Goal: Task Accomplishment & Management: Manage account settings

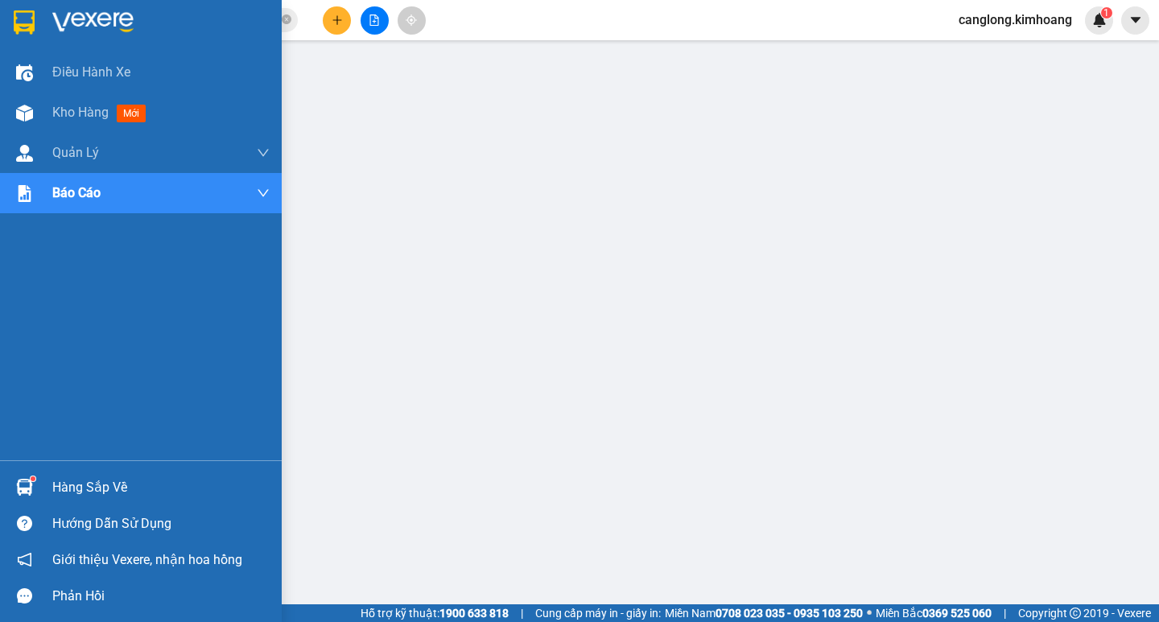
click at [72, 484] on div "Hàng sắp về" at bounding box center [160, 488] width 217 height 24
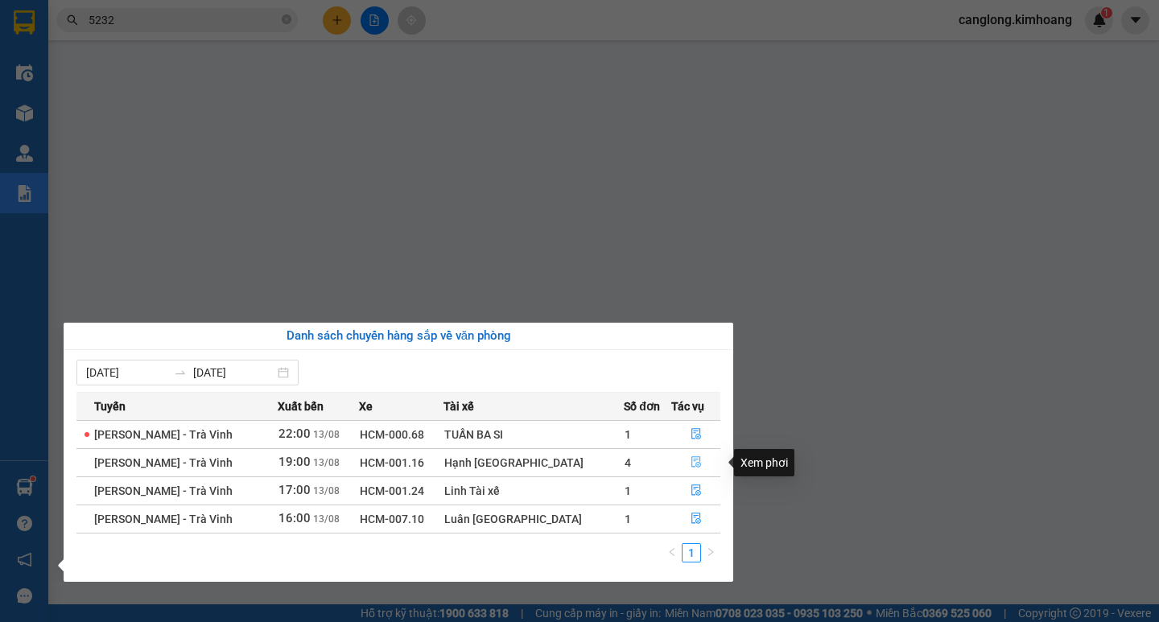
click at [690, 463] on icon "file-done" at bounding box center [695, 461] width 11 height 11
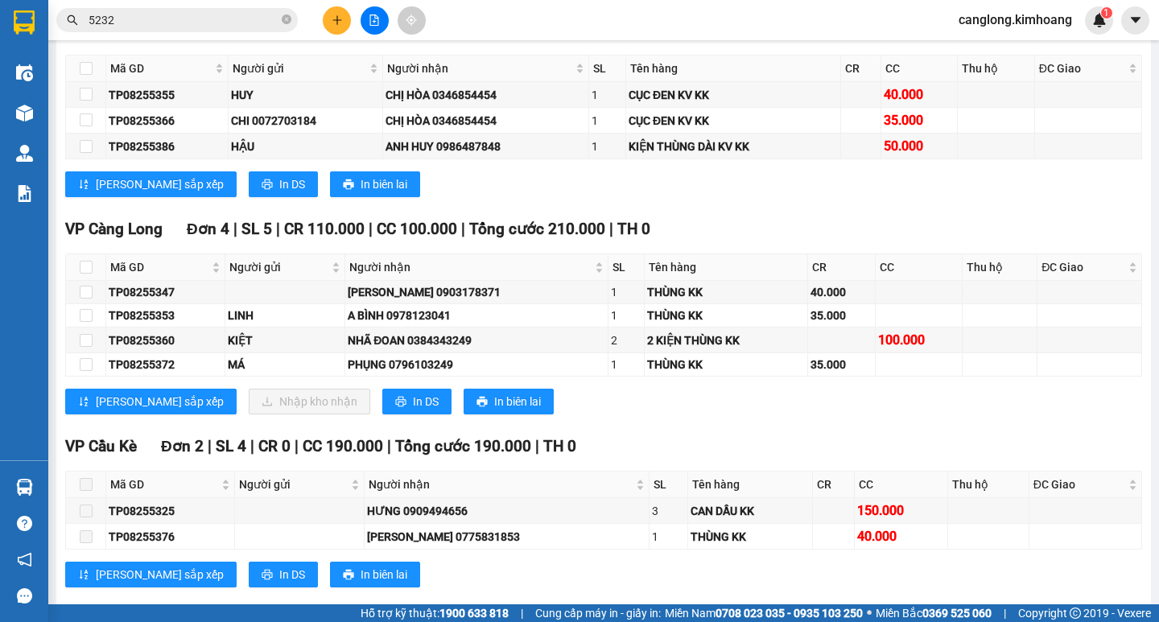
scroll to position [2454, 0]
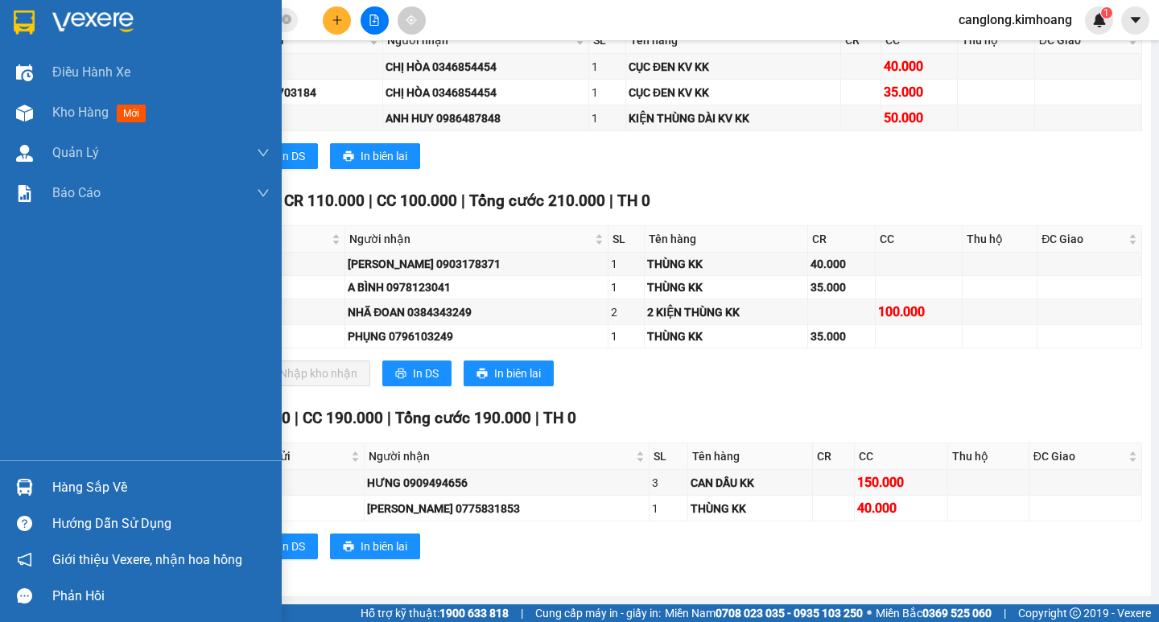
click at [82, 472] on div "Hàng sắp về" at bounding box center [141, 487] width 282 height 36
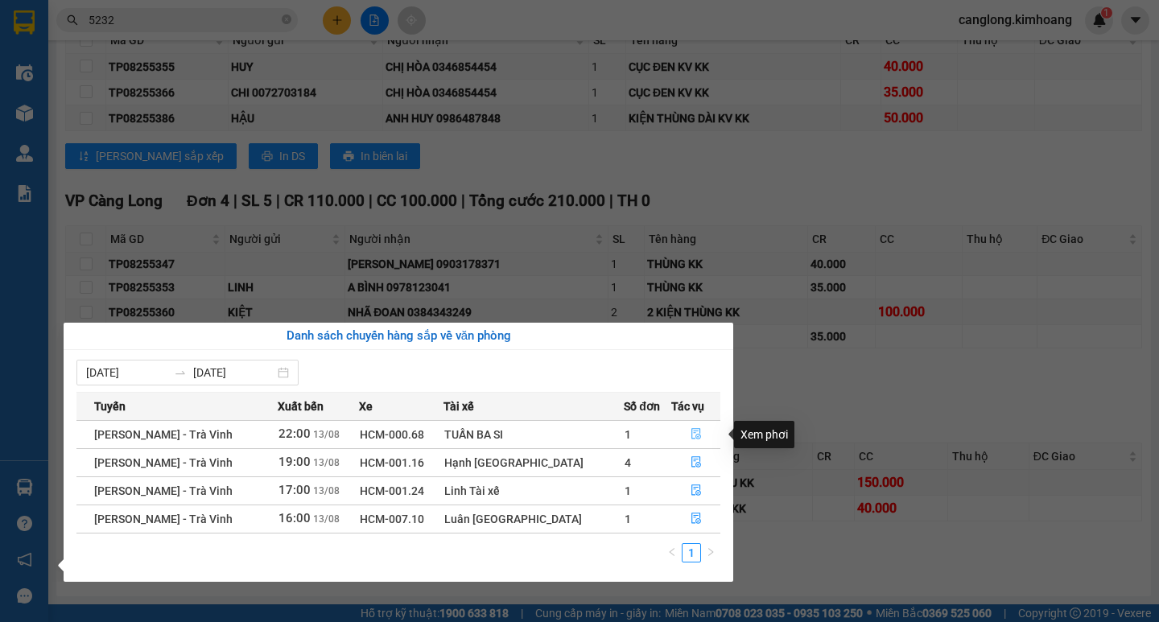
click at [692, 432] on icon "file-done" at bounding box center [695, 433] width 11 height 11
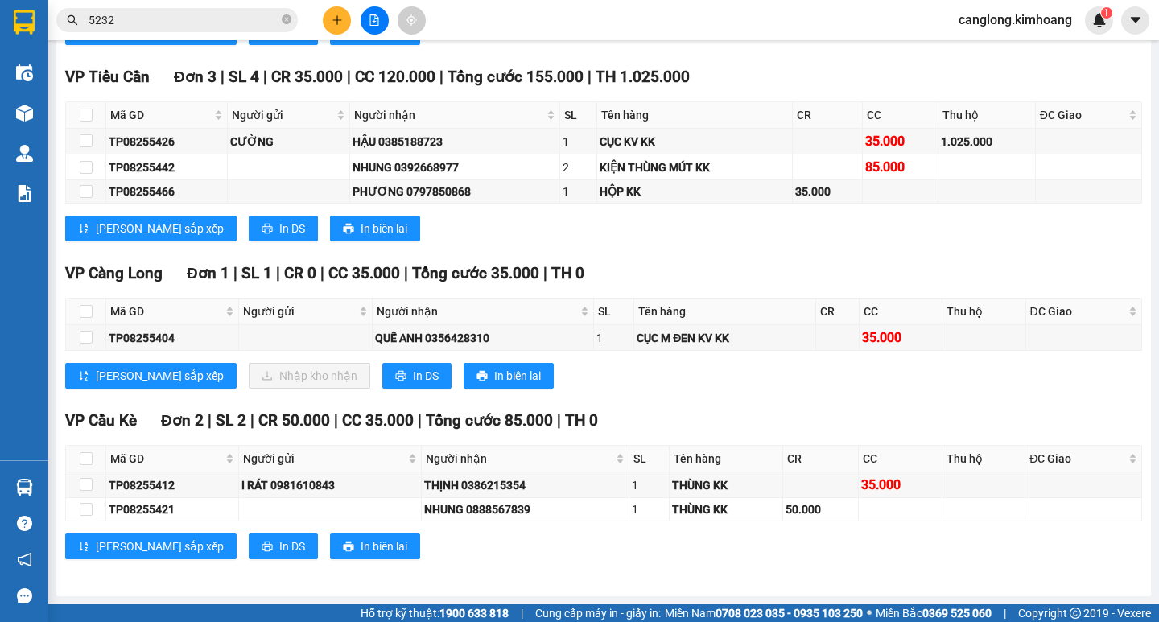
scroll to position [2033, 0]
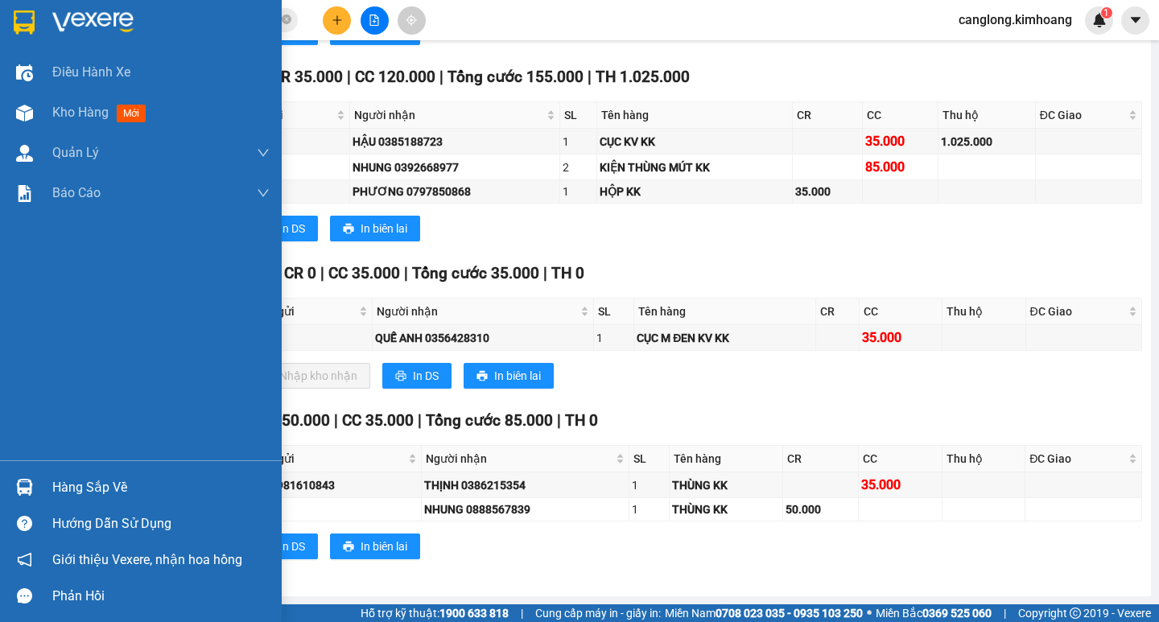
click at [43, 486] on div "Hàng sắp về" at bounding box center [141, 487] width 282 height 36
click at [43, 486] on div "Điều hành xe Kho hàng mới Quản [PERSON_NAME] lý chuyến Quản lý khách hàng mới B…" at bounding box center [141, 311] width 282 height 622
click at [88, 482] on div "Hàng sắp về" at bounding box center [160, 488] width 217 height 24
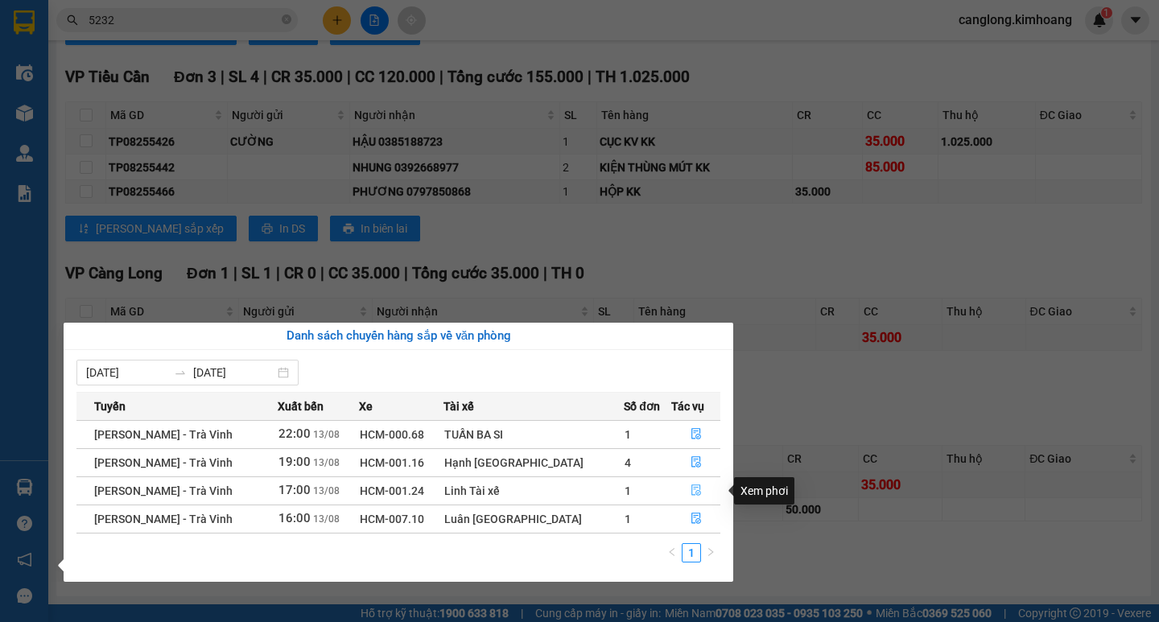
click at [691, 491] on icon "file-done" at bounding box center [696, 490] width 10 height 11
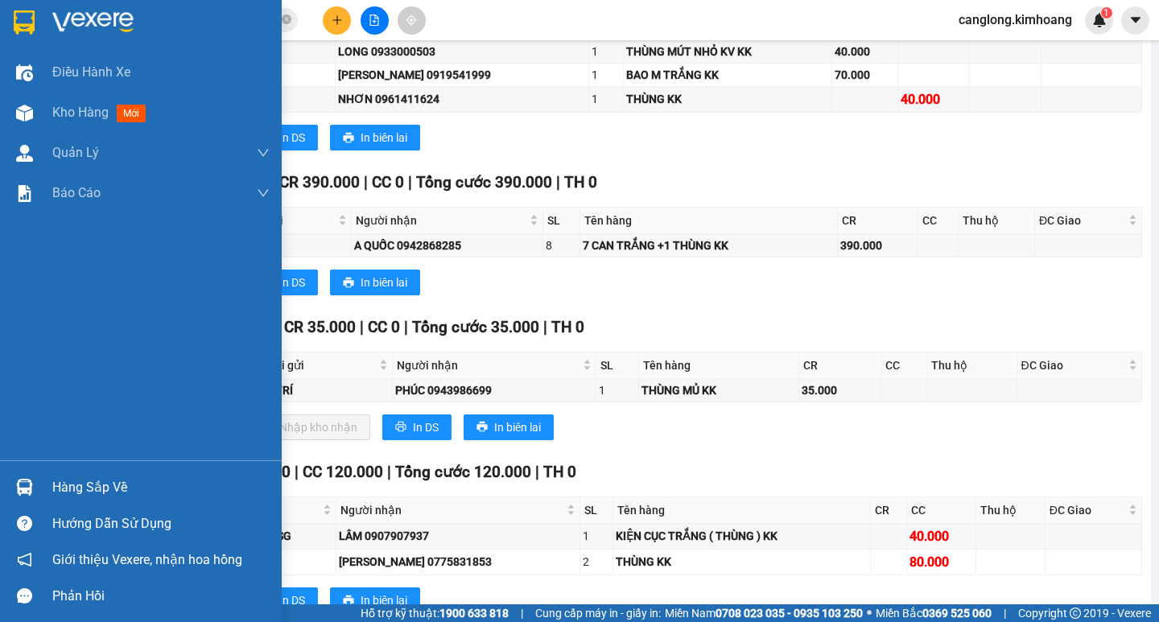
click at [60, 484] on div "Hàng sắp về" at bounding box center [160, 488] width 217 height 24
click at [60, 484] on div "Điều [PERSON_NAME] xe Kho hàng mới [PERSON_NAME] [PERSON_NAME] [PERSON_NAME] lý…" at bounding box center [141, 311] width 282 height 622
click at [60, 484] on div "Hàng sắp về" at bounding box center [160, 488] width 217 height 24
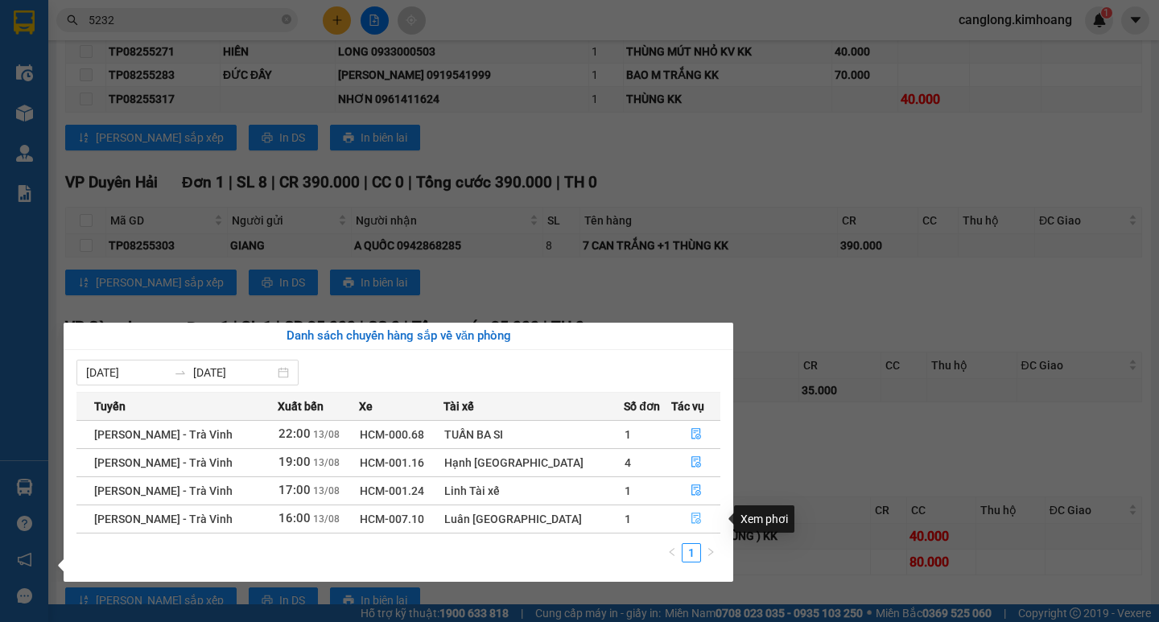
click at [690, 516] on icon "file-done" at bounding box center [695, 518] width 11 height 11
click at [686, 516] on th "Tên hàng" at bounding box center [741, 510] width 257 height 27
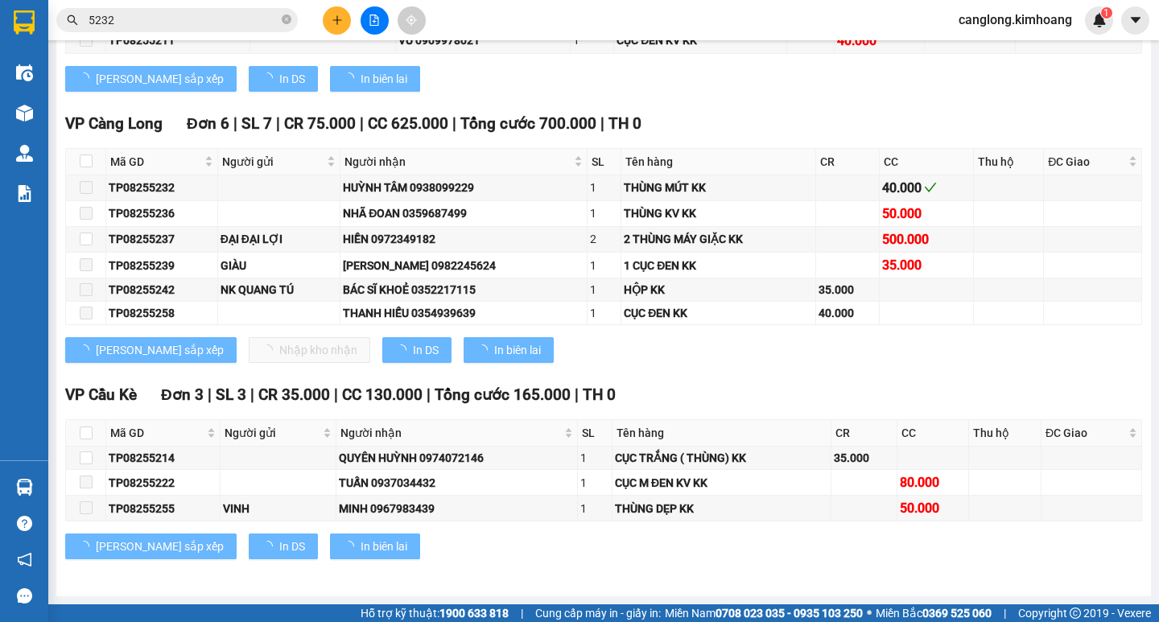
scroll to position [1866, 0]
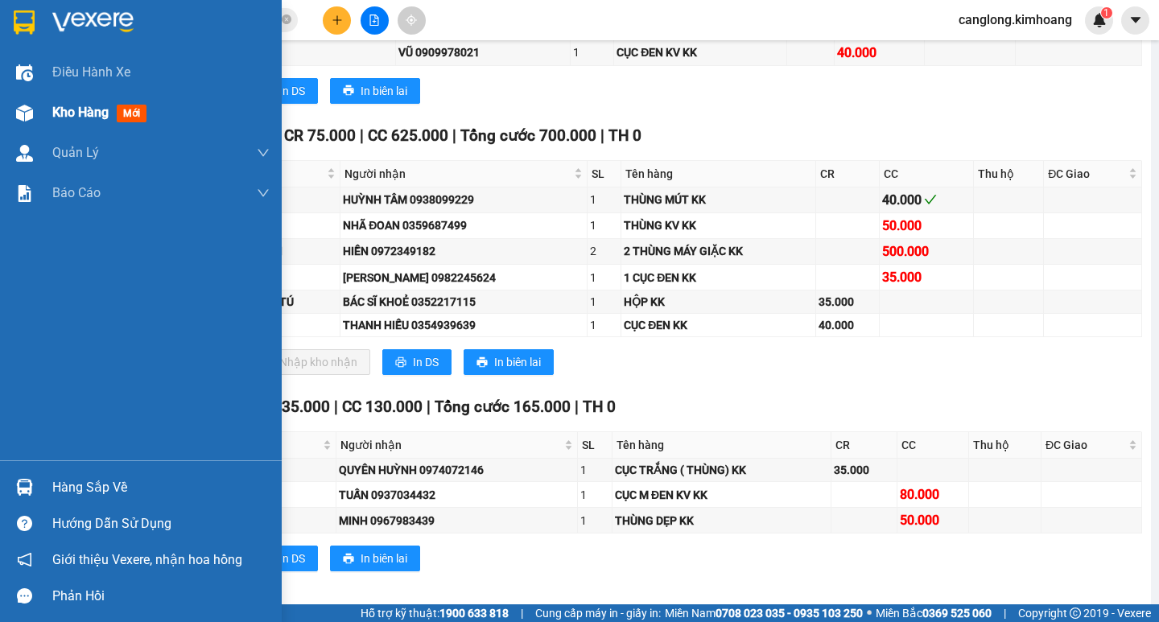
click at [13, 117] on div at bounding box center [24, 113] width 28 height 28
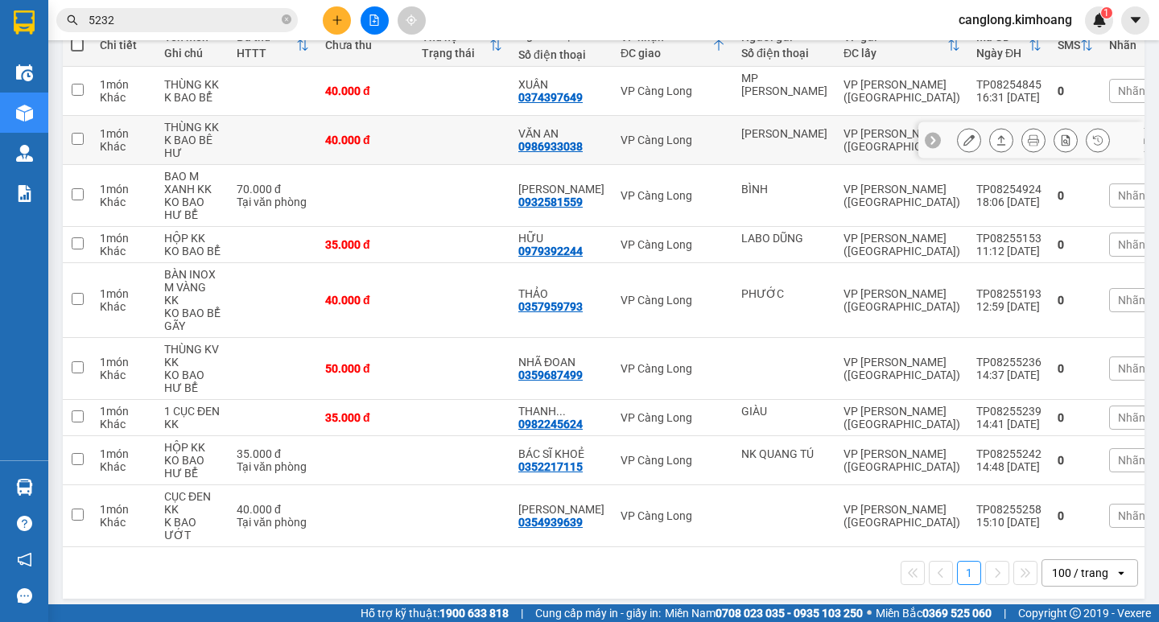
scroll to position [205, 0]
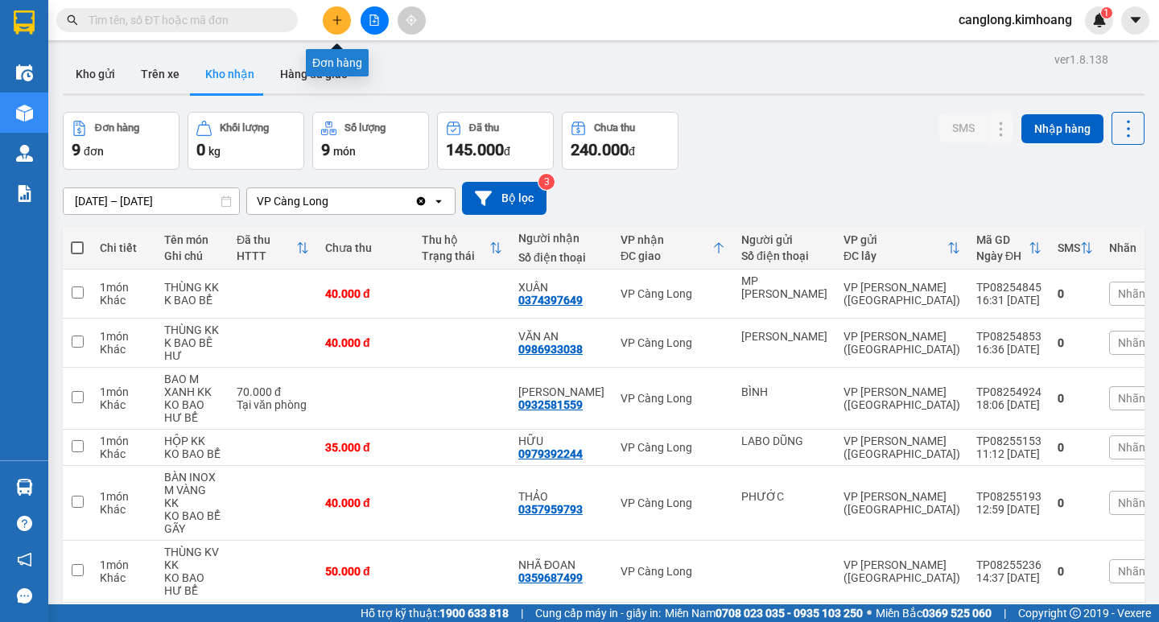
click at [336, 16] on icon "plus" at bounding box center [337, 19] width 11 height 11
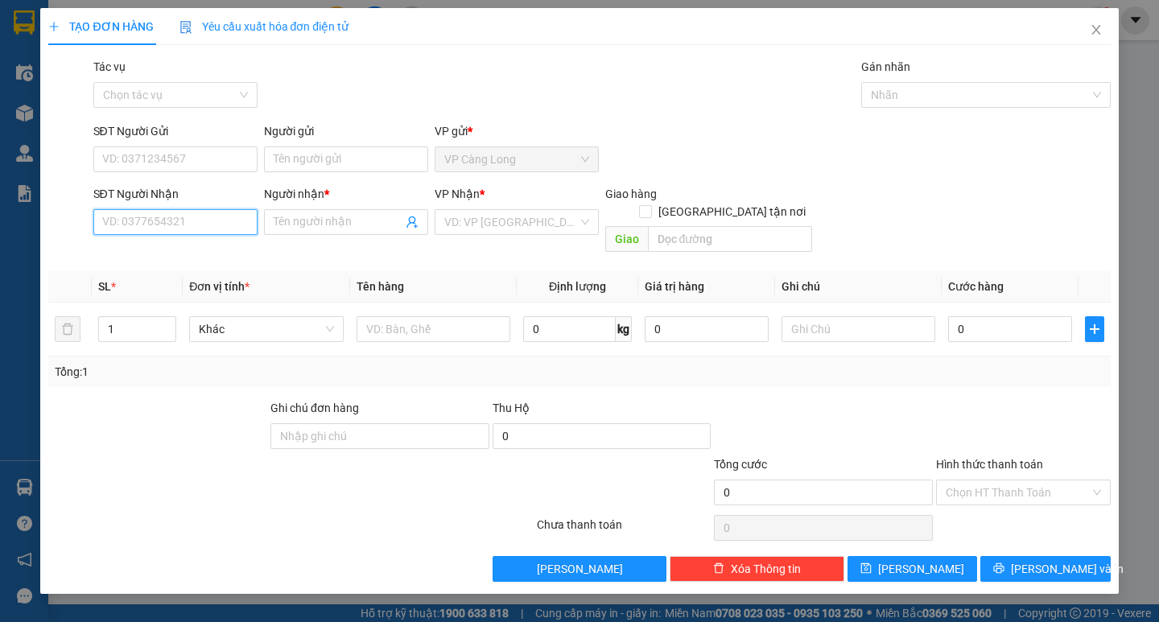
click at [196, 231] on input "SĐT Người Nhận" at bounding box center [175, 222] width 164 height 26
click at [199, 252] on div "0938598096 - XUYÊN" at bounding box center [175, 254] width 145 height 18
type input "0938598096"
type input "XUYÊN"
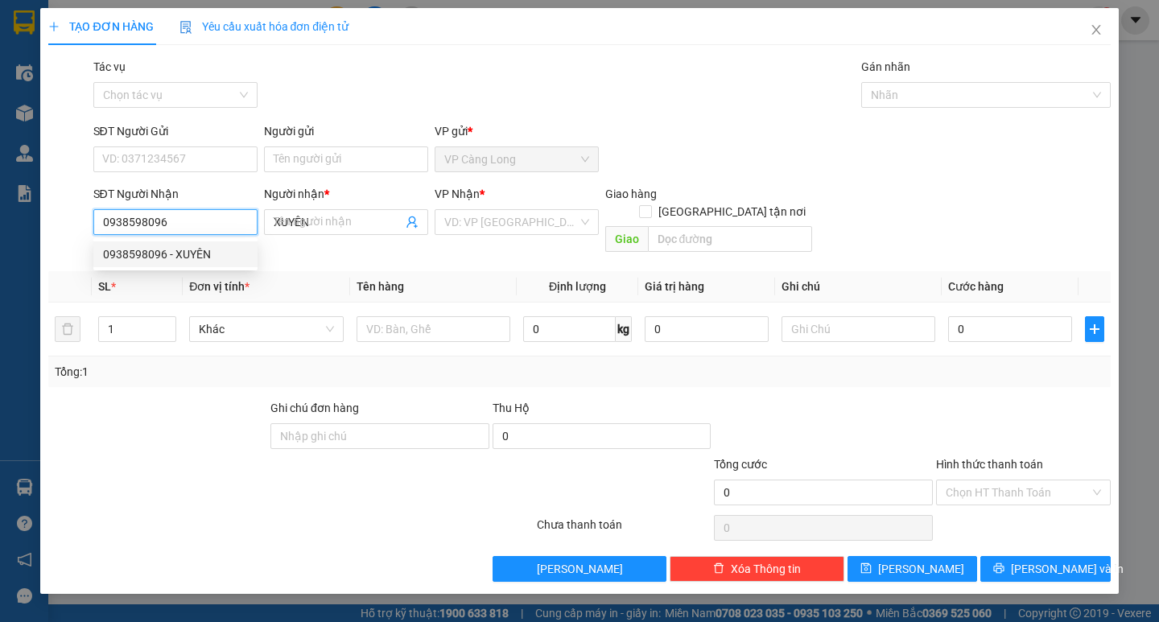
type input "40.000"
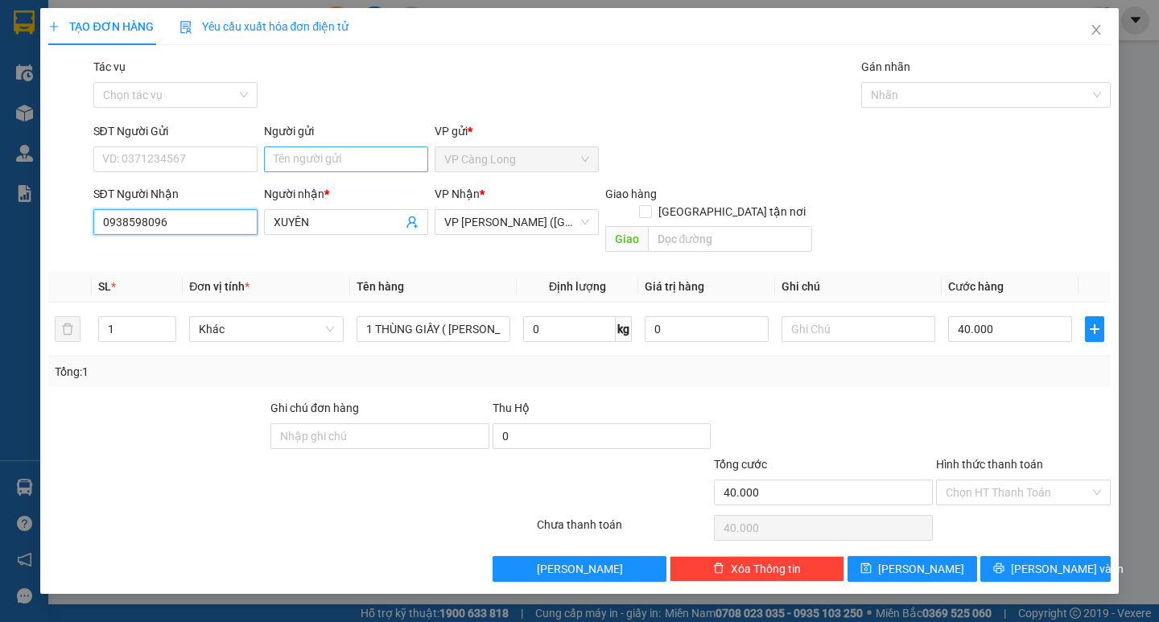
type input "0938598096"
click at [291, 154] on input "Người gửi" at bounding box center [346, 159] width 164 height 26
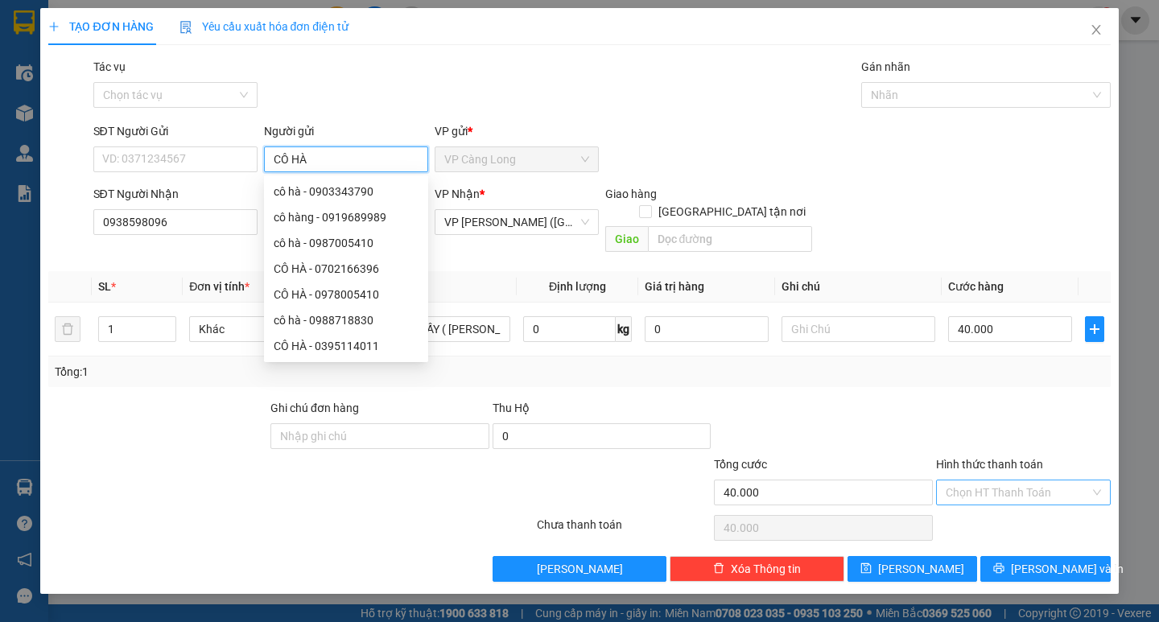
type input "CÔ HÀ"
click at [1022, 480] on input "Hình thức thanh toán" at bounding box center [1017, 492] width 144 height 24
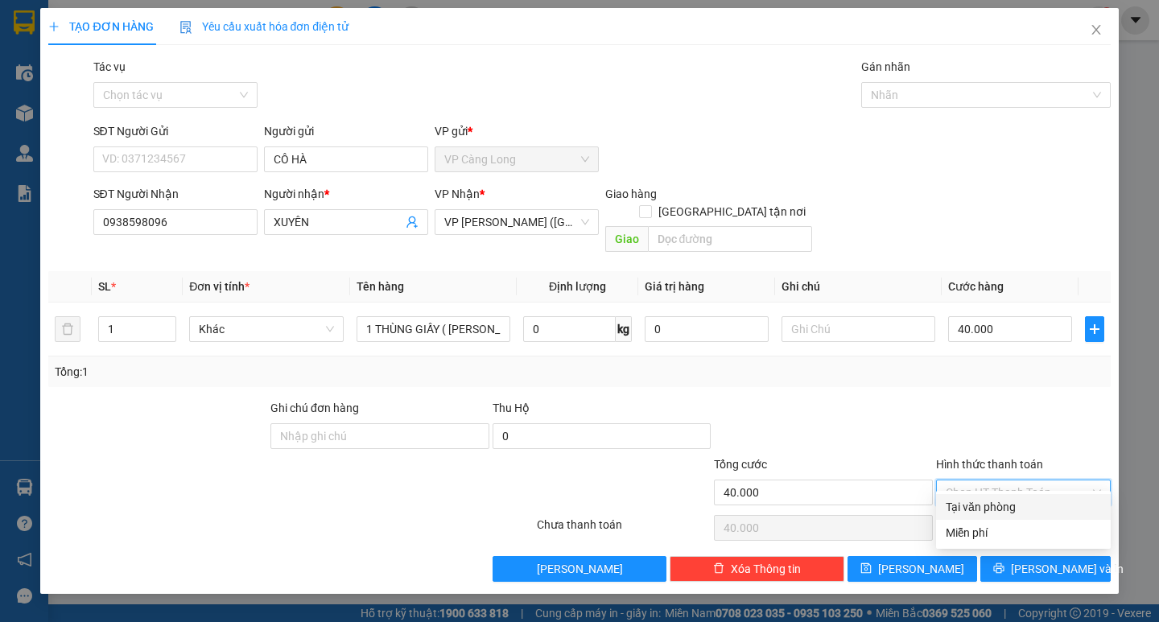
click at [1017, 503] on div "Tại văn phòng" at bounding box center [1022, 507] width 155 height 18
type input "0"
click at [1071, 556] on button "Lưu và In" at bounding box center [1045, 569] width 130 height 26
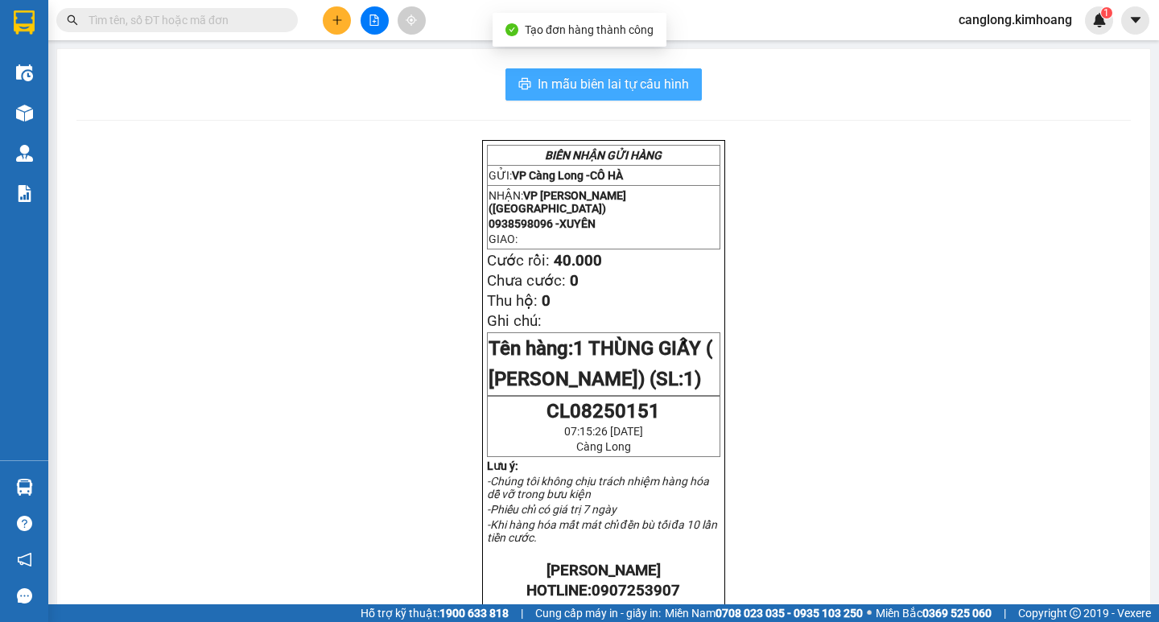
click at [618, 77] on span "In mẫu biên lai tự cấu hình" at bounding box center [612, 84] width 151 height 20
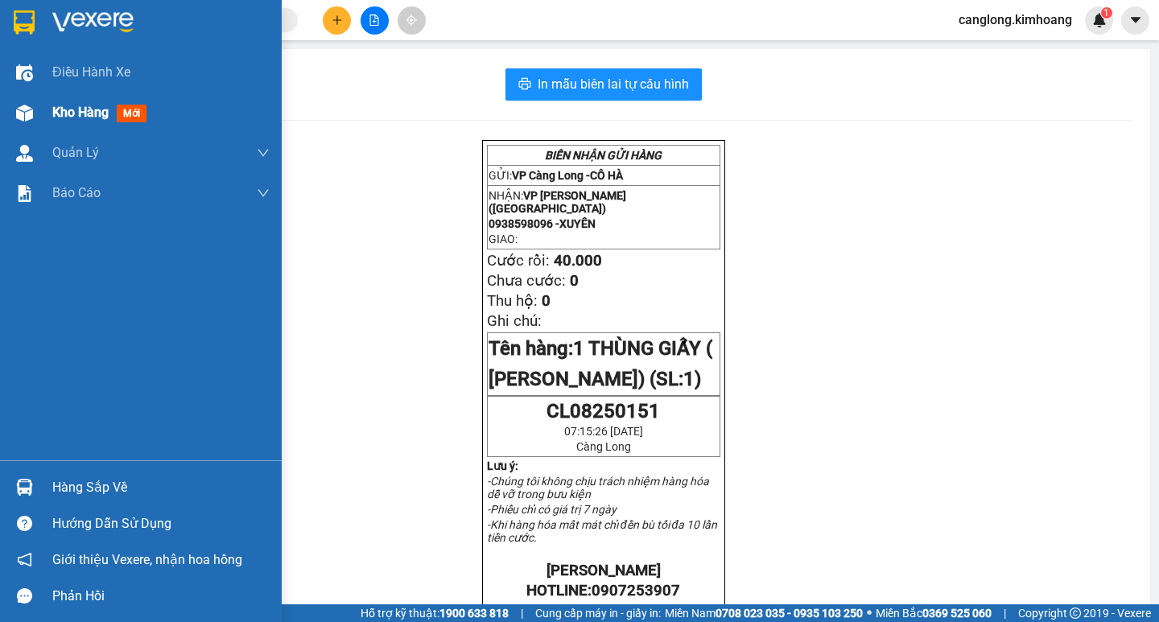
click at [26, 110] on img at bounding box center [24, 113] width 17 height 17
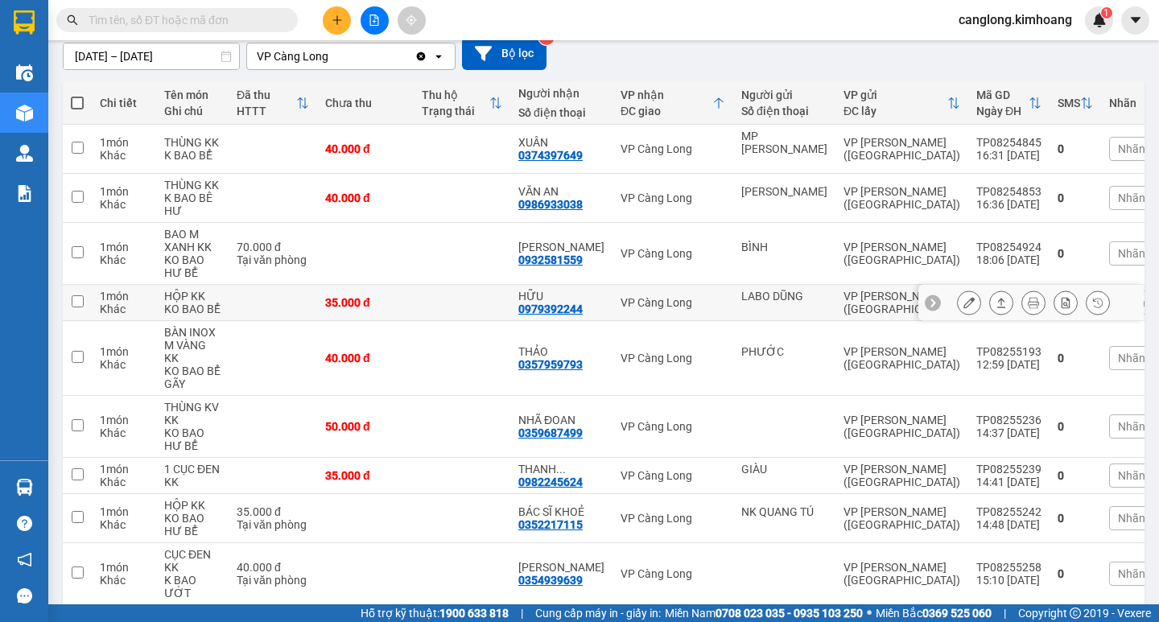
scroll to position [161, 0]
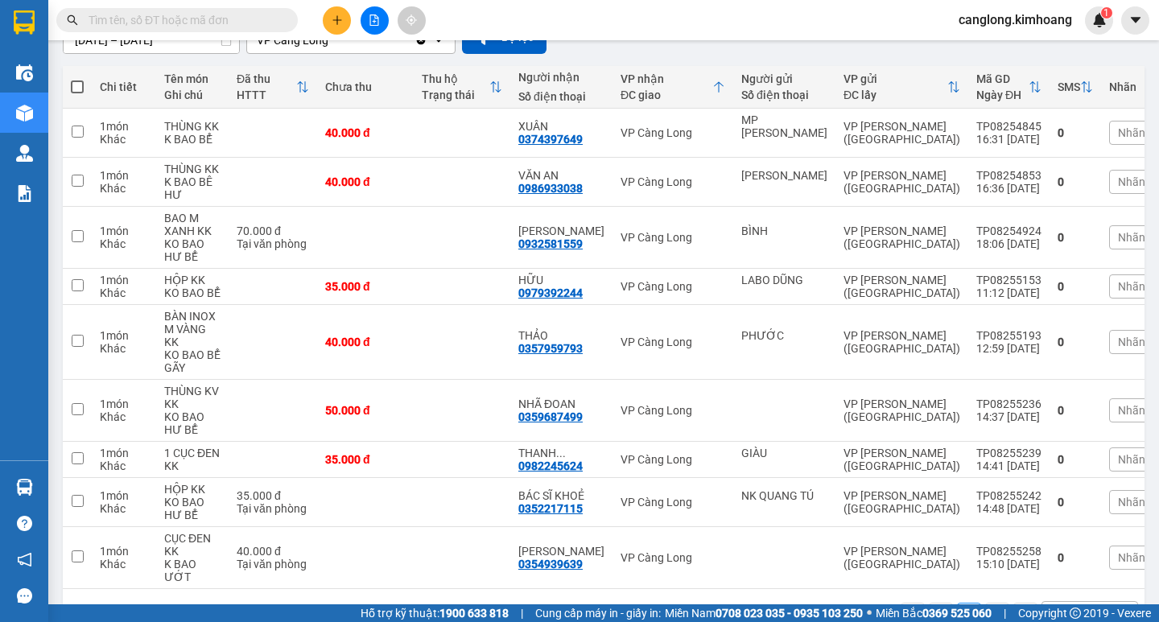
click at [168, 19] on input "text" at bounding box center [184, 20] width 190 height 18
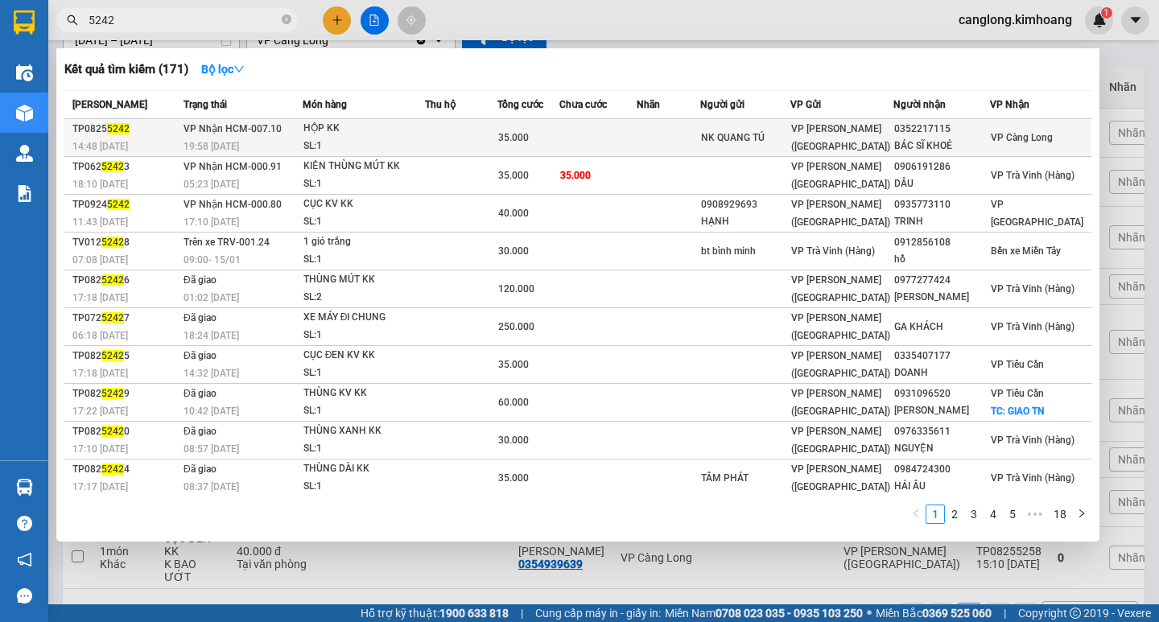
type input "5242"
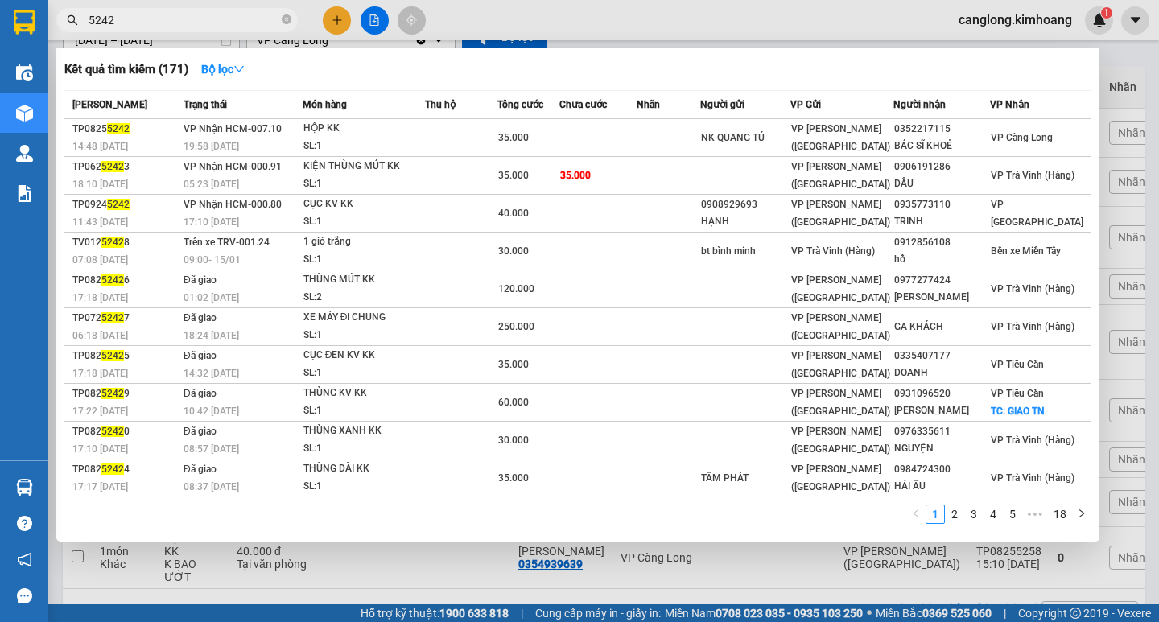
click at [424, 120] on div "HỘP KK" at bounding box center [363, 129] width 121 height 18
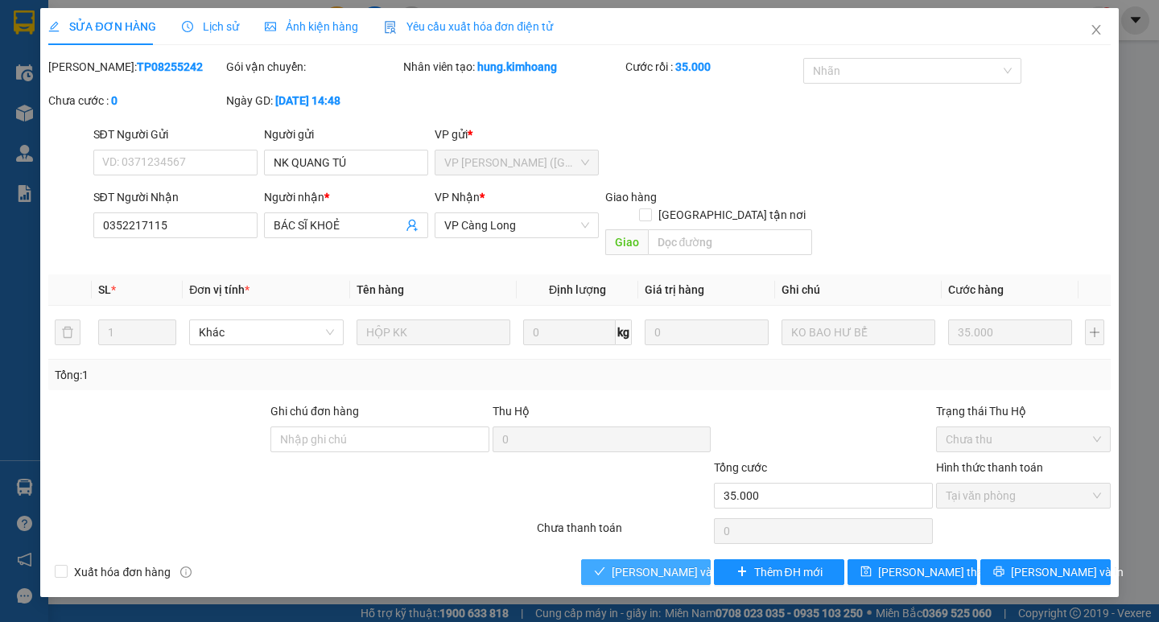
click at [653, 563] on span "[PERSON_NAME] và [PERSON_NAME] hàng" at bounding box center [689, 572] width 154 height 18
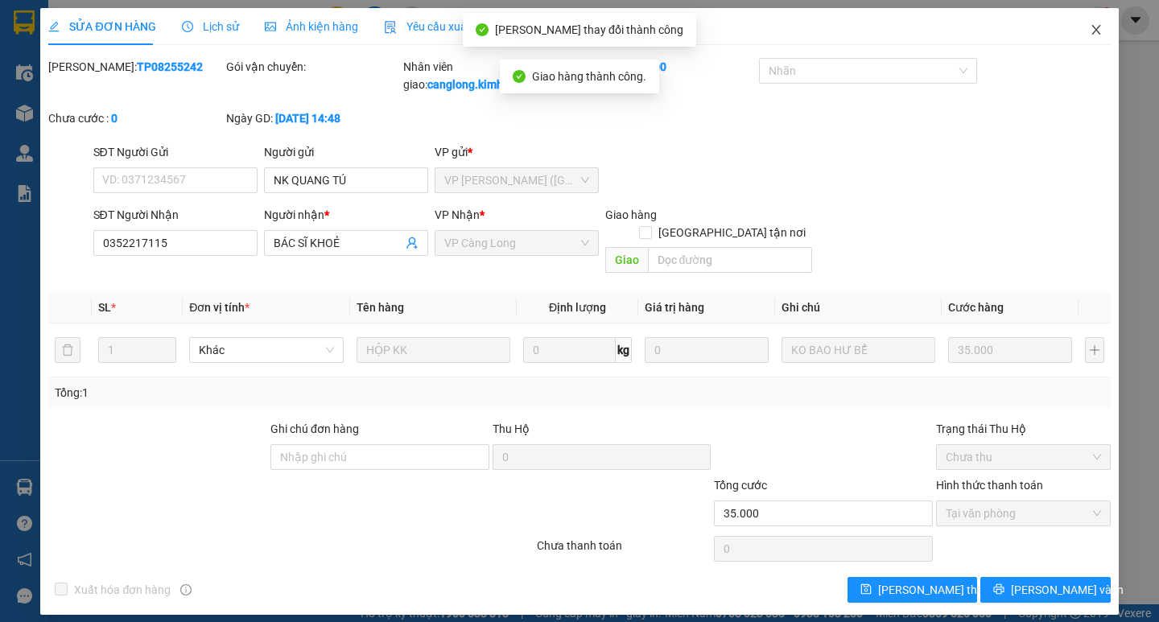
click at [1088, 31] on span "Close" at bounding box center [1095, 30] width 45 height 45
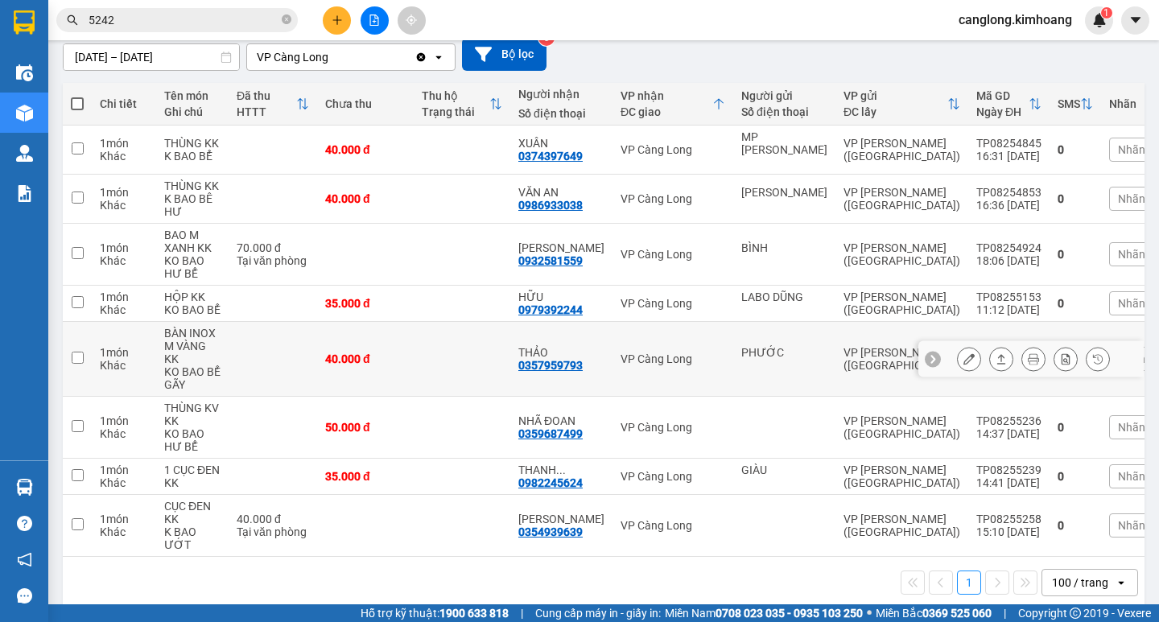
scroll to position [156, 0]
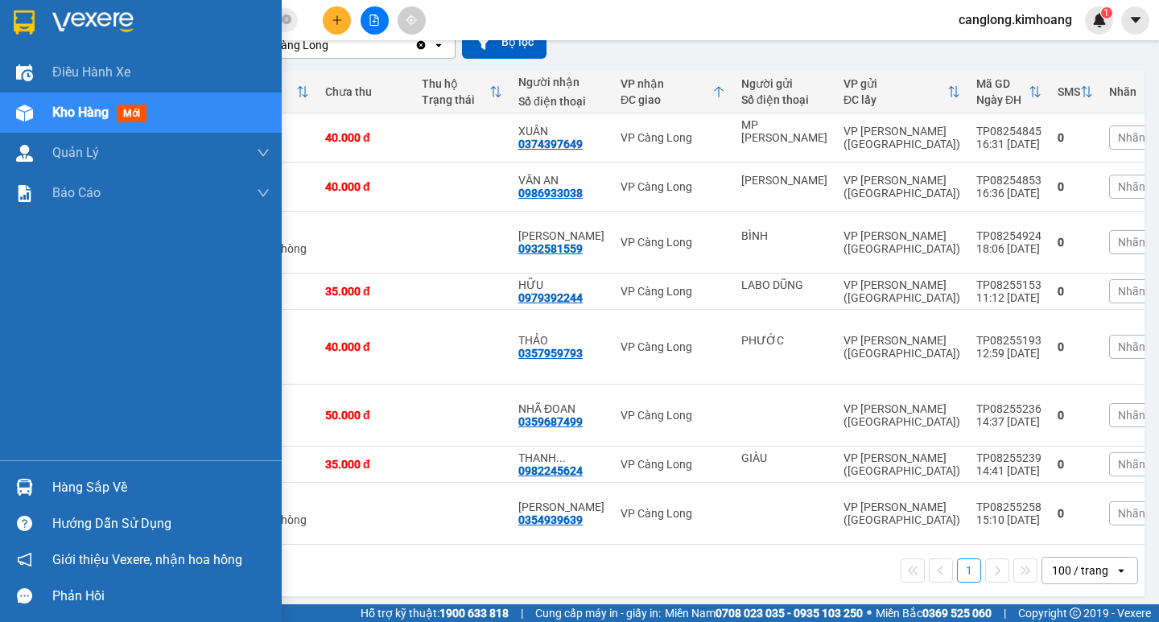
click at [25, 491] on img at bounding box center [24, 487] width 17 height 17
click at [25, 491] on div "Điều [PERSON_NAME] xe Kho hàng mới [PERSON_NAME] [PERSON_NAME] [PERSON_NAME] lý…" at bounding box center [141, 311] width 282 height 622
click at [25, 491] on img at bounding box center [24, 487] width 17 height 17
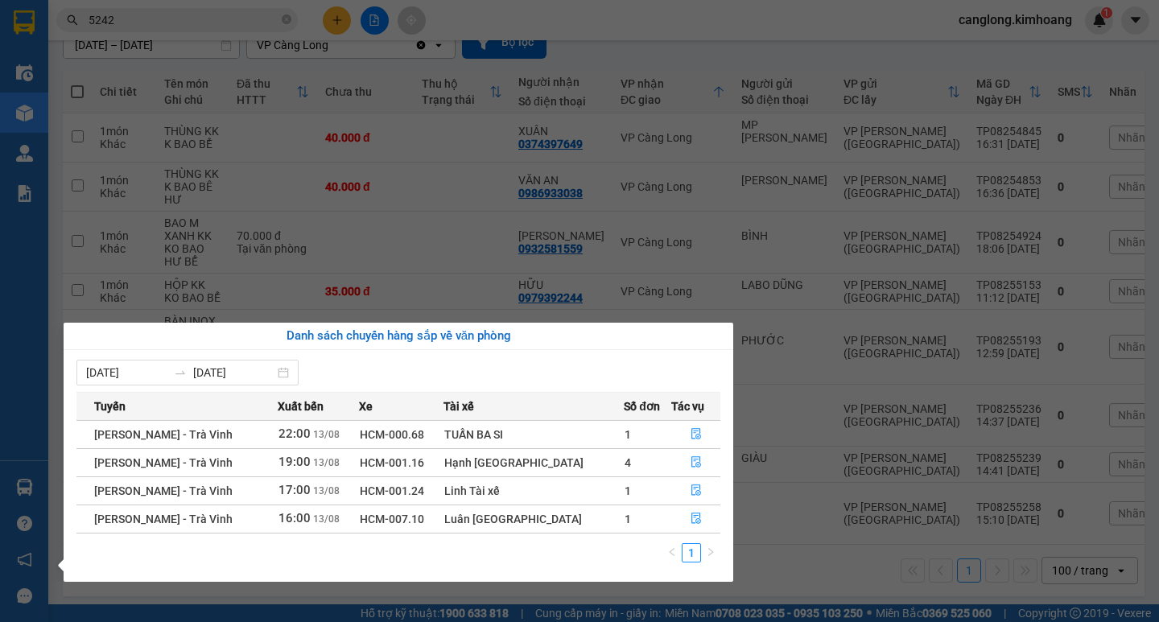
click at [420, 138] on section "Kết quả tìm kiếm ( 171 ) Bộ lọc Mã ĐH Trạng thái Món hàng Thu hộ Tổng cước Chưa…" at bounding box center [579, 311] width 1159 height 622
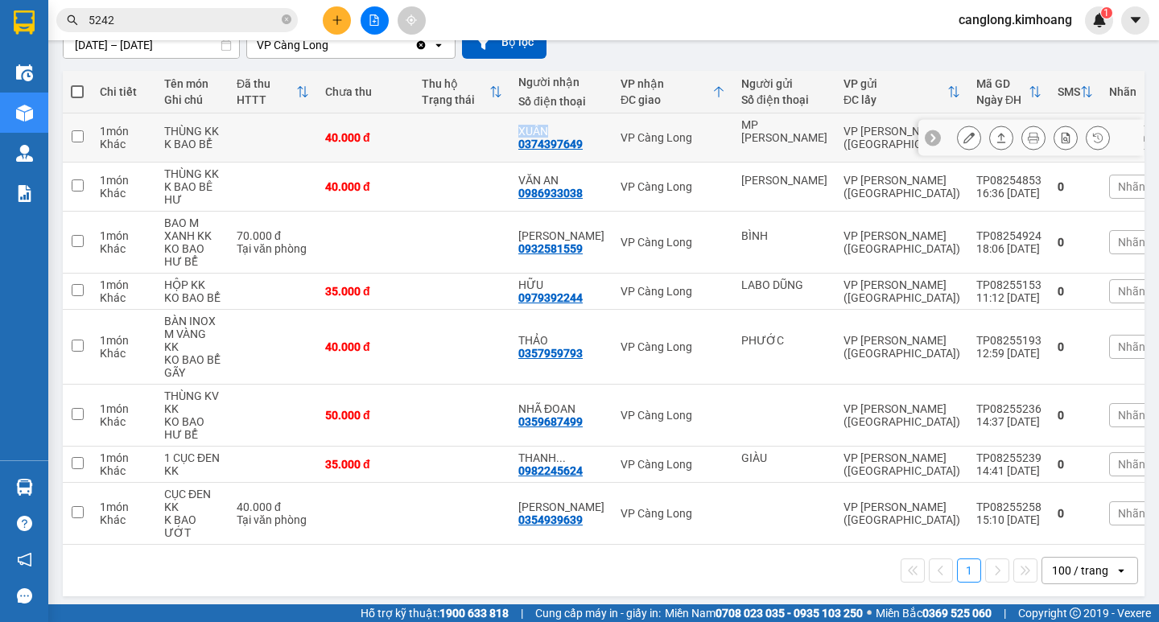
click at [420, 138] on td at bounding box center [462, 137] width 97 height 49
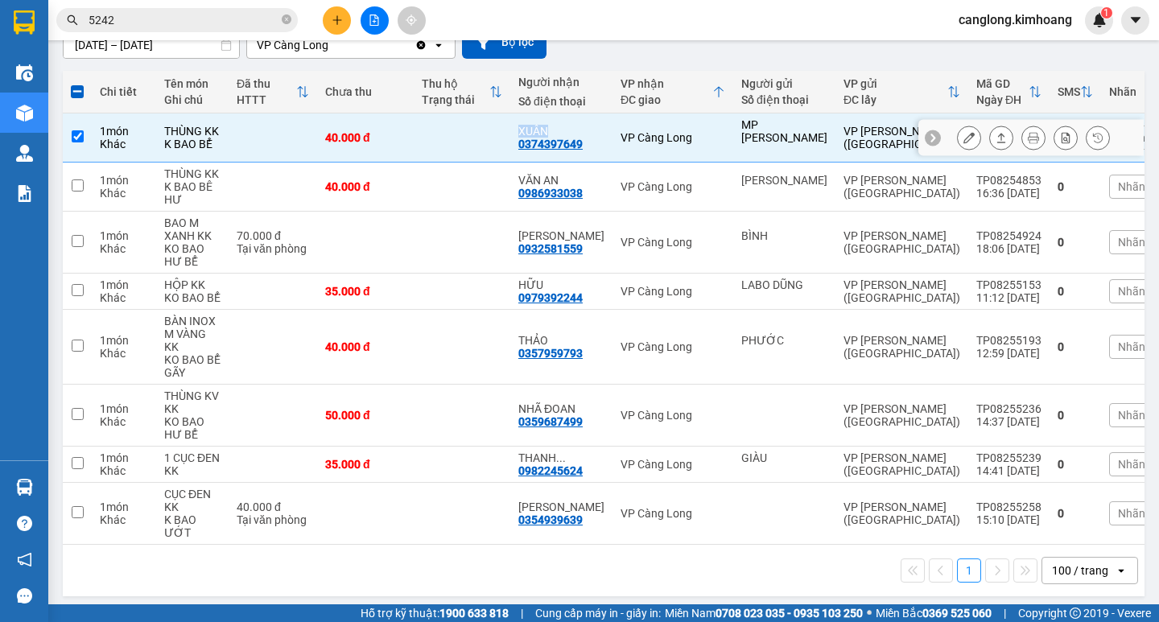
click at [533, 126] on div "XUÂN" at bounding box center [561, 131] width 86 height 13
checkbox input "true"
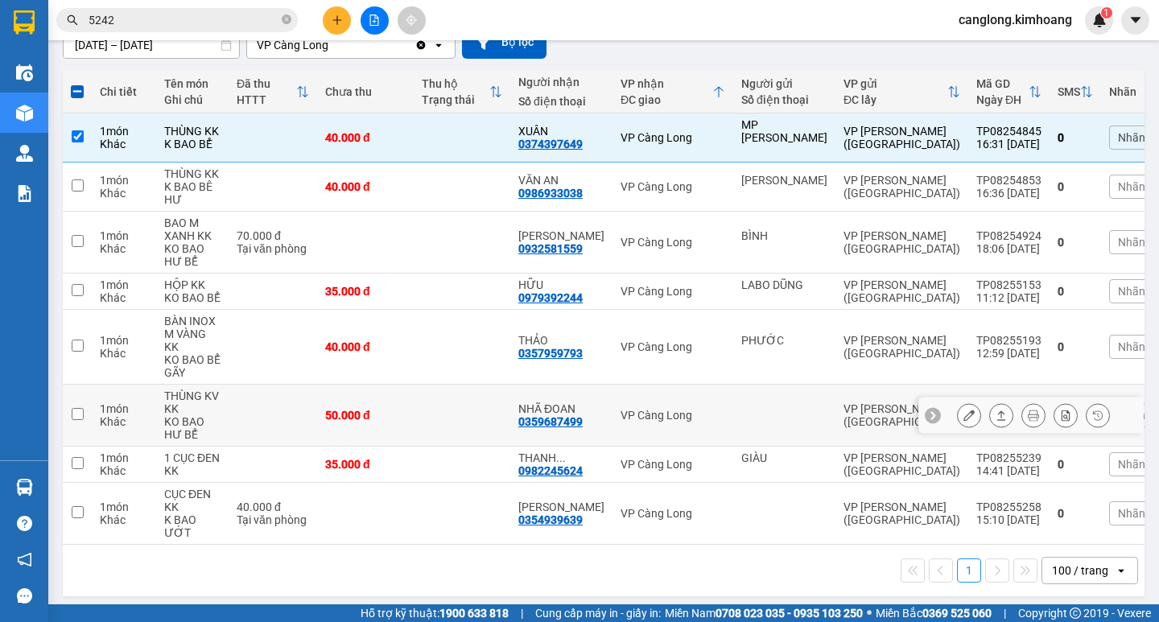
click at [990, 385] on td "TP08255236 14:37 13/08" at bounding box center [1008, 416] width 81 height 62
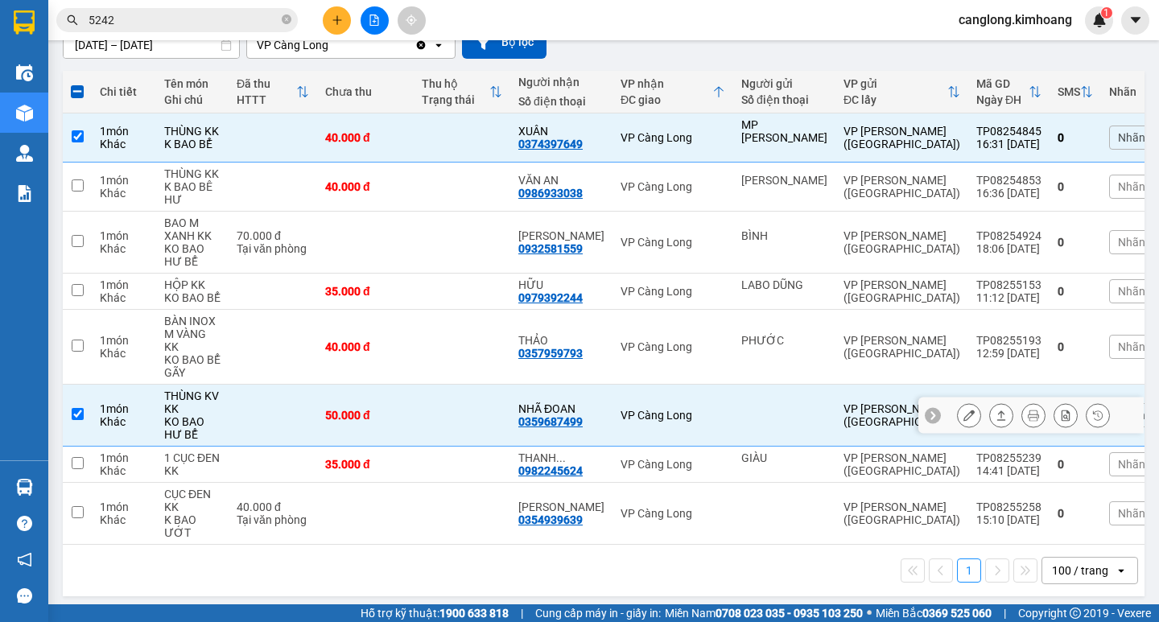
click at [990, 385] on td "TP08255236 14:37 13/08" at bounding box center [1008, 416] width 81 height 62
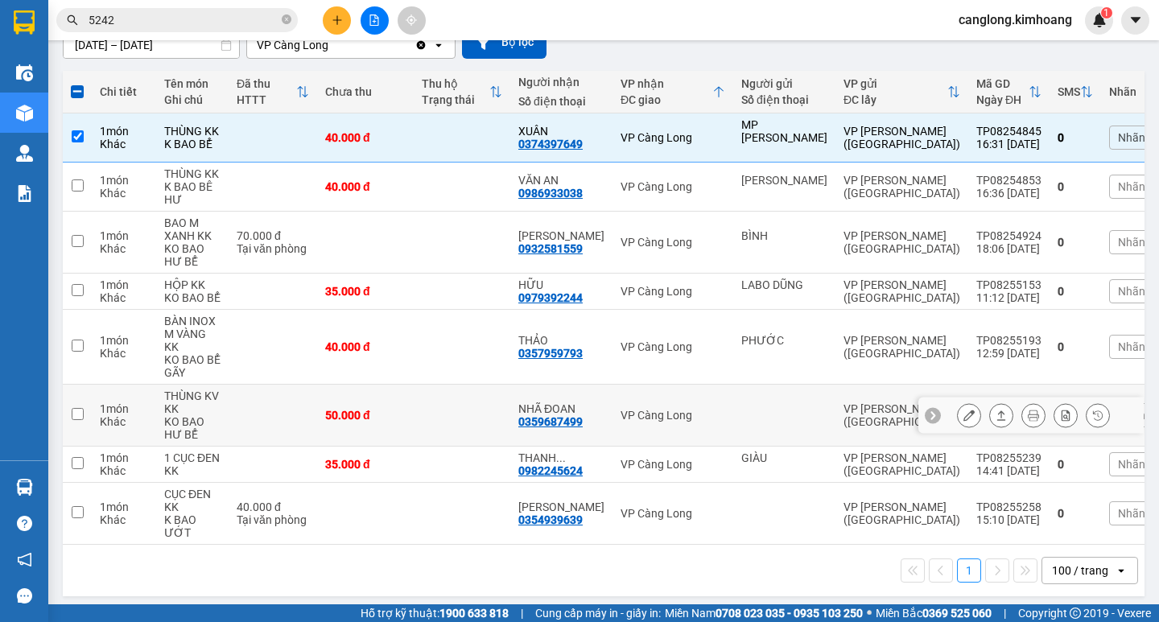
click at [989, 385] on td "TP08255236 14:37 13/08" at bounding box center [1008, 416] width 81 height 62
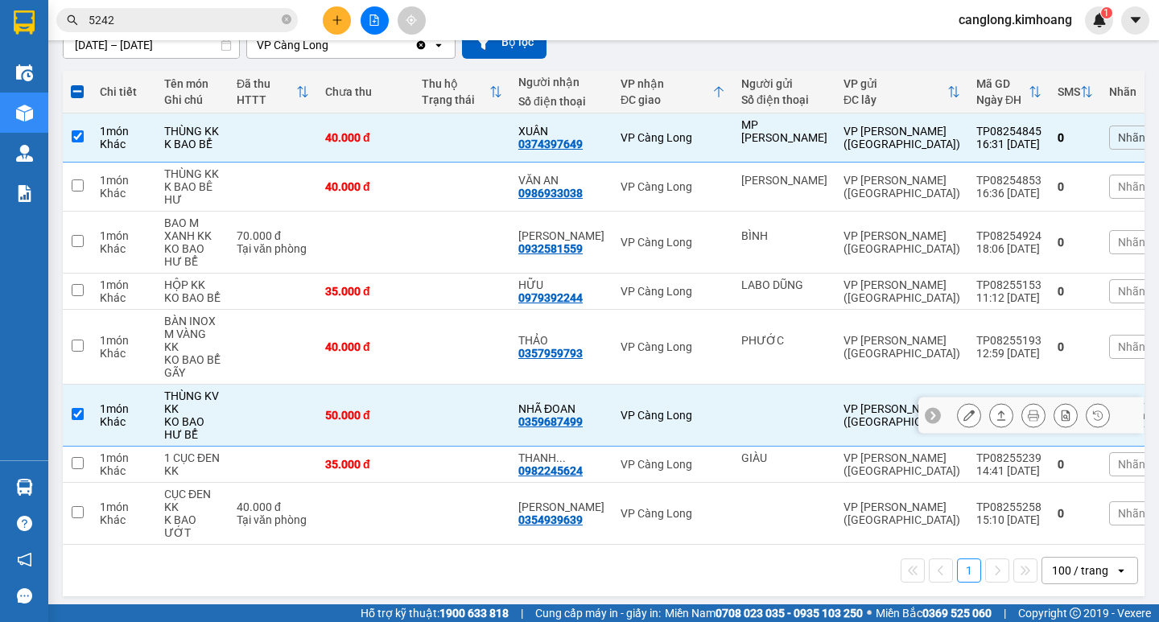
click at [982, 385] on td "TP08255236 14:37 13/08" at bounding box center [1008, 416] width 81 height 62
checkbox input "false"
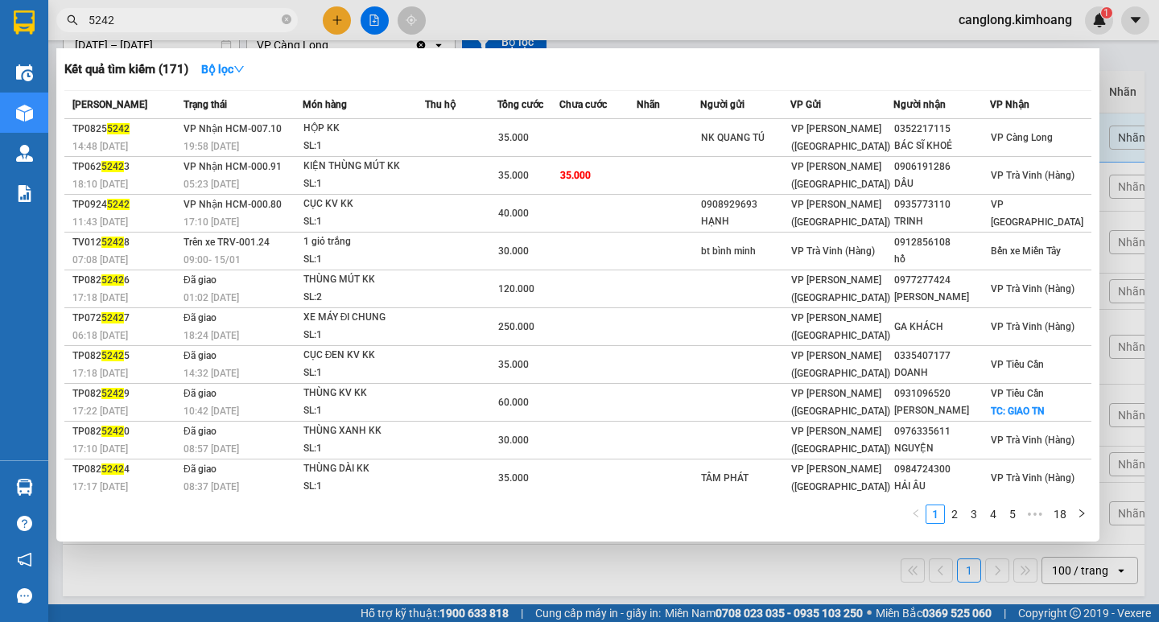
click at [233, 23] on input "5242" at bounding box center [184, 20] width 190 height 18
type input "5"
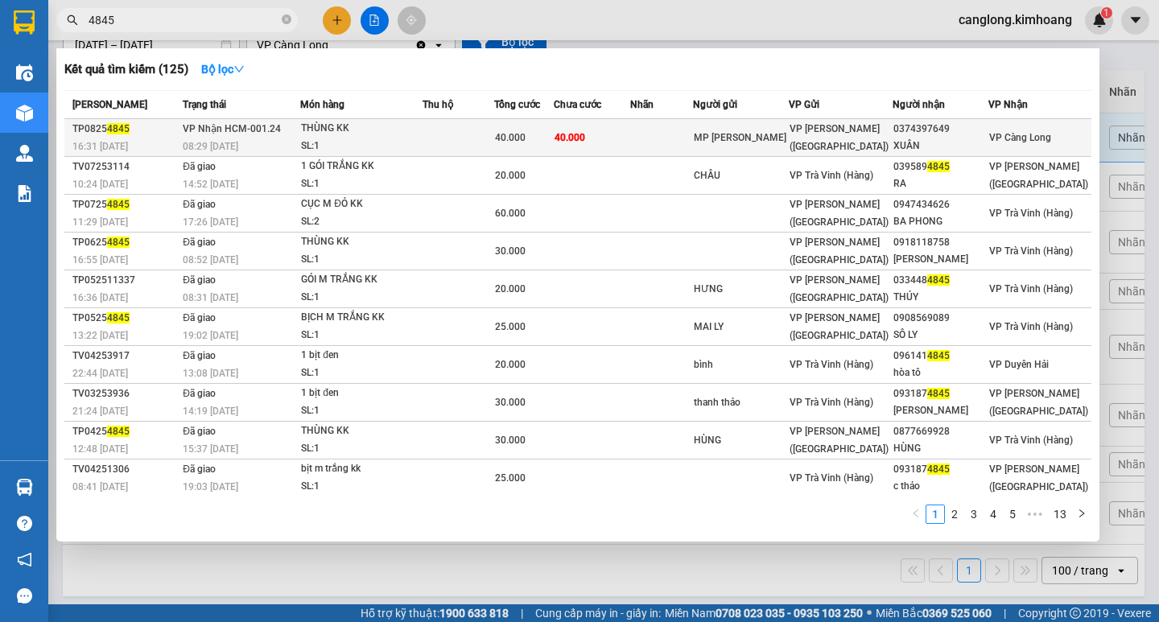
type input "4845"
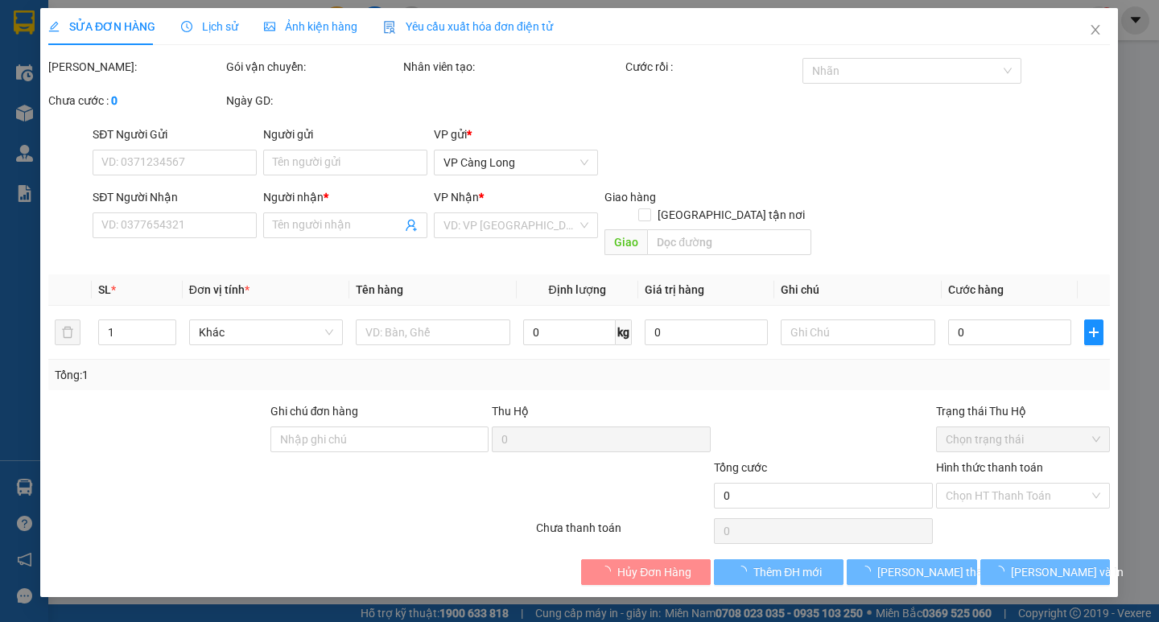
type input "MP HARIWON"
type input "0374397649"
type input "XUÂN"
type input "40.000"
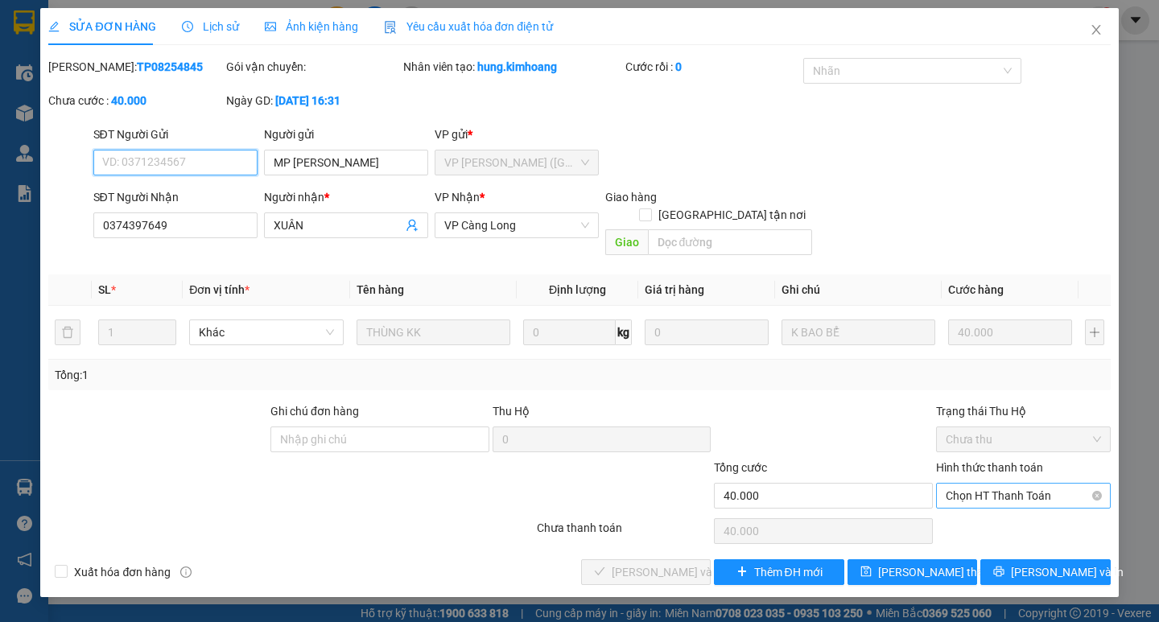
click at [982, 484] on span "Chọn HT Thanh Toán" at bounding box center [1022, 496] width 155 height 24
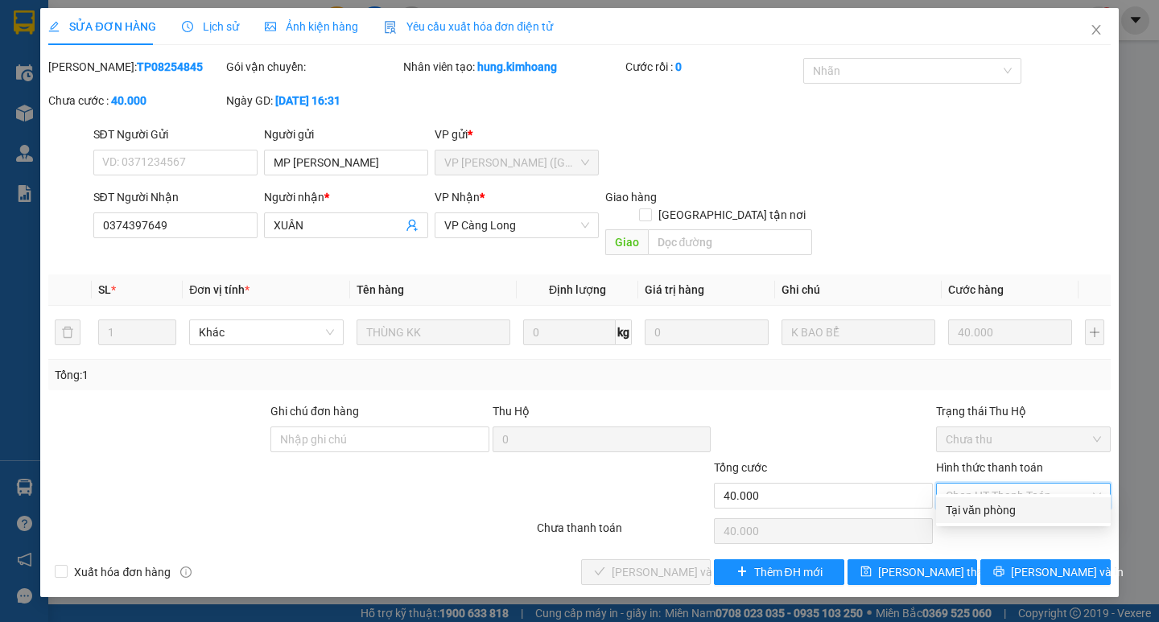
click at [999, 509] on div "Tại văn phòng" at bounding box center [1022, 510] width 155 height 18
type input "0"
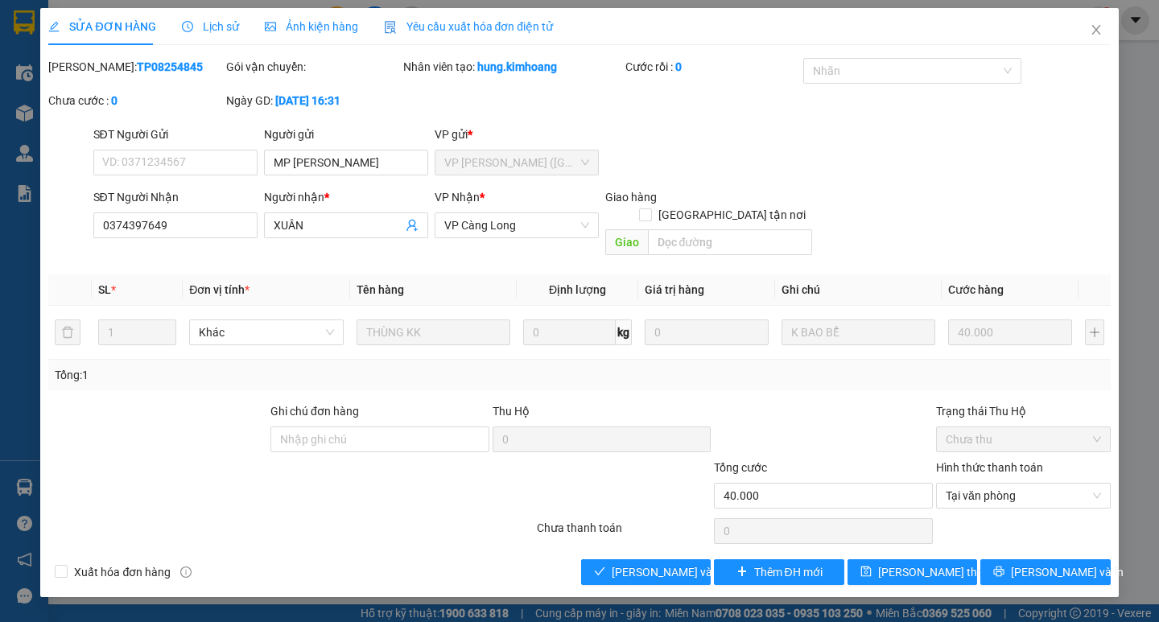
click at [999, 515] on div at bounding box center [1023, 531] width 178 height 32
click at [686, 563] on span "[PERSON_NAME] và [PERSON_NAME] hàng" at bounding box center [689, 572] width 154 height 18
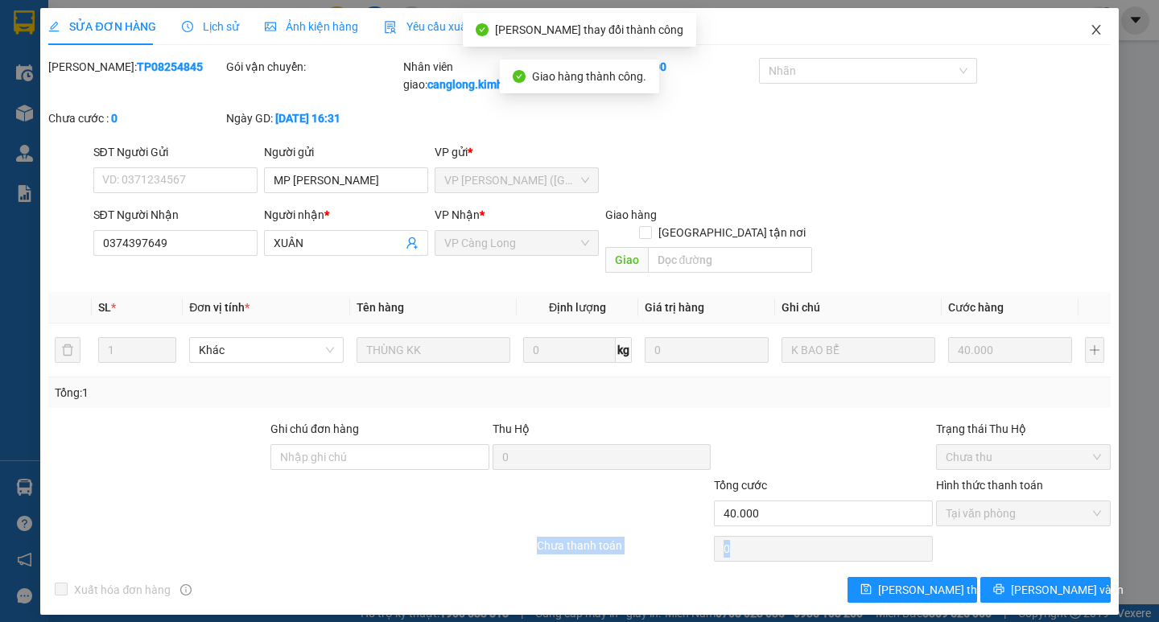
click at [1102, 27] on icon "close" at bounding box center [1095, 29] width 13 height 13
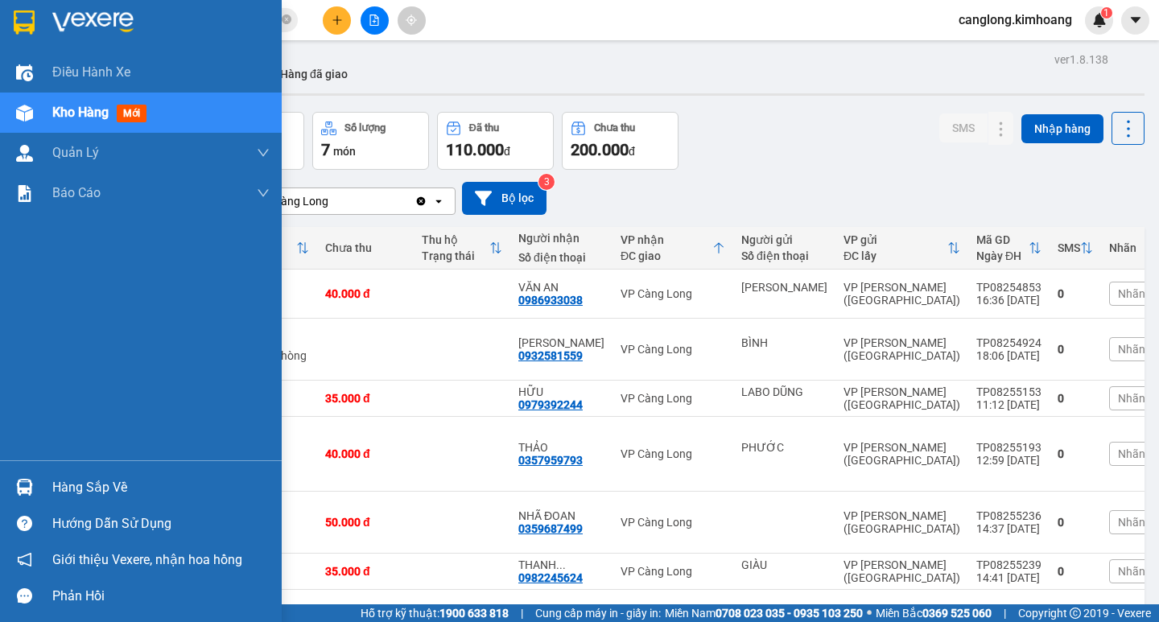
click at [39, 485] on div "Hàng sắp về" at bounding box center [141, 487] width 282 height 36
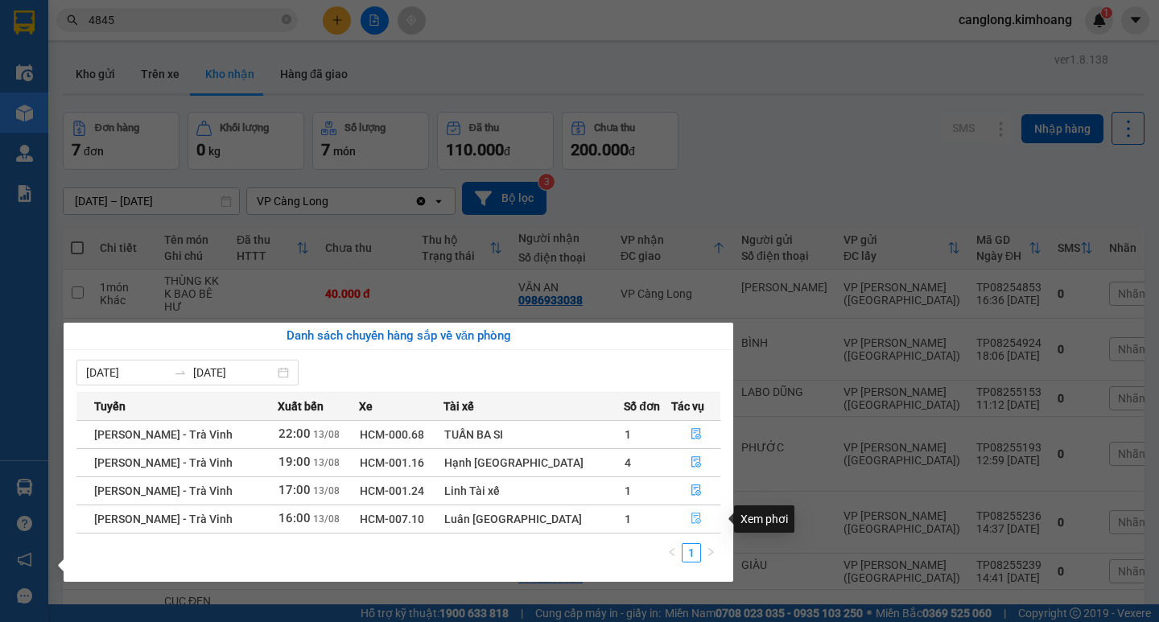
click at [685, 511] on button "button" at bounding box center [696, 519] width 48 height 26
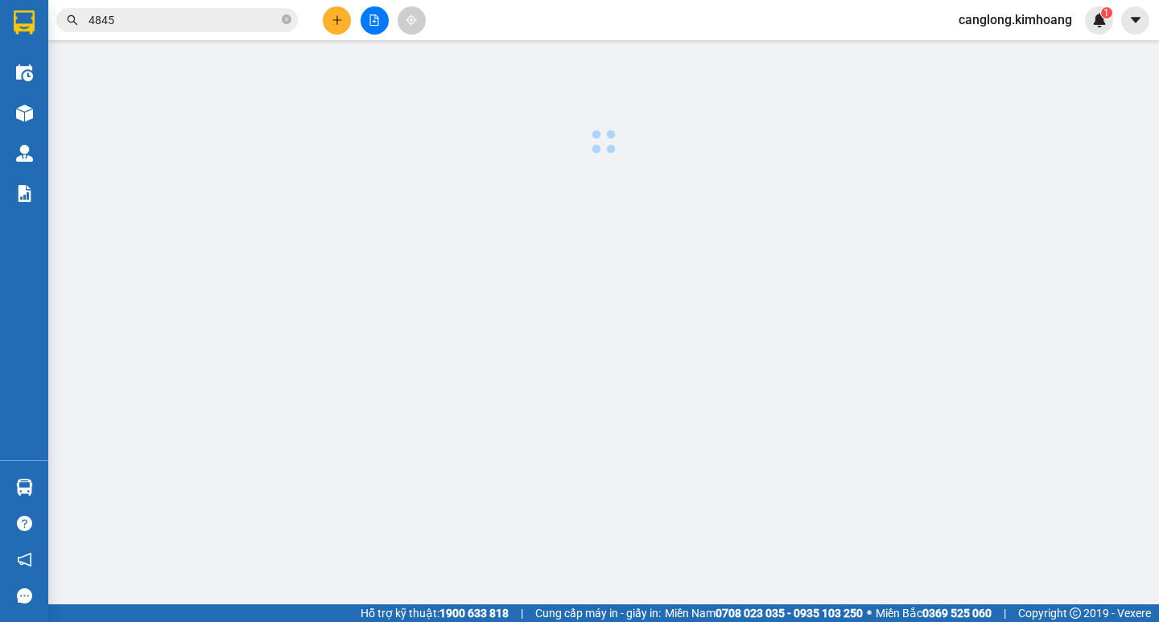
click at [685, 511] on main at bounding box center [579, 302] width 1159 height 604
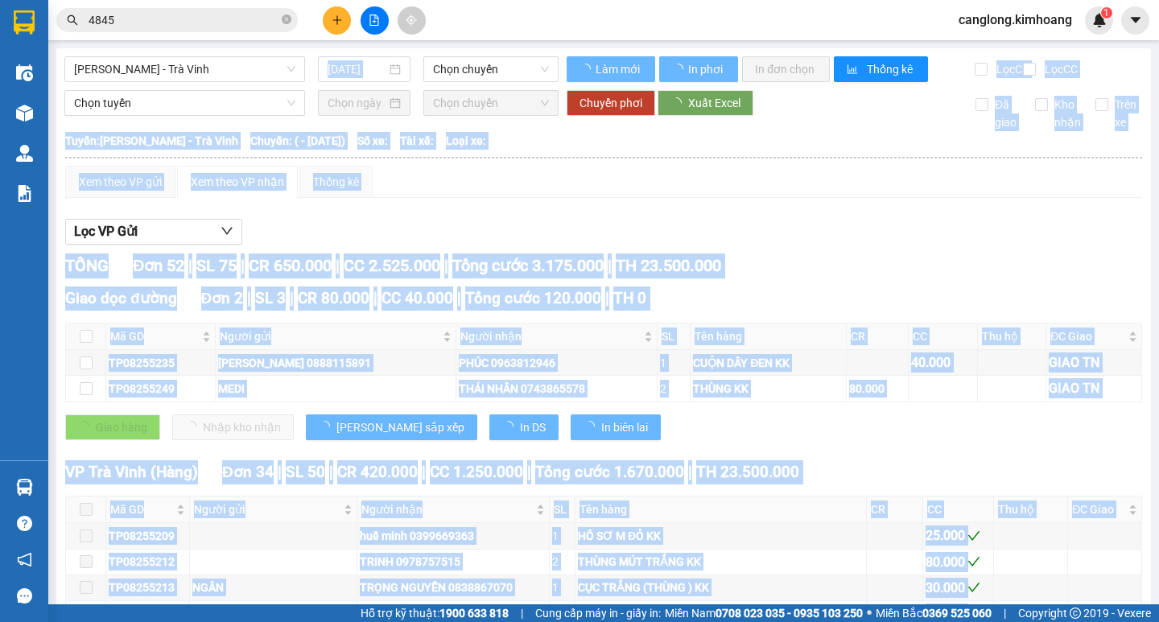
type input "[DATE]"
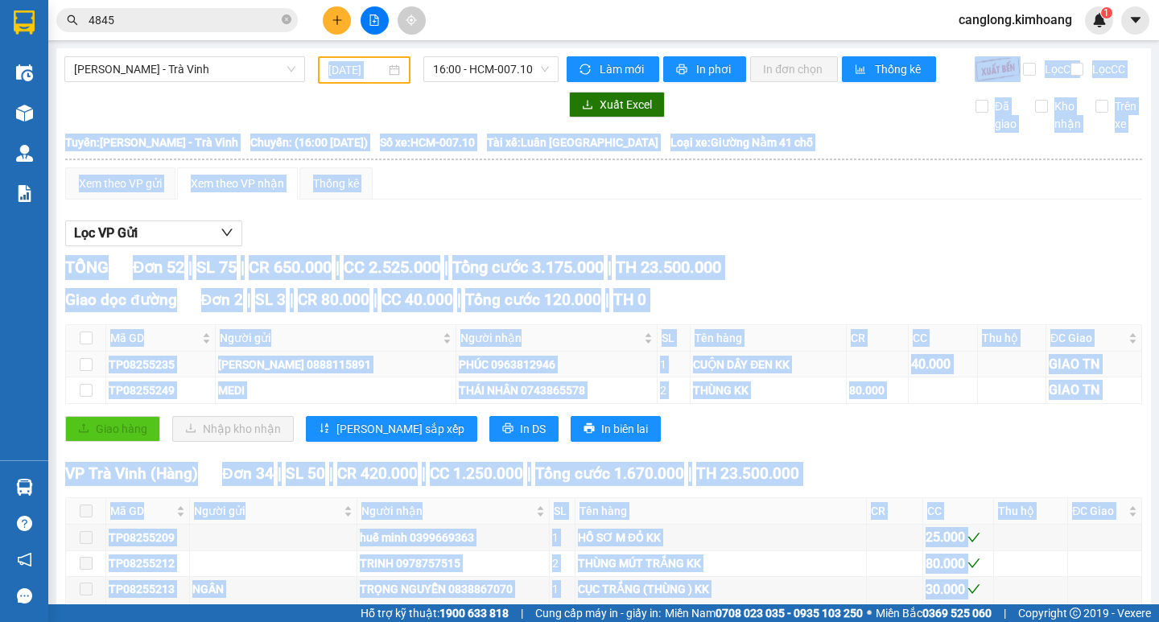
click at [459, 373] on div "PHÚC 0963812946" at bounding box center [557, 365] width 196 height 18
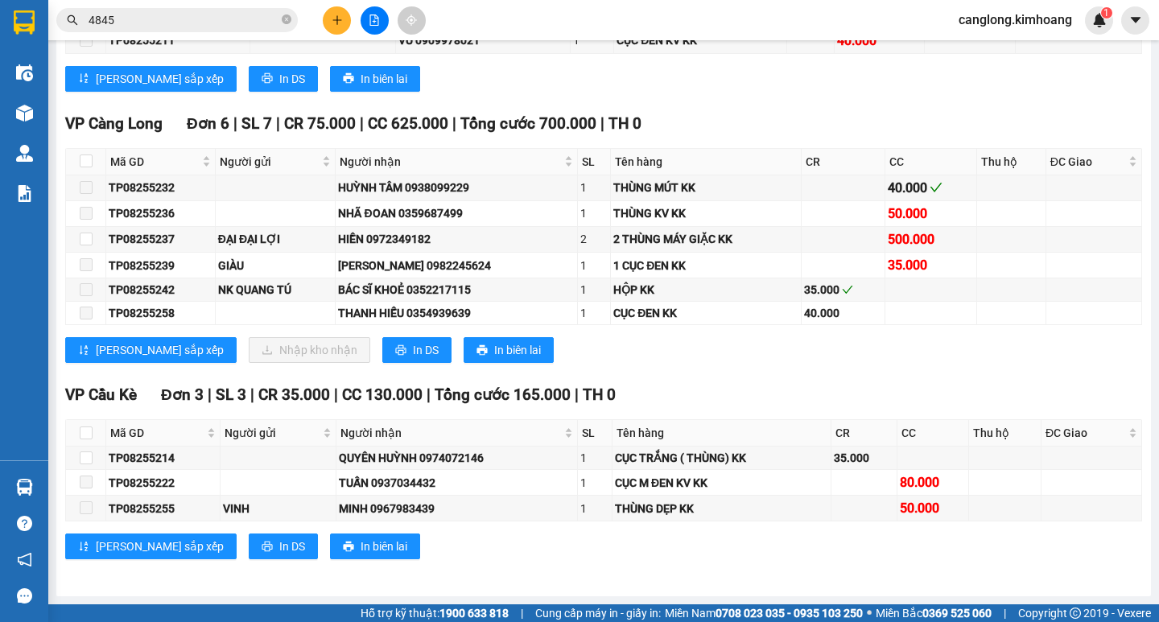
scroll to position [1890, 0]
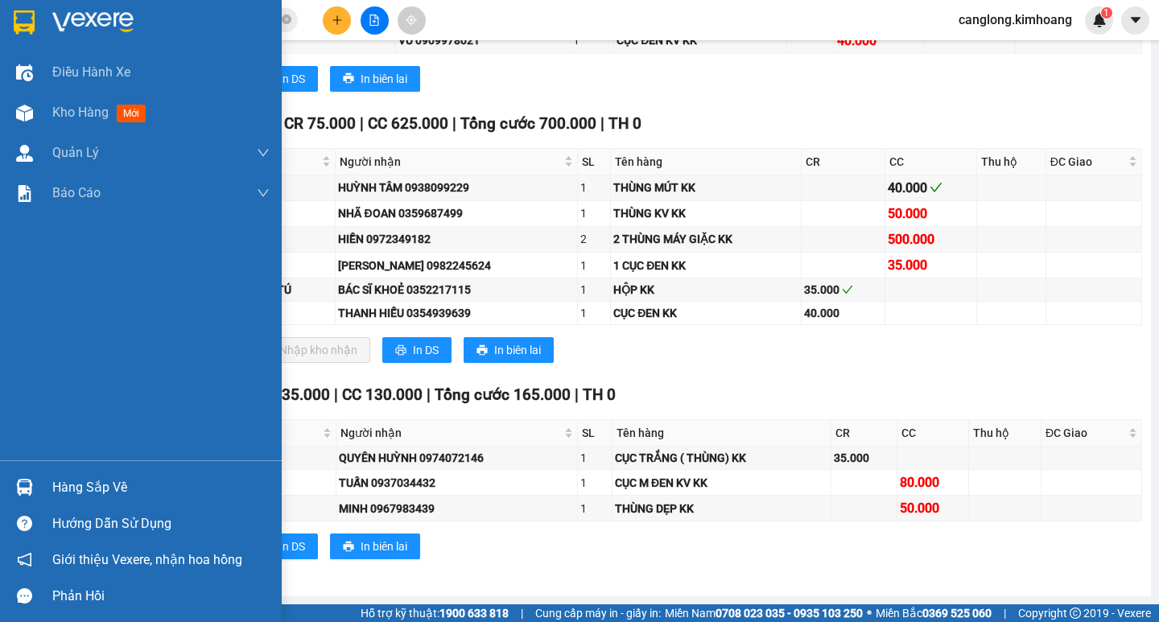
click at [37, 489] on div at bounding box center [24, 487] width 28 height 28
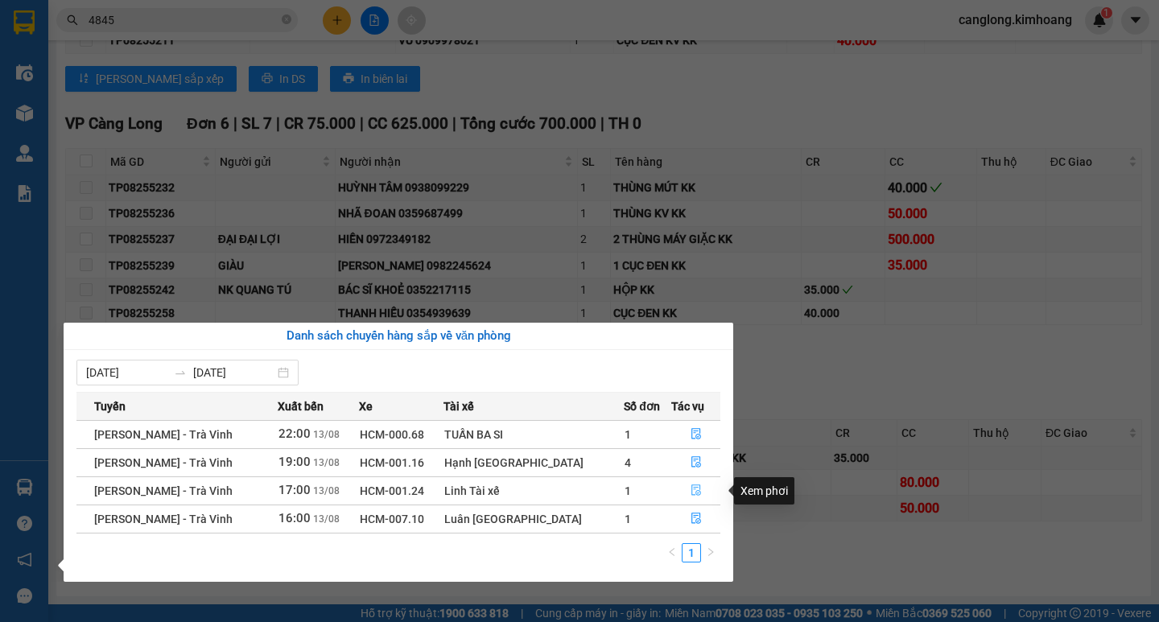
click at [691, 488] on icon "file-done" at bounding box center [696, 490] width 10 height 11
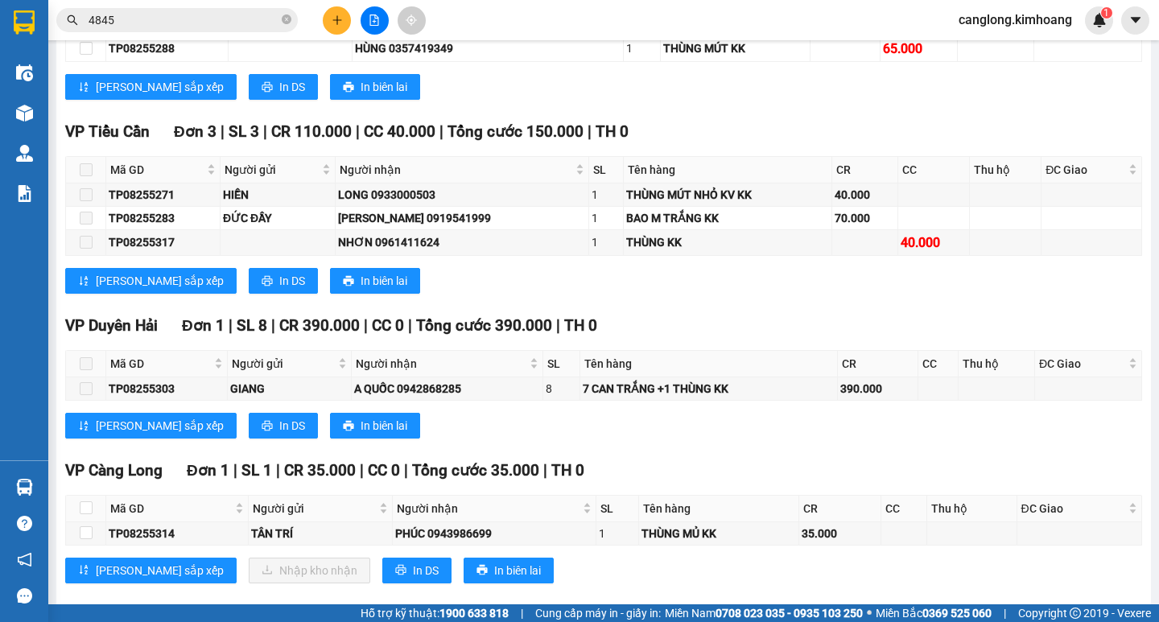
scroll to position [2057, 0]
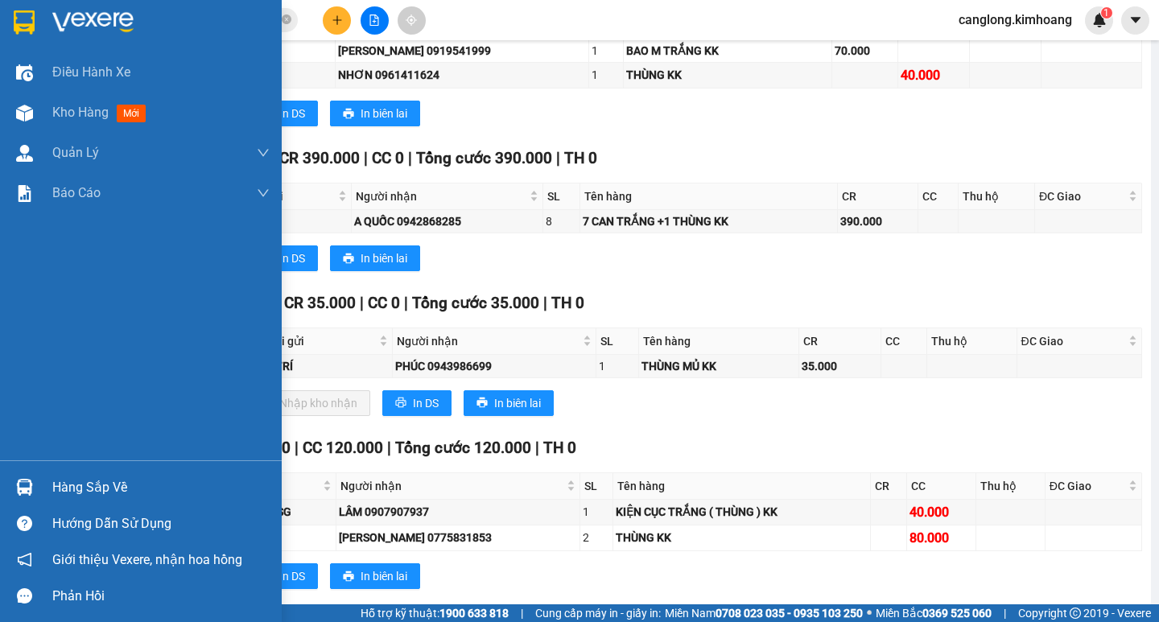
click at [43, 480] on div "Hàng sắp về" at bounding box center [141, 487] width 282 height 36
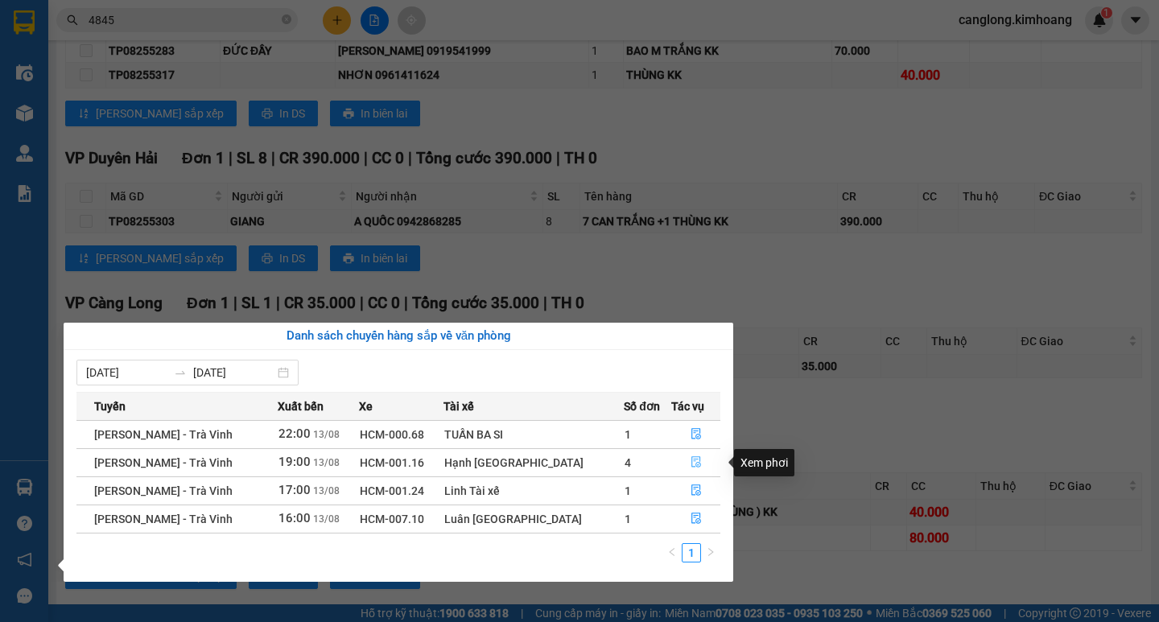
click at [684, 455] on button "button" at bounding box center [696, 463] width 48 height 26
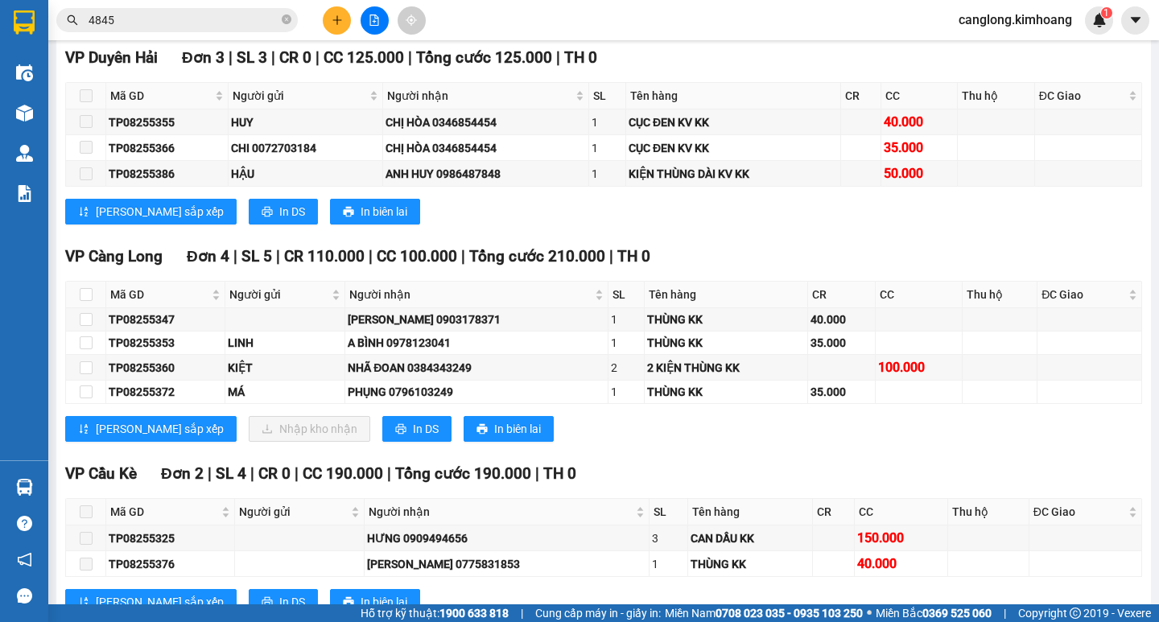
scroll to position [2454, 0]
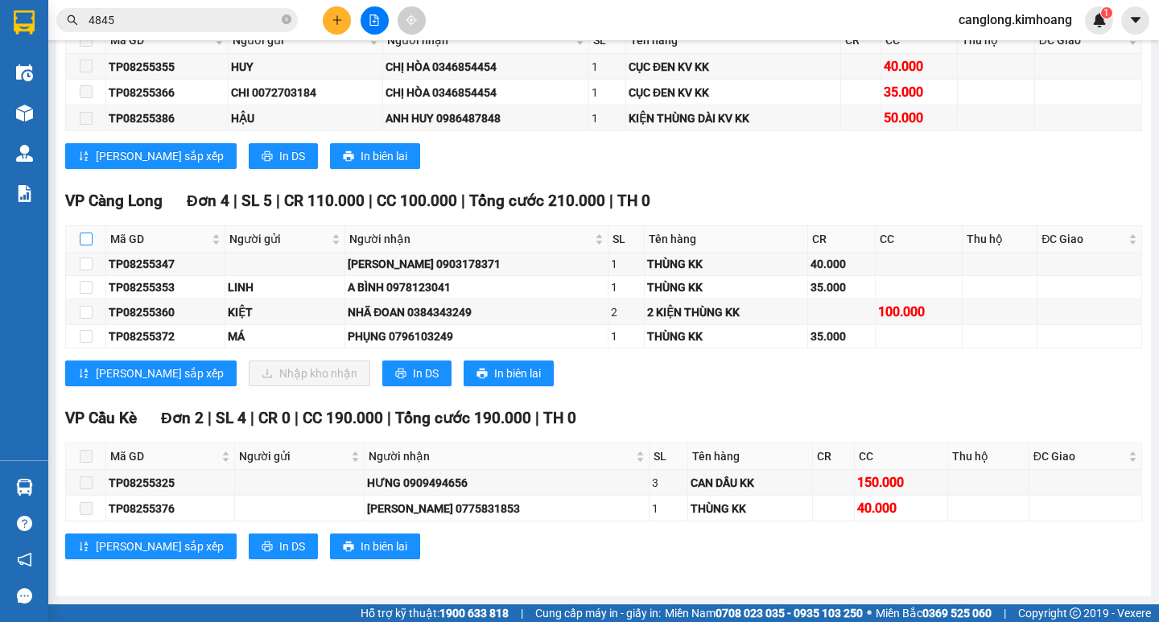
click at [86, 238] on input "checkbox" at bounding box center [86, 239] width 13 height 13
checkbox input "false"
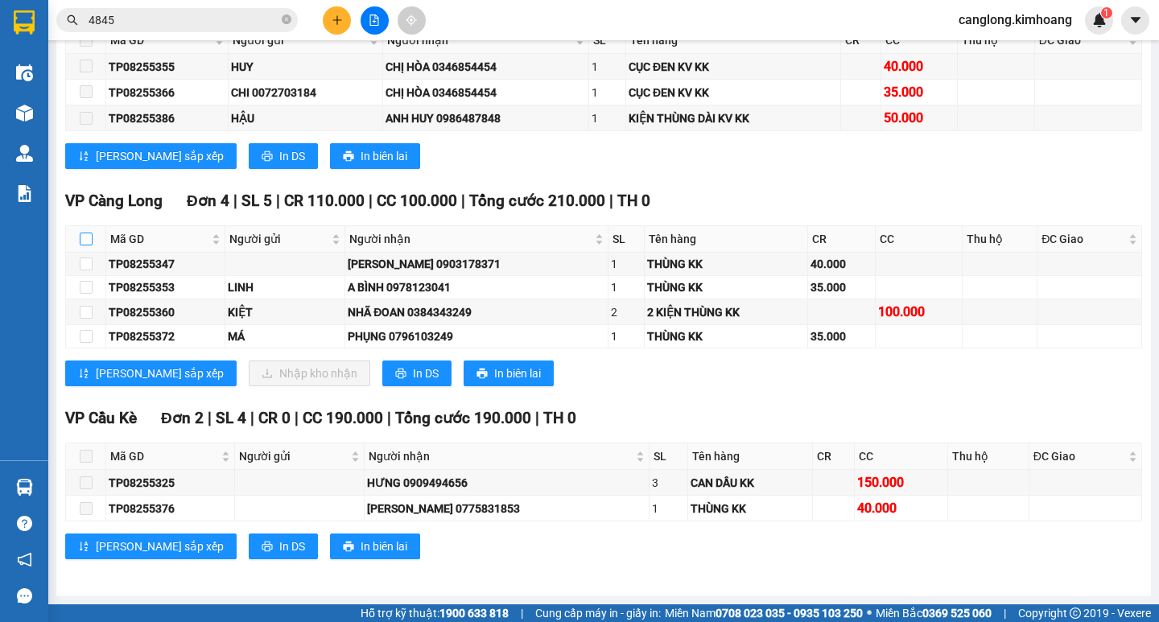
checkbox input "false"
click at [85, 238] on input "checkbox" at bounding box center [86, 239] width 13 height 13
checkbox input "true"
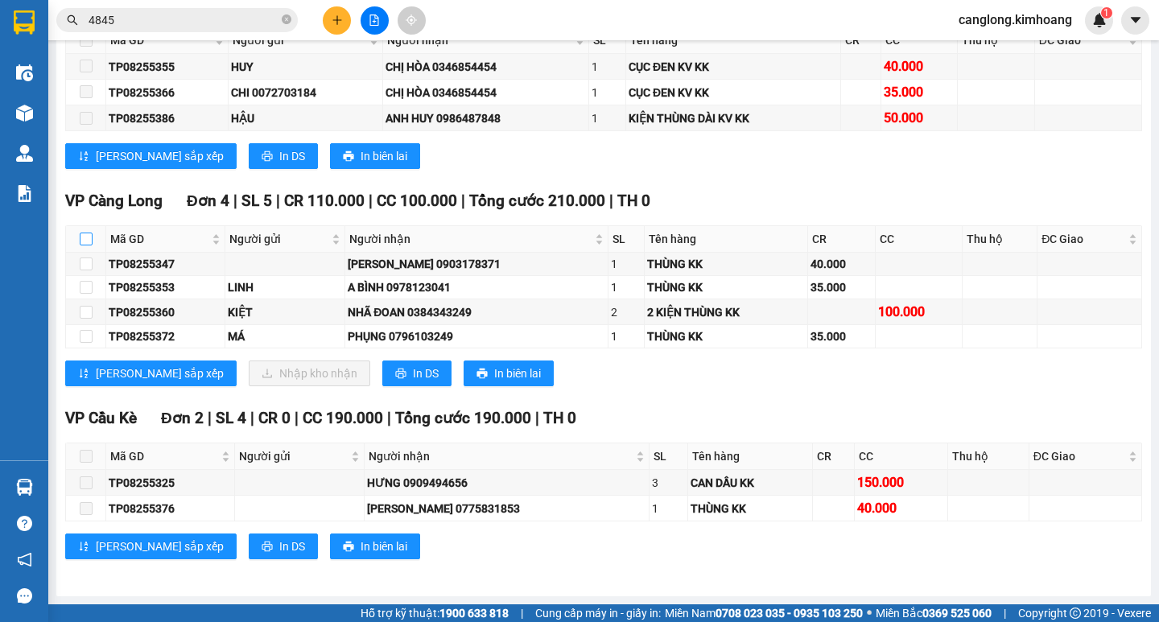
checkbox input "true"
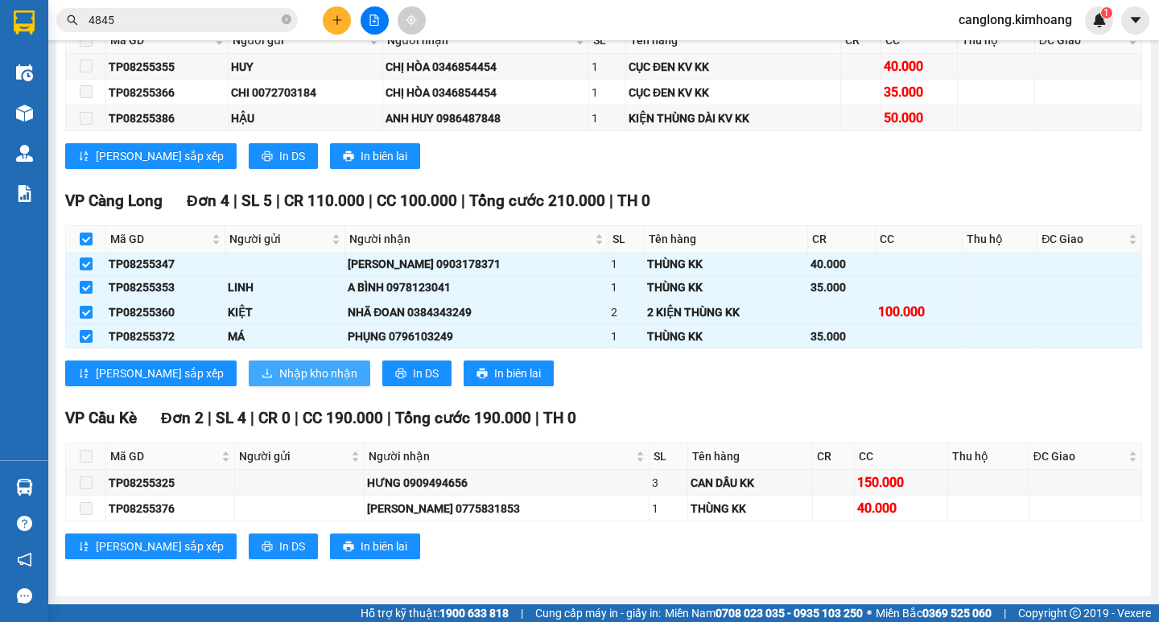
click at [279, 370] on span "Nhập kho nhận" at bounding box center [318, 374] width 78 height 18
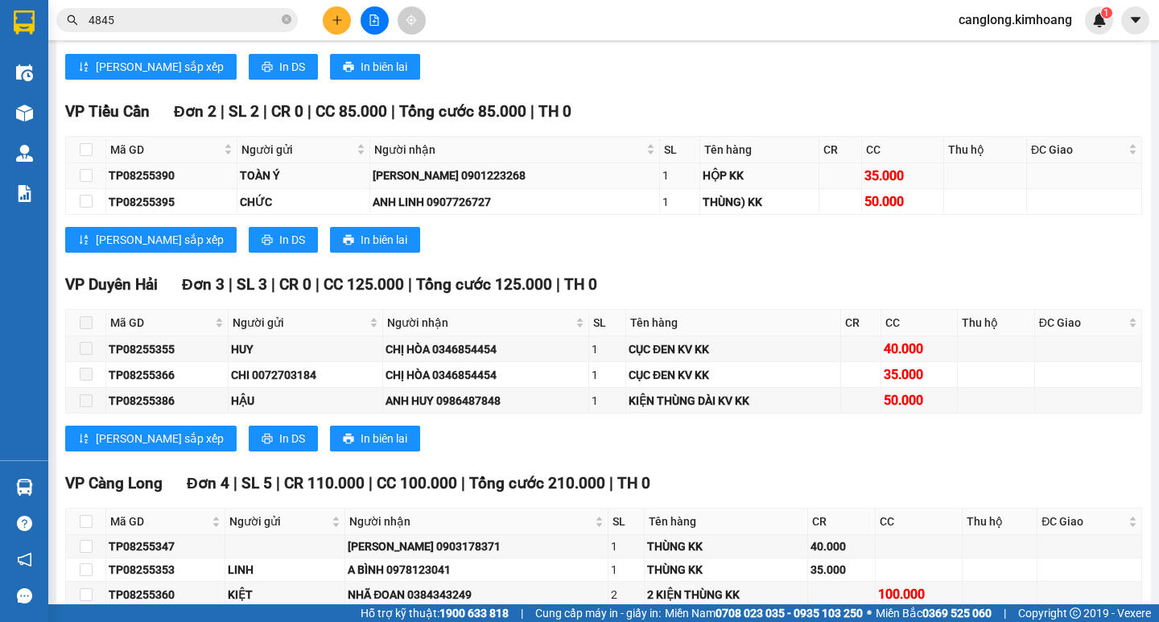
scroll to position [2173, 0]
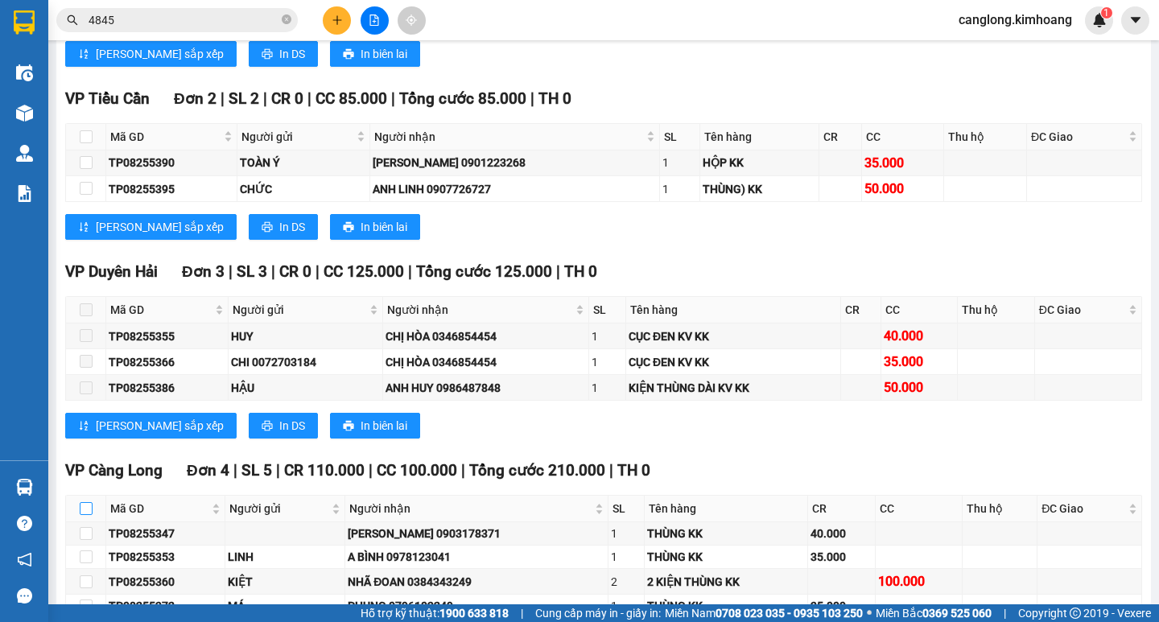
click at [82, 515] on input "checkbox" at bounding box center [86, 508] width 13 height 13
checkbox input "true"
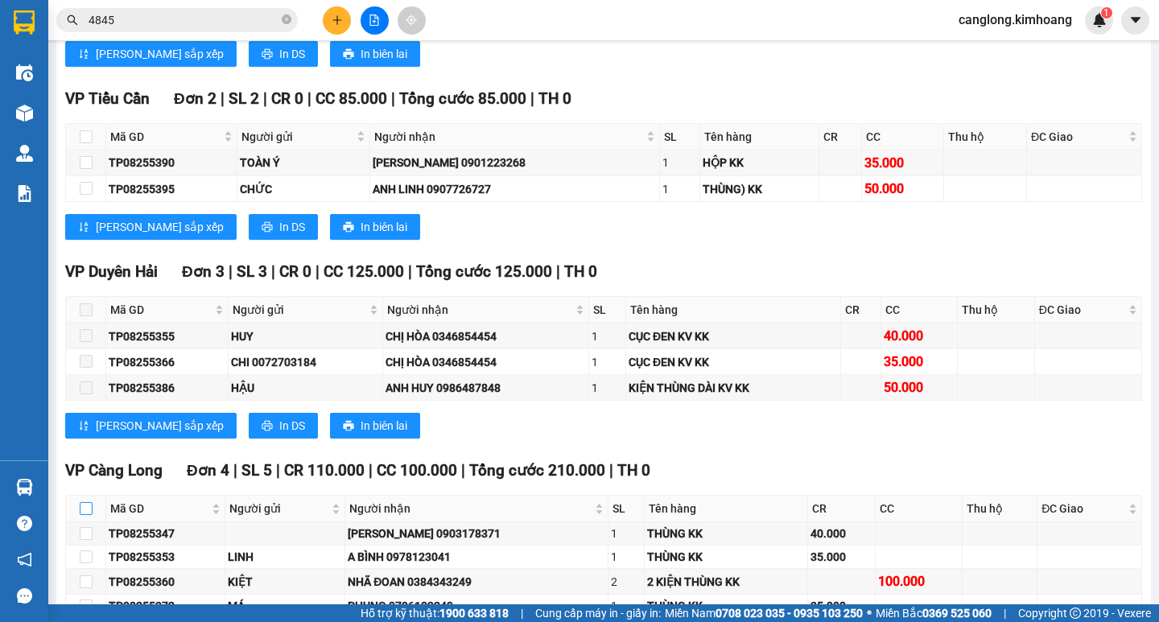
checkbox input "true"
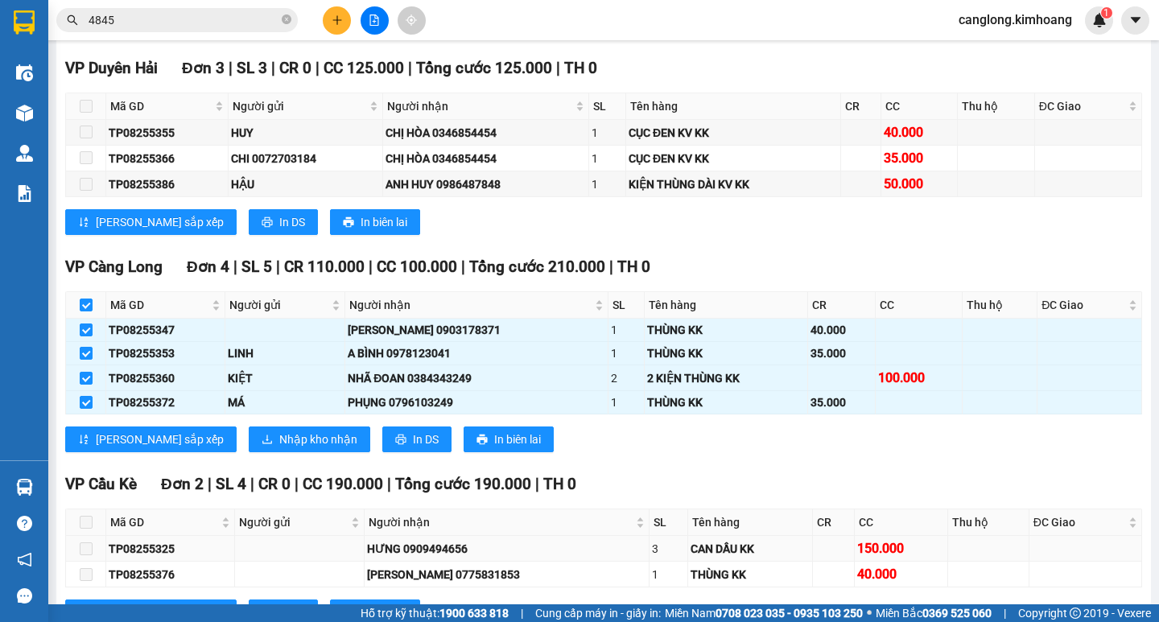
scroll to position [2414, 0]
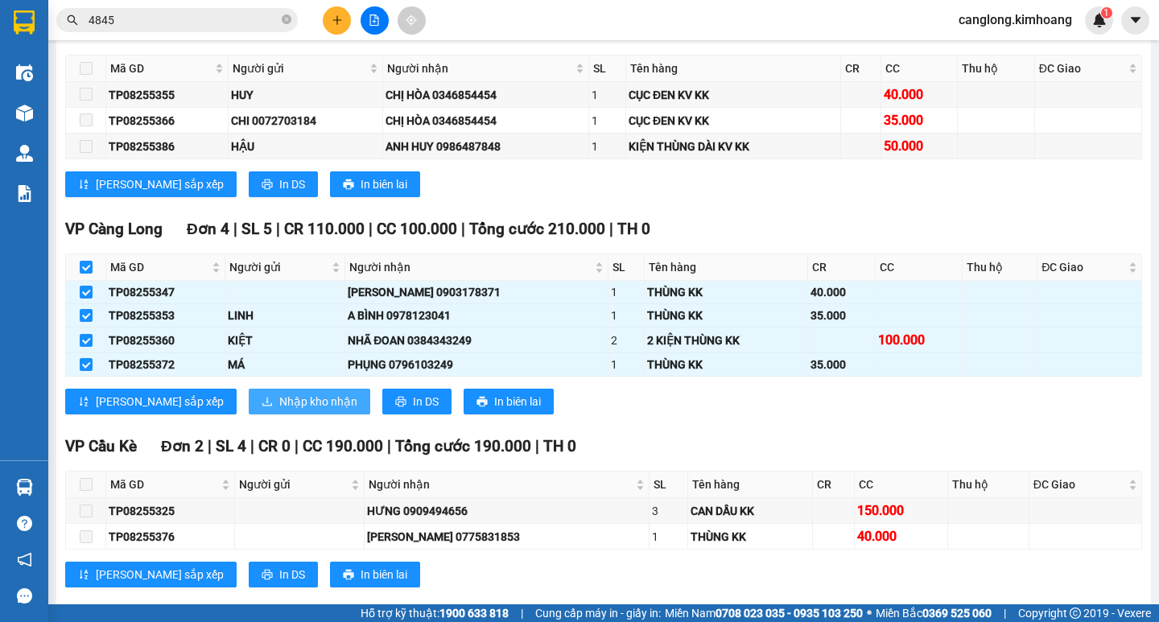
click at [279, 406] on span "Nhập kho nhận" at bounding box center [318, 402] width 78 height 18
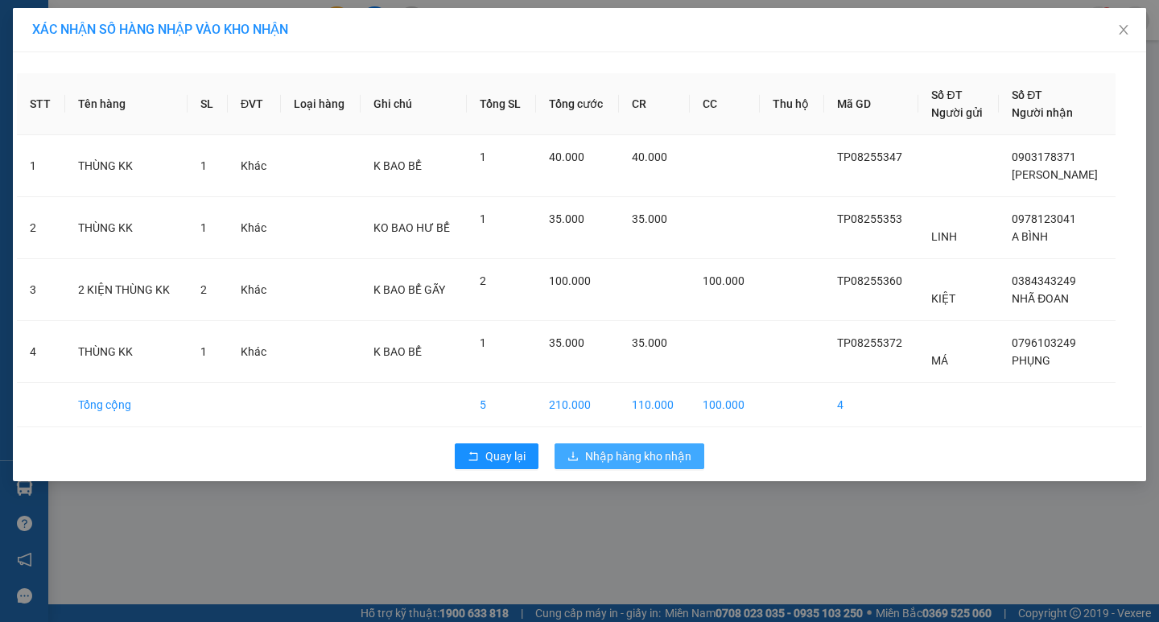
click at [618, 458] on span "Nhập hàng kho nhận" at bounding box center [638, 456] width 106 height 18
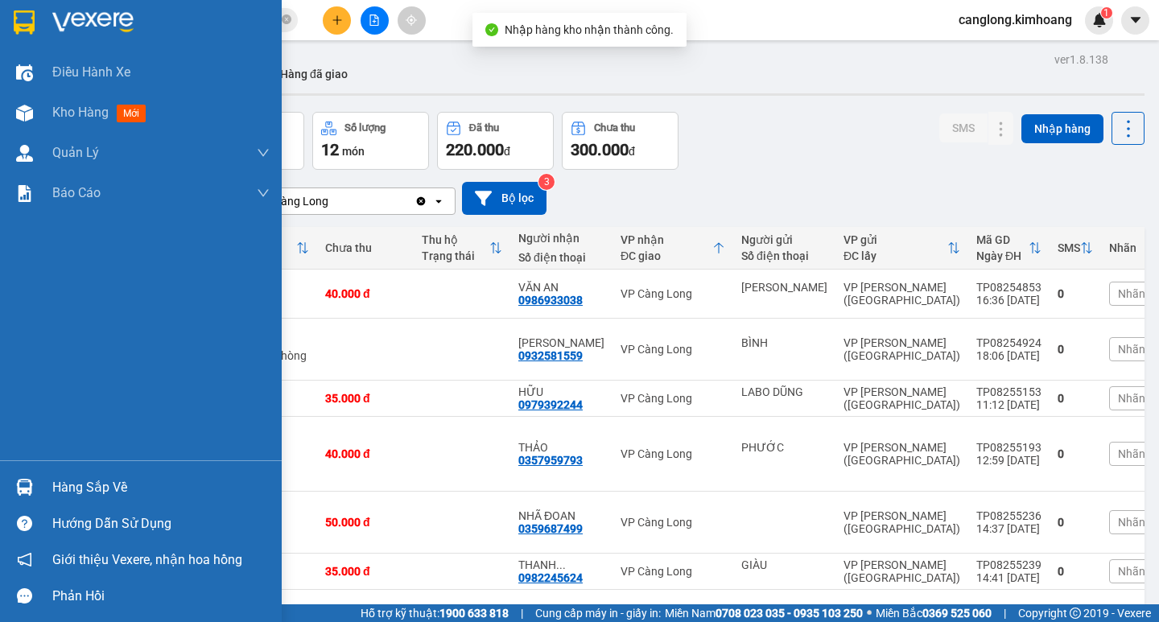
click at [19, 488] on img at bounding box center [24, 487] width 17 height 17
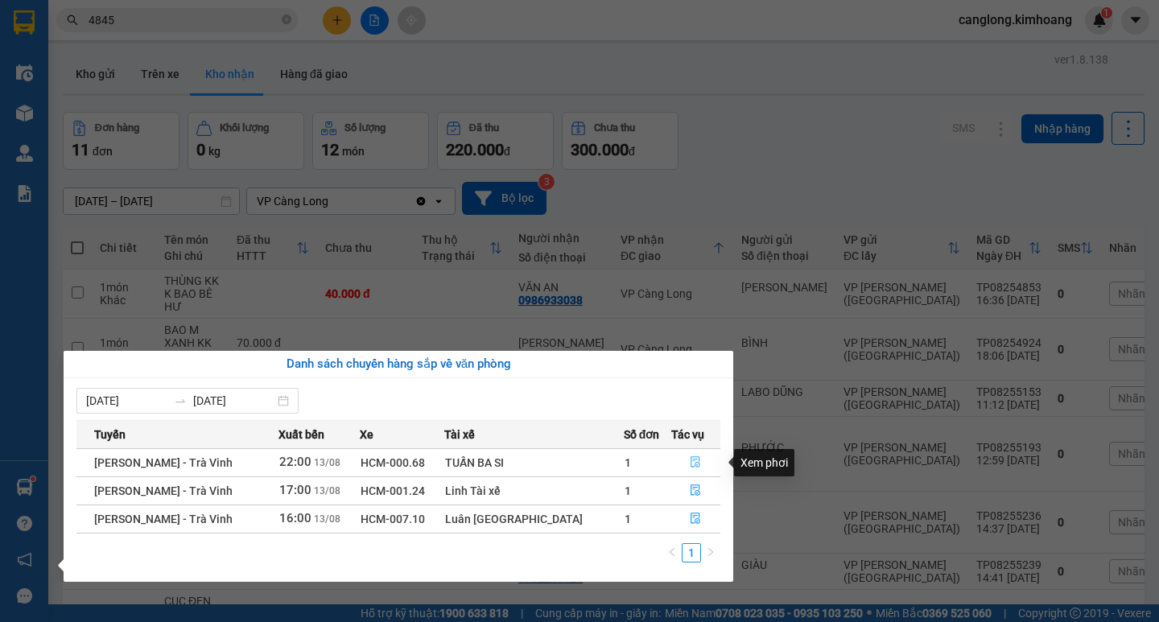
click at [690, 456] on icon "file-done" at bounding box center [695, 461] width 11 height 11
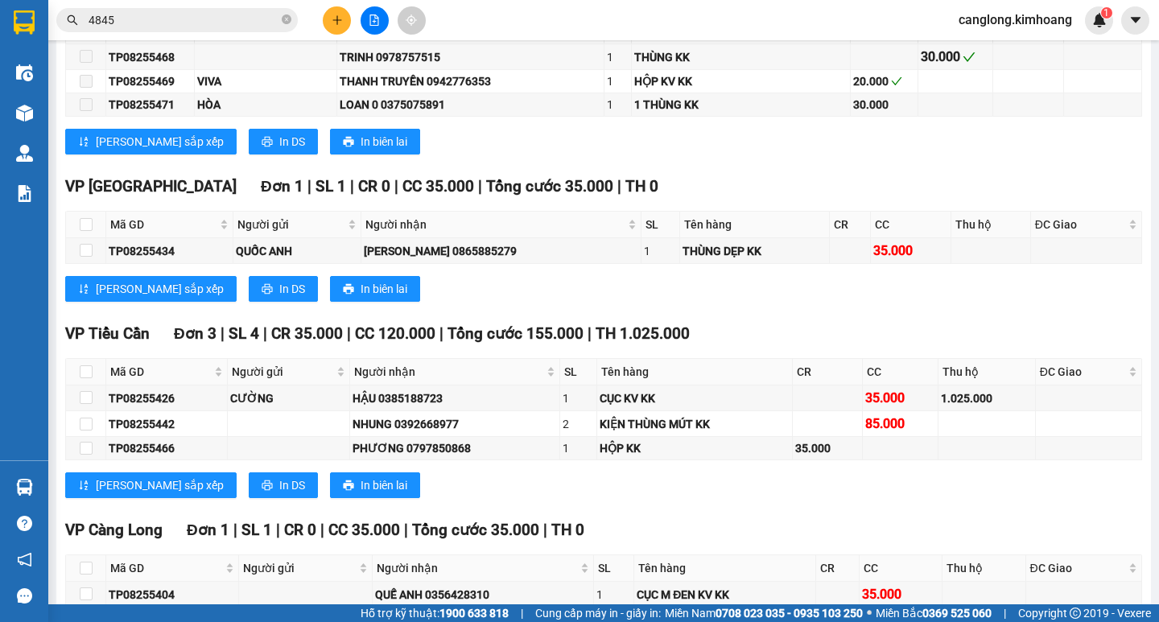
scroll to position [1851, 0]
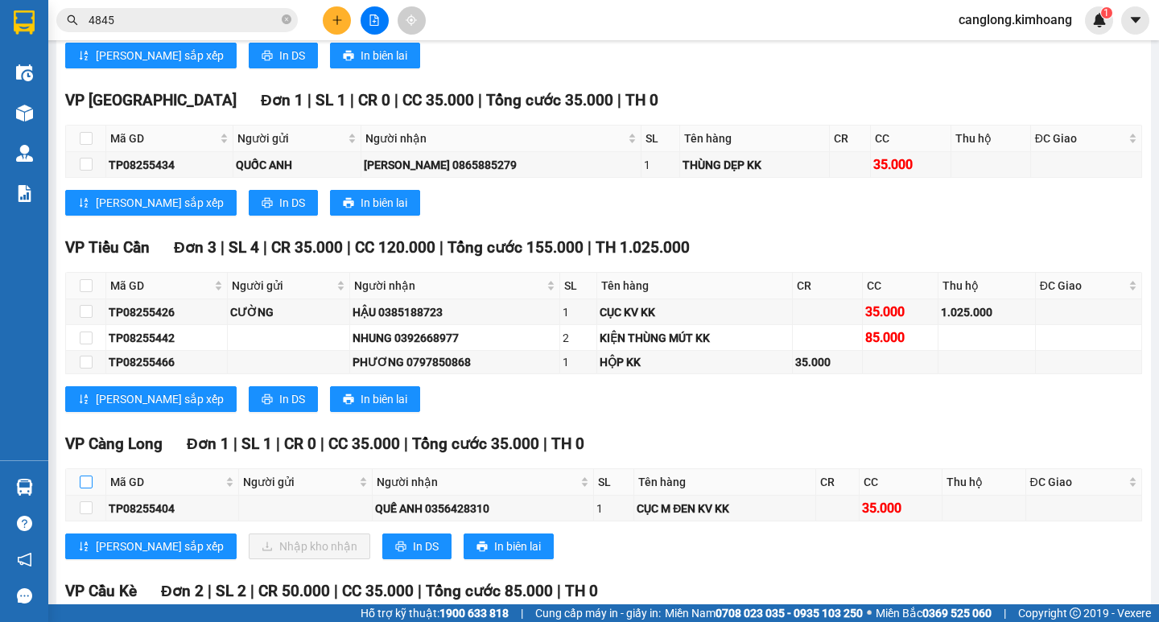
click at [90, 488] on input "checkbox" at bounding box center [86, 482] width 13 height 13
checkbox input "true"
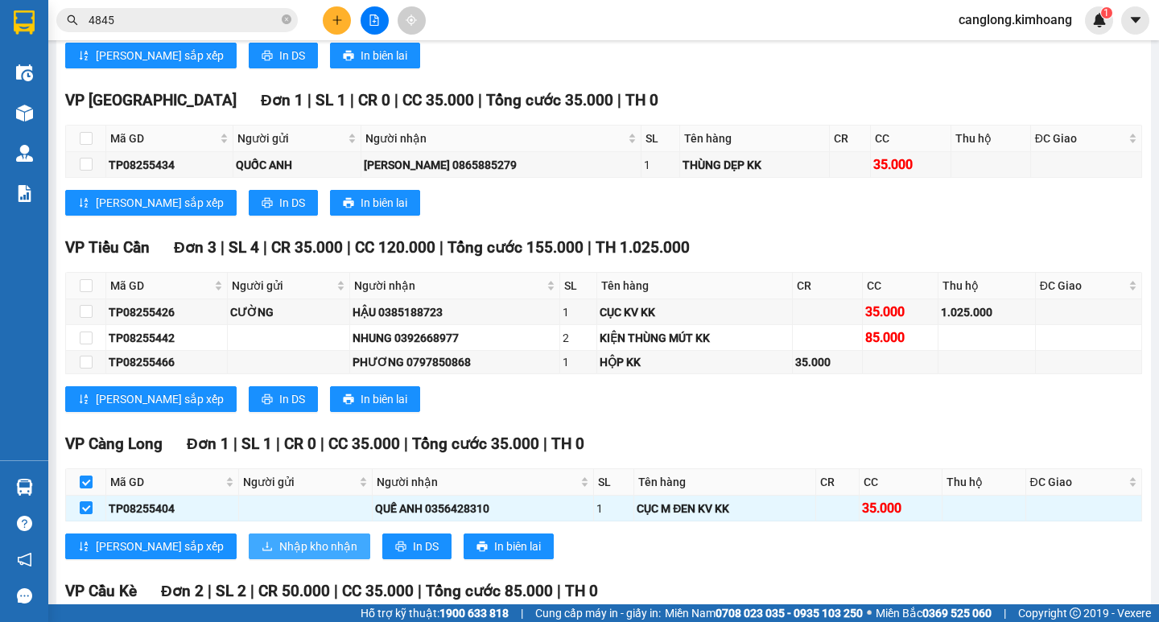
click at [279, 555] on span "Nhập kho nhận" at bounding box center [318, 546] width 78 height 18
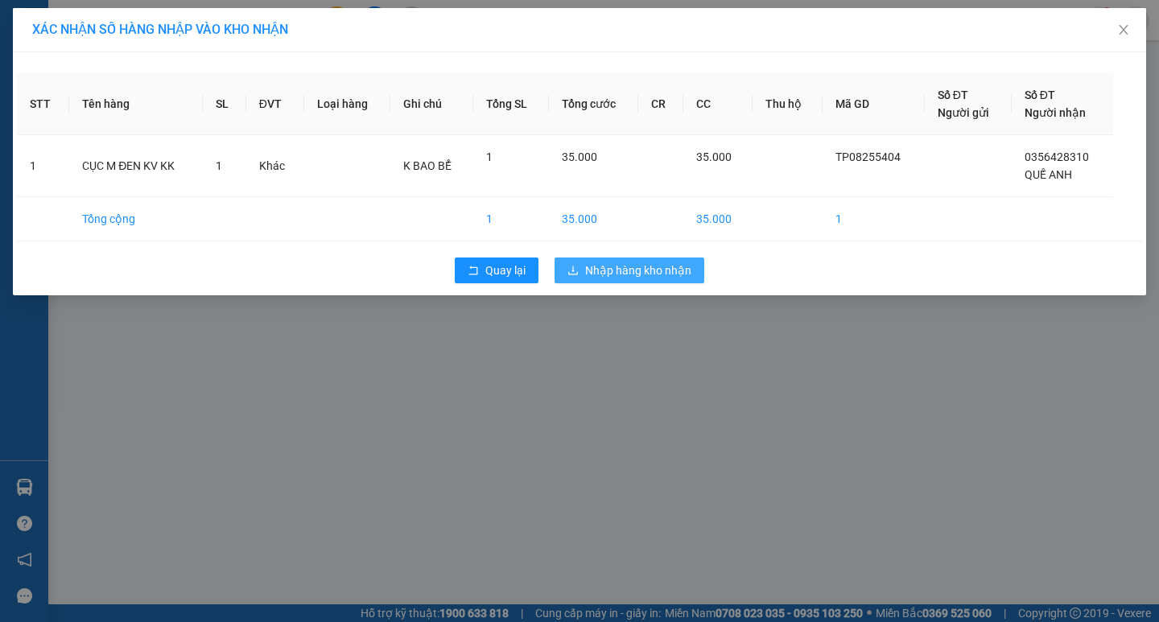
click at [669, 270] on span "Nhập hàng kho nhận" at bounding box center [638, 271] width 106 height 18
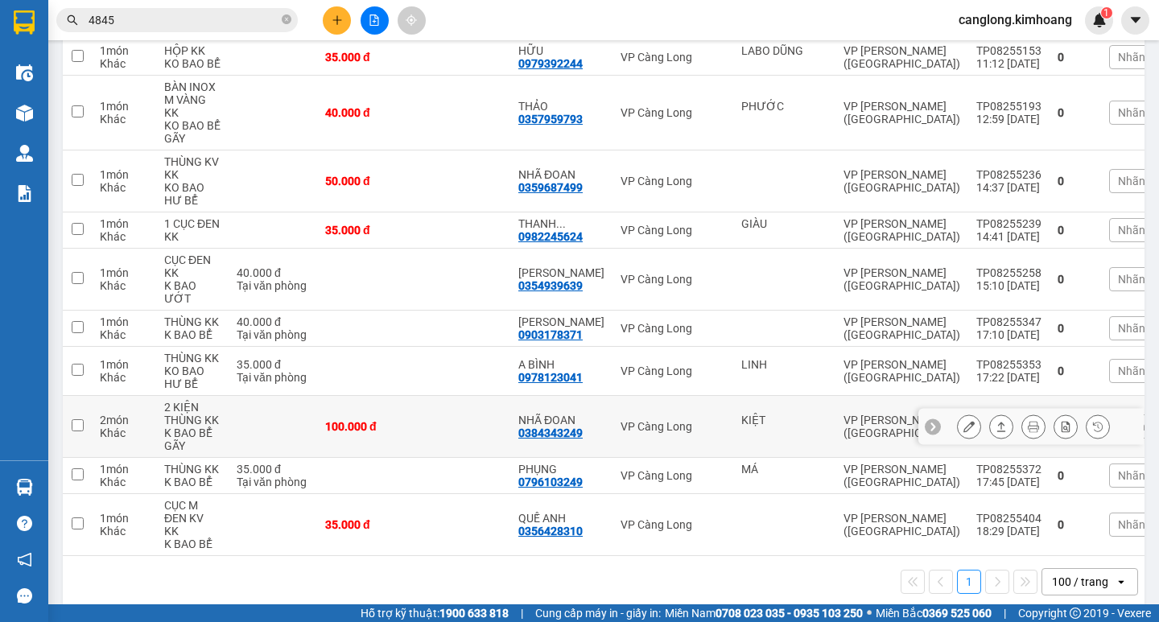
scroll to position [352, 0]
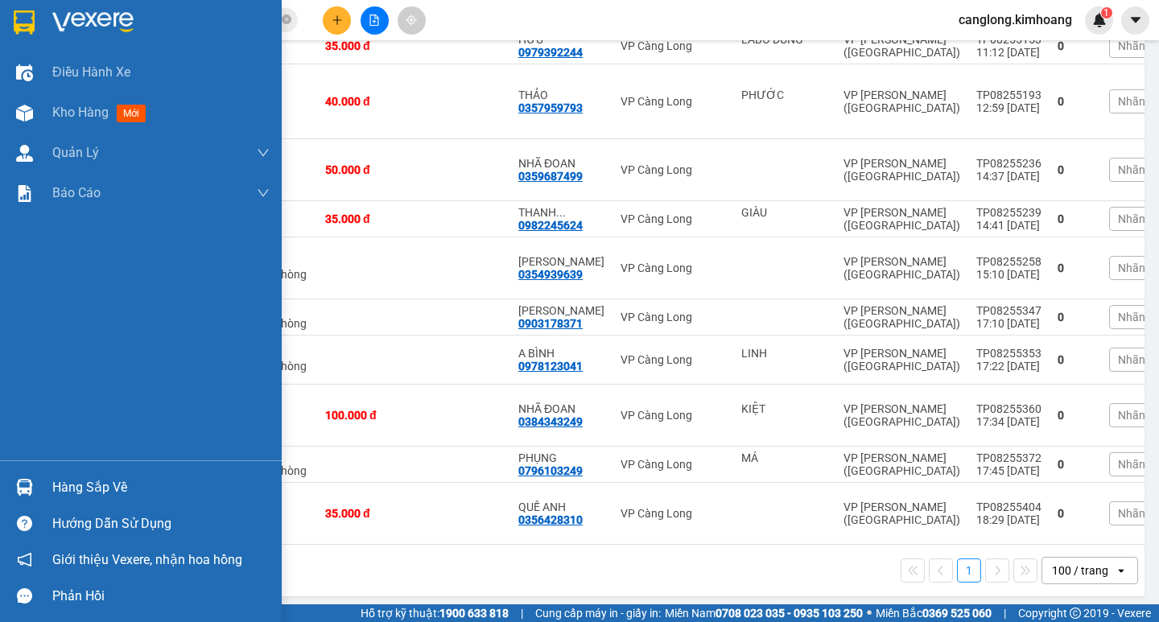
click at [120, 474] on div "Hàng sắp về" at bounding box center [141, 487] width 282 height 36
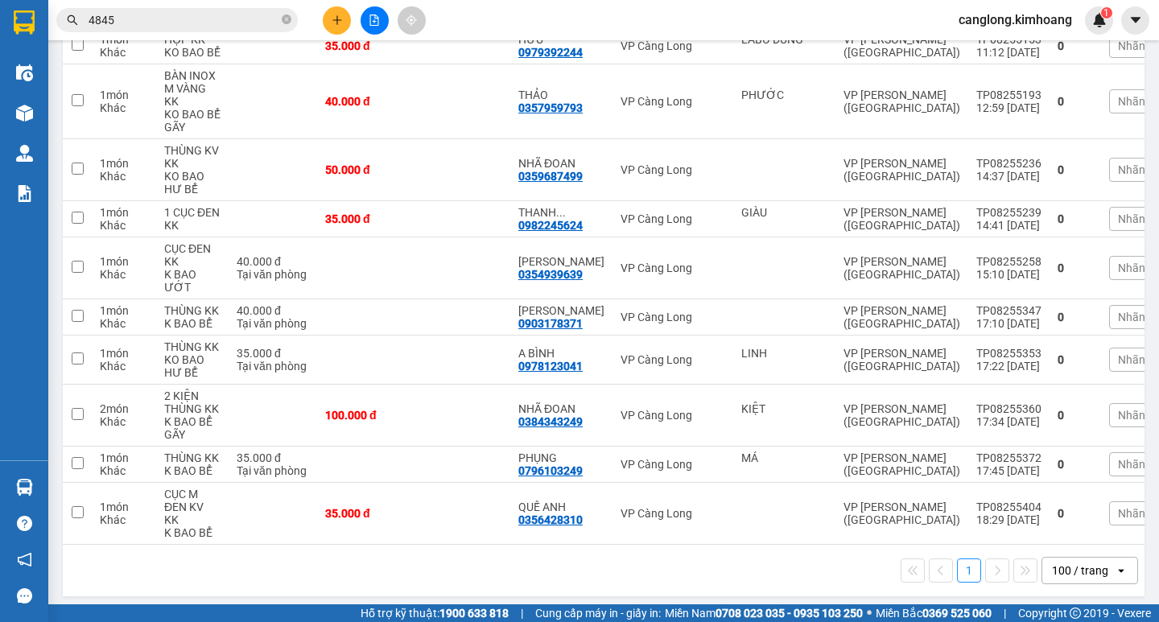
click at [798, 546] on section "Kết quả tìm kiếm ( 125 ) Bộ lọc Mã ĐH Trạng thái Món hàng Thu hộ Tổng cước Chưa…" at bounding box center [579, 311] width 1159 height 622
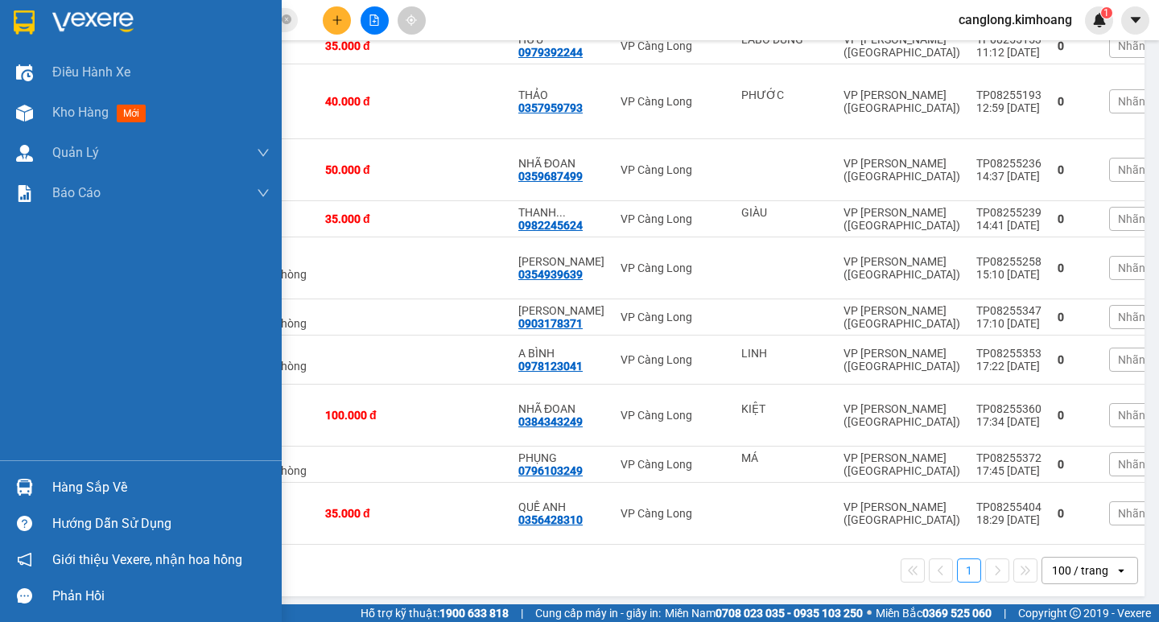
click at [42, 472] on div "Hàng sắp về" at bounding box center [141, 487] width 282 height 36
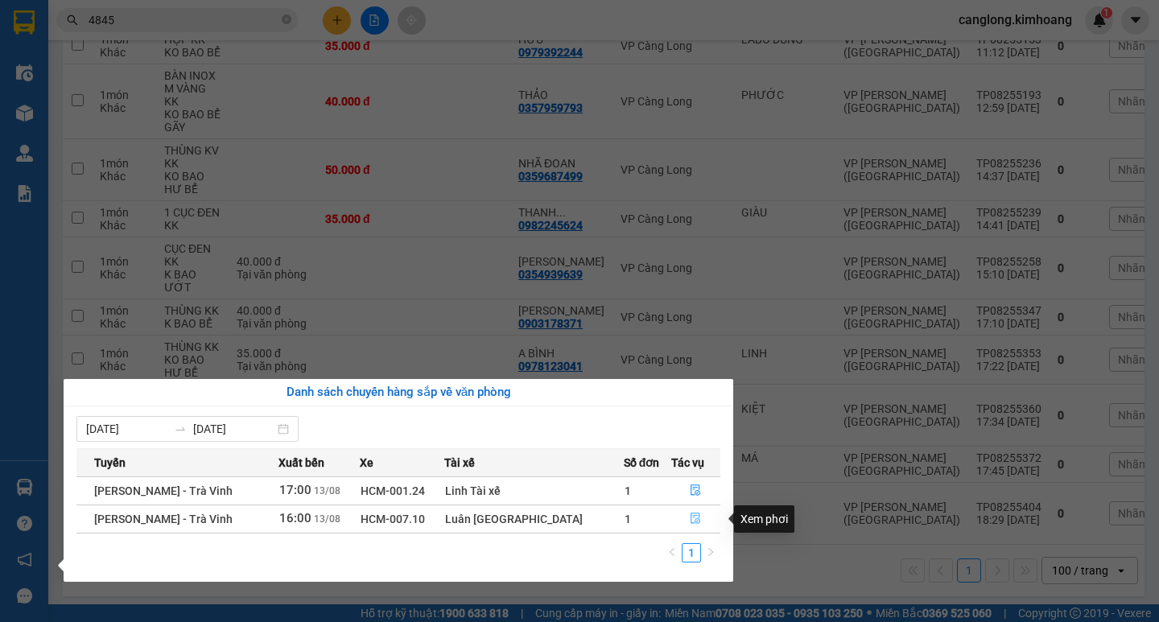
click at [694, 522] on icon "file-done" at bounding box center [695, 518] width 11 height 11
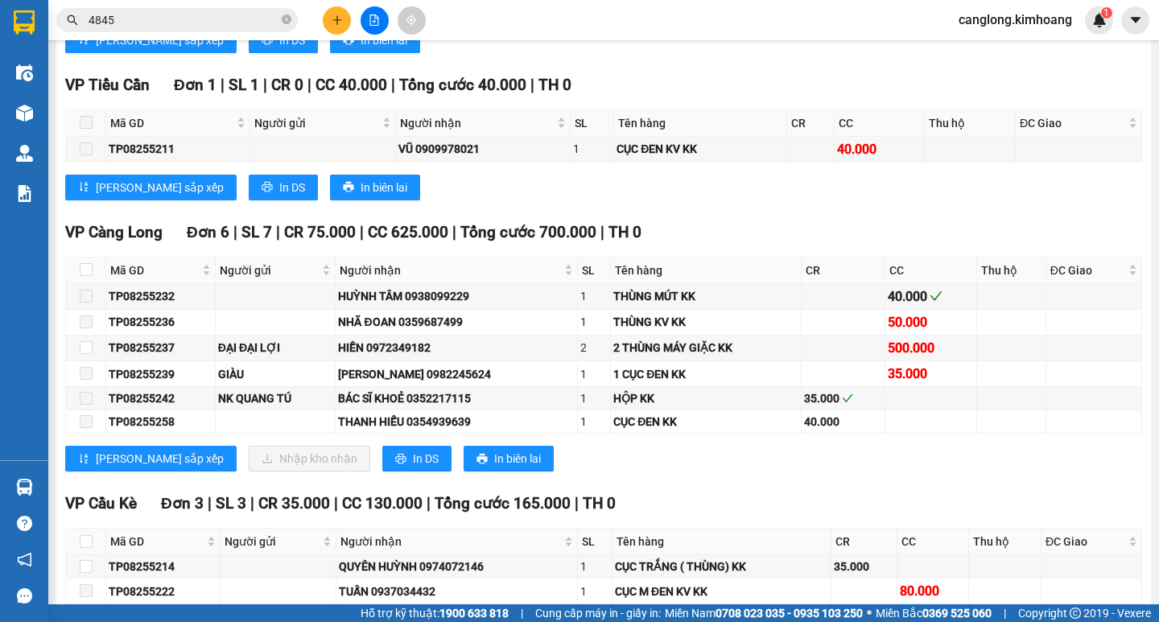
scroll to position [1770, 0]
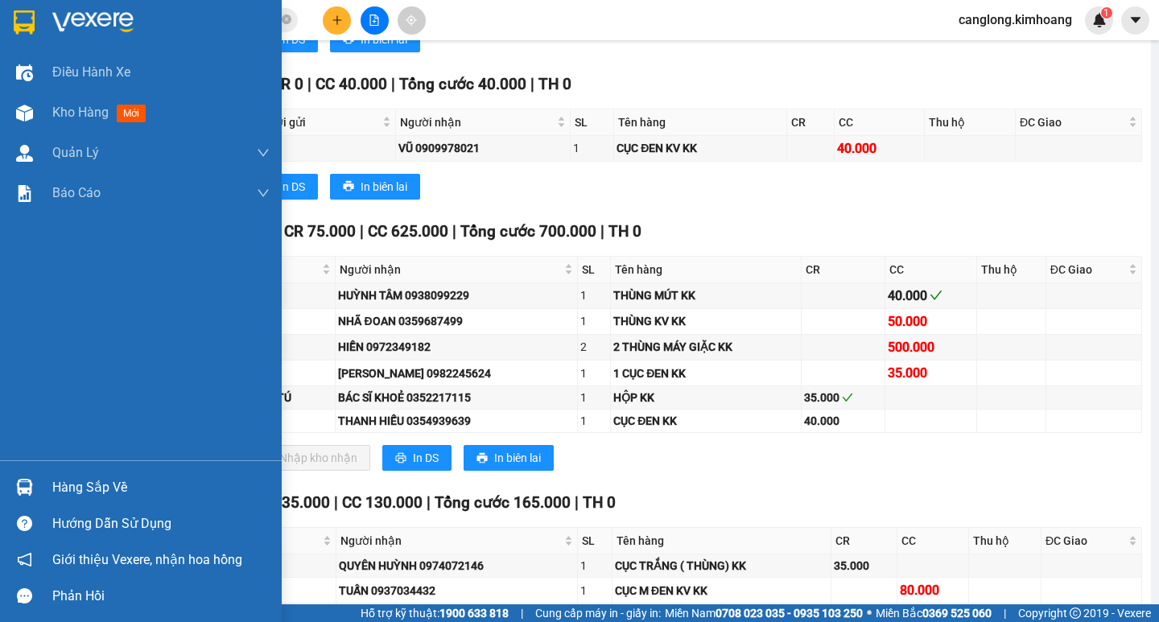
click at [59, 484] on div "Hàng sắp về" at bounding box center [160, 488] width 217 height 24
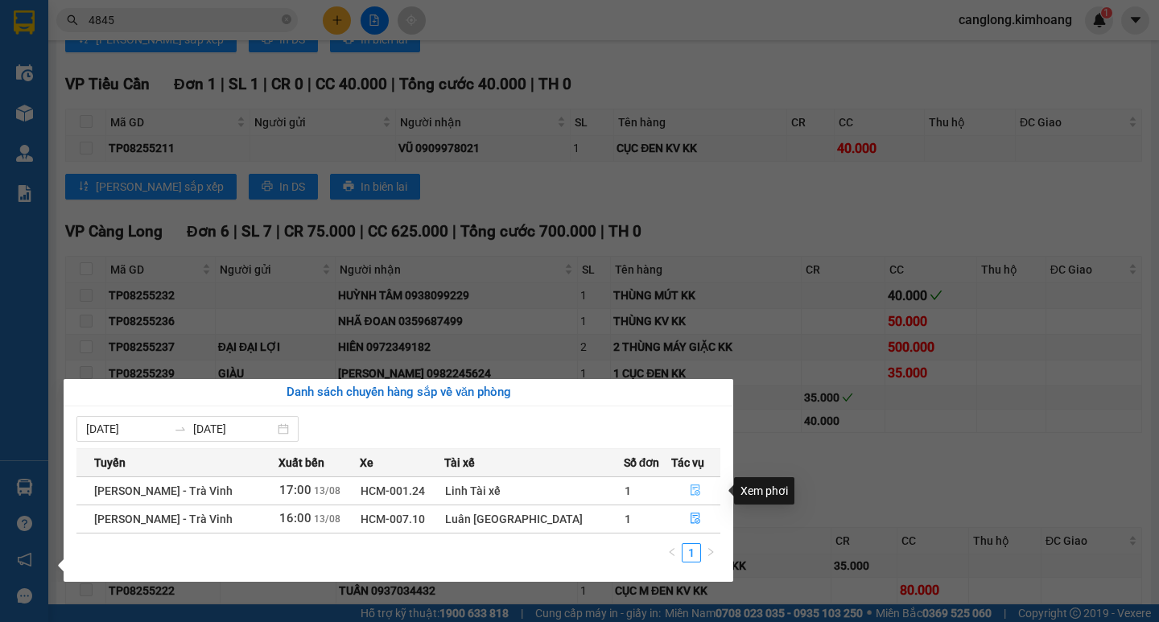
click at [690, 491] on icon "file-done" at bounding box center [695, 489] width 11 height 11
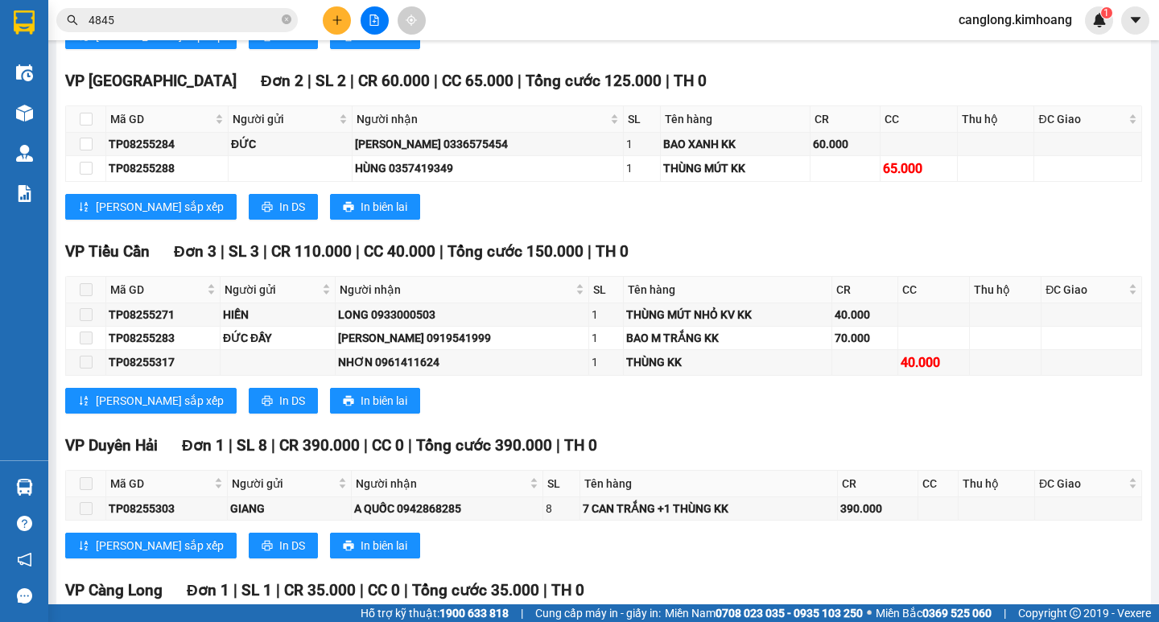
scroll to position [1941, 0]
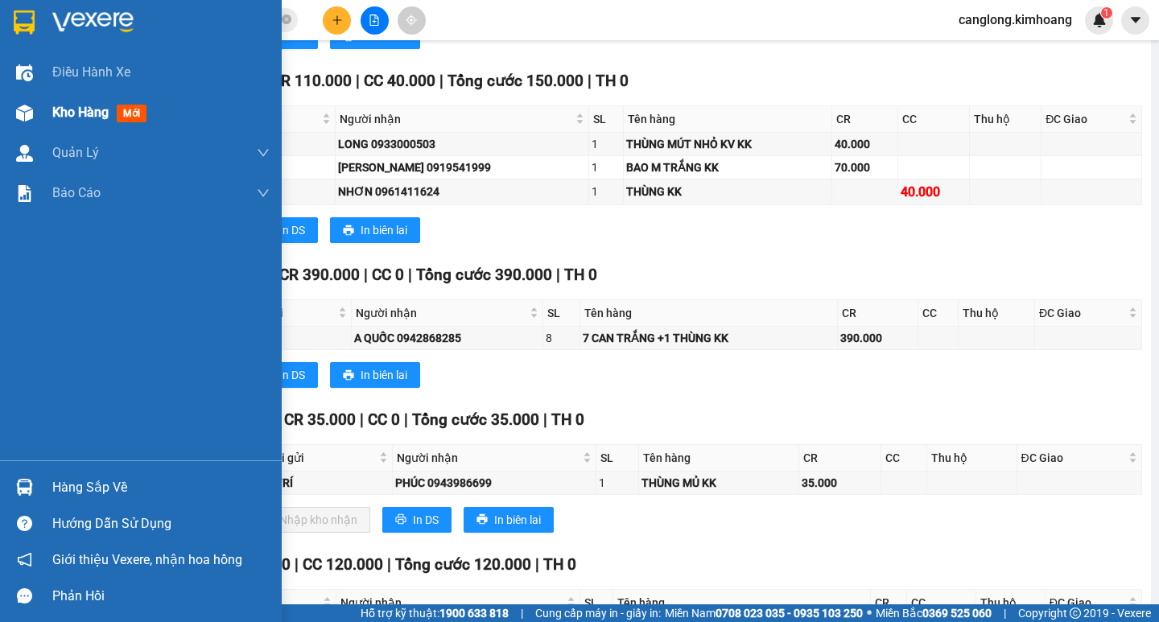
click at [19, 101] on div at bounding box center [24, 113] width 28 height 28
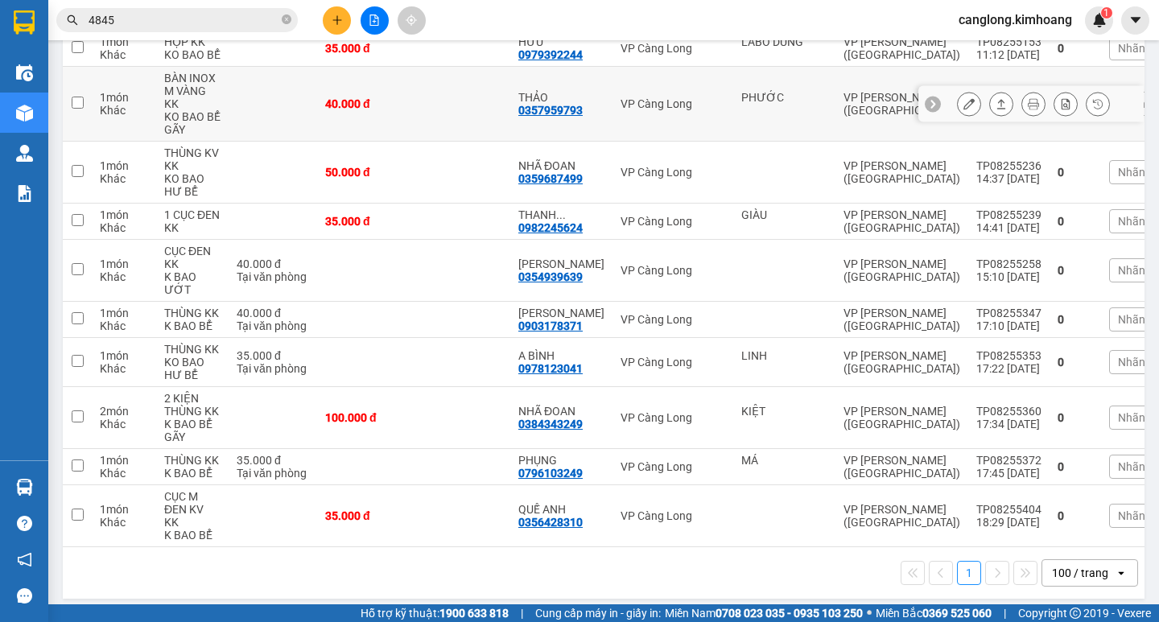
scroll to position [352, 0]
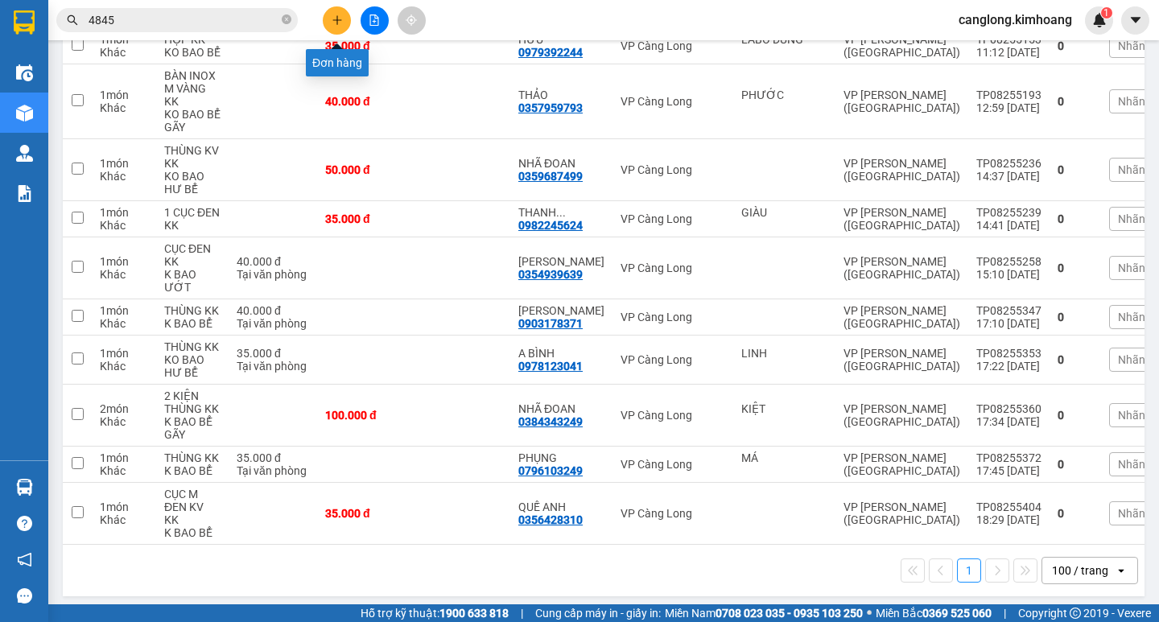
click at [340, 14] on button at bounding box center [337, 20] width 28 height 28
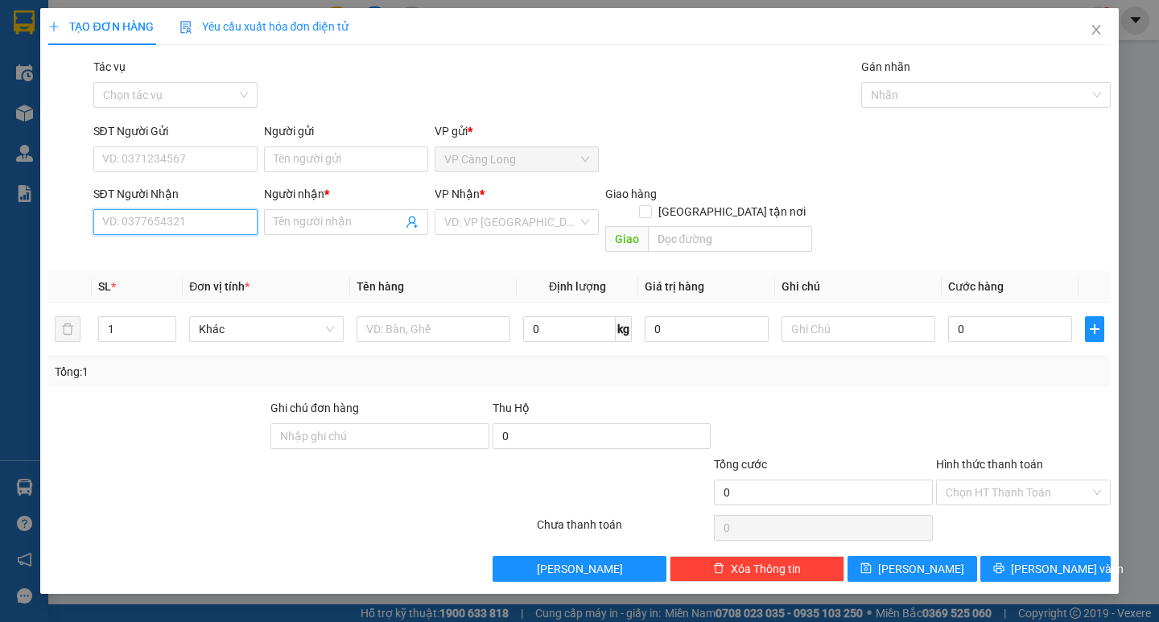
click at [134, 221] on input "SĐT Người Nhận" at bounding box center [175, 222] width 164 height 26
click at [155, 252] on div "0909280636 - HÙNG" at bounding box center [175, 254] width 145 height 18
type input "0909280636"
type input "HÙNG"
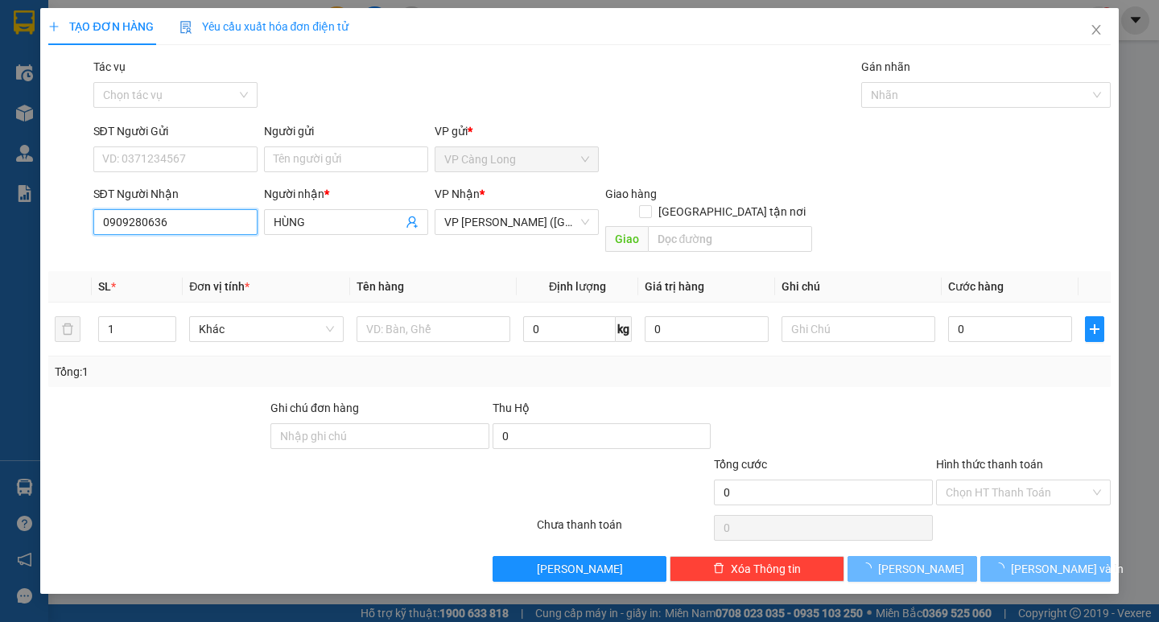
type input "40.000"
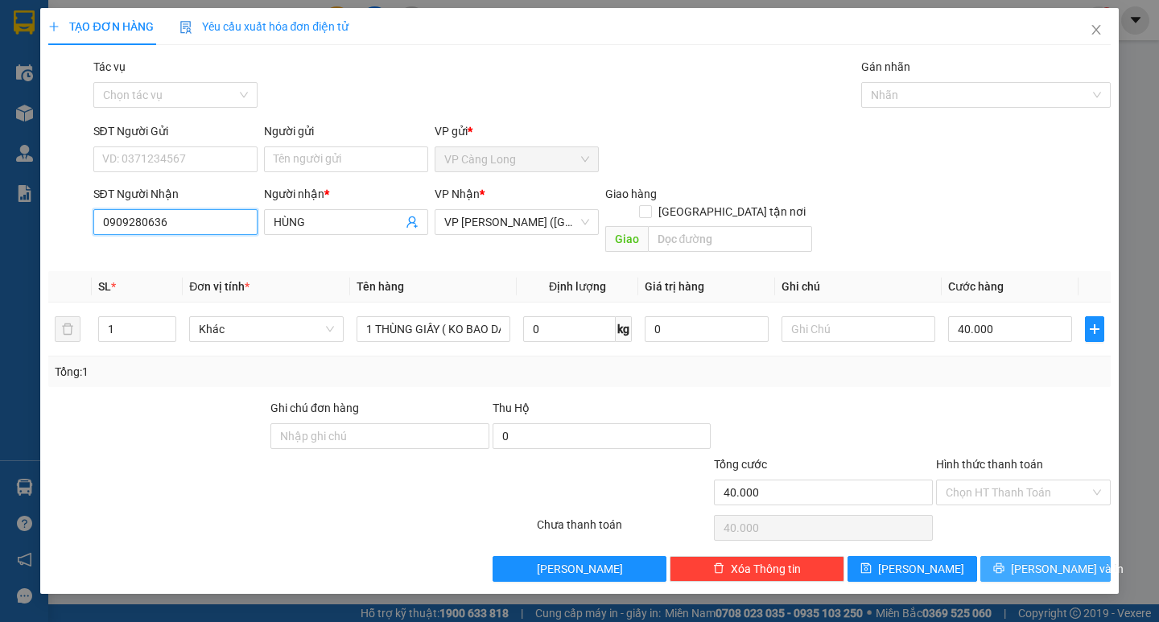
type input "0909280636"
click at [1072, 560] on span "[PERSON_NAME] và In" at bounding box center [1067, 569] width 113 height 18
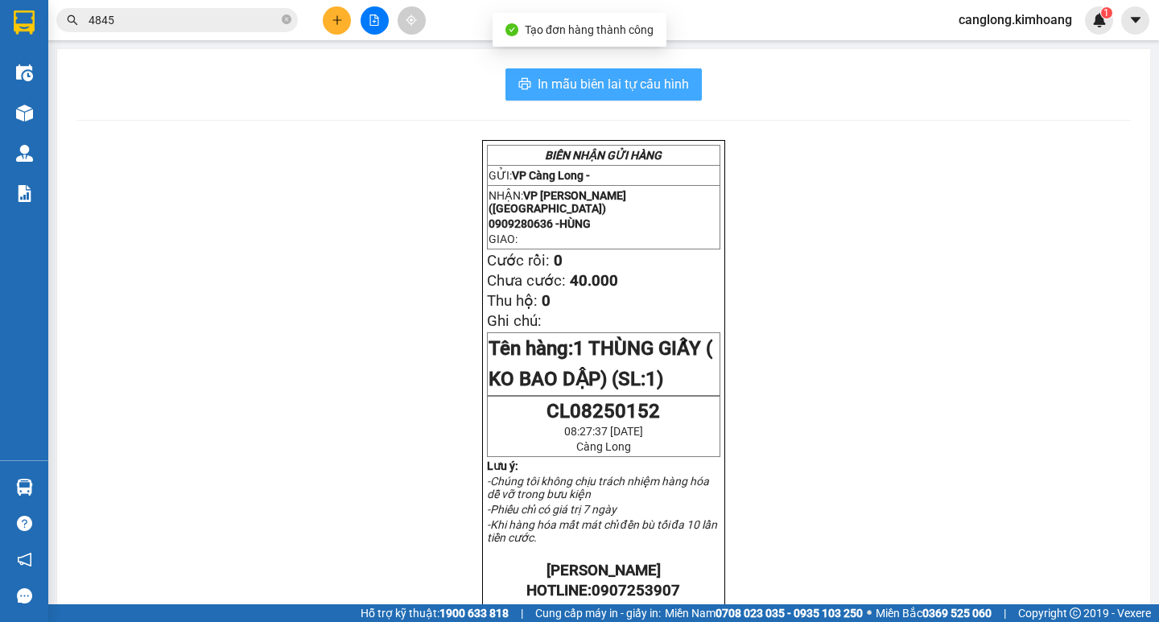
click at [589, 76] on span "In mẫu biên lai tự cấu hình" at bounding box center [612, 84] width 151 height 20
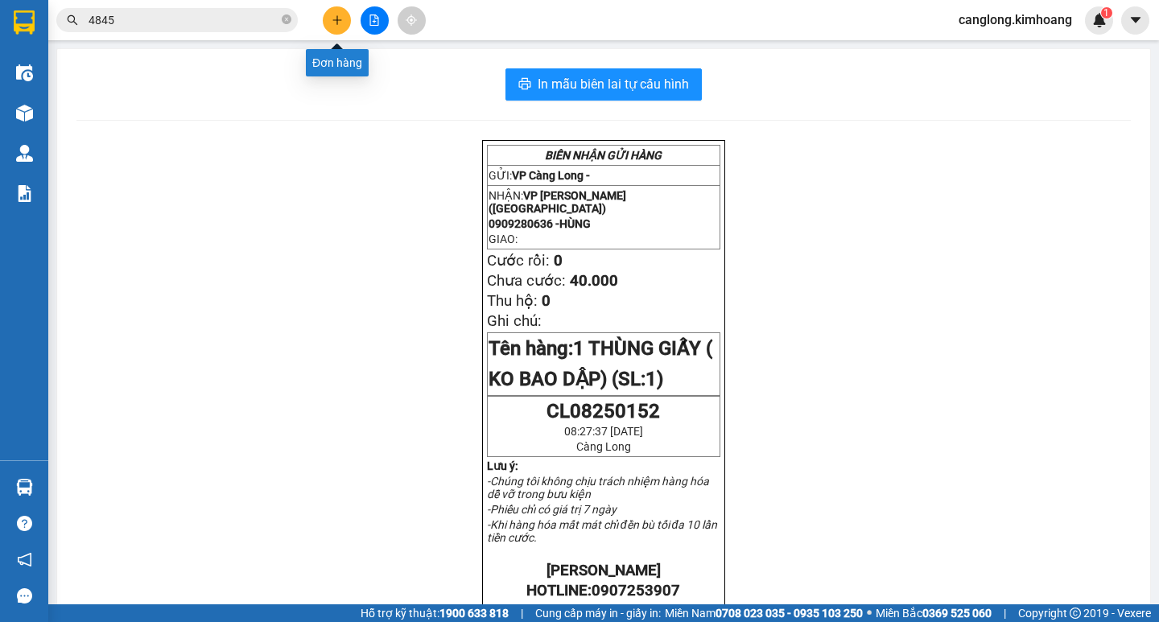
click at [345, 23] on button at bounding box center [337, 20] width 28 height 28
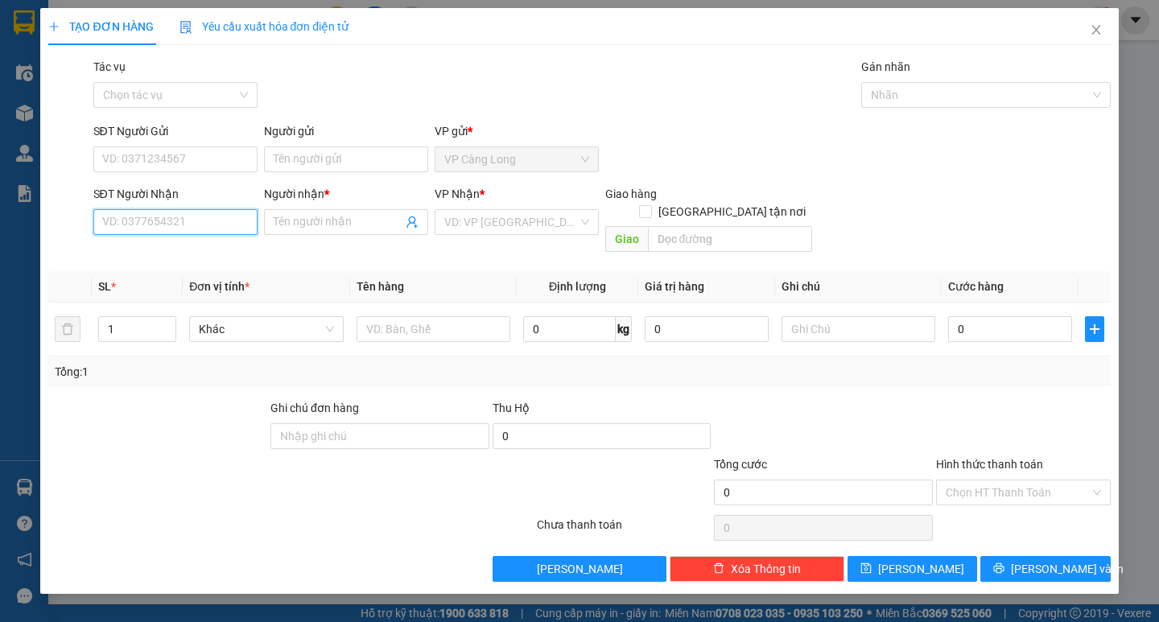
click at [136, 220] on input "SĐT Người Nhận" at bounding box center [175, 222] width 164 height 26
click at [142, 249] on div "0339493858 - PHƯỚC" at bounding box center [175, 254] width 145 height 18
type input "0339493858"
type input "PHƯỚC"
type input "35.000"
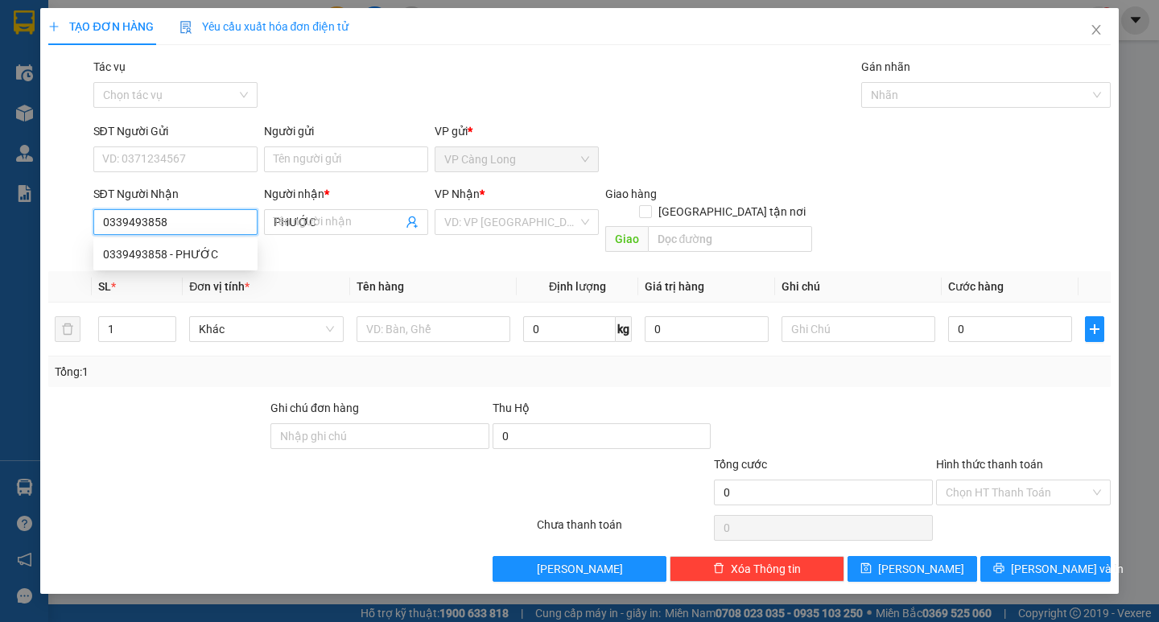
type input "35.000"
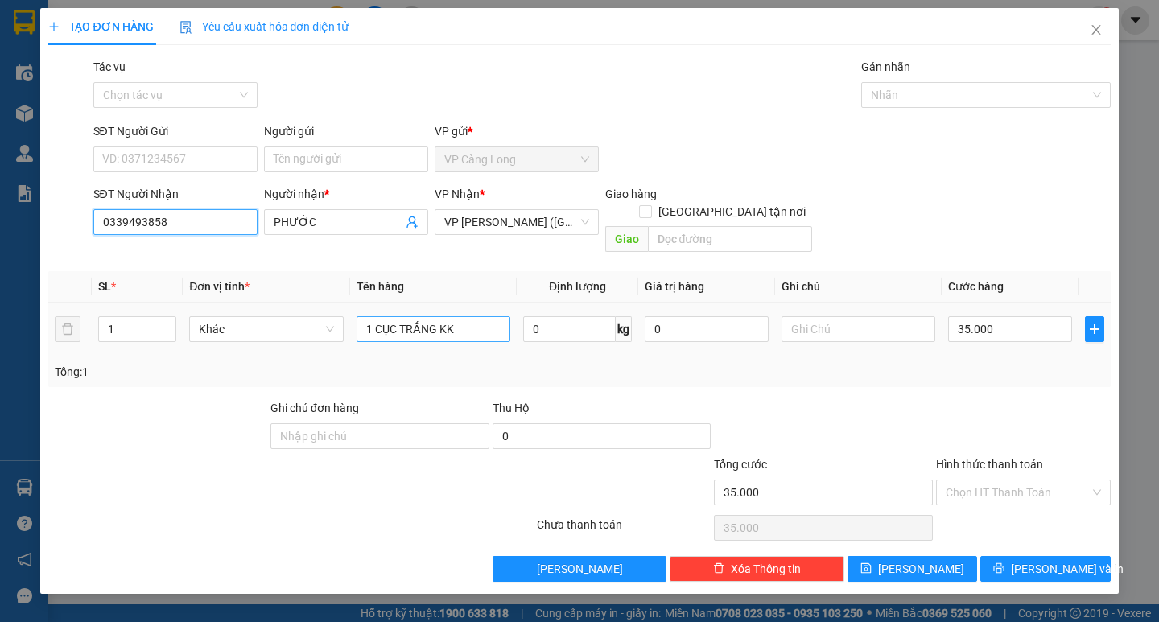
type input "0339493858"
click at [474, 316] on input "1 CỤC TRẮNG KK" at bounding box center [433, 329] width 154 height 26
type input "1 THÙNG MÚT VÀNG ( KO BAO HƯ)"
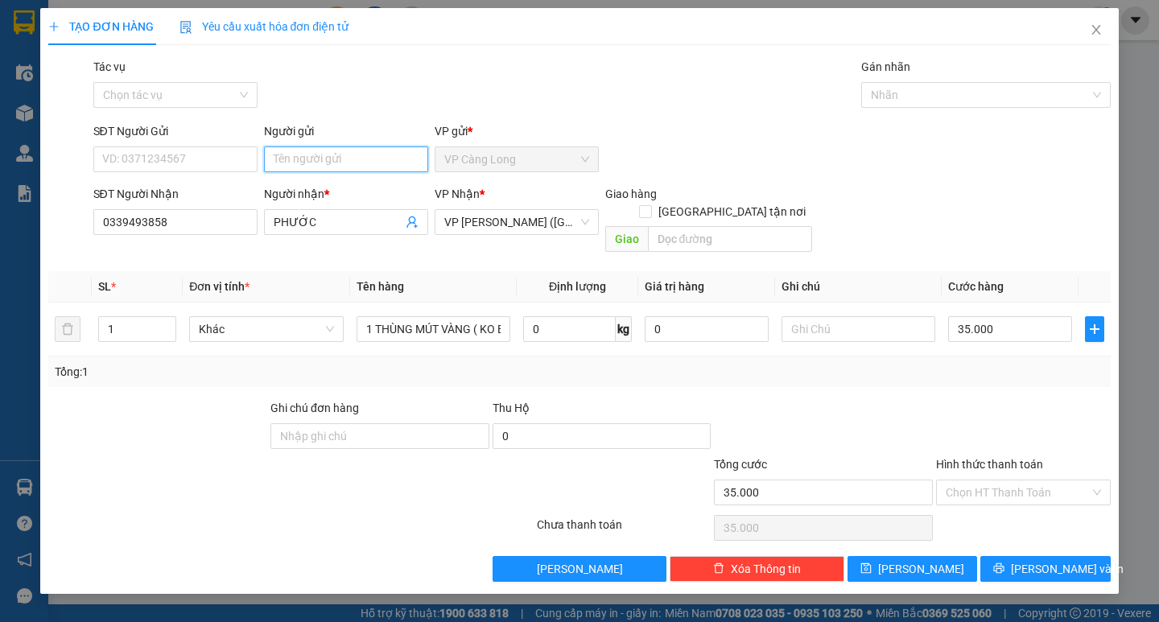
click at [278, 167] on input "Người gửi" at bounding box center [346, 159] width 164 height 26
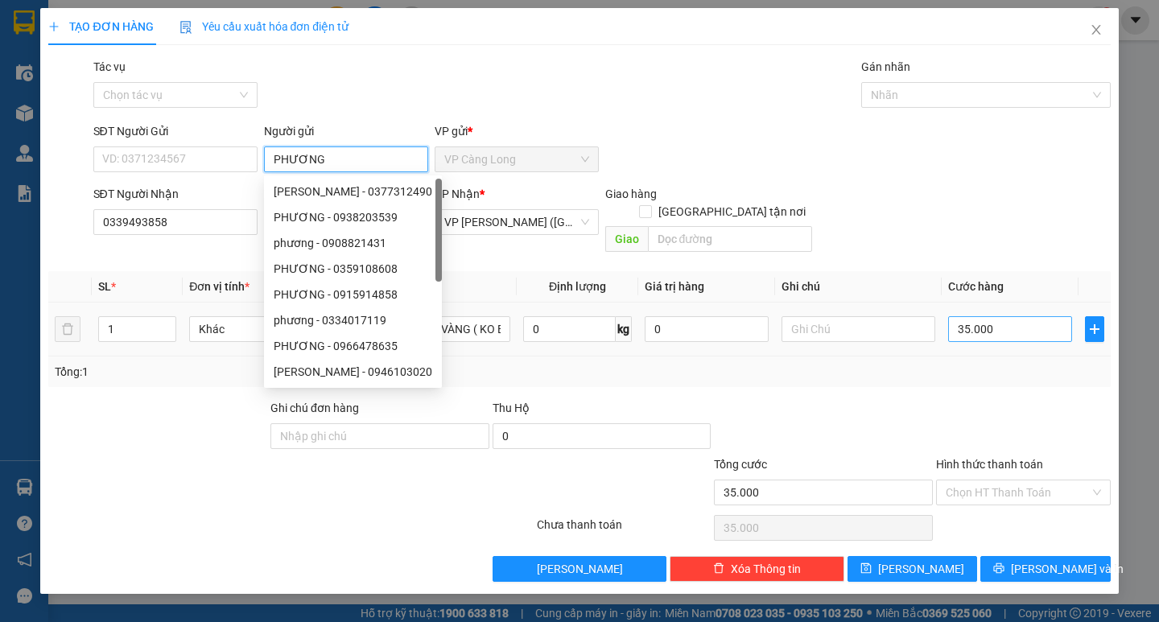
type input "PHƯƠNG"
click at [1014, 316] on input "35.000" at bounding box center [1010, 329] width 124 height 26
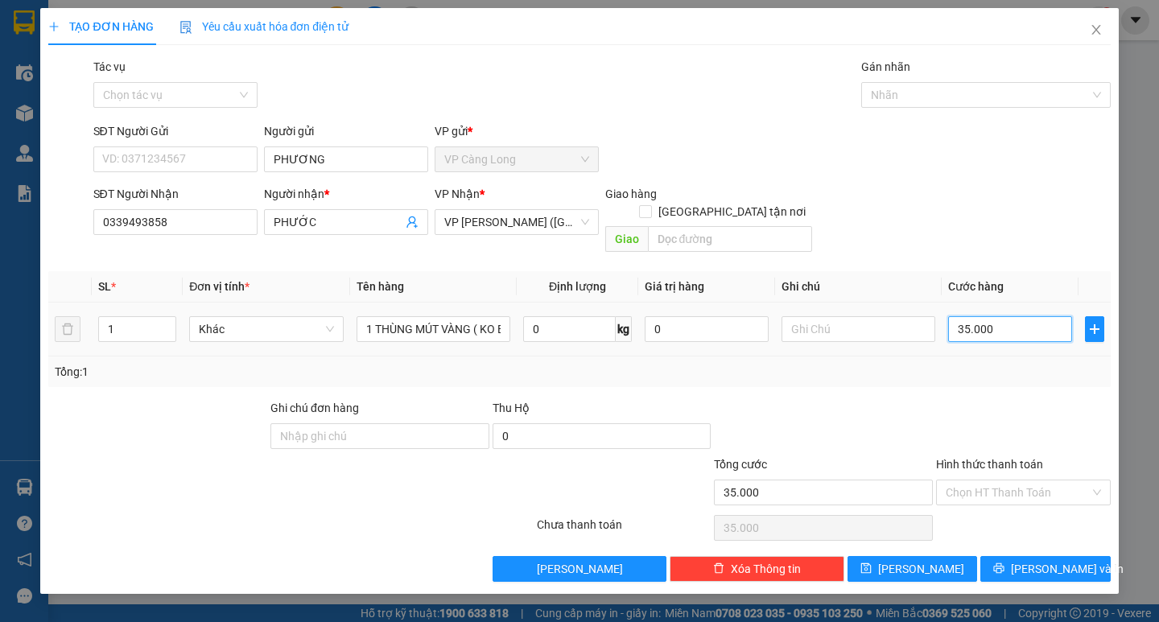
type input "0"
click at [955, 320] on input "0" at bounding box center [1010, 329] width 124 height 26
type input "40"
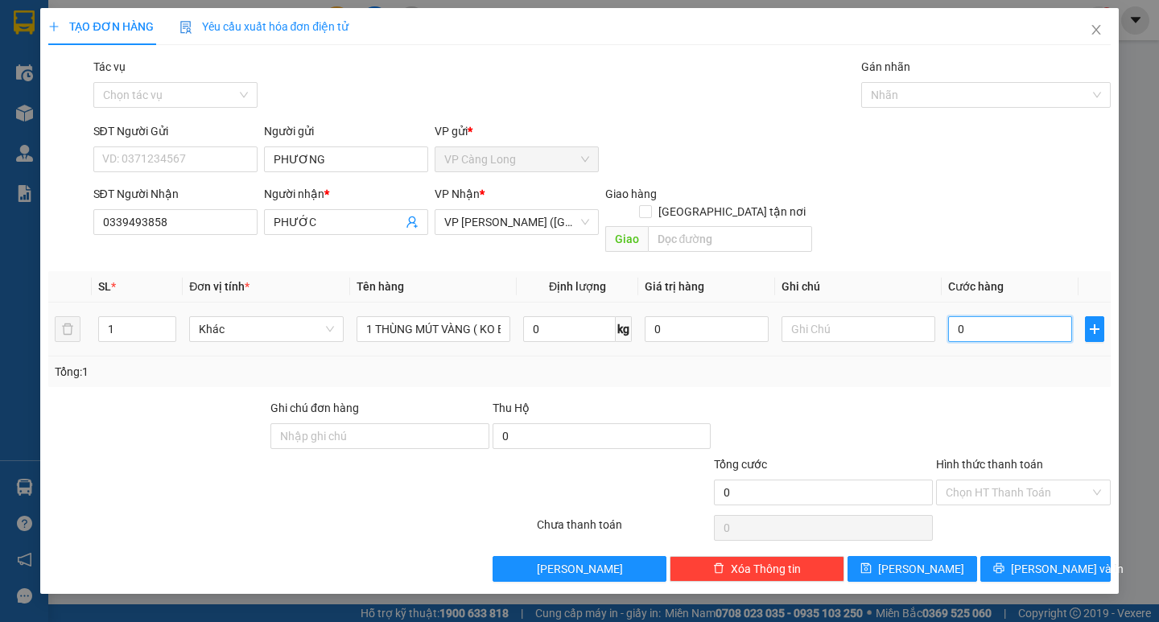
type input "40"
type input "400"
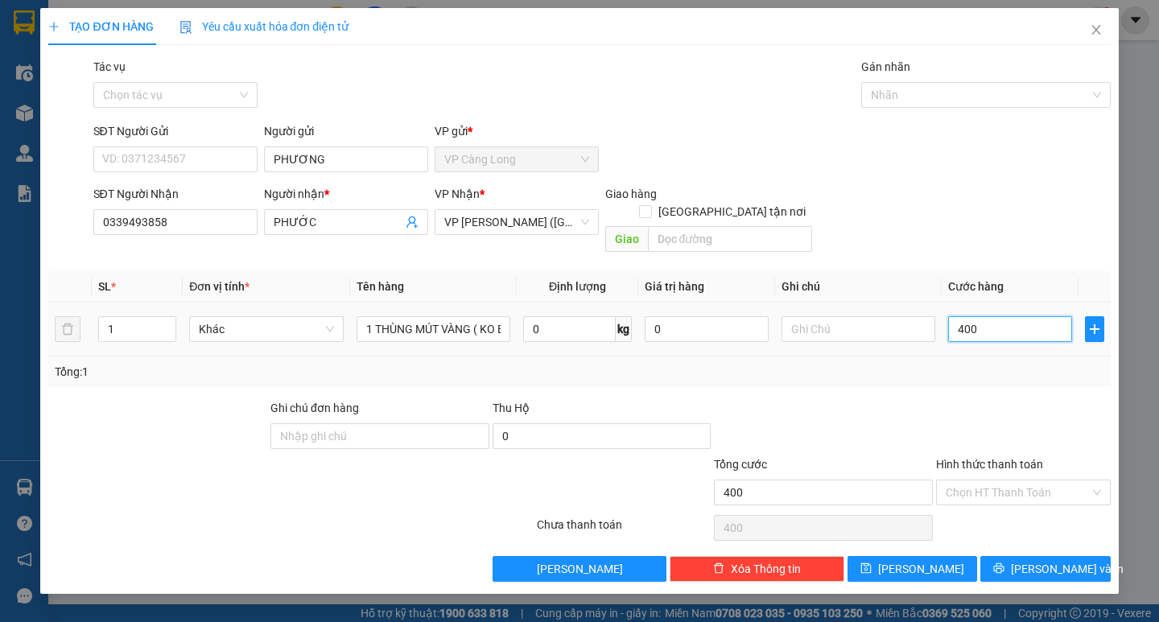
type input "4.000"
type input "40.000"
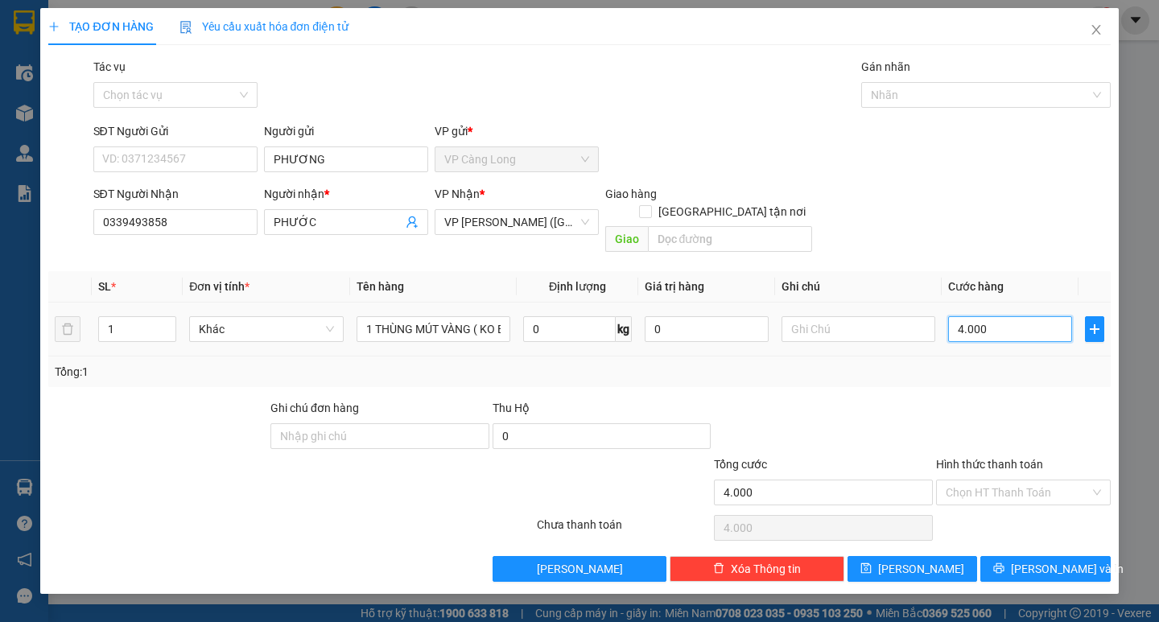
type input "40.000"
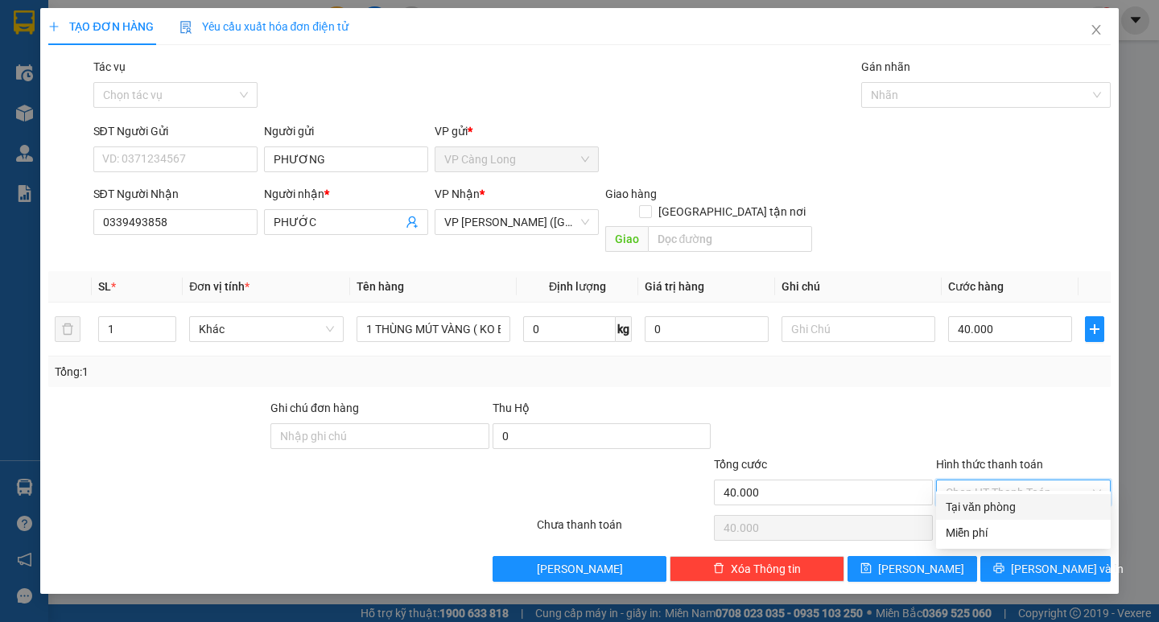
drag, startPoint x: 1016, startPoint y: 483, endPoint x: 995, endPoint y: 451, distance: 38.4
click at [1016, 482] on input "Hình thức thanh toán" at bounding box center [1017, 492] width 144 height 24
click at [998, 505] on div "Tại văn phòng" at bounding box center [1022, 507] width 155 height 18
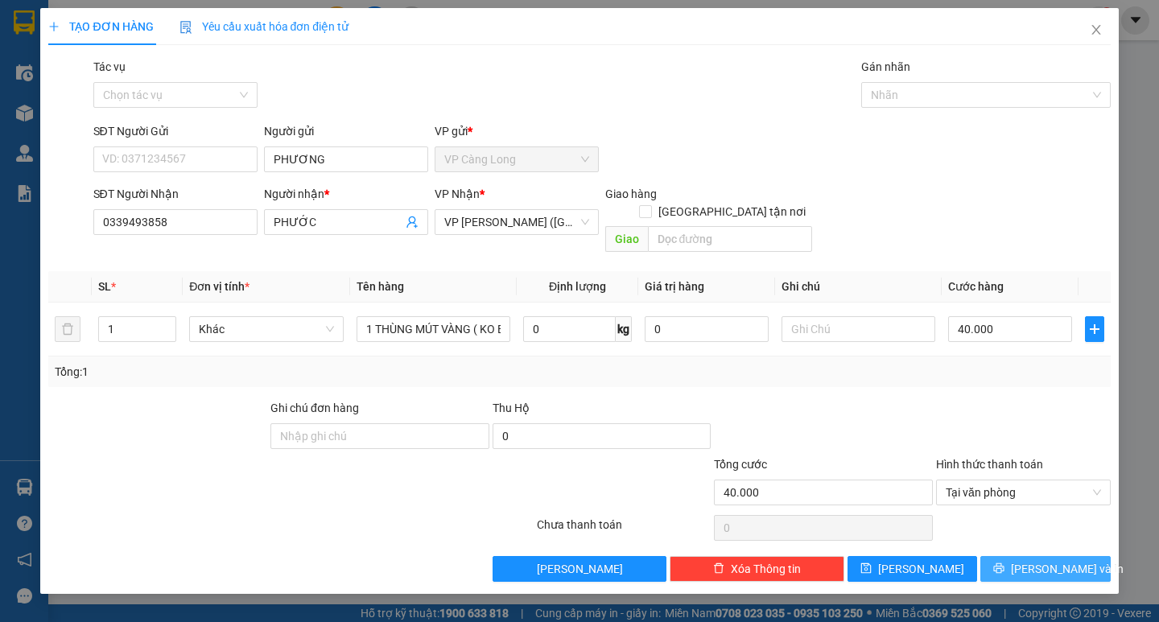
click at [1043, 560] on span "[PERSON_NAME] và In" at bounding box center [1067, 569] width 113 height 18
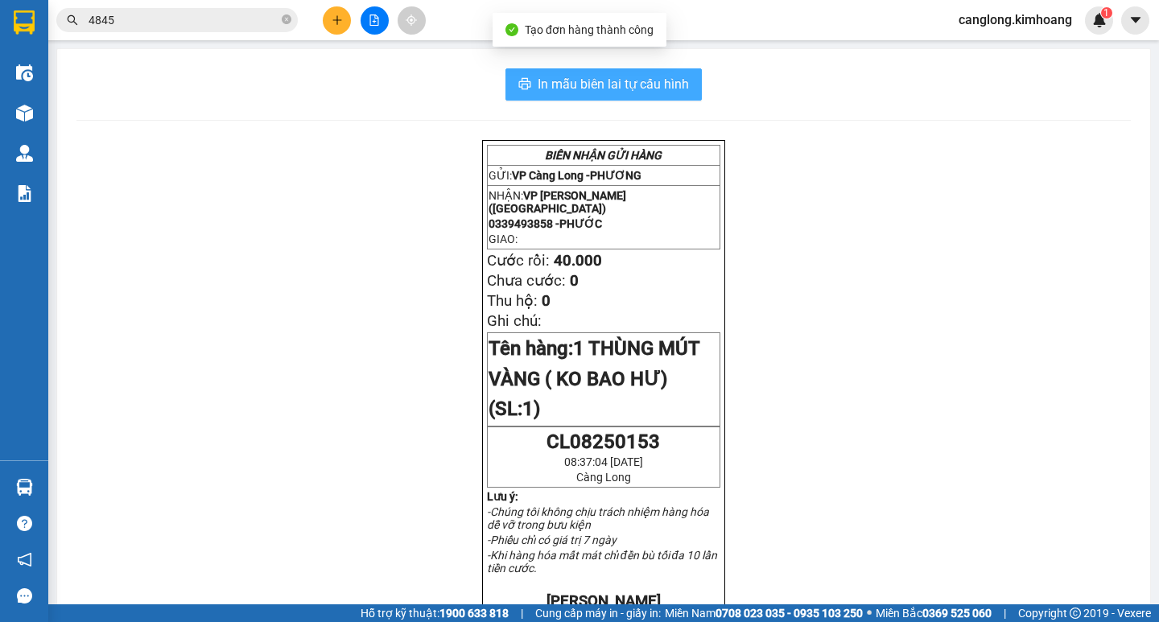
click at [607, 87] on span "In mẫu biên lai tự cấu hình" at bounding box center [612, 84] width 151 height 20
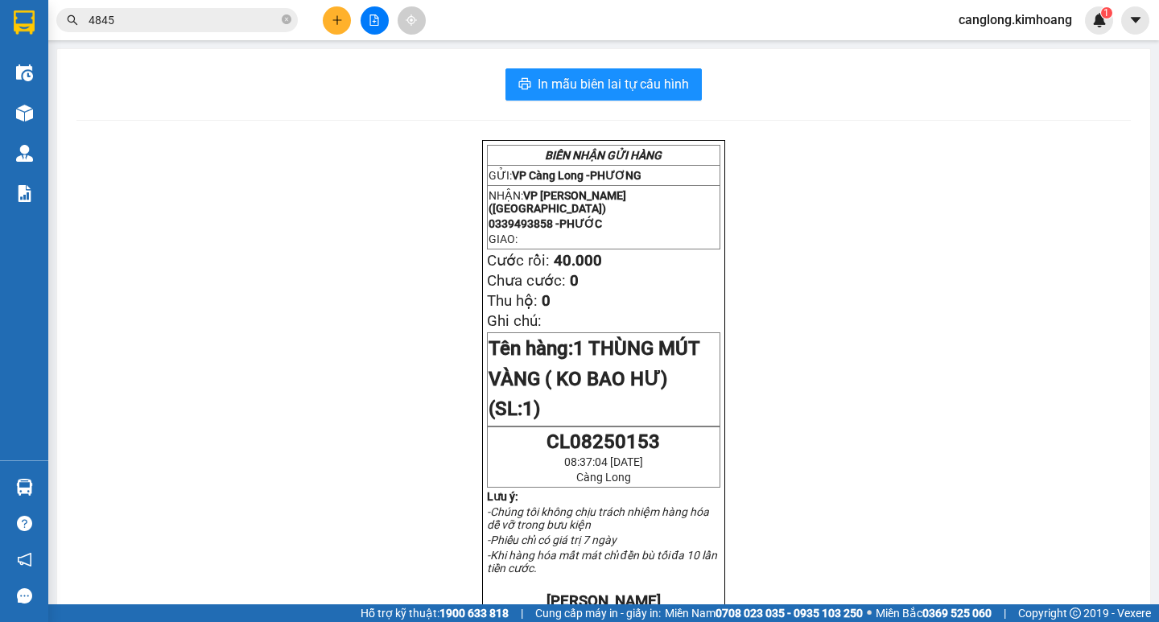
click at [842, 610] on section "Kết quả tìm kiếm ( 125 ) Bộ lọc Mã ĐH Trạng thái Món hàng Thu hộ Tổng cước Chưa…" at bounding box center [579, 311] width 1159 height 622
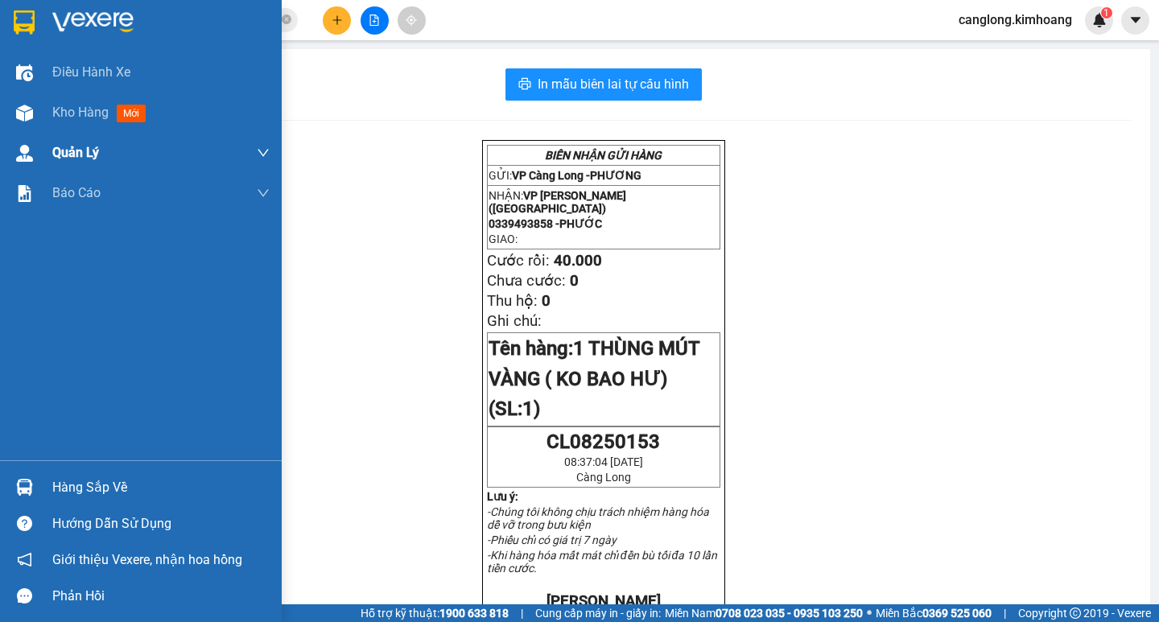
drag, startPoint x: 64, startPoint y: 105, endPoint x: 197, endPoint y: 153, distance: 141.3
click at [64, 105] on span "Kho hàng" at bounding box center [80, 112] width 56 height 15
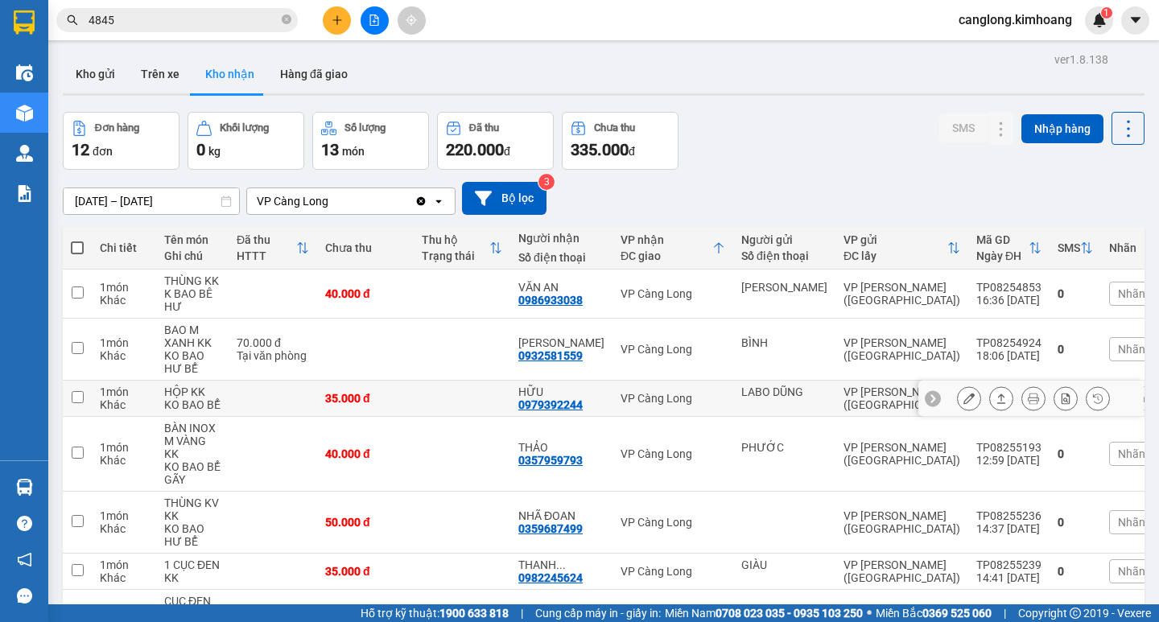
click at [537, 393] on div "HỮU" at bounding box center [561, 391] width 86 height 13
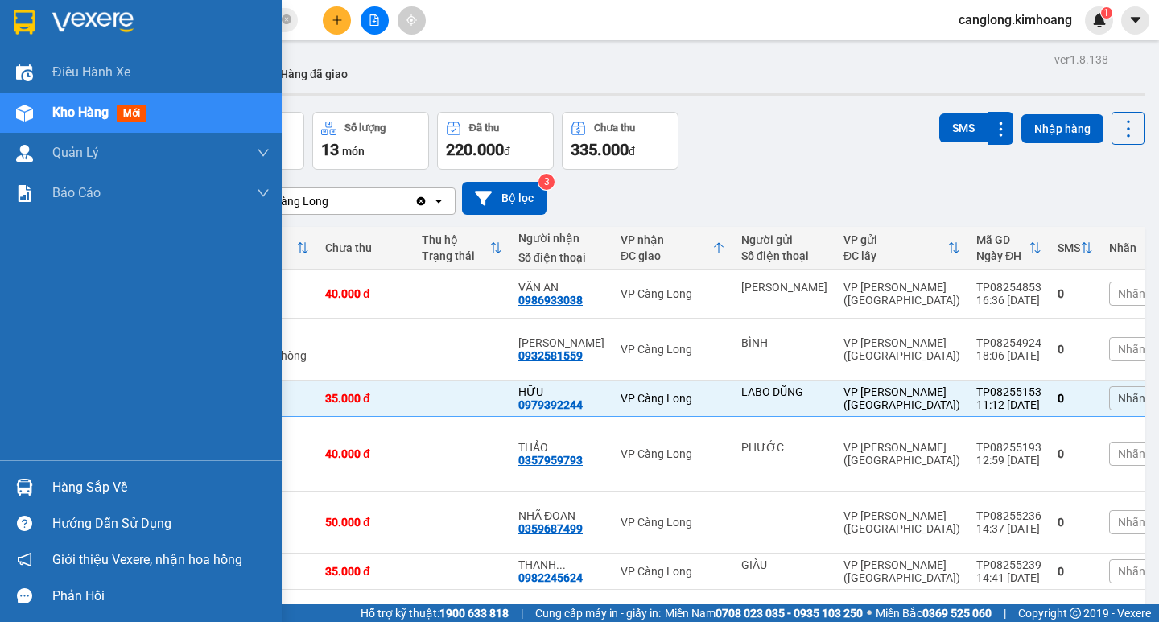
click at [69, 483] on div "Hàng sắp về" at bounding box center [160, 488] width 217 height 24
click at [69, 483] on body "Kết quả tìm kiếm ( 125 ) Bộ lọc Mã ĐH Trạng thái Món hàng Thu hộ Tổng cước Chưa…" at bounding box center [579, 311] width 1159 height 622
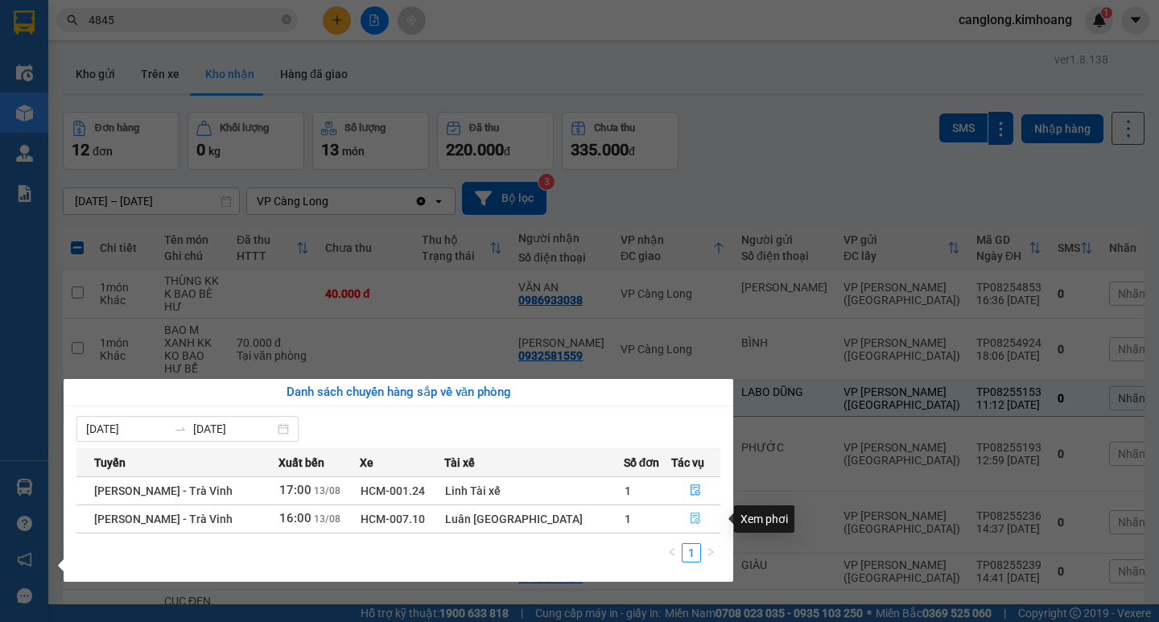
click at [690, 518] on icon "file-done" at bounding box center [695, 518] width 11 height 11
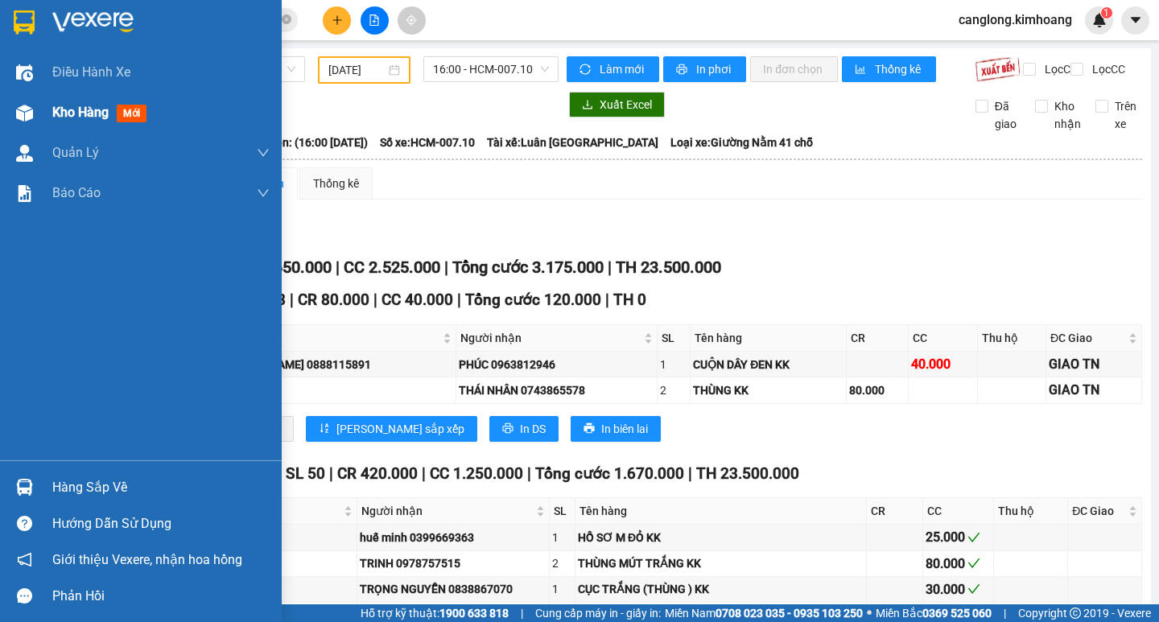
click at [42, 113] on div "Kho hàng mới" at bounding box center [141, 113] width 282 height 40
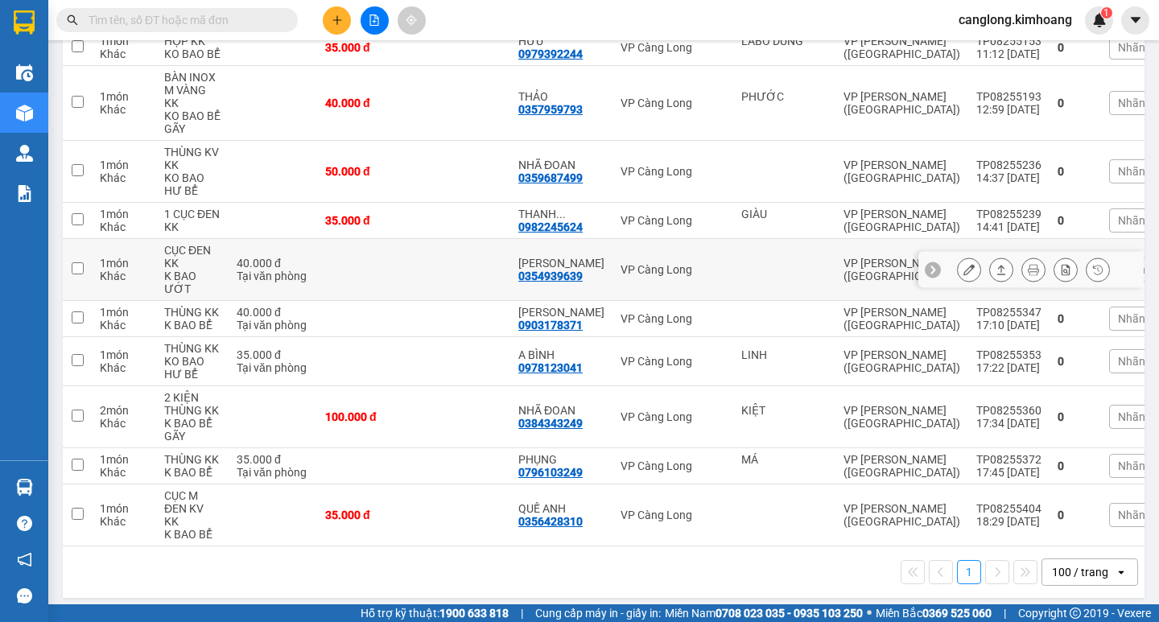
scroll to position [352, 0]
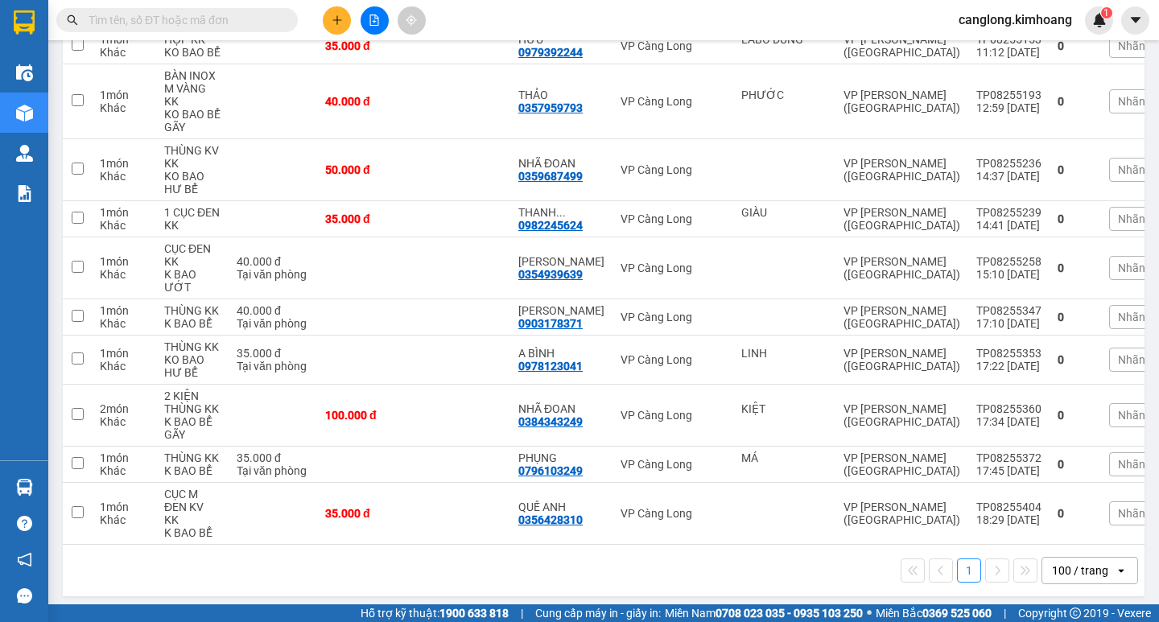
click at [200, 13] on input "text" at bounding box center [184, 20] width 190 height 18
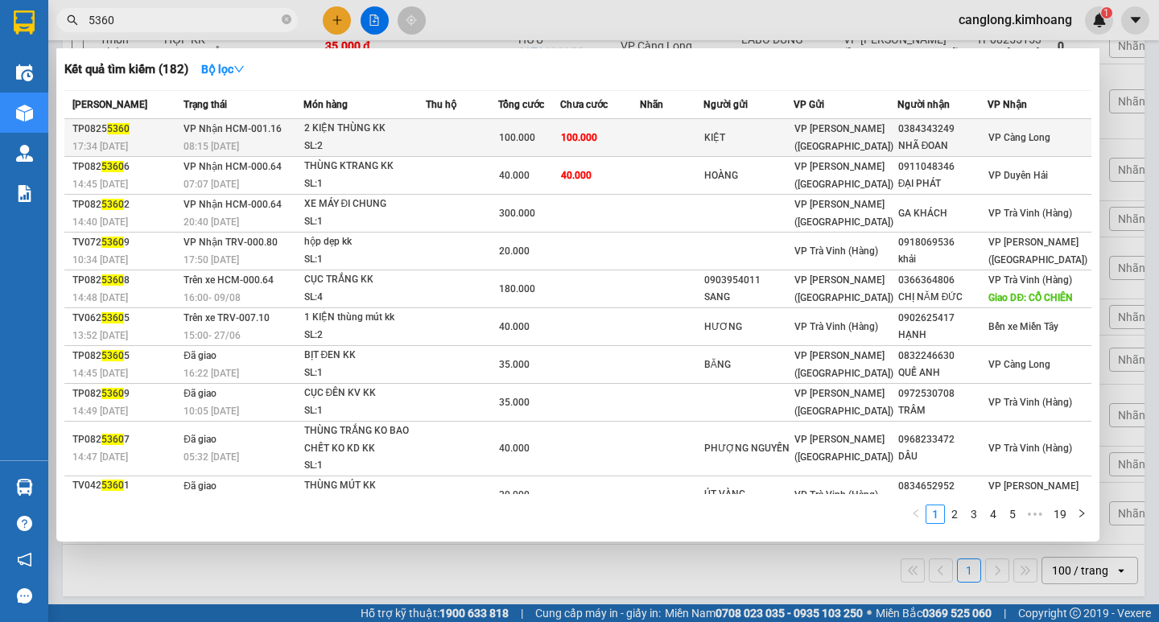
type input "5360"
click at [632, 130] on td "100.000" at bounding box center [599, 138] width 79 height 38
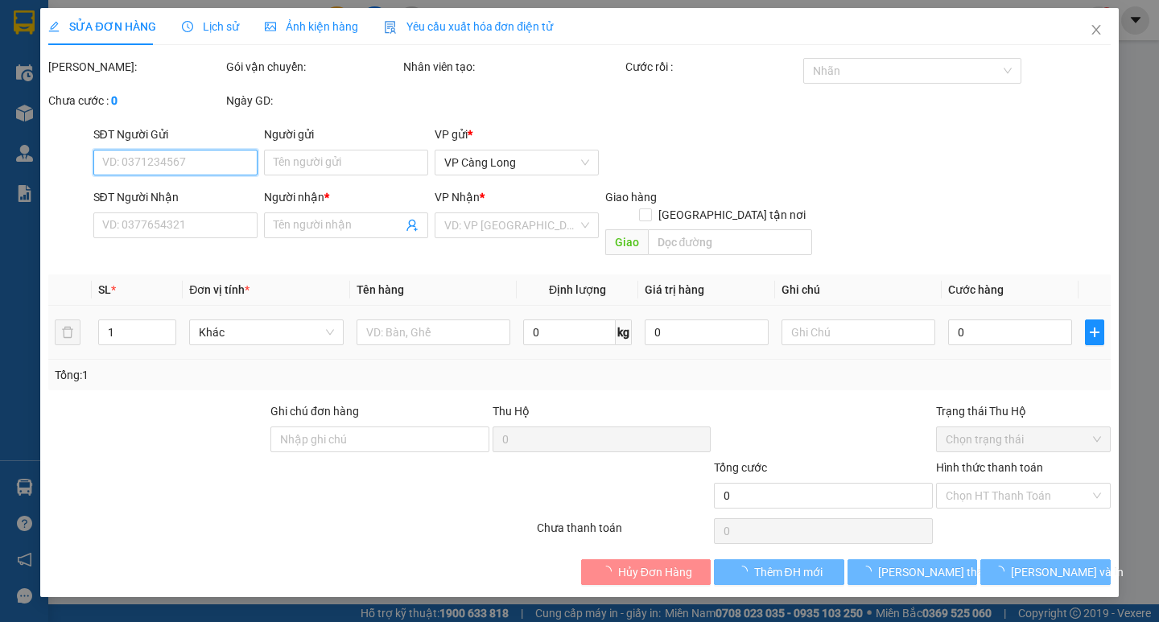
type input "KIỆT"
type input "0384343249"
type input "NHÃ ĐOAN"
type input "100.000"
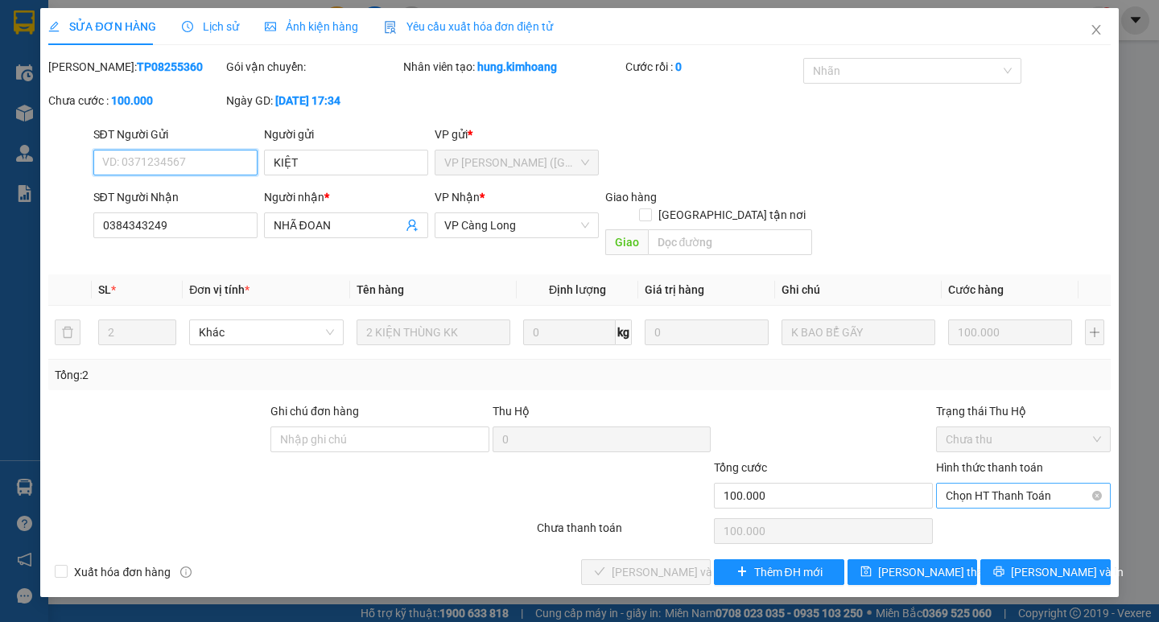
click at [991, 484] on span "Chọn HT Thanh Toán" at bounding box center [1022, 496] width 155 height 24
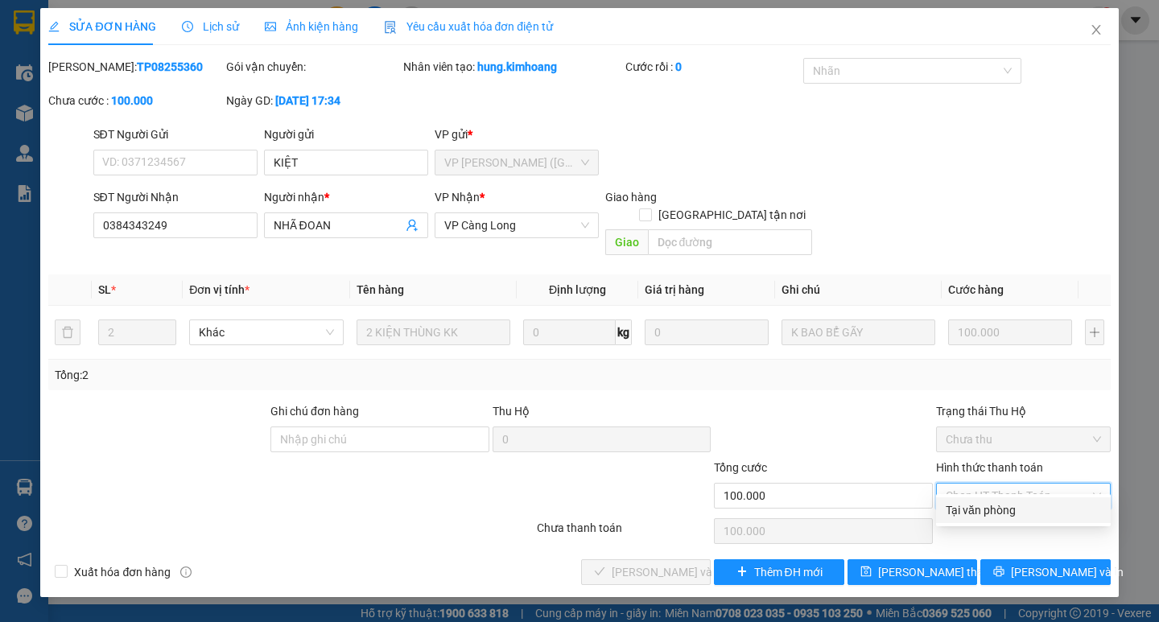
drag, startPoint x: 966, startPoint y: 500, endPoint x: 884, endPoint y: 524, distance: 84.6
click at [953, 505] on div "Tại văn phòng" at bounding box center [1023, 510] width 175 height 26
type input "0"
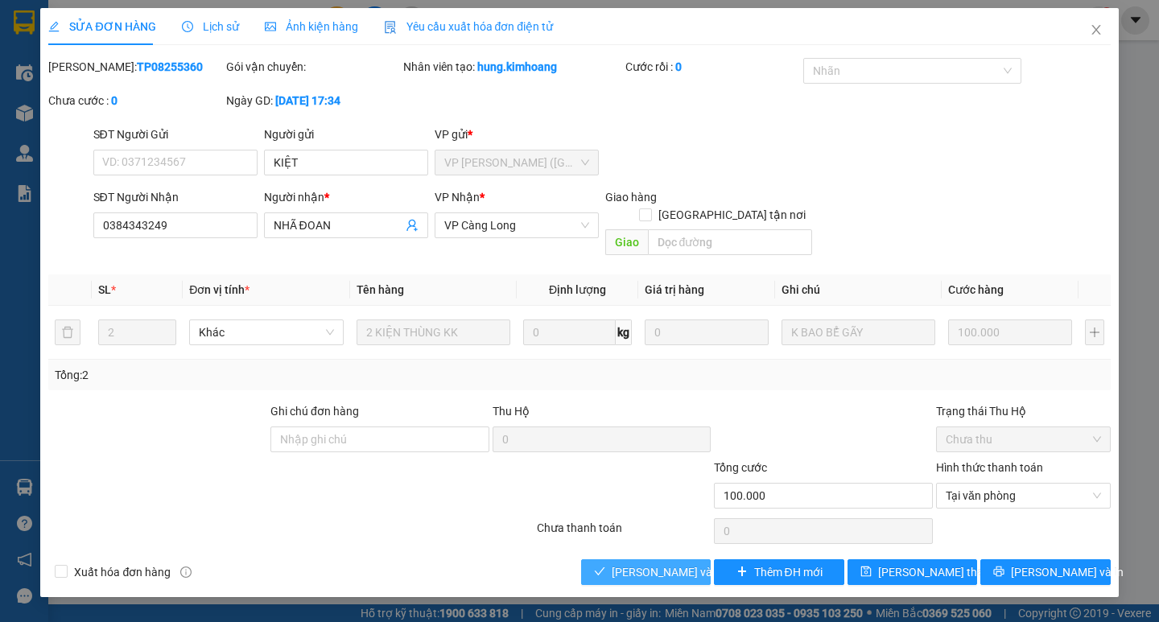
click at [682, 563] on span "Lưu và Giao hàng" at bounding box center [689, 572] width 154 height 18
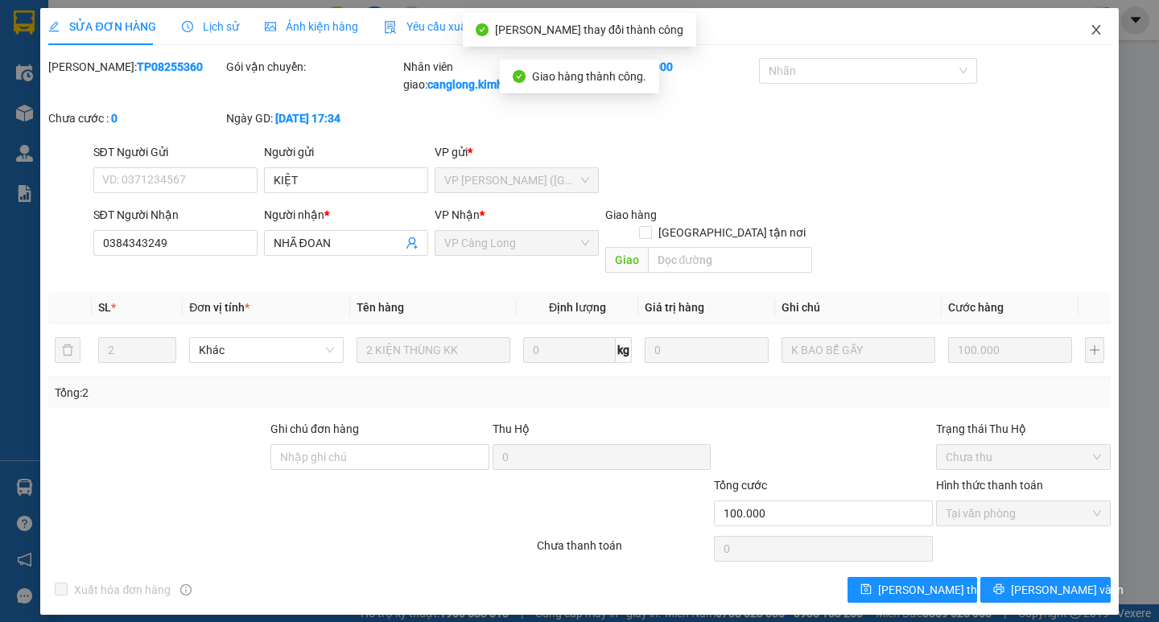
click at [1099, 29] on icon "close" at bounding box center [1095, 29] width 13 height 13
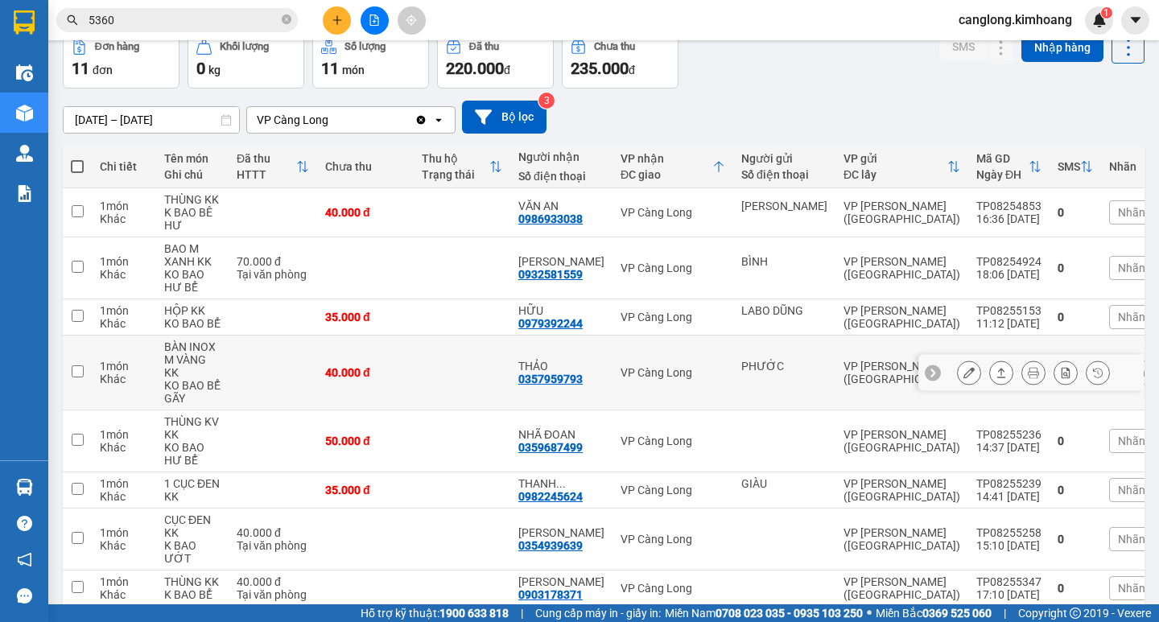
scroll to position [161, 0]
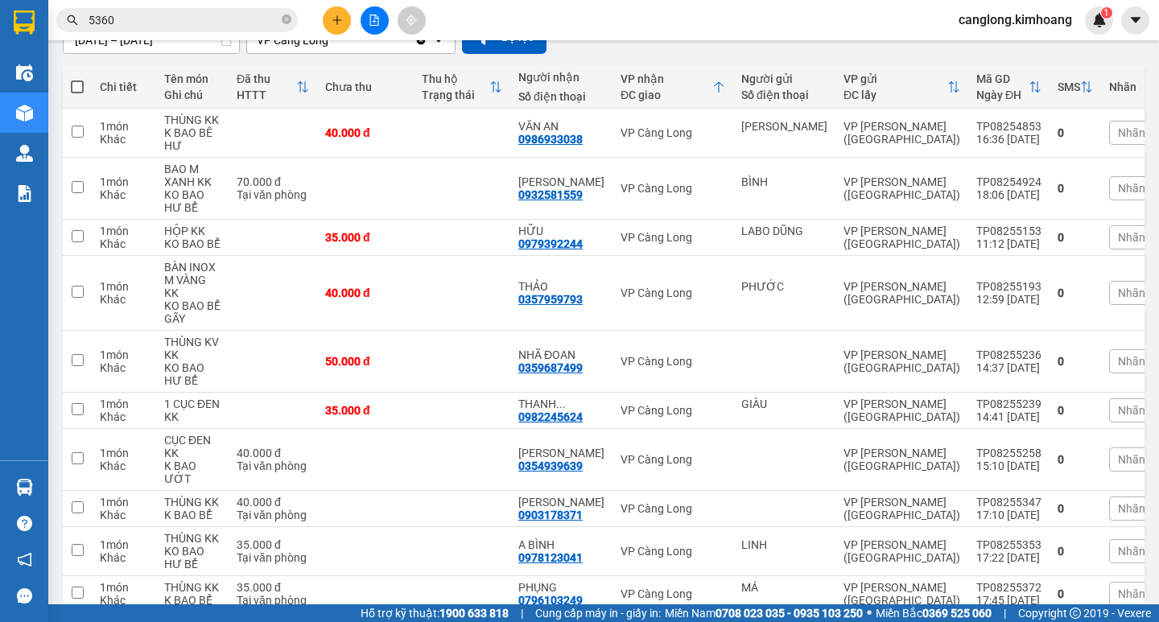
click at [175, 17] on input "5360" at bounding box center [184, 20] width 190 height 18
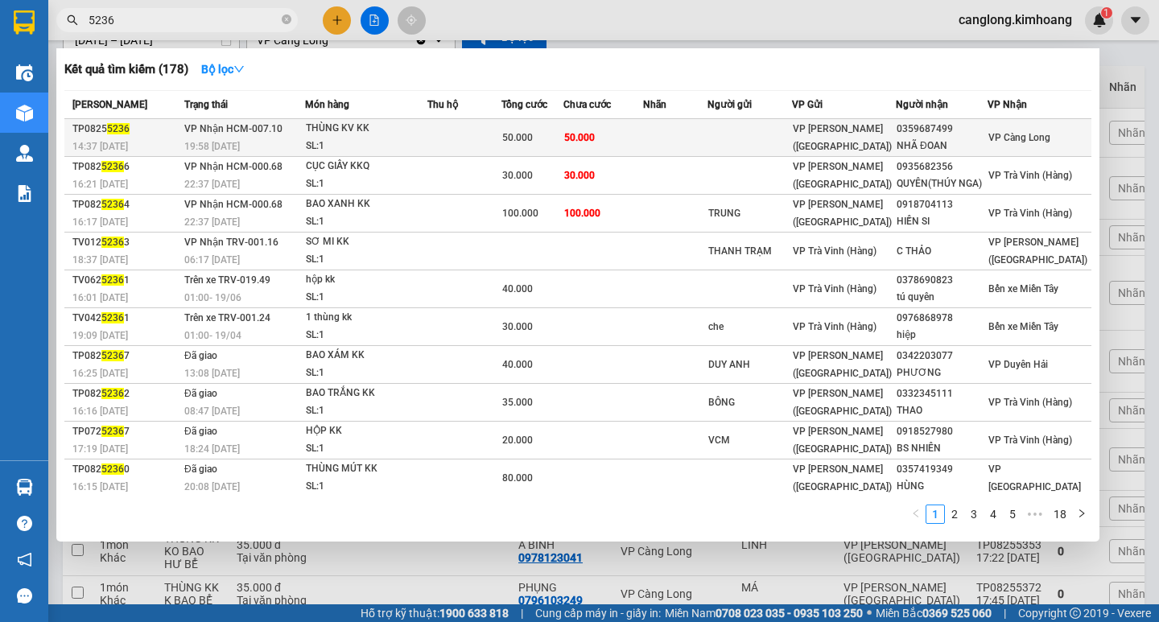
type input "5236"
click at [643, 134] on td "50.000" at bounding box center [603, 138] width 80 height 38
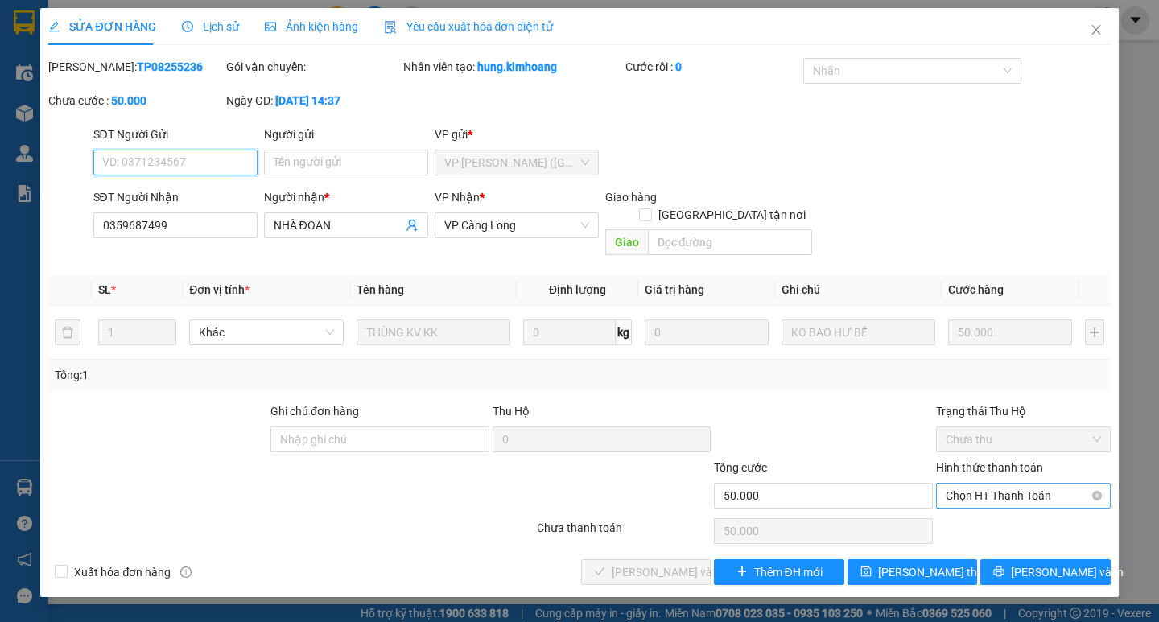
click at [977, 484] on span "Chọn HT Thanh Toán" at bounding box center [1022, 496] width 155 height 24
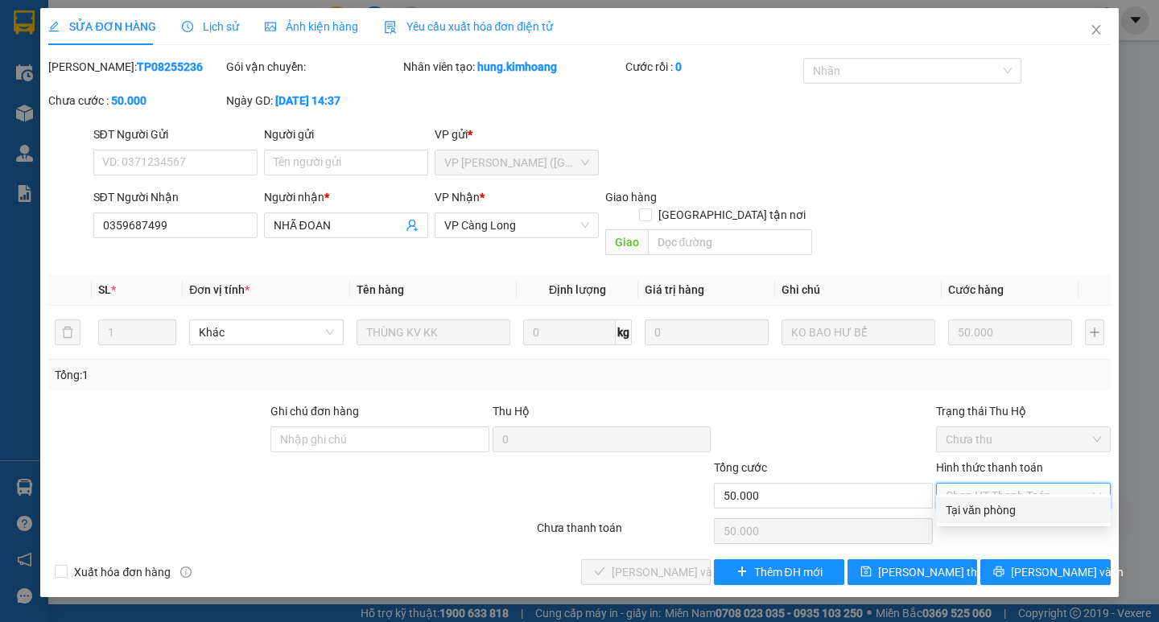
drag, startPoint x: 987, startPoint y: 509, endPoint x: 890, endPoint y: 505, distance: 97.4
click at [985, 509] on div "Tại văn phòng" at bounding box center [1022, 510] width 155 height 18
type input "0"
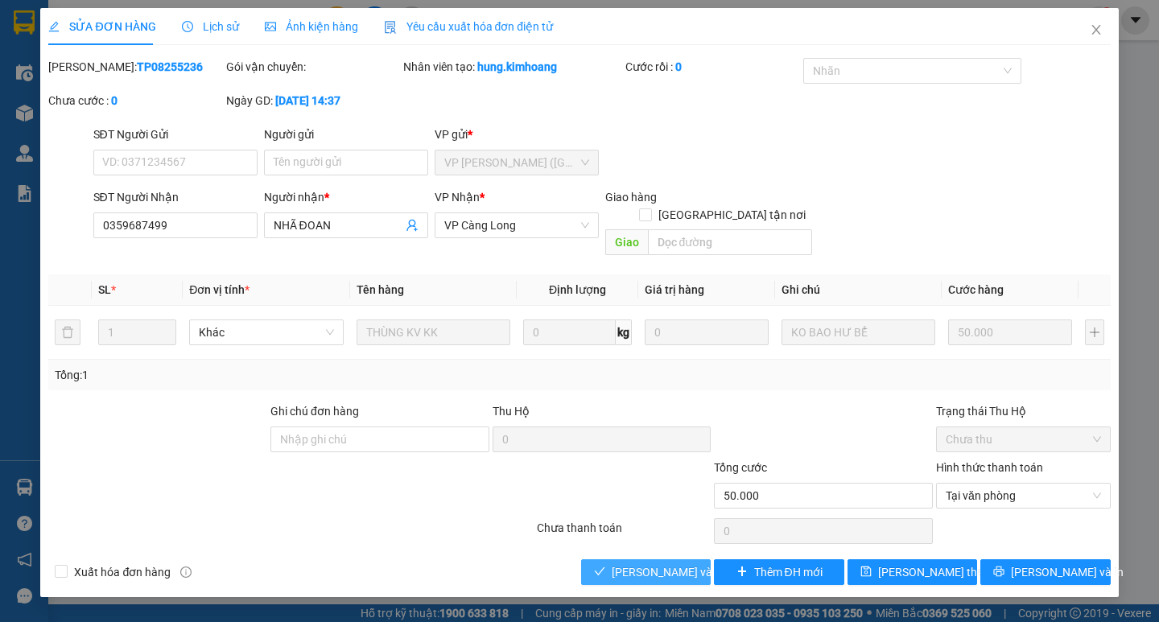
click at [654, 563] on span "Lưu và Giao hàng" at bounding box center [689, 572] width 154 height 18
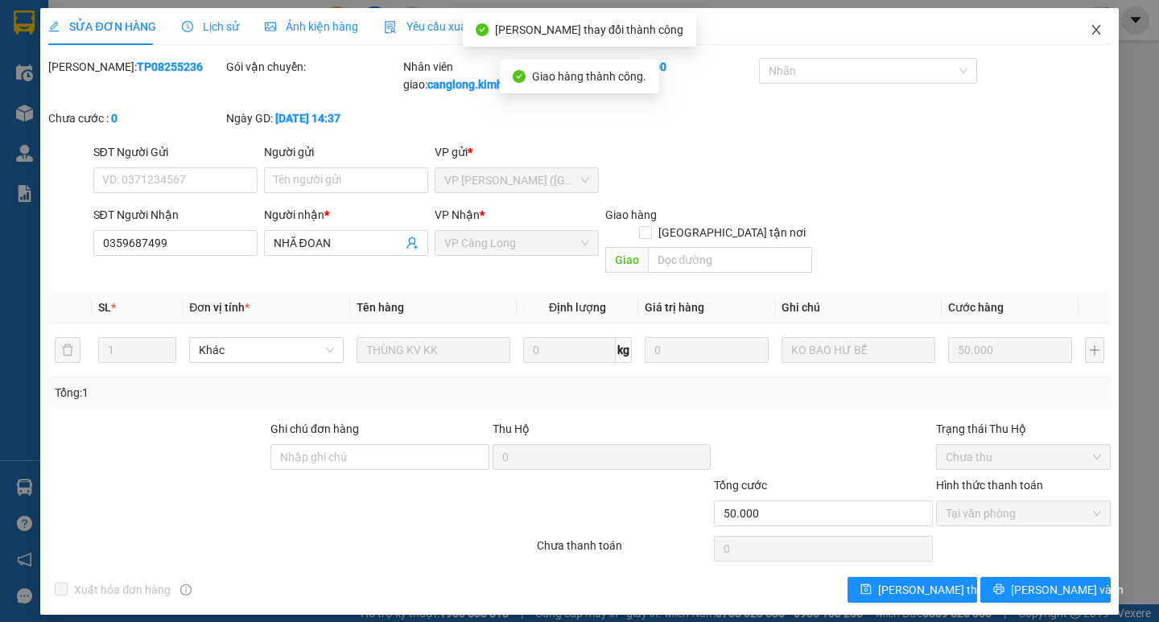
click at [1095, 24] on icon "close" at bounding box center [1095, 29] width 13 height 13
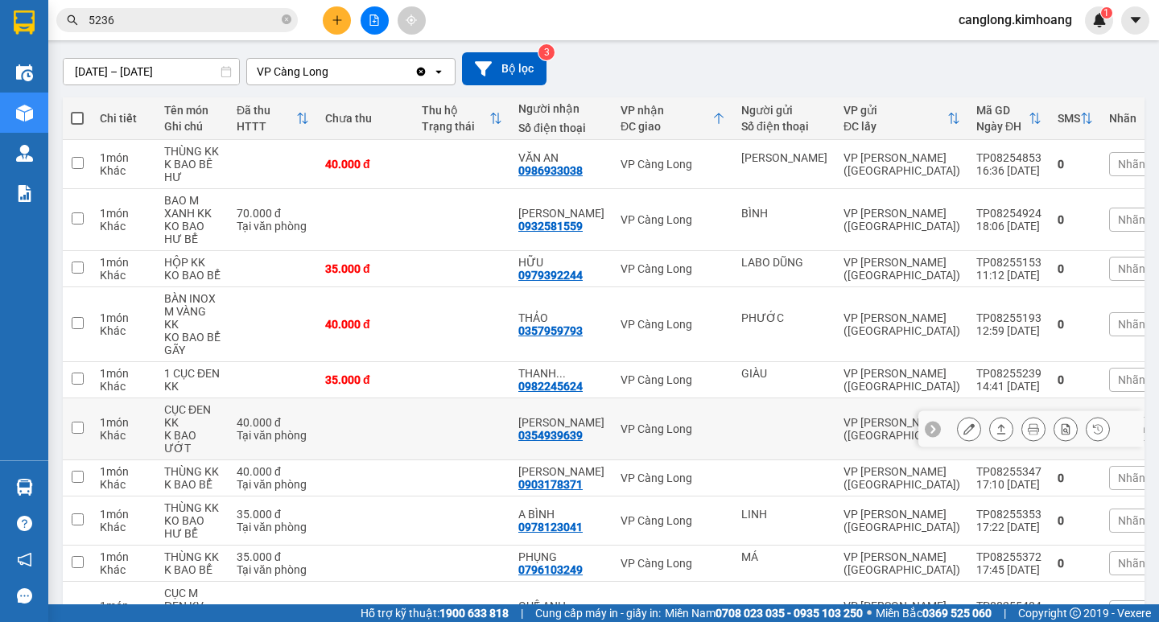
scroll to position [229, 0]
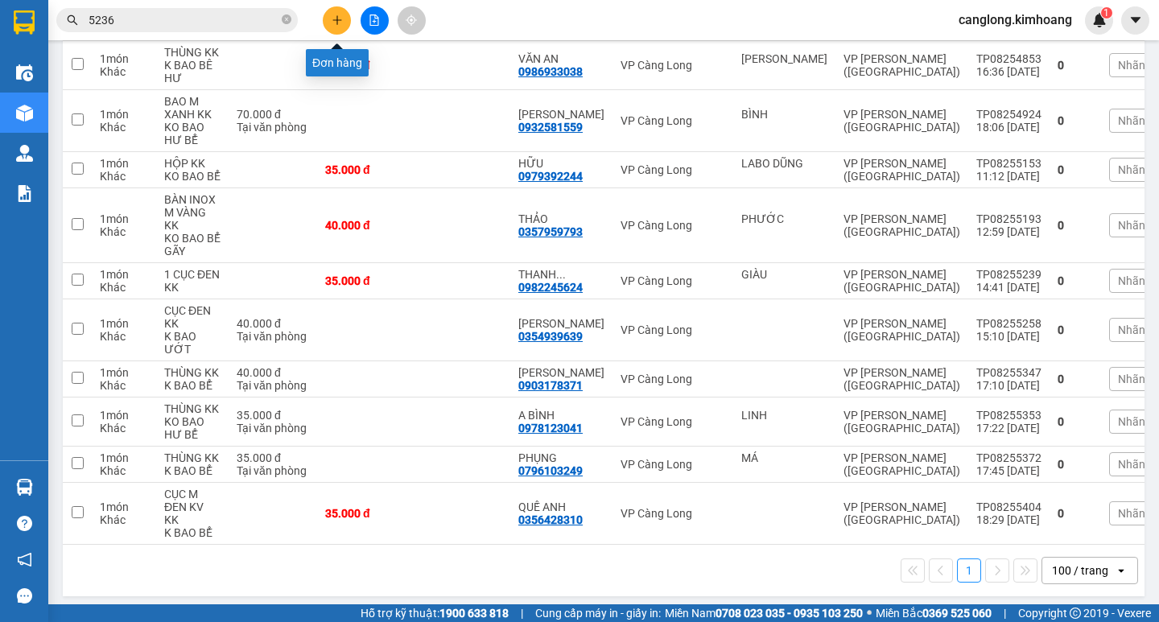
click at [337, 25] on icon "plus" at bounding box center [337, 19] width 11 height 11
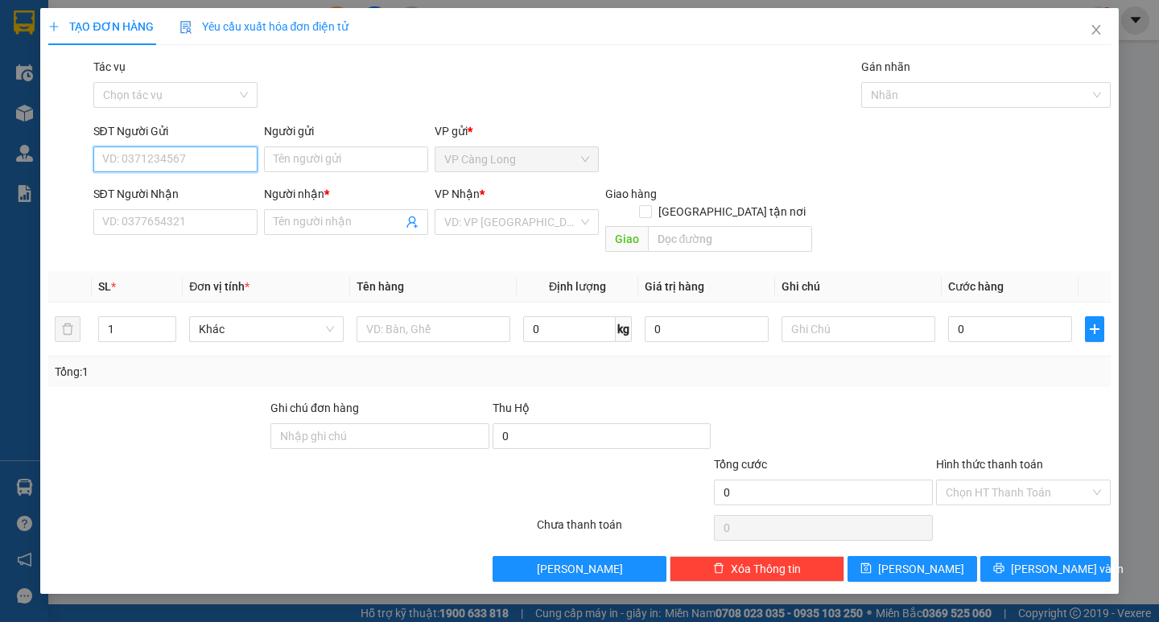
click at [204, 157] on input "SĐT Người Gửi" at bounding box center [175, 159] width 164 height 26
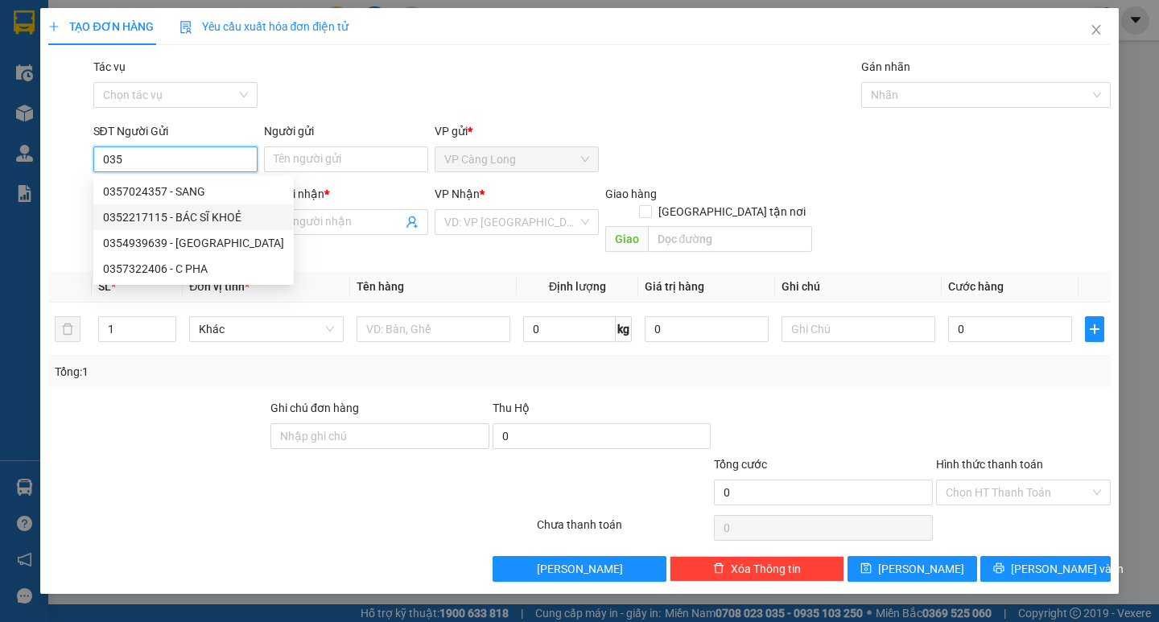
click at [167, 216] on div "0352217115 - BÁC SĨ KHOẺ" at bounding box center [193, 217] width 181 height 18
type input "0352217115"
type input "BÁC SĨ KHOẺ"
type input "0918668425"
type input "LABO QUANG TÚ"
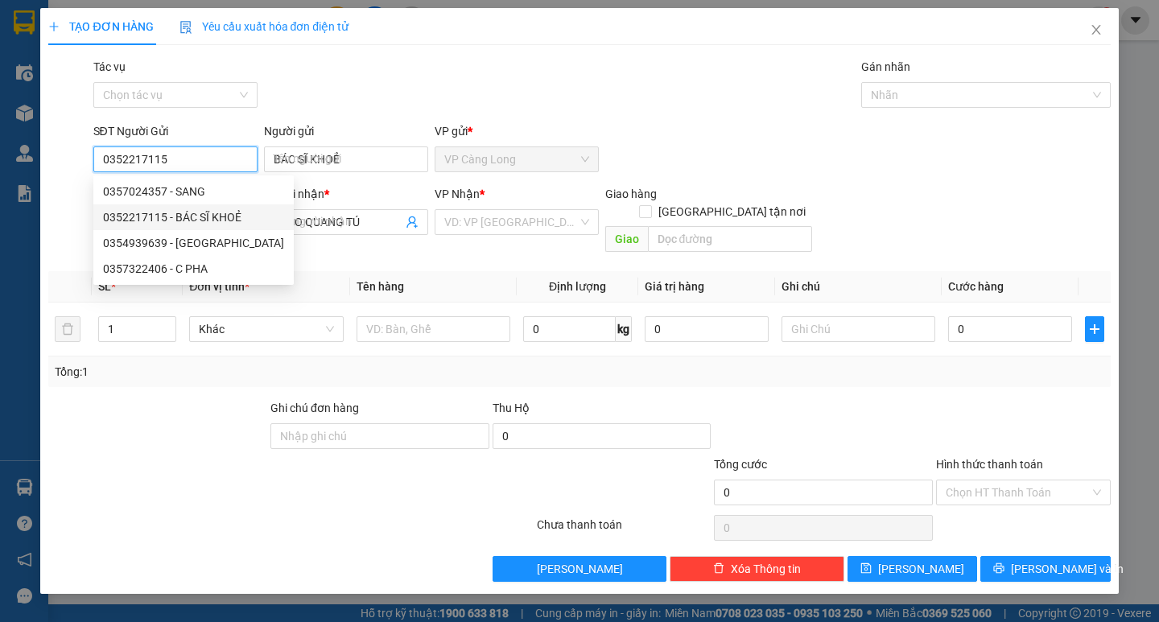
type input "35.000"
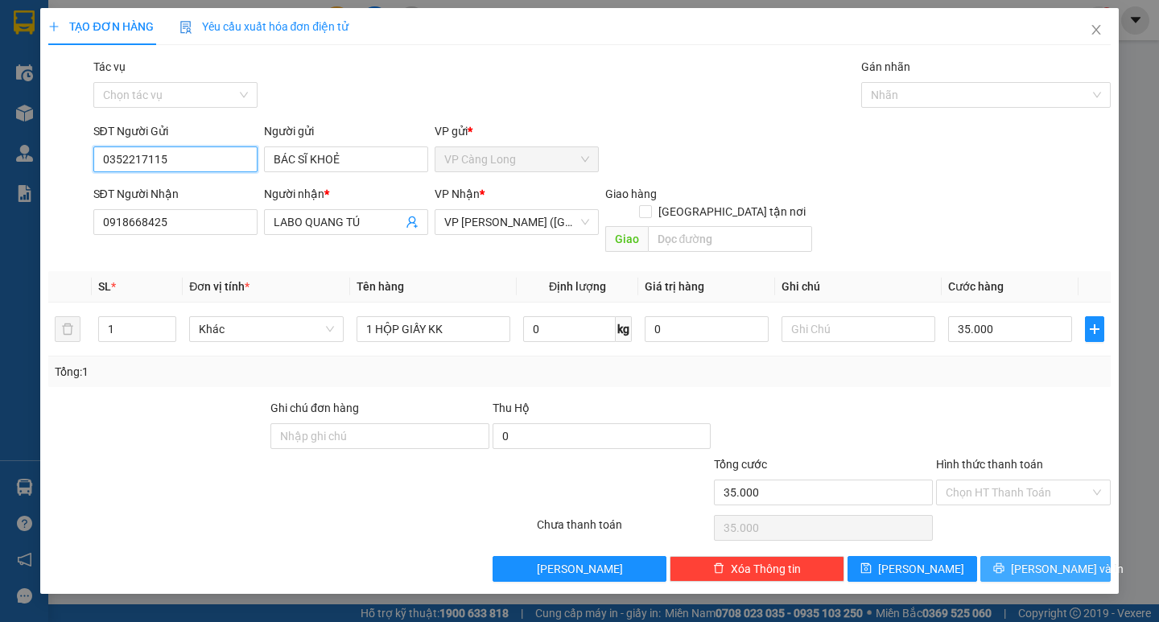
type input "0352217115"
click at [1067, 560] on span "[PERSON_NAME] và In" at bounding box center [1067, 569] width 113 height 18
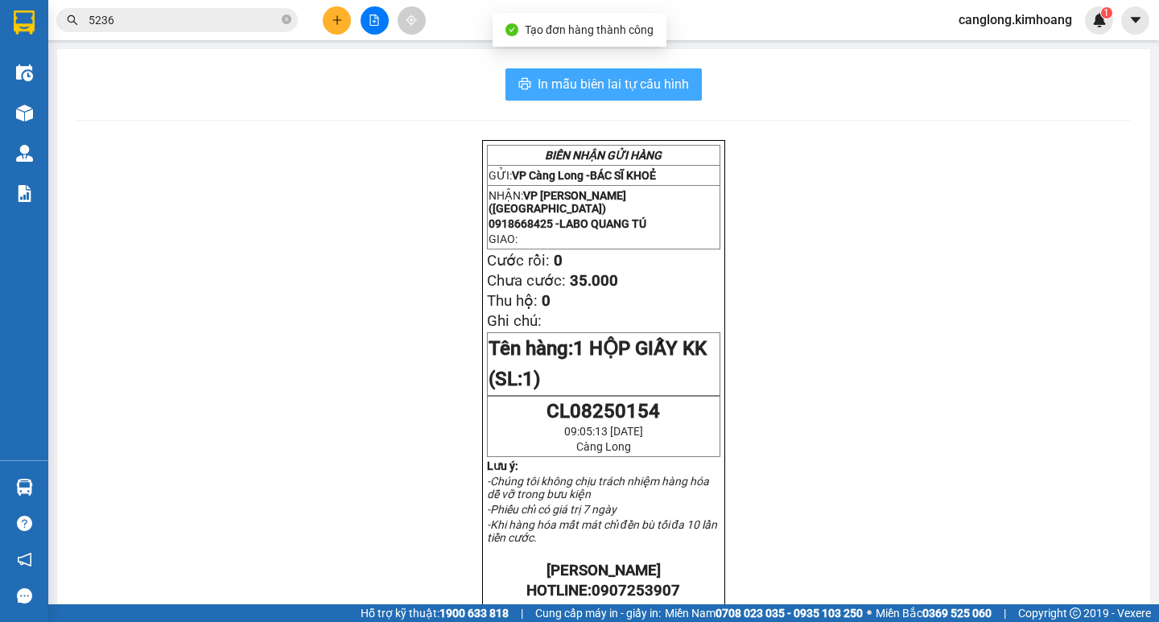
click at [601, 78] on span "In mẫu biên lai tự cấu hình" at bounding box center [612, 84] width 151 height 20
click at [601, 77] on span "In mẫu biên lai tự cấu hình" at bounding box center [612, 84] width 151 height 20
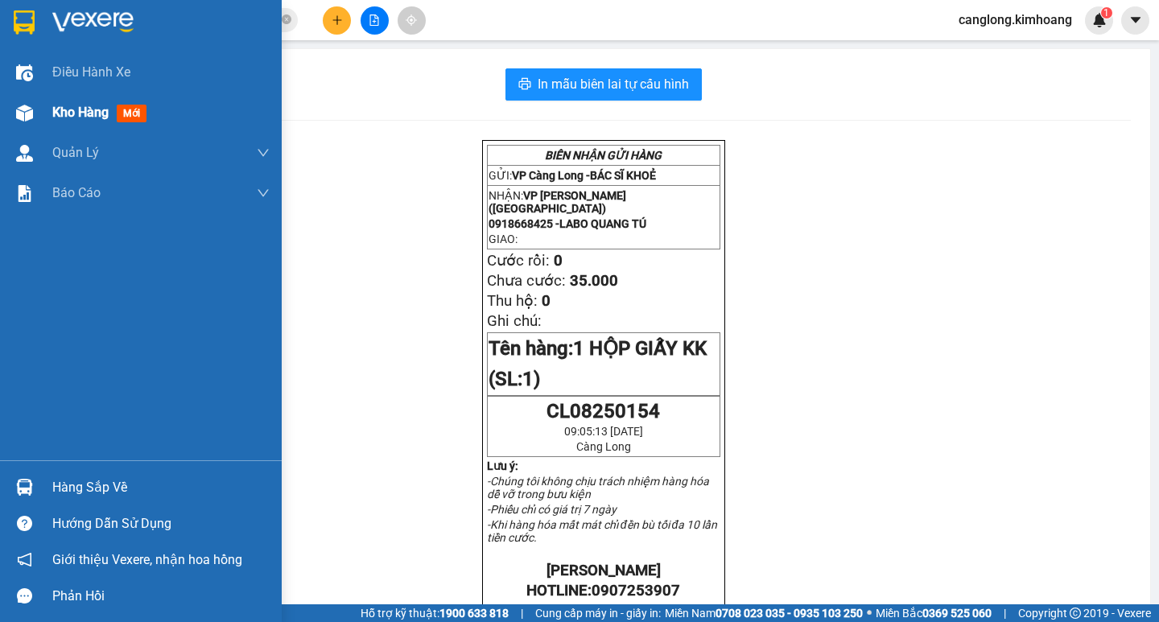
click at [28, 101] on div at bounding box center [24, 113] width 28 height 28
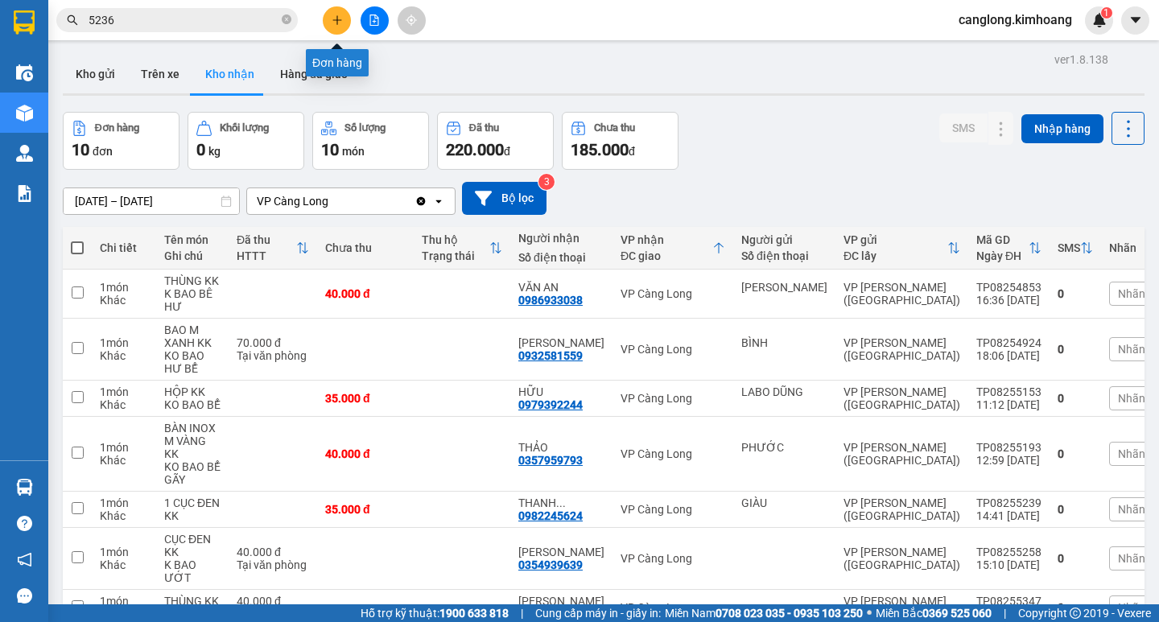
click at [323, 20] on button at bounding box center [337, 20] width 28 height 28
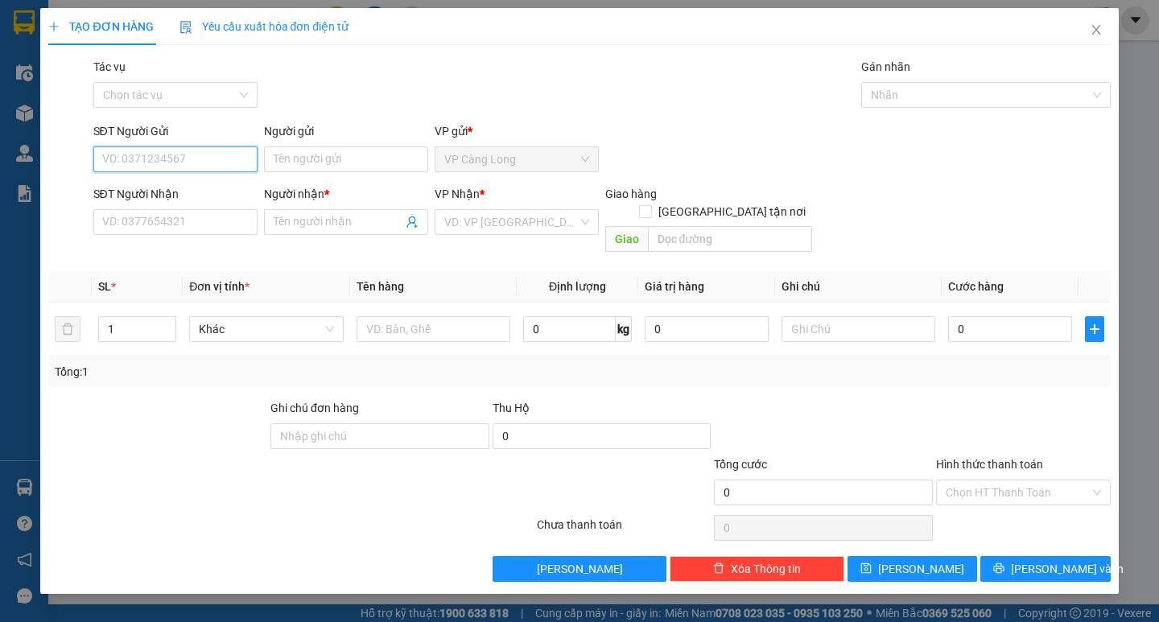
click at [165, 154] on input "SĐT Người Gửi" at bounding box center [175, 159] width 164 height 26
click at [196, 192] on div "0399527623 - RIÊNG" at bounding box center [175, 192] width 145 height 18
type input "0399527623"
type input "RIÊNG"
type input "0962103049"
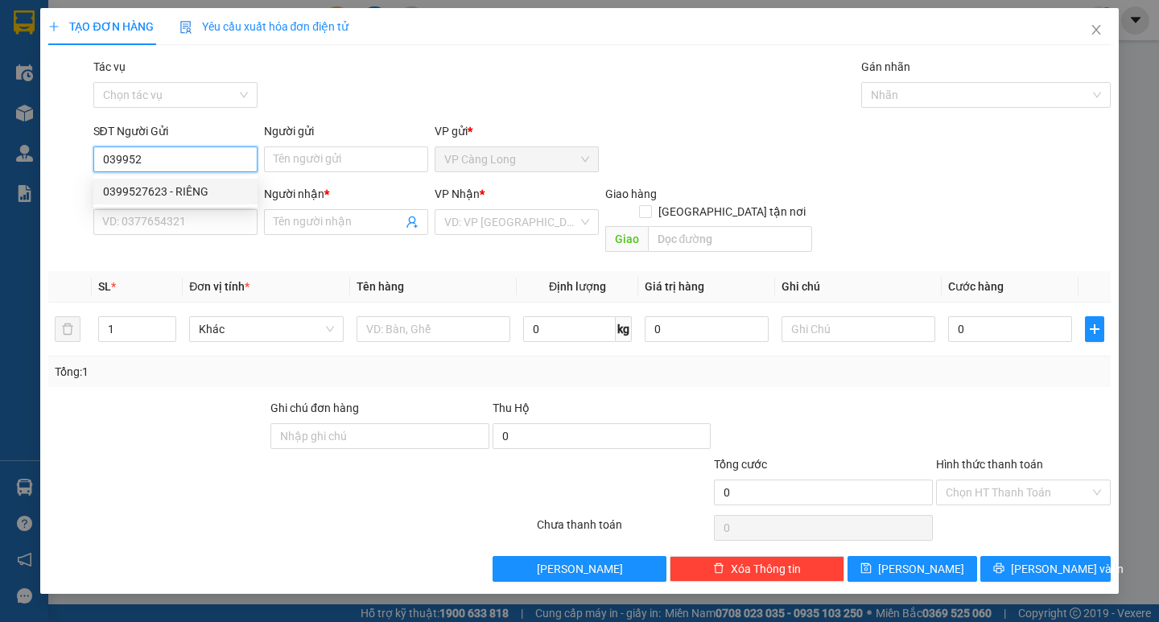
type input "NGỌC"
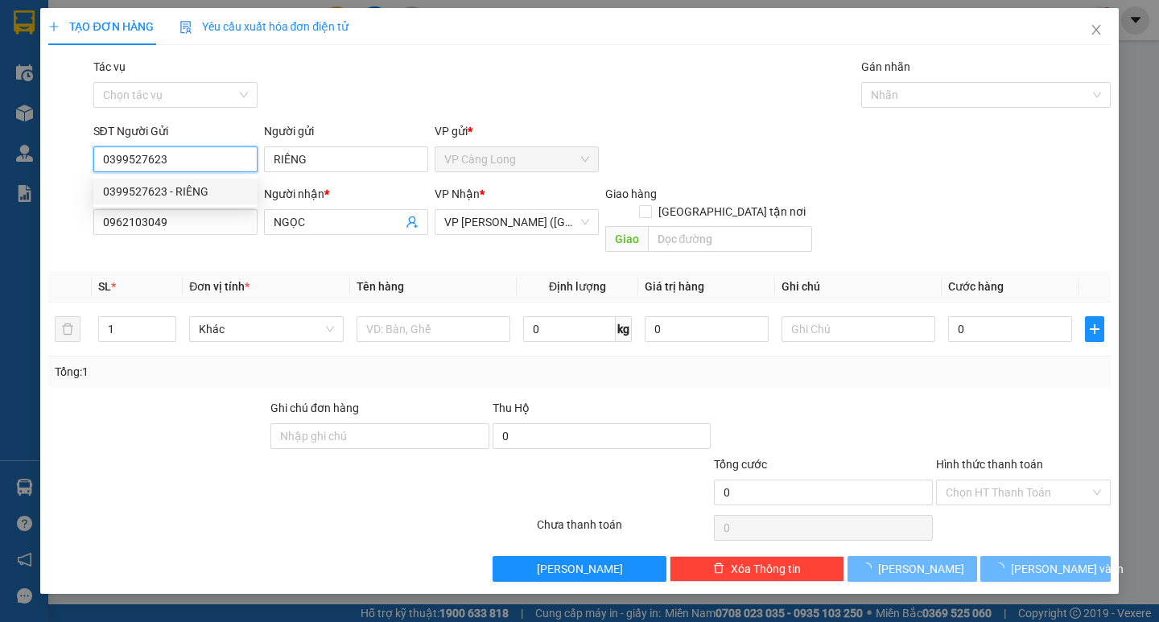
type input "40.000"
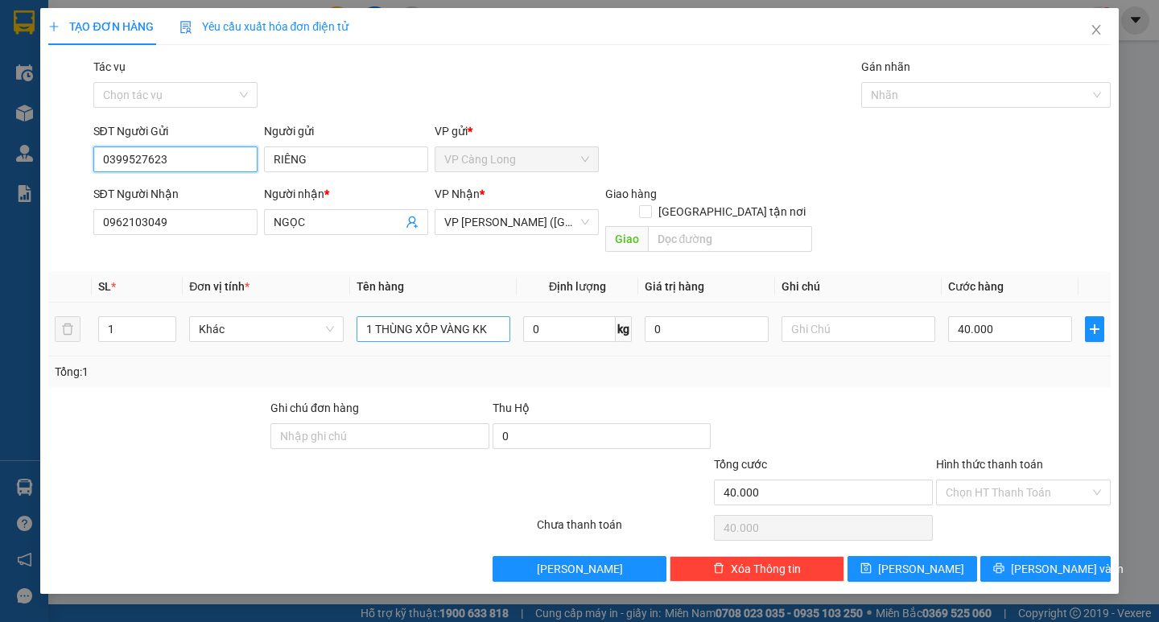
type input "0399527623"
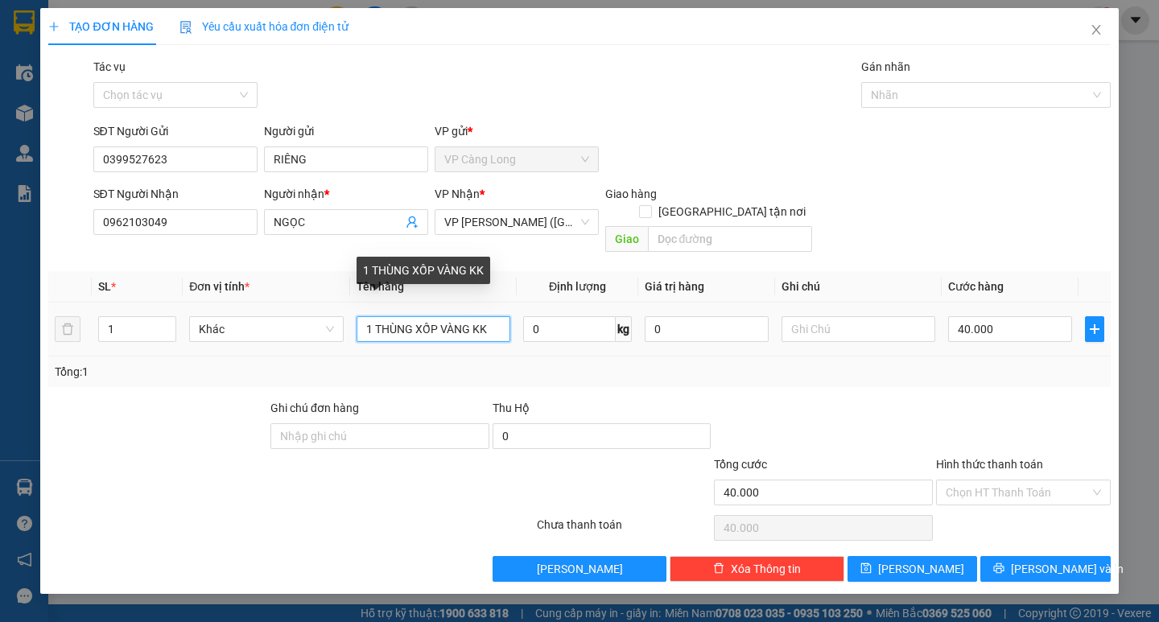
click at [497, 316] on input "1 THÙNG XỐP VÀNG KK" at bounding box center [433, 329] width 154 height 26
type input "1"
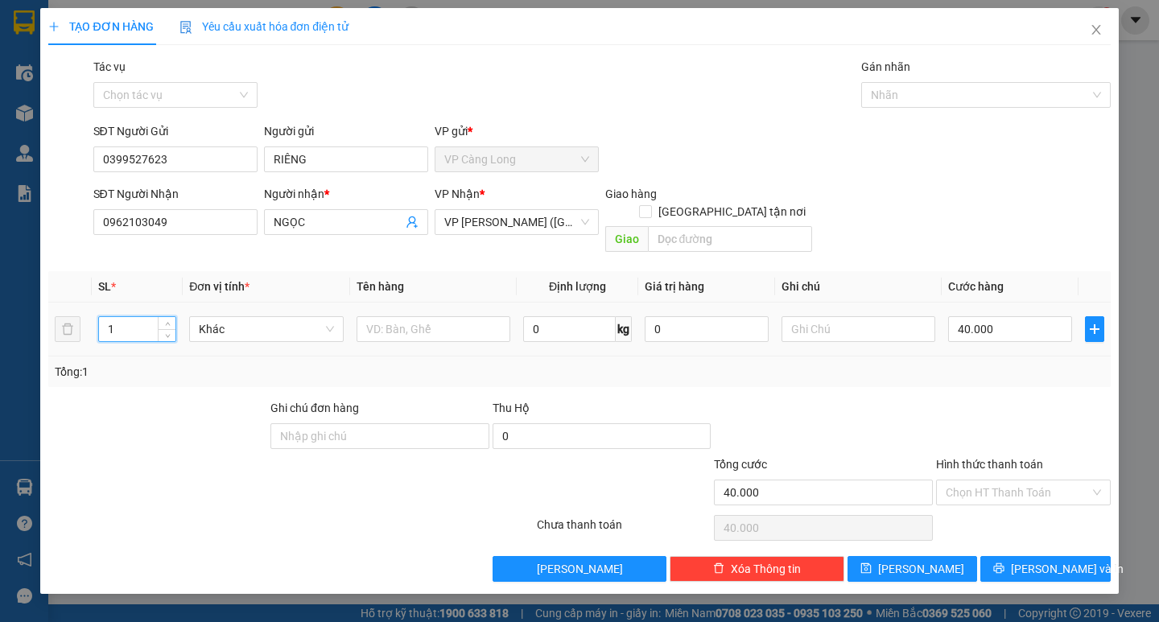
click at [134, 317] on input "1" at bounding box center [137, 329] width 76 height 24
type input "2"
click at [382, 316] on input "text" at bounding box center [433, 329] width 154 height 26
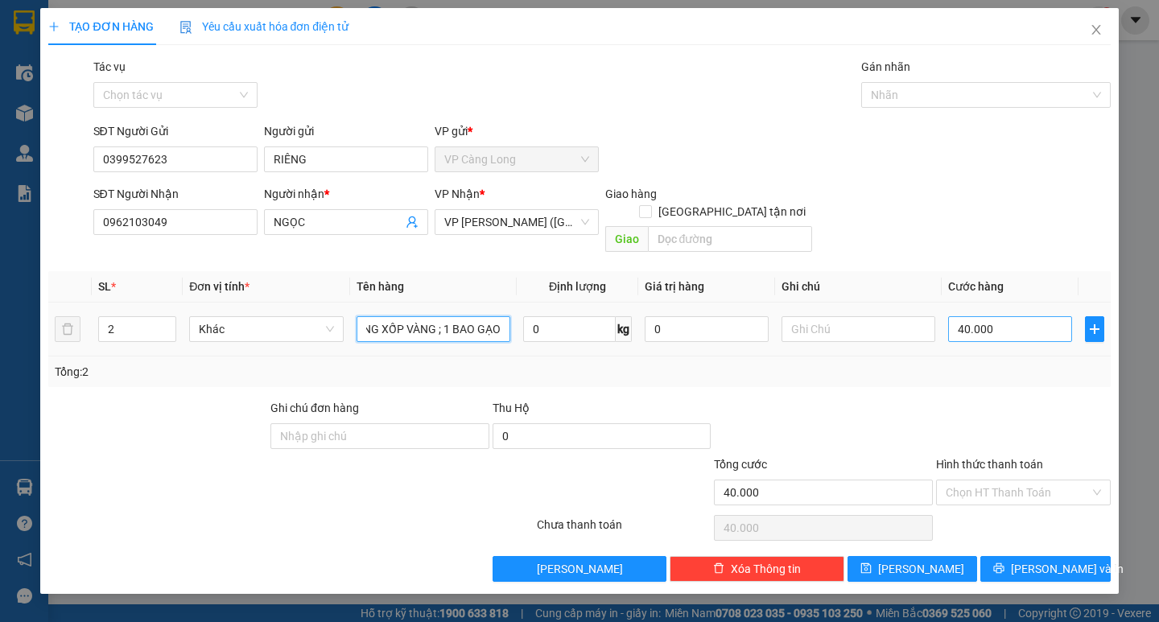
type input "1 THÙNG XỐP VÀNG ; 1 BAO GẠO"
click at [1007, 318] on input "40.000" at bounding box center [1010, 329] width 124 height 26
type input "0"
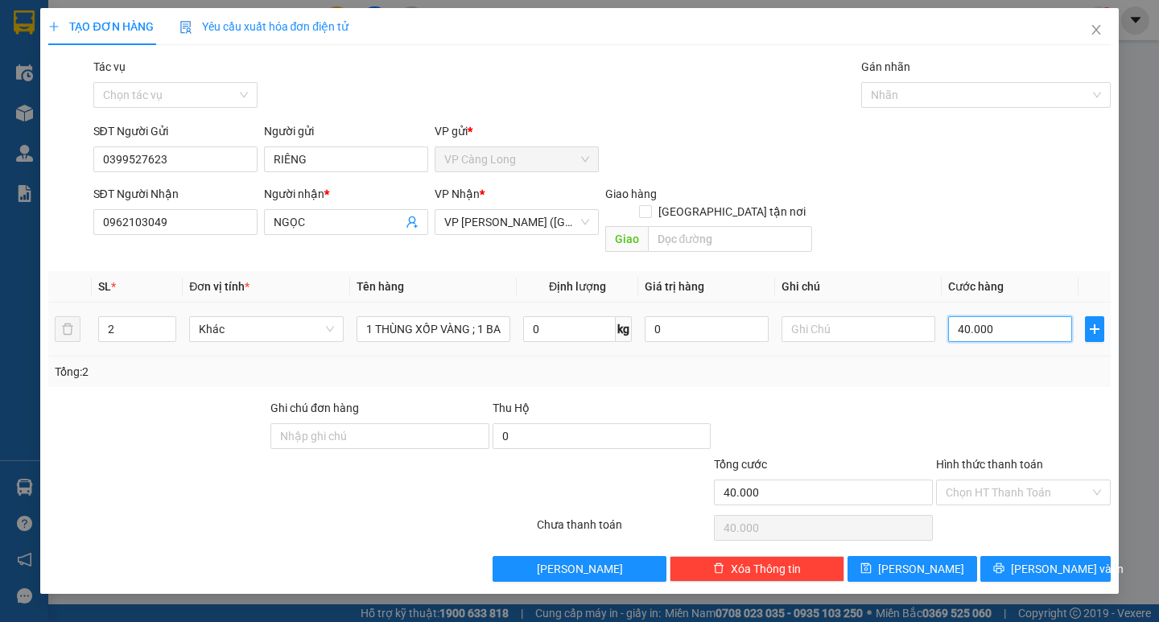
type input "0"
click at [956, 316] on input "0" at bounding box center [1010, 329] width 124 height 26
type input "70"
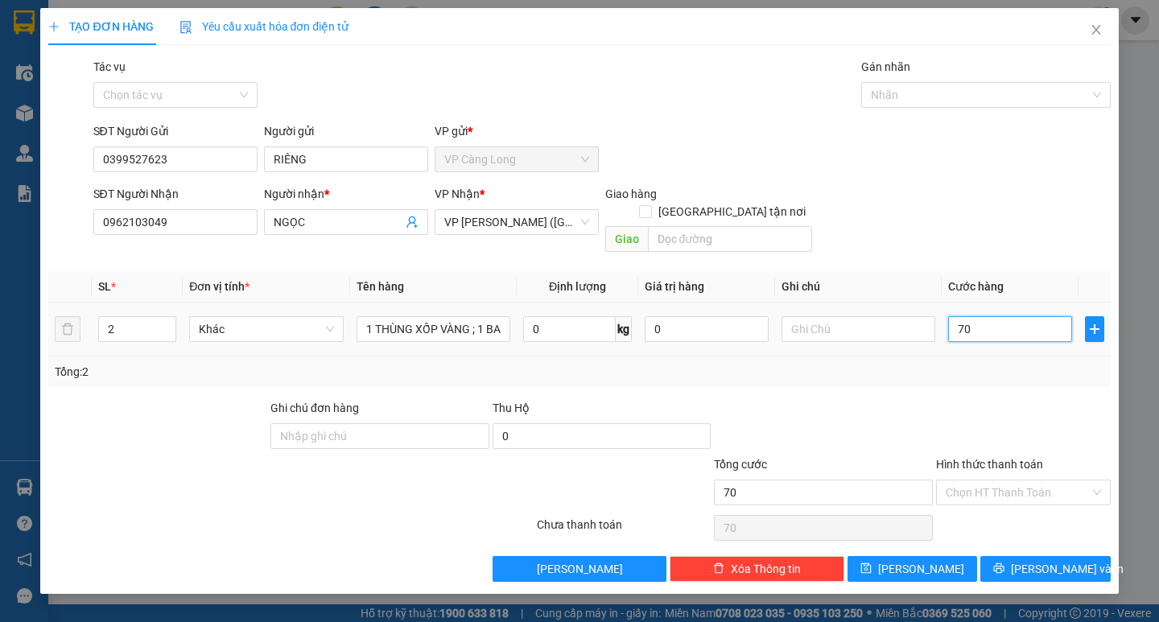
type input "750"
type input "7.500"
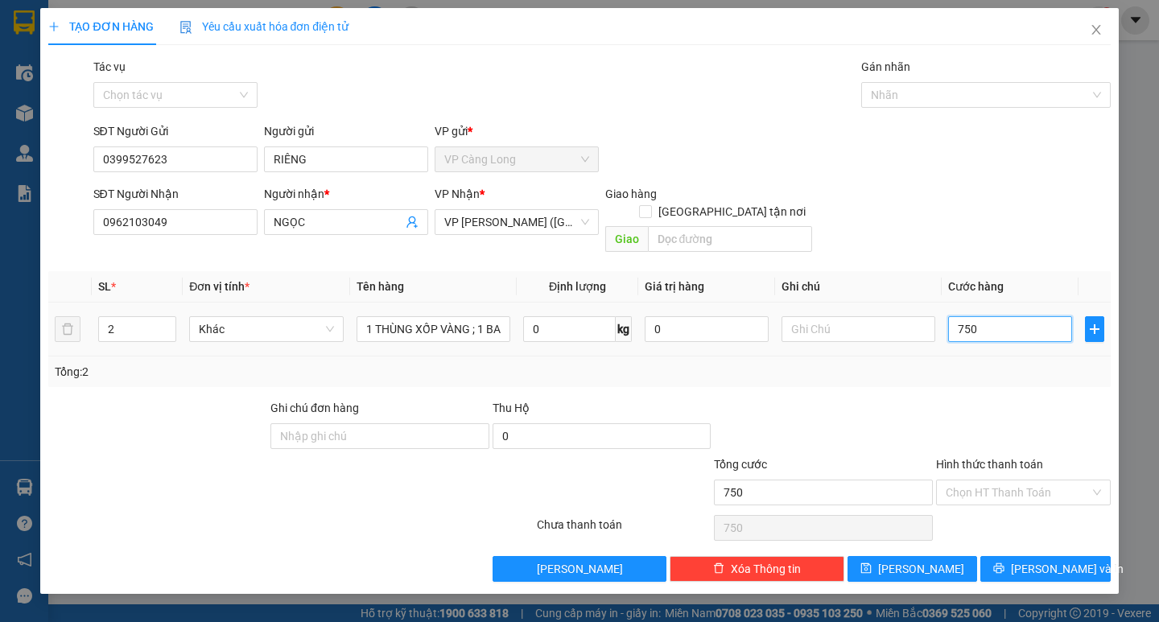
type input "7.500"
type input "75.000"
click at [985, 480] on input "Hình thức thanh toán" at bounding box center [1017, 492] width 144 height 24
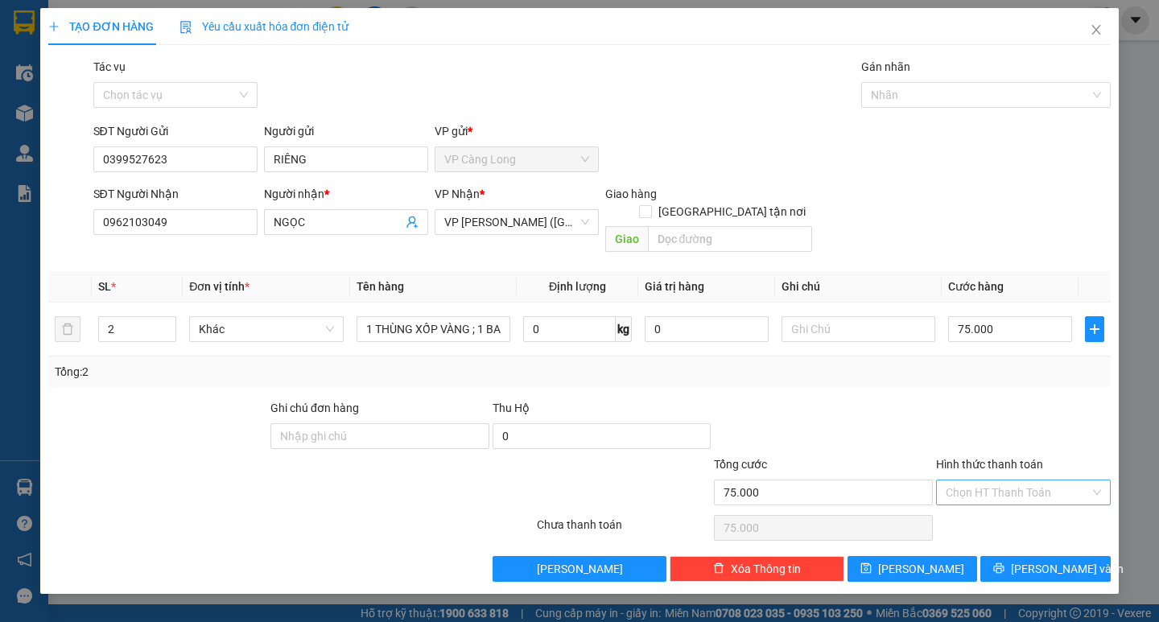
click at [985, 480] on input "Hình thức thanh toán" at bounding box center [1017, 492] width 144 height 24
click at [978, 506] on div "Tại văn phòng" at bounding box center [1022, 507] width 155 height 18
type input "0"
click at [1048, 560] on span "[PERSON_NAME] và In" at bounding box center [1067, 569] width 113 height 18
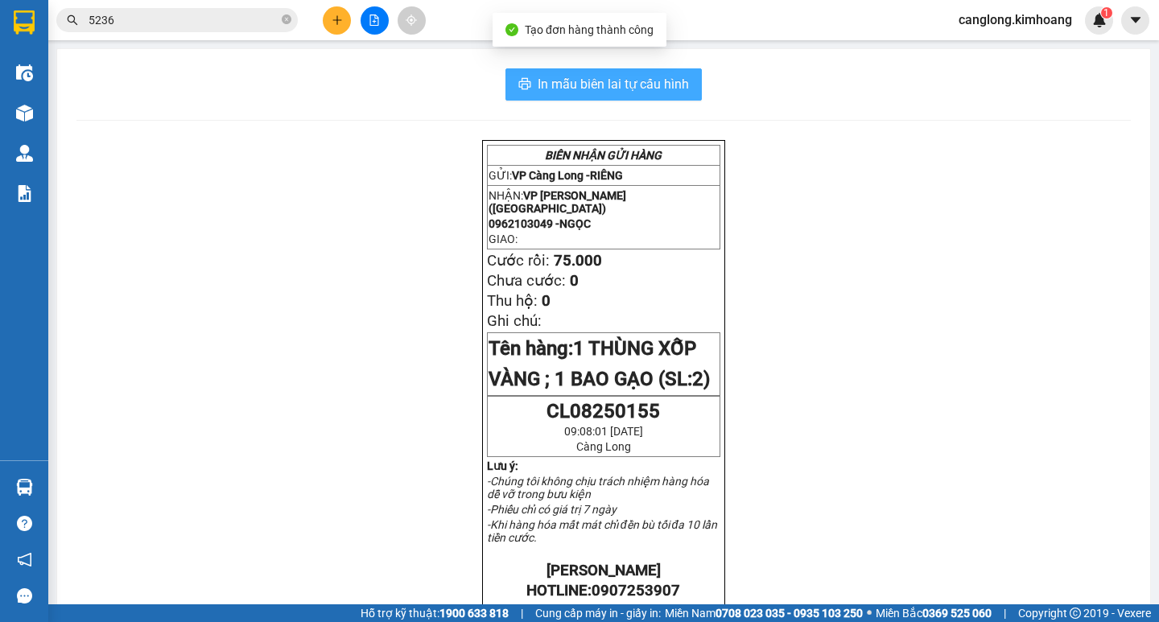
click at [609, 83] on span "In mẫu biên lai tự cấu hình" at bounding box center [612, 84] width 151 height 20
click at [579, 94] on span "In mẫu biên lai tự cấu hình" at bounding box center [612, 84] width 151 height 20
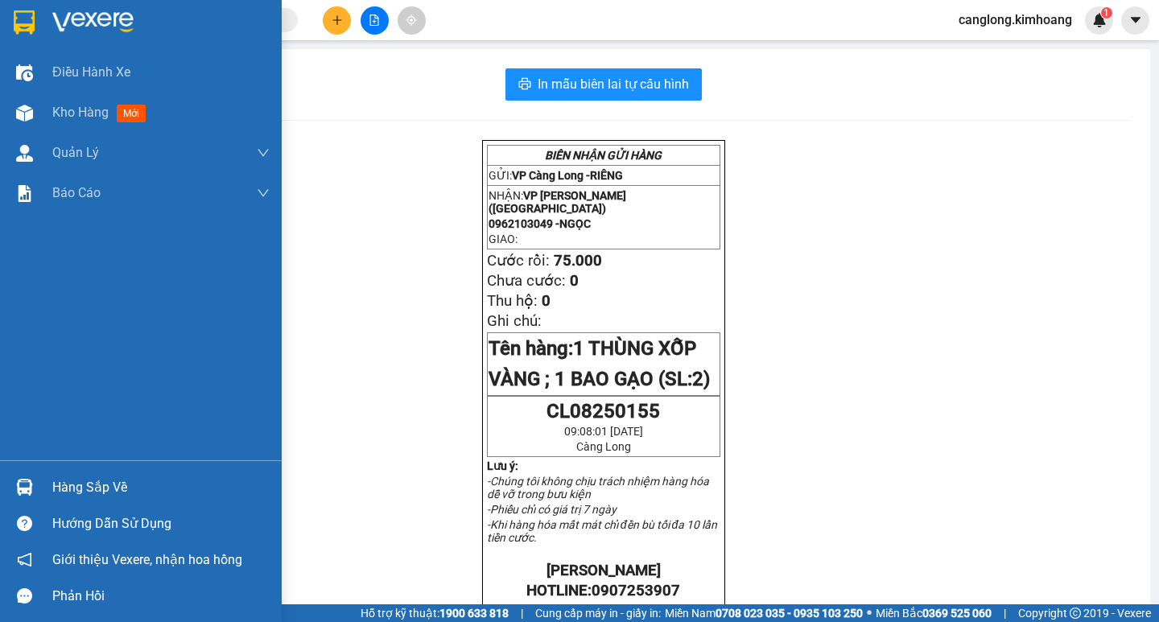
click at [57, 492] on div "Hàng sắp về" at bounding box center [160, 488] width 217 height 24
click at [2, 302] on div "Điều hành xe Kho hàng mới Quản [PERSON_NAME] lý chuyến Quản lý khách hàng mới B…" at bounding box center [141, 311] width 282 height 622
drag, startPoint x: 2, startPoint y: 302, endPoint x: 1, endPoint y: 250, distance: 51.5
click at [2, 300] on div "Điều hành xe Kho hàng mới Quản [PERSON_NAME] lý chuyến Quản lý khách hàng mới B…" at bounding box center [141, 256] width 282 height 408
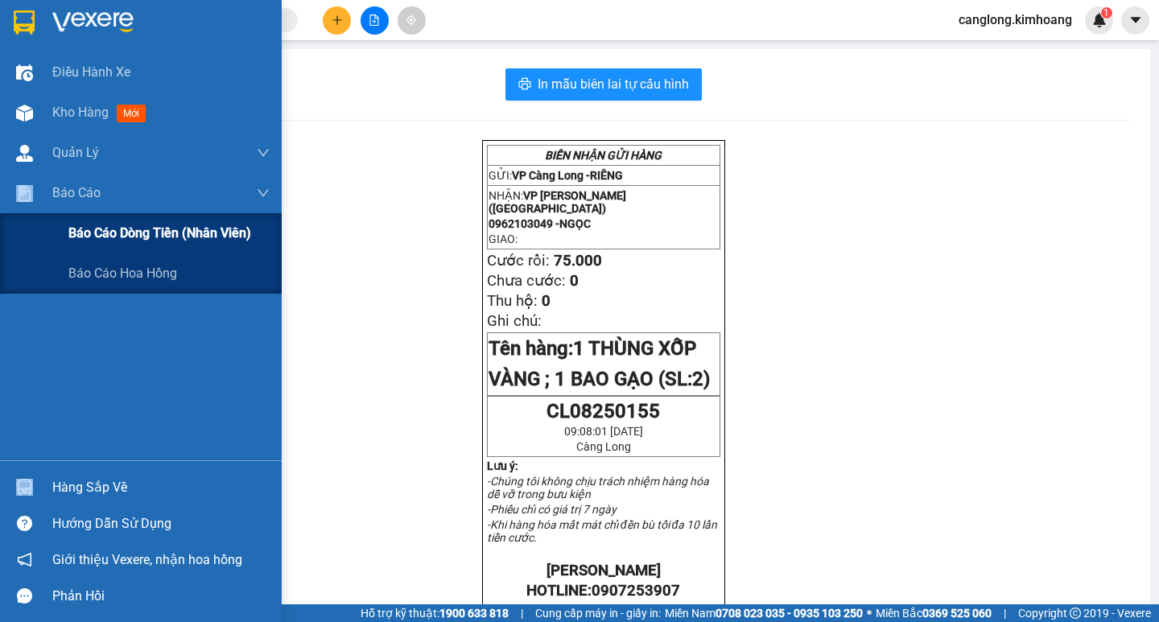
click at [82, 216] on div "Báo cáo dòng tiền (nhân viên)" at bounding box center [168, 233] width 201 height 40
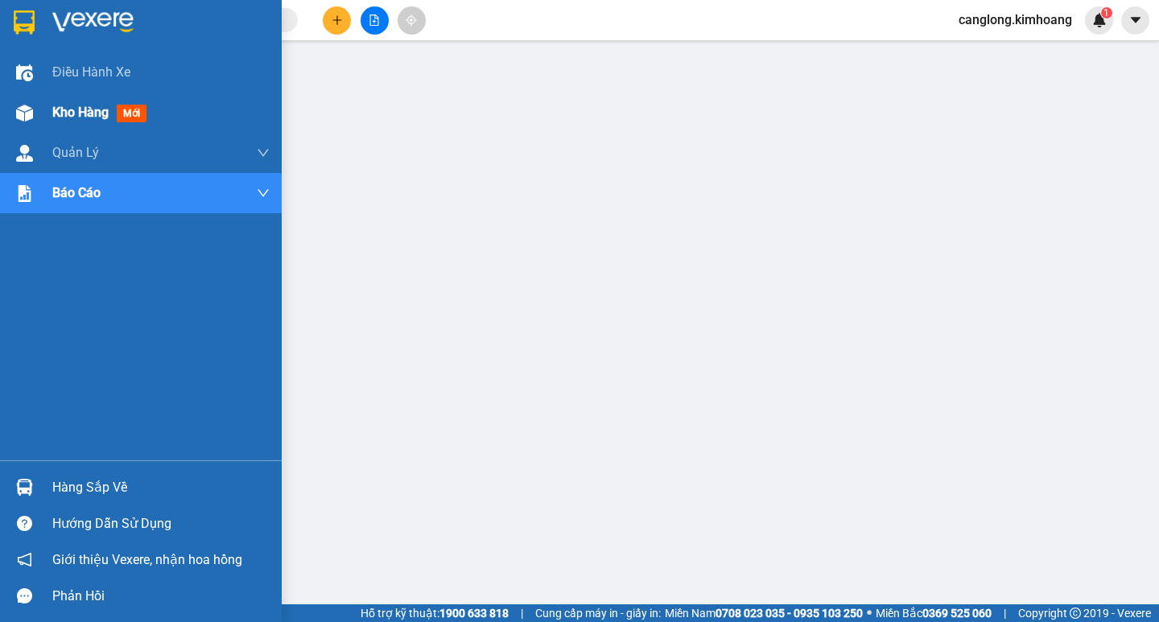
click at [60, 105] on span "Kho hàng" at bounding box center [80, 112] width 56 height 15
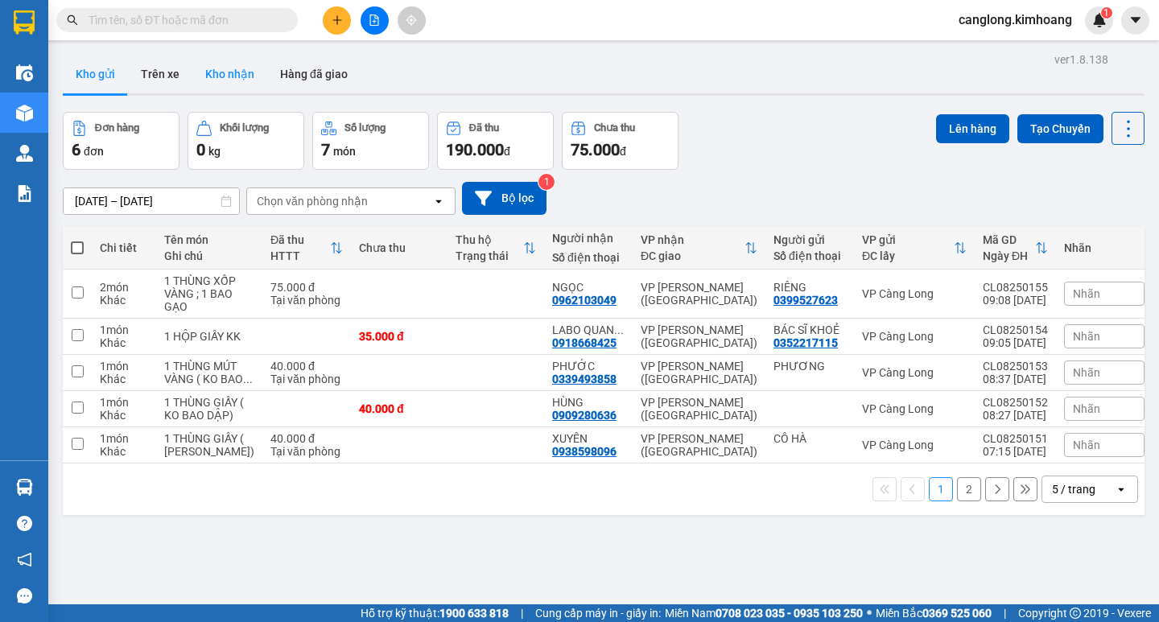
click at [254, 66] on button "Kho nhận" at bounding box center [229, 74] width 75 height 39
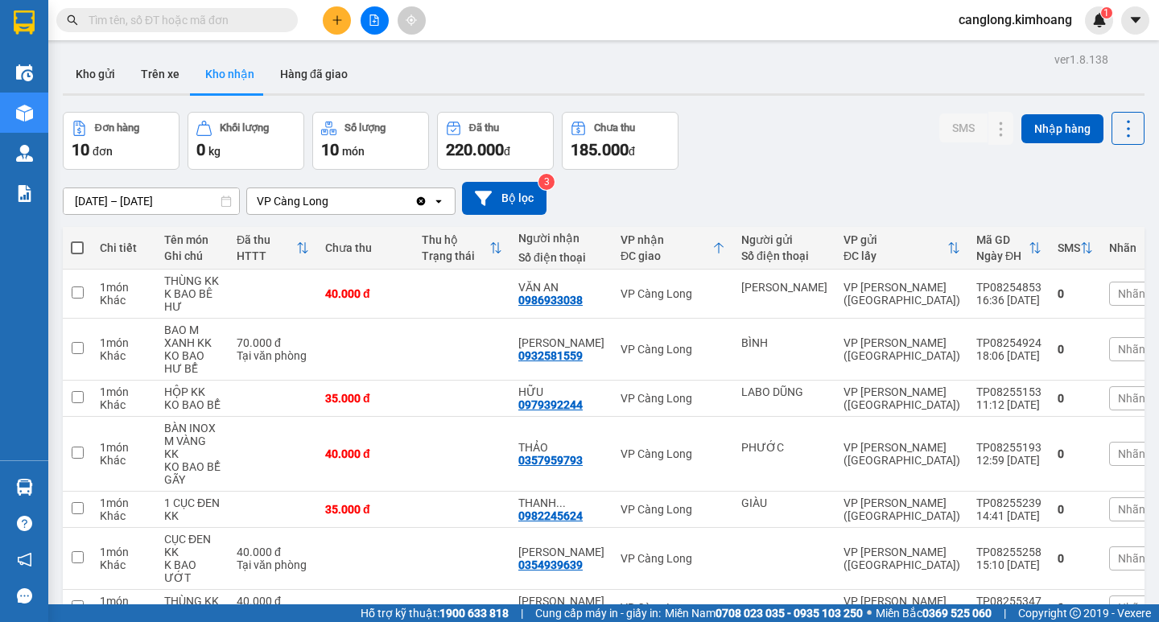
click at [136, 22] on input "text" at bounding box center [184, 20] width 190 height 18
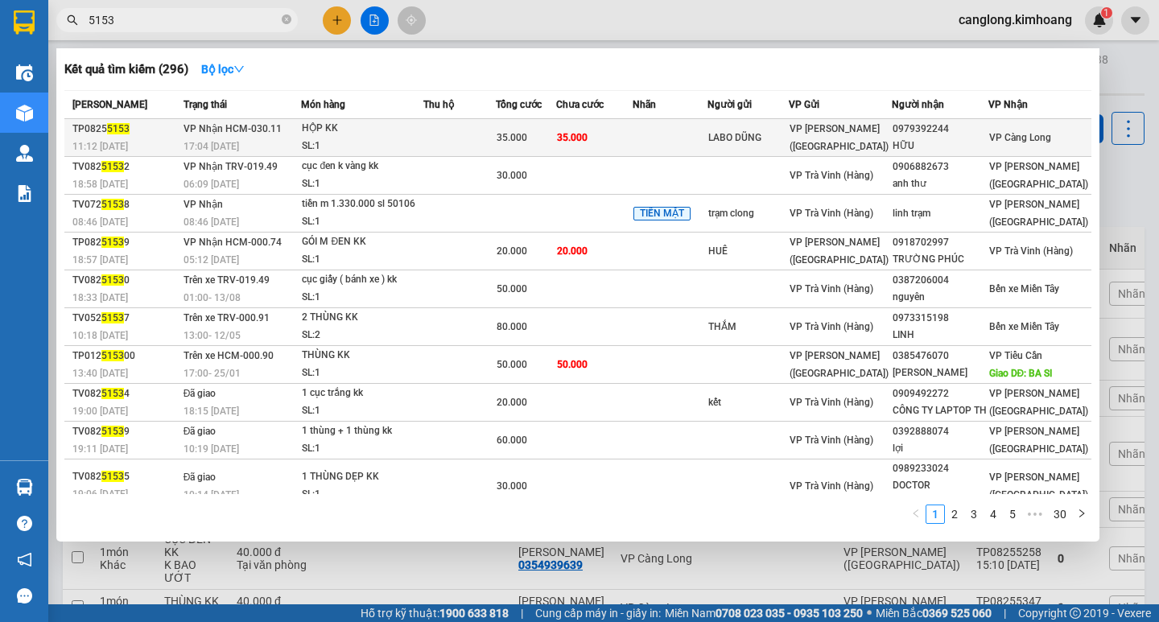
type input "5153"
click at [555, 145] on div "35.000" at bounding box center [525, 138] width 59 height 18
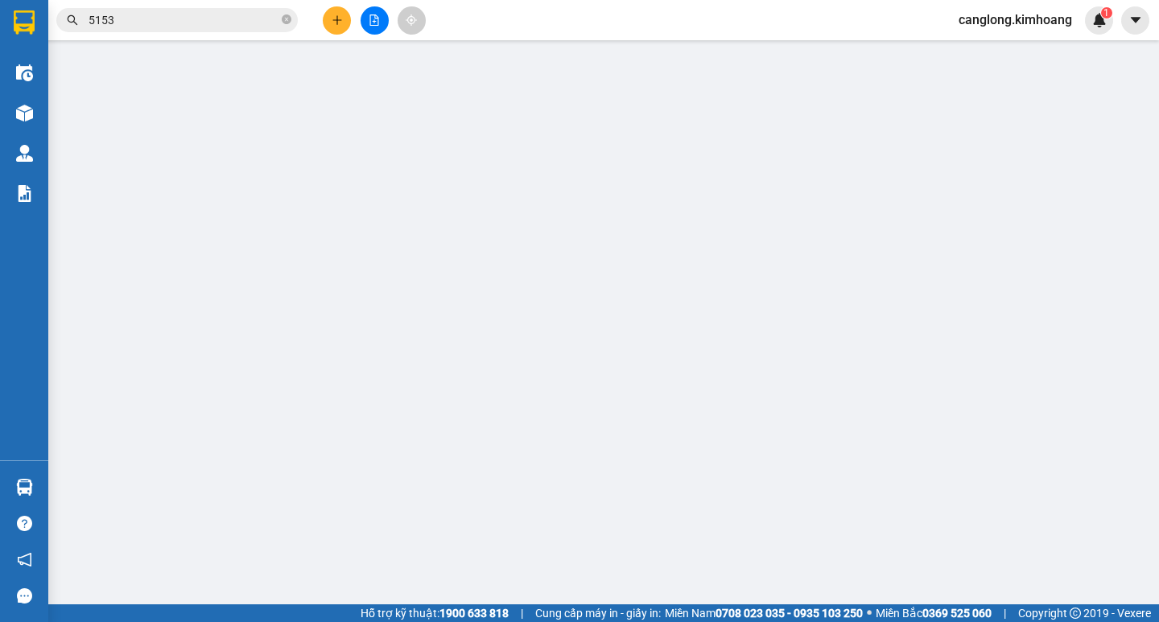
type input "LABO DŨNG"
type input "0979392244"
type input "HỮU"
type input "35.000"
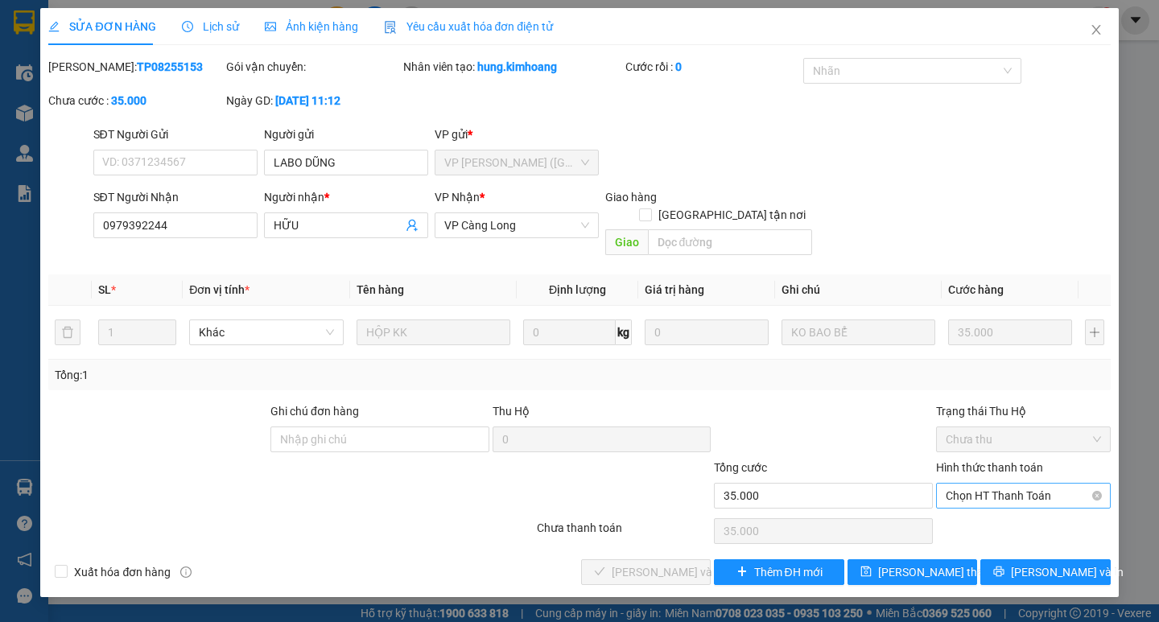
drag, startPoint x: 1011, startPoint y: 455, endPoint x: 997, endPoint y: 484, distance: 33.1
click at [1011, 459] on div "Hình thức thanh toán" at bounding box center [1023, 471] width 175 height 24
click at [995, 484] on span "Chọn HT Thanh Toán" at bounding box center [1022, 496] width 155 height 24
drag, startPoint x: 984, startPoint y: 503, endPoint x: 855, endPoint y: 528, distance: 131.9
click at [966, 509] on div "Tại văn phòng" at bounding box center [1022, 510] width 155 height 18
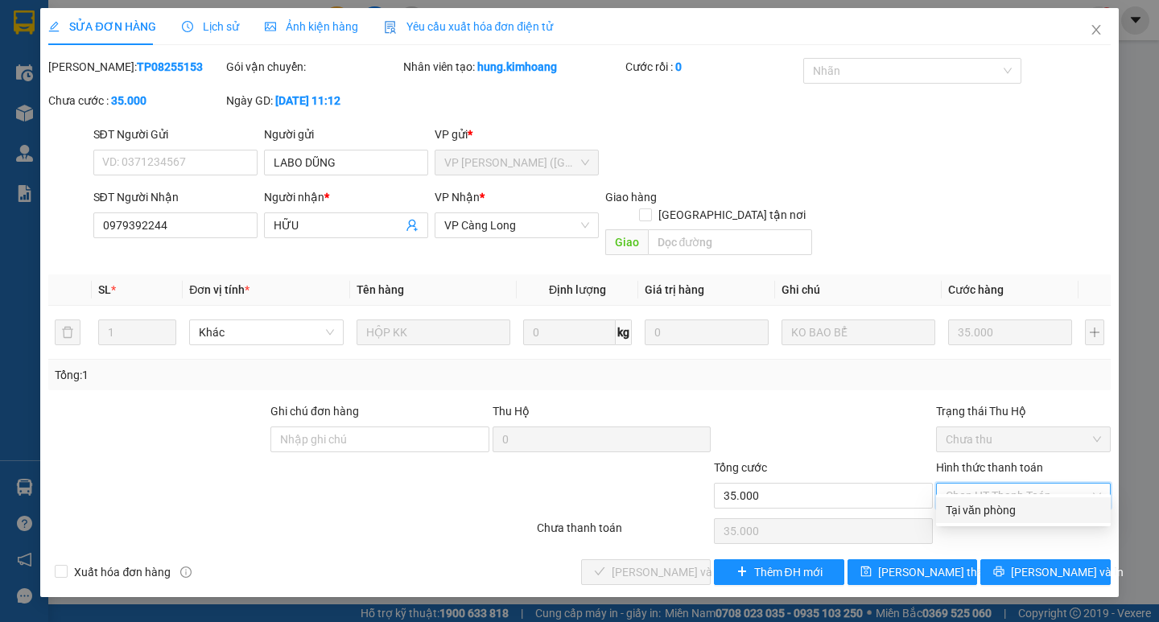
type input "0"
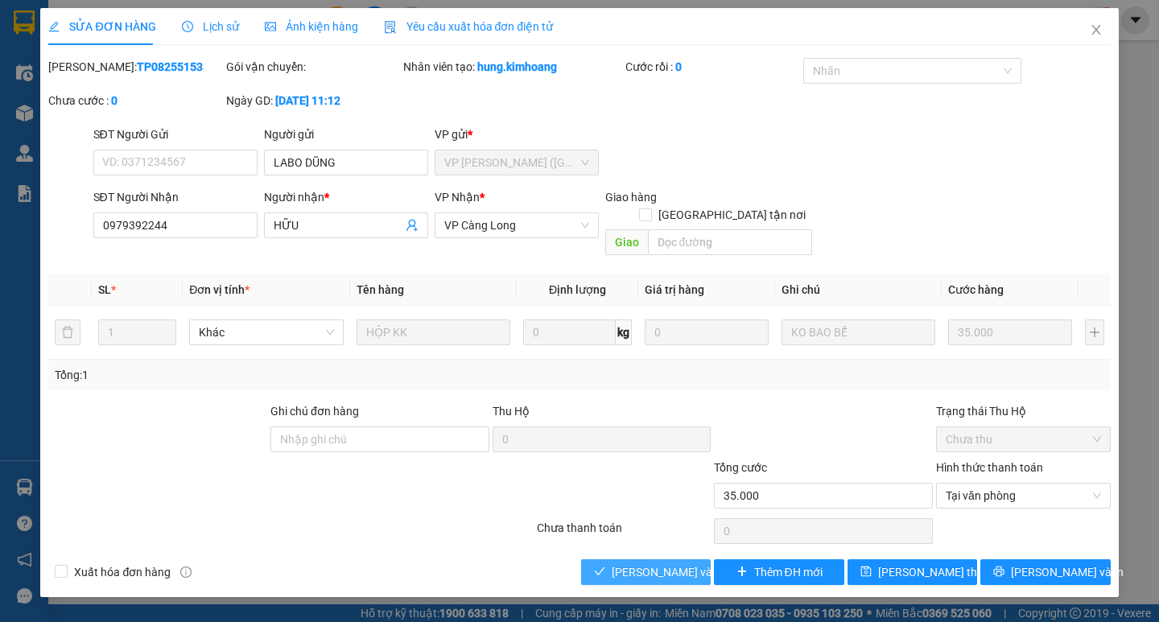
click at [649, 563] on span "Lưu và Giao hàng" at bounding box center [689, 572] width 154 height 18
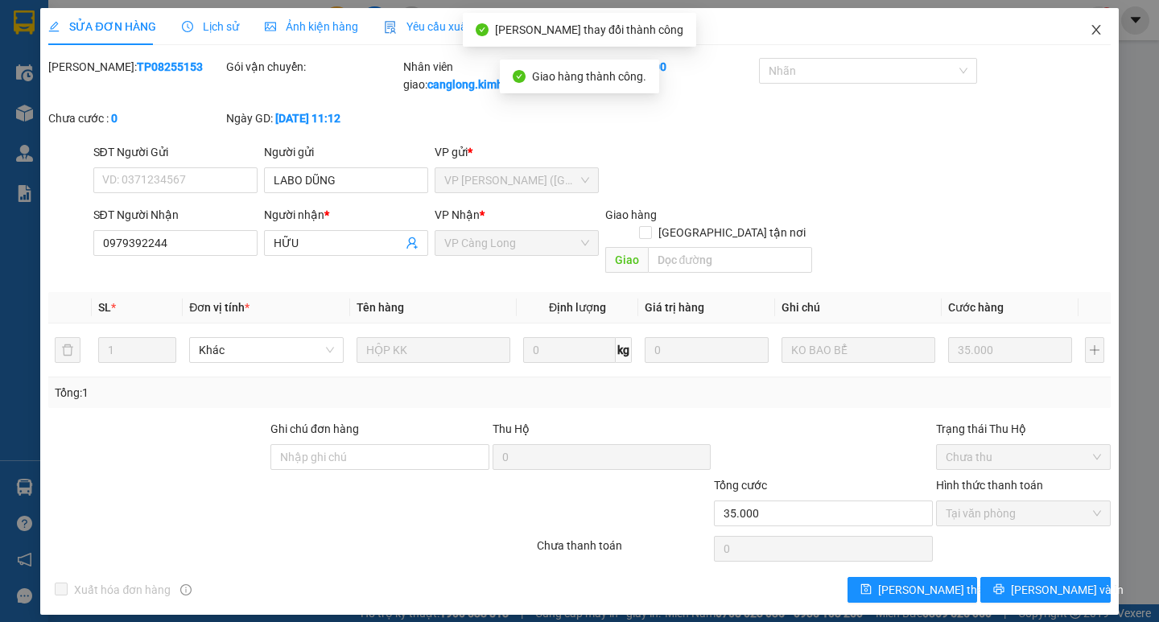
click at [1095, 26] on icon "close" at bounding box center [1095, 29] width 13 height 13
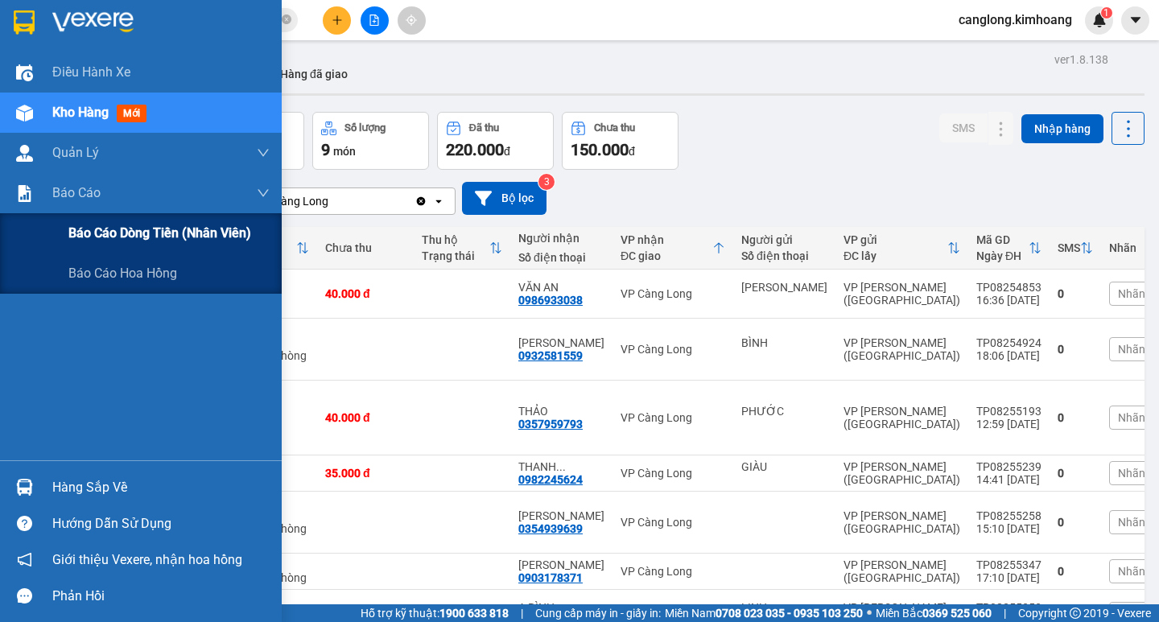
click at [54, 226] on div "Báo cáo dòng tiền (nhân viên)" at bounding box center [141, 233] width 282 height 40
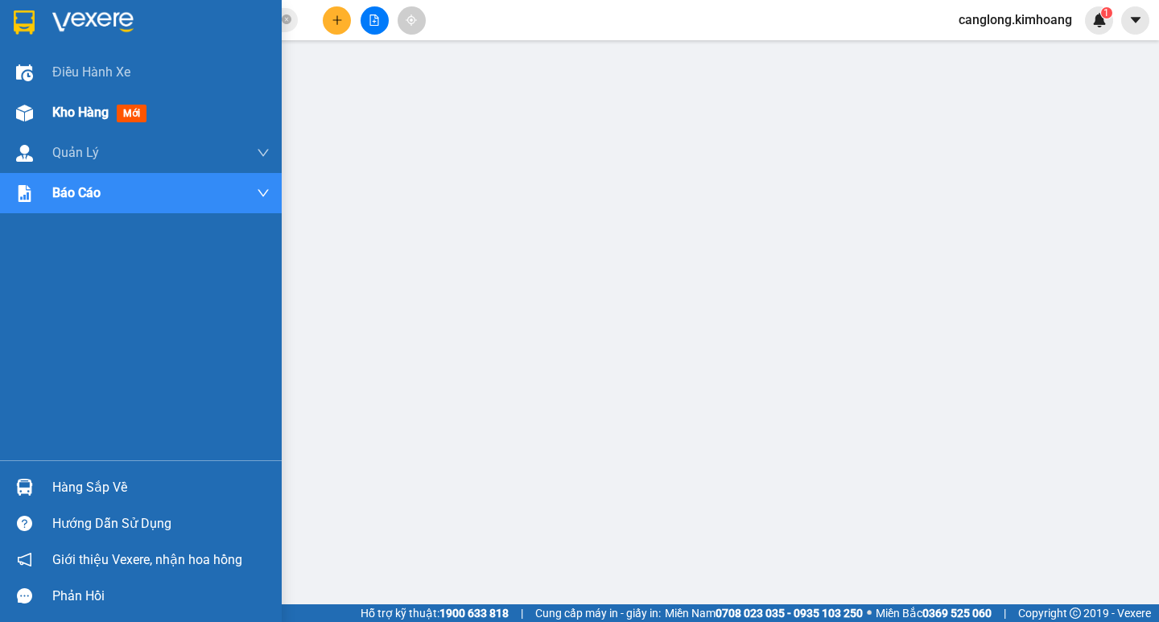
click at [28, 115] on img at bounding box center [24, 113] width 17 height 17
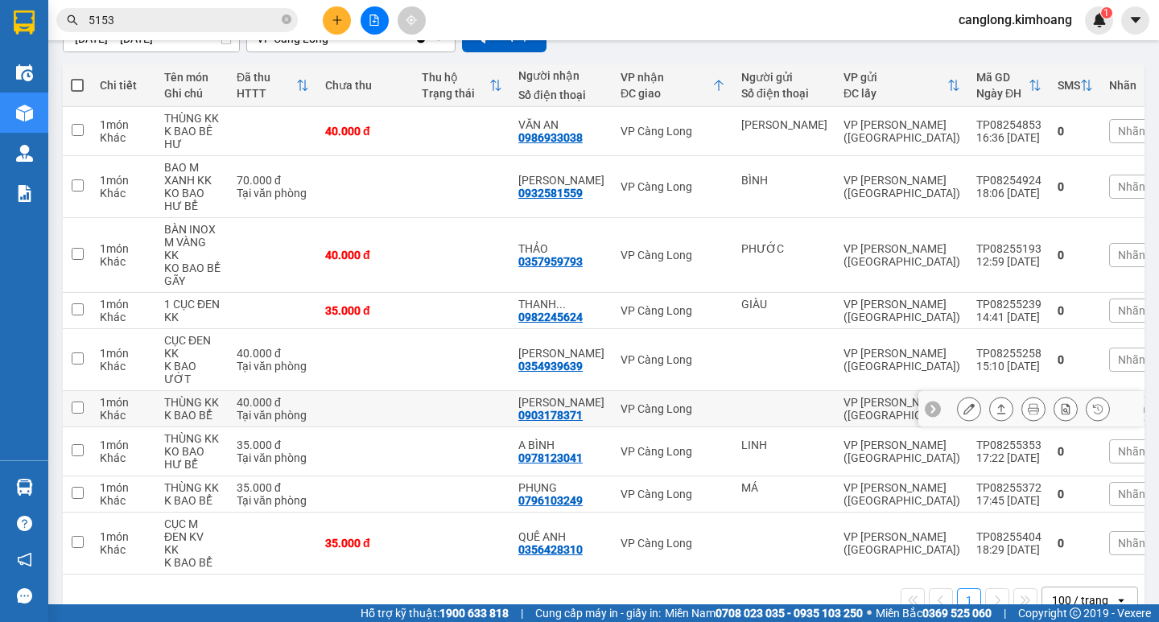
scroll to position [192, 0]
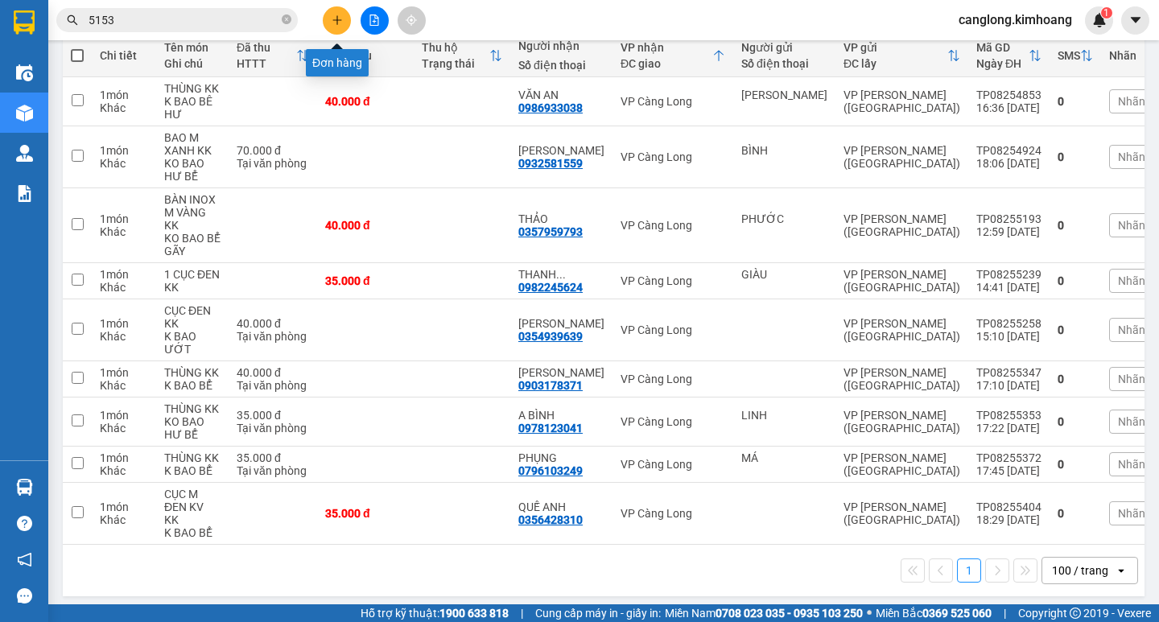
click at [339, 14] on button at bounding box center [337, 20] width 28 height 28
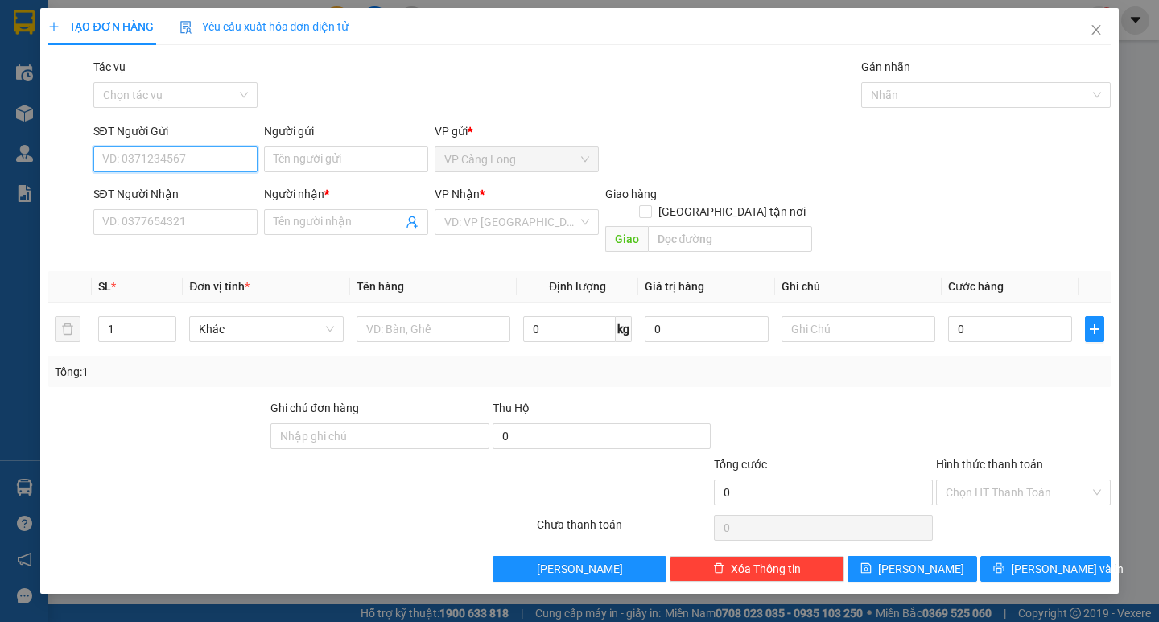
click at [197, 158] on input "SĐT Người Gửi" at bounding box center [175, 159] width 164 height 26
click at [155, 159] on input "SĐT Người Gửi" at bounding box center [175, 159] width 164 height 26
type input "0396750221"
click at [314, 153] on input "Người gửi" at bounding box center [346, 159] width 164 height 26
click at [1094, 28] on icon "close" at bounding box center [1095, 30] width 9 height 10
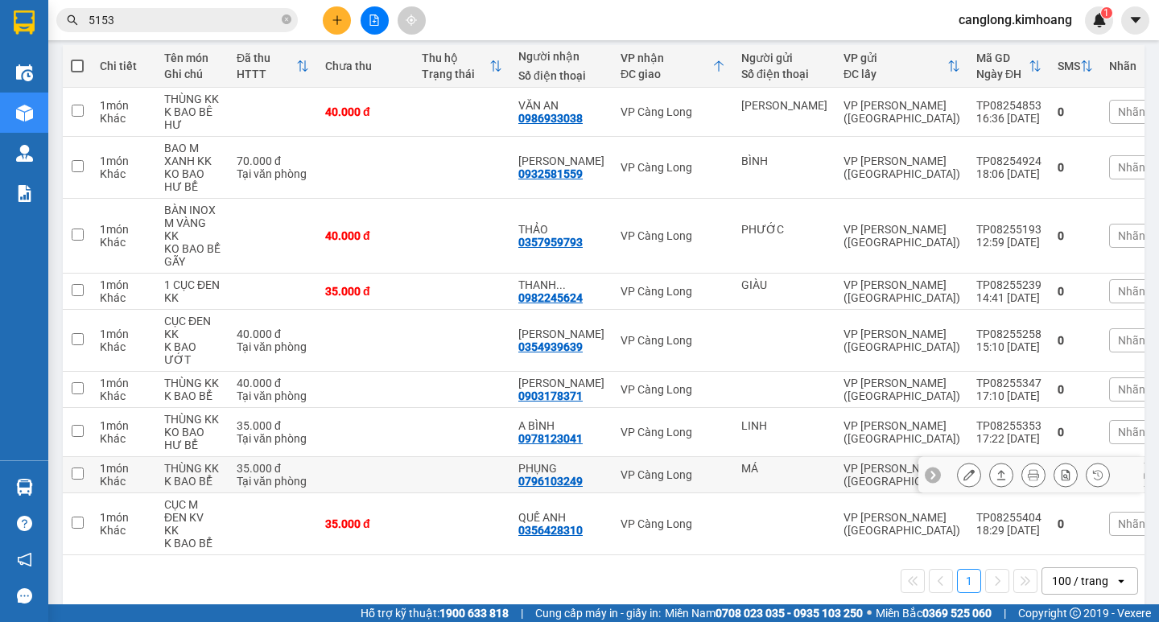
scroll to position [192, 0]
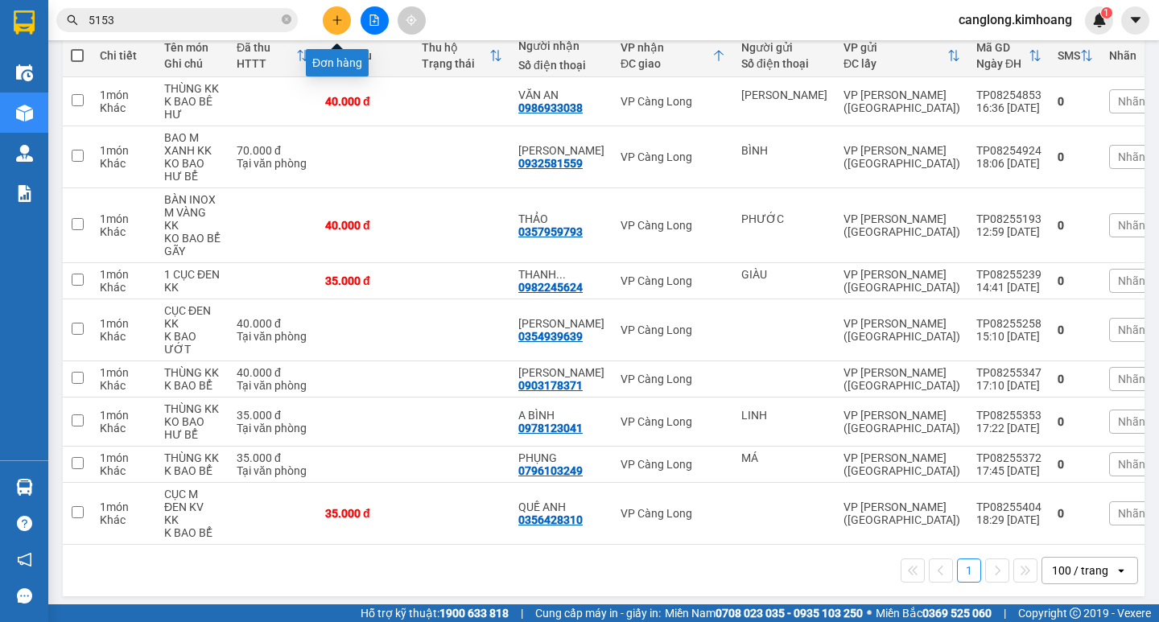
click at [335, 11] on button at bounding box center [337, 20] width 28 height 28
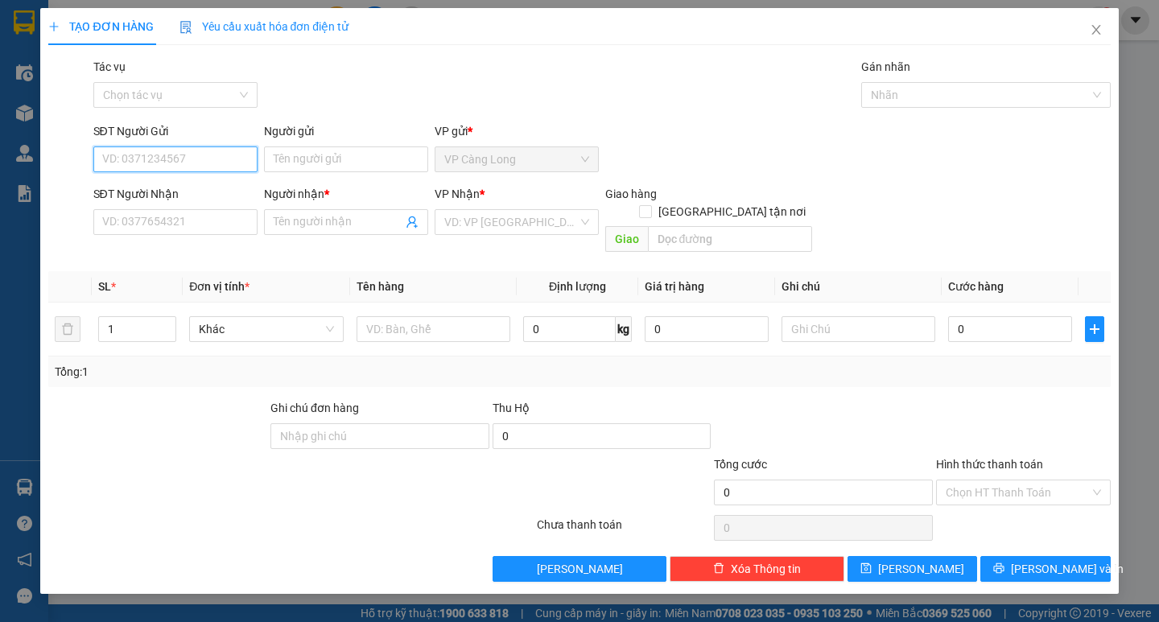
click at [184, 160] on input "SĐT Người Gửi" at bounding box center [175, 159] width 164 height 26
type input "0396750221"
click at [290, 159] on input "Người gửi" at bounding box center [346, 159] width 164 height 26
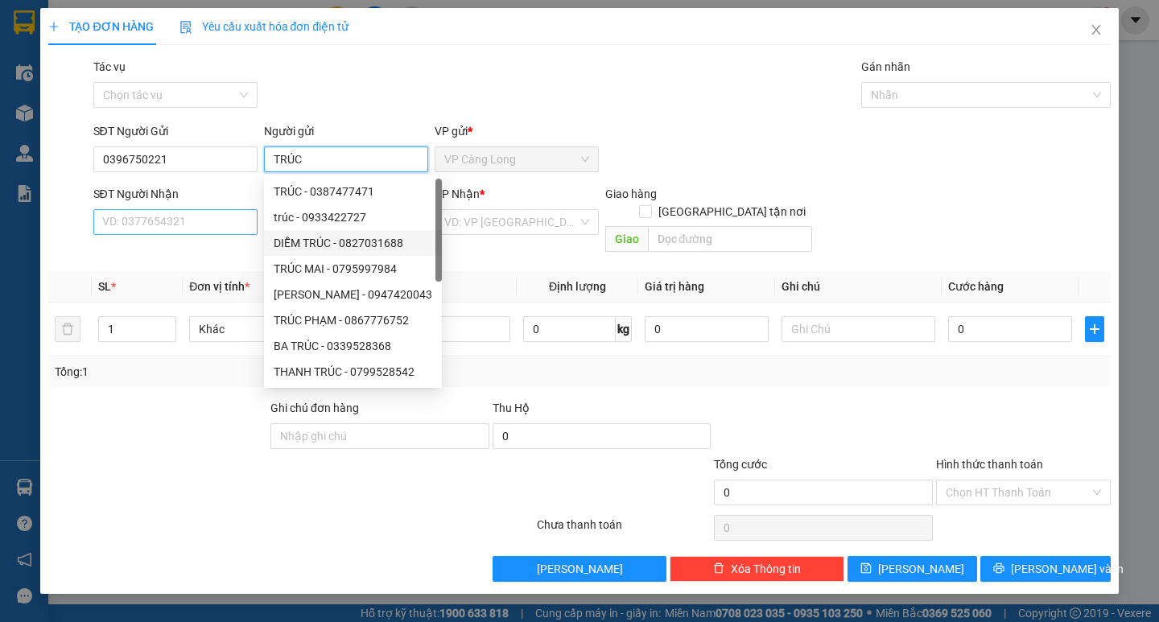
type input "TRÚC"
click at [139, 220] on input "SĐT Người Nhận" at bounding box center [175, 222] width 164 height 26
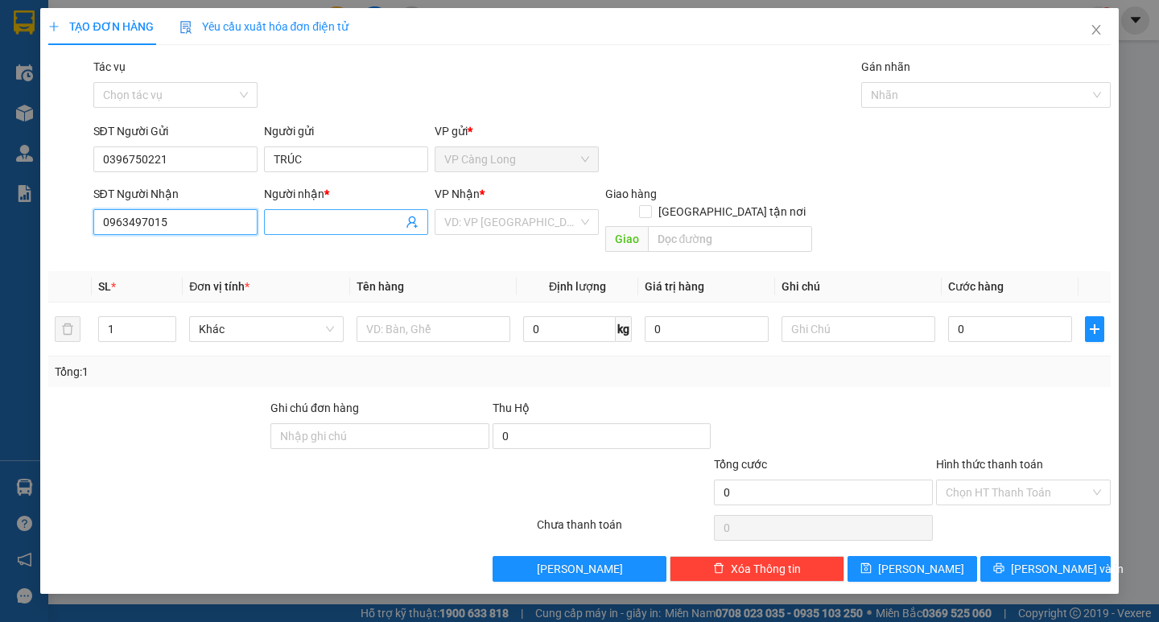
type input "0963497015"
click at [285, 224] on input "Người nhận *" at bounding box center [338, 222] width 129 height 18
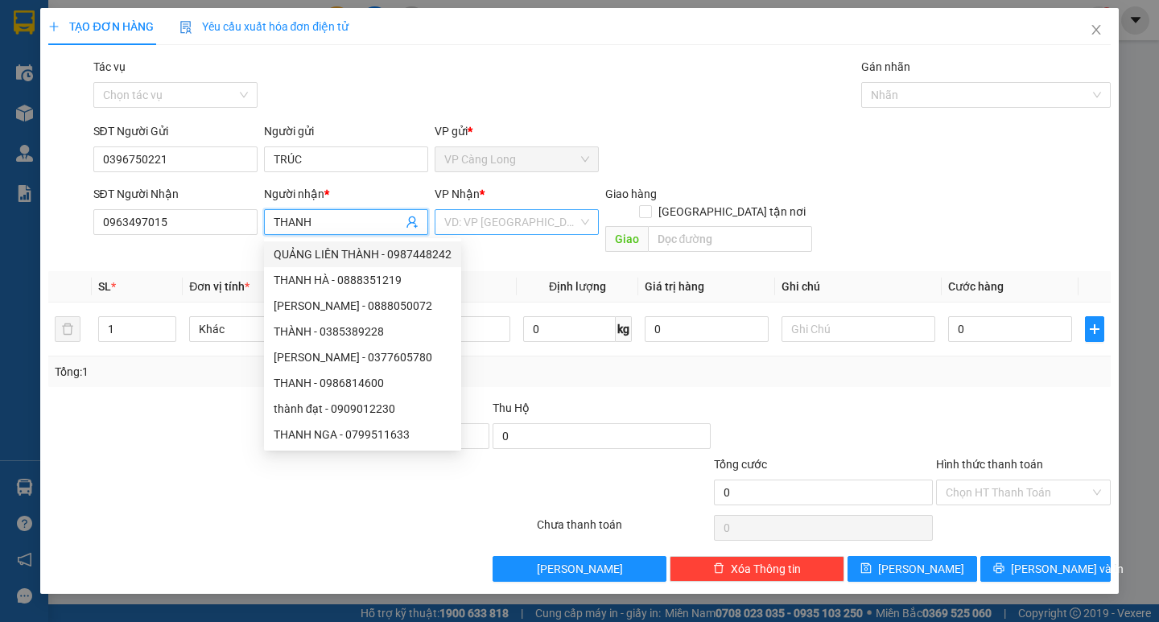
type input "THANH"
click at [491, 219] on input "search" at bounding box center [511, 222] width 134 height 24
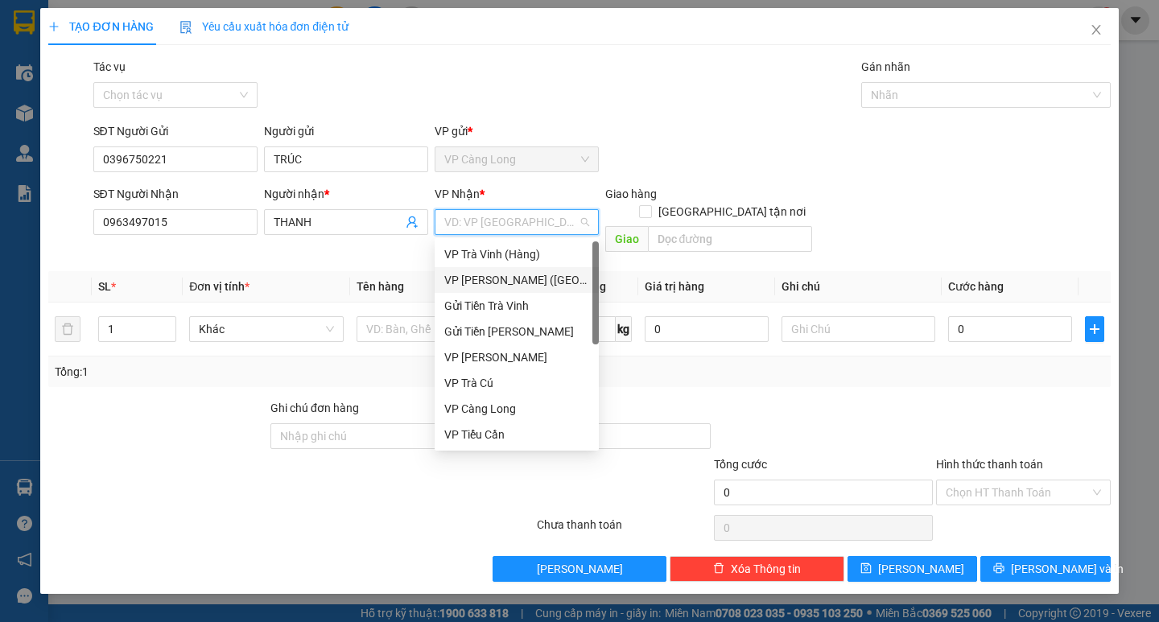
click at [489, 274] on div "VP [PERSON_NAME] ([GEOGRAPHIC_DATA])" at bounding box center [516, 280] width 145 height 18
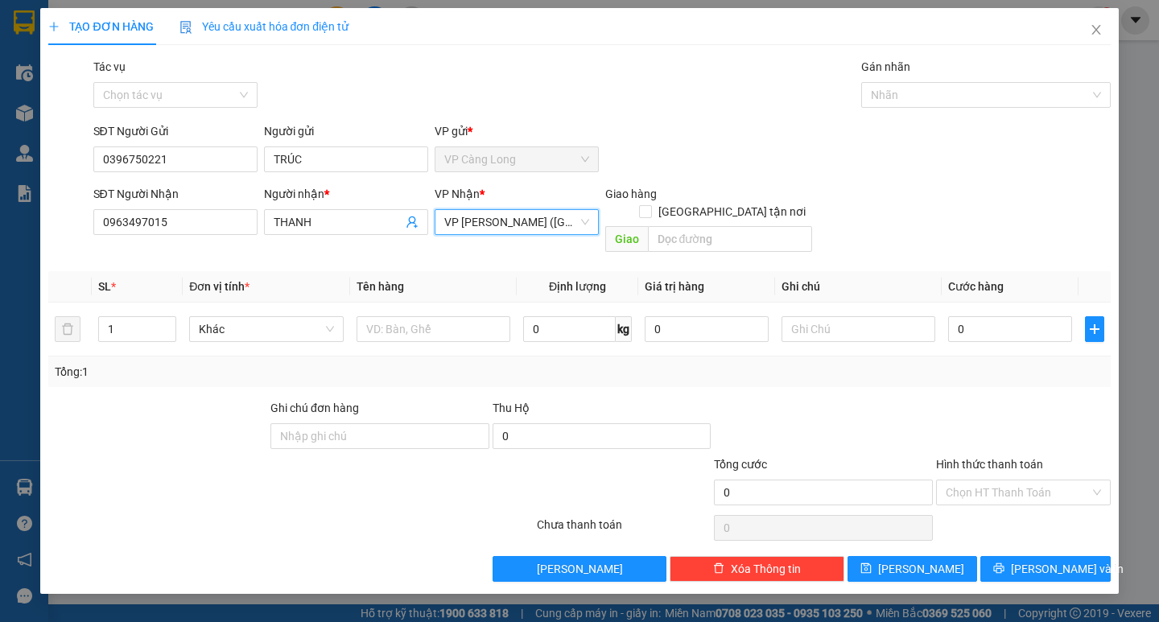
click at [489, 274] on th "Tên hàng" at bounding box center [433, 286] width 167 height 31
click at [457, 316] on input "text" at bounding box center [433, 329] width 154 height 26
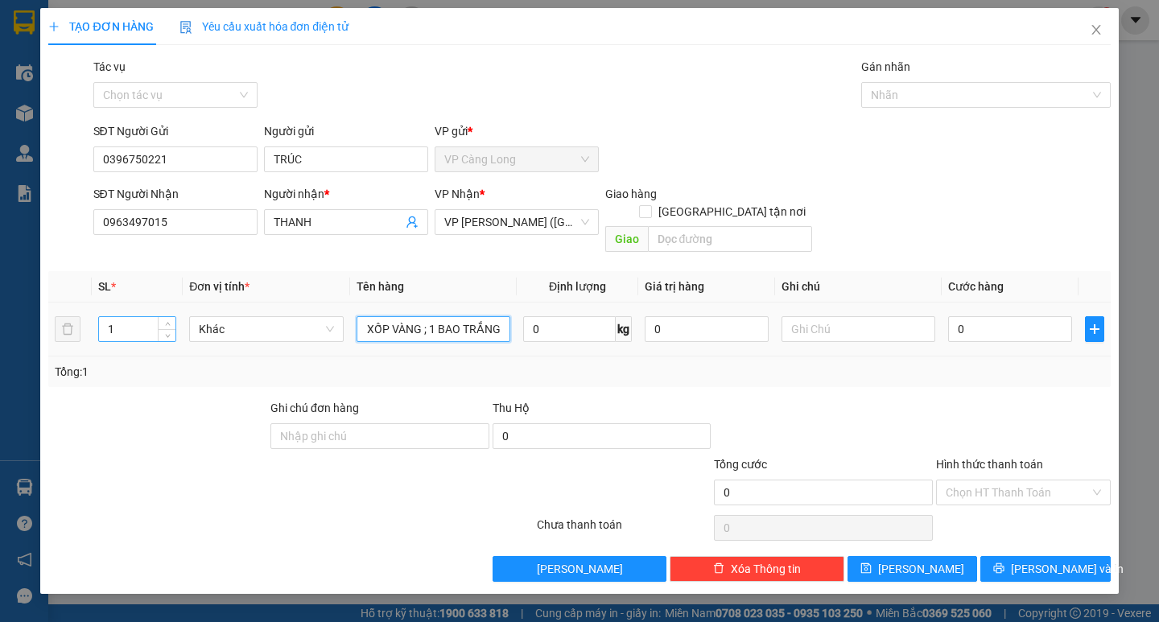
type input "1 THÙNG XỐP VÀNG ; 1 BAO TRẮNG"
click at [145, 317] on input "1" at bounding box center [137, 329] width 76 height 24
type input "2"
click at [949, 316] on input "0" at bounding box center [1010, 329] width 124 height 26
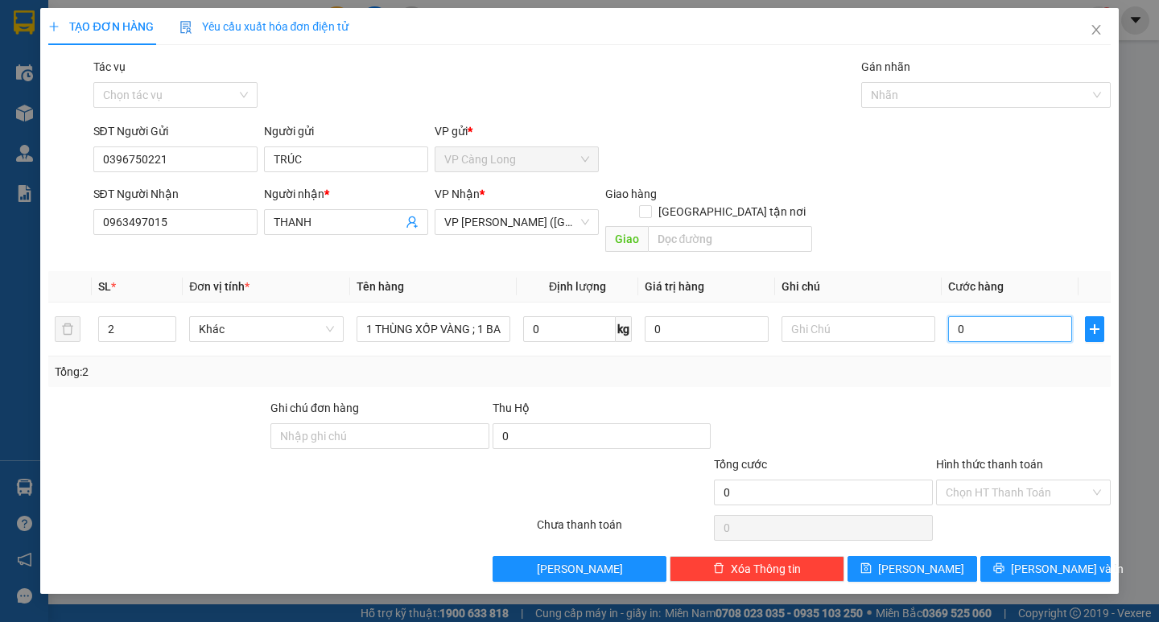
type input "7"
type input "75"
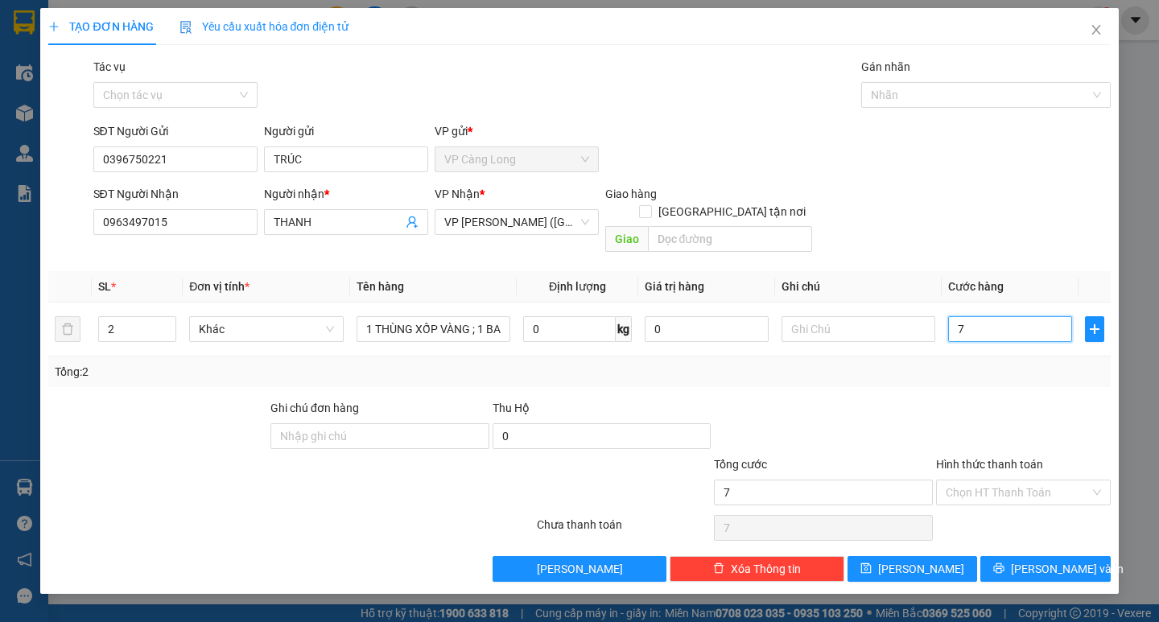
type input "75"
type input "750"
type input "7.500"
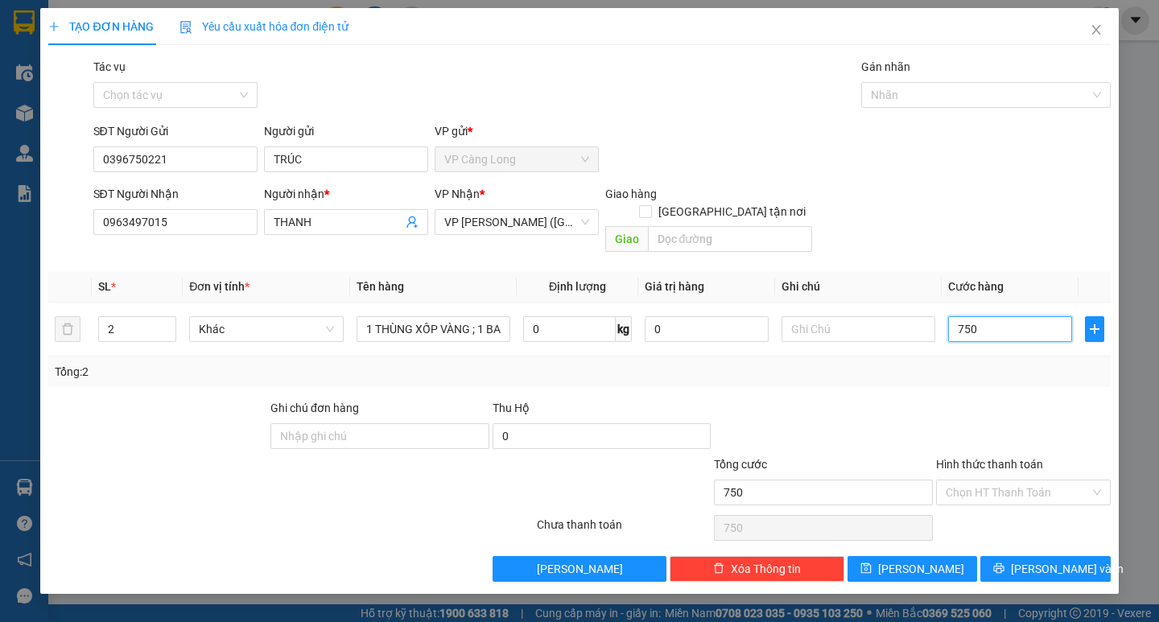
type input "7.500"
type input "75.000"
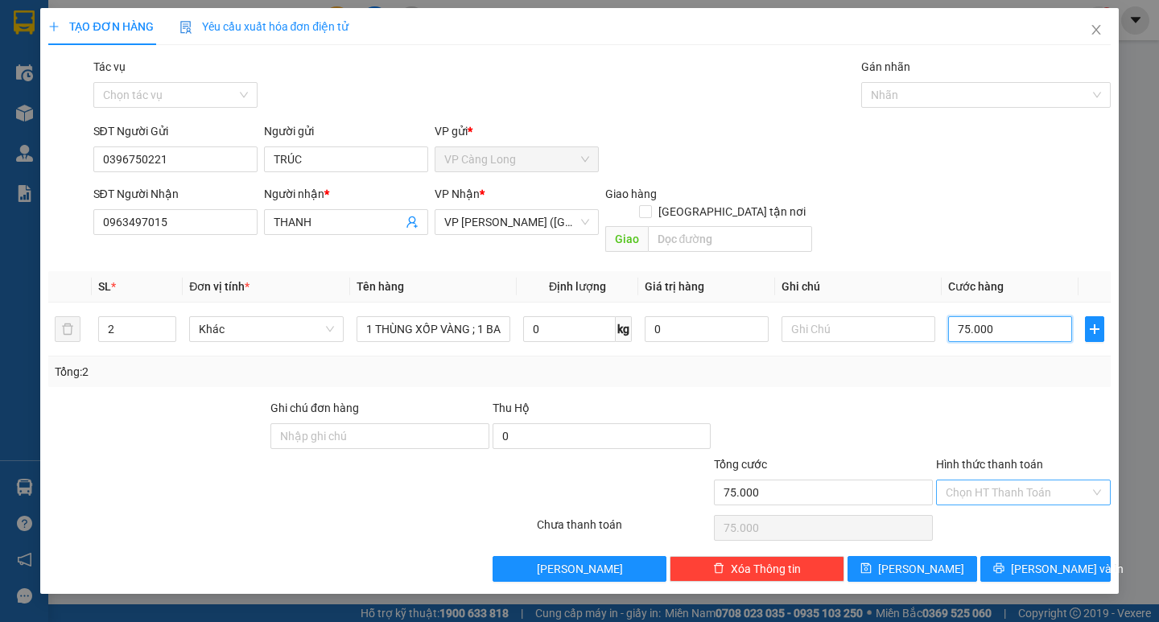
type input "75.000"
click at [1050, 480] on input "Hình thức thanh toán" at bounding box center [1017, 492] width 144 height 24
click at [1028, 504] on div "Tại văn phòng" at bounding box center [1022, 507] width 155 height 18
type input "0"
click at [1042, 560] on span "Lưu và In" at bounding box center [1067, 569] width 113 height 18
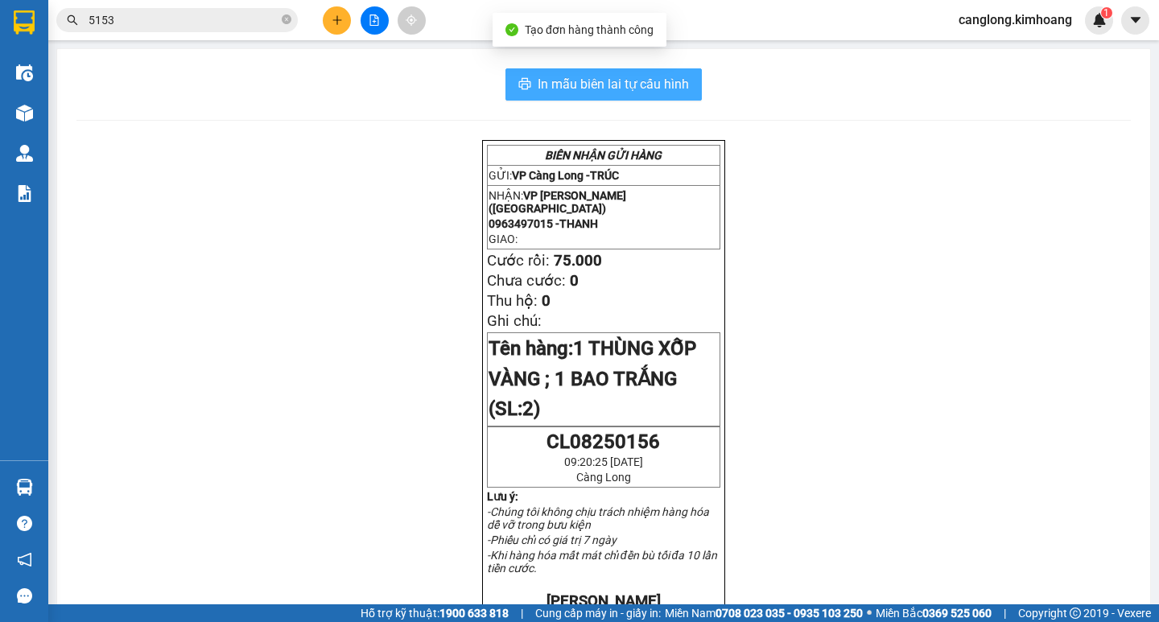
click at [579, 89] on span "In mẫu biên lai tự cấu hình" at bounding box center [612, 84] width 151 height 20
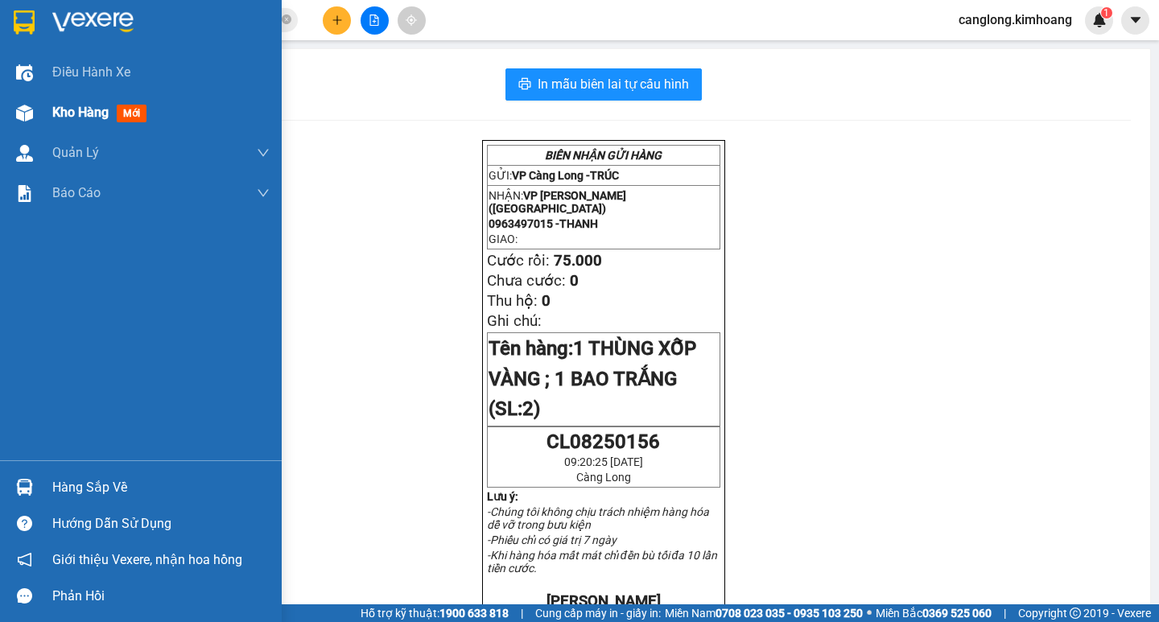
click at [35, 111] on div at bounding box center [24, 113] width 28 height 28
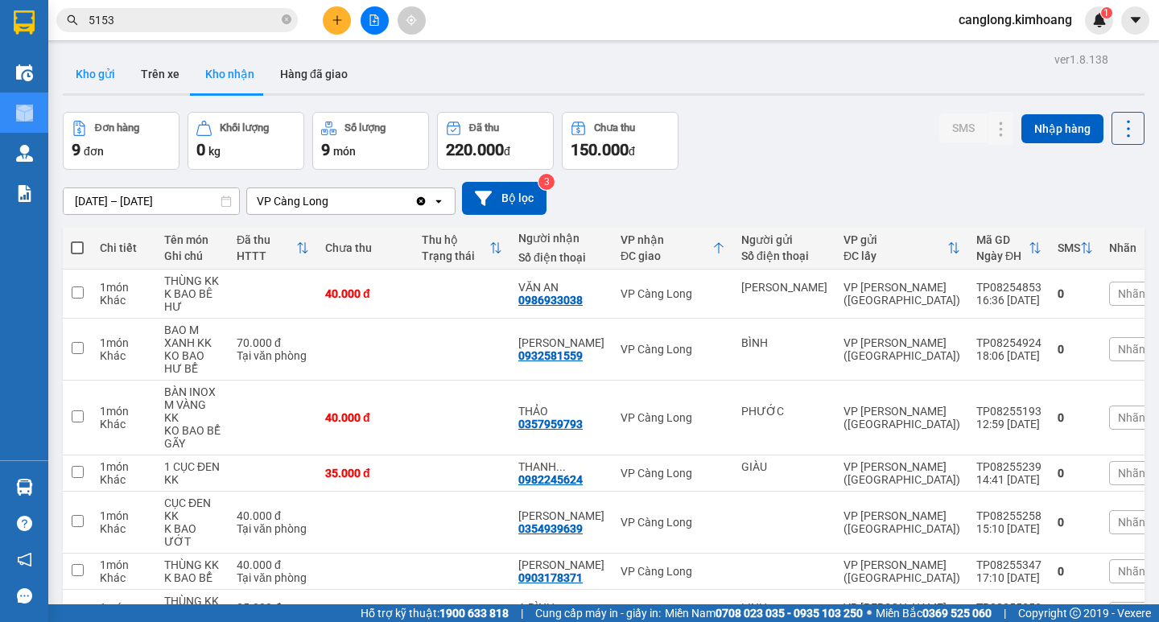
click at [105, 68] on button "Kho gửi" at bounding box center [95, 74] width 65 height 39
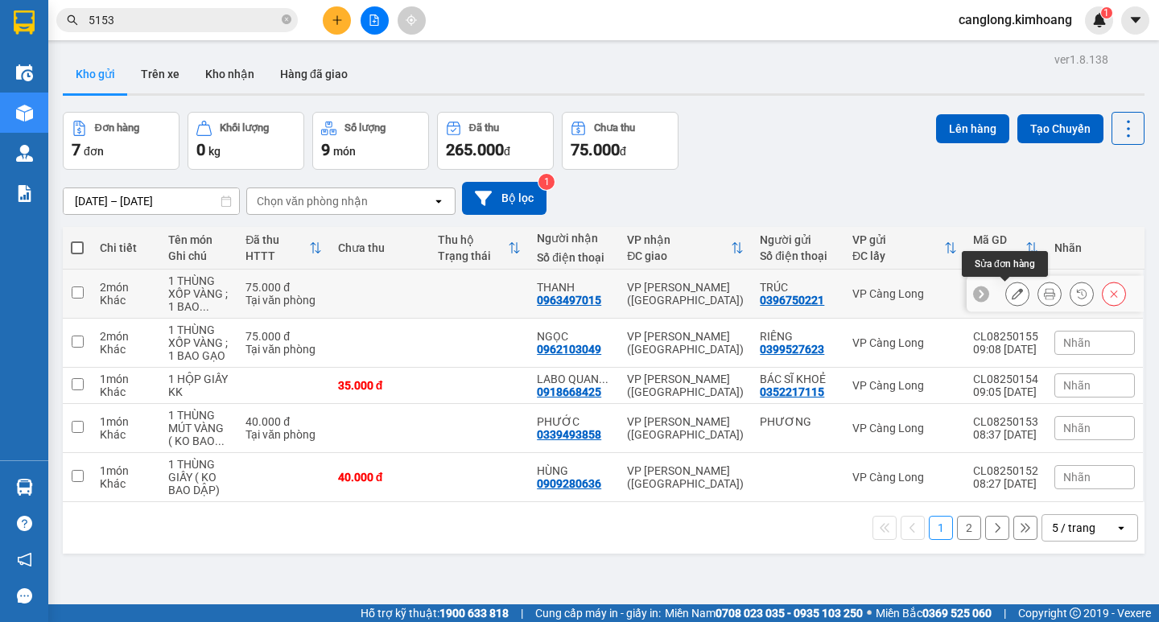
click at [1011, 294] on icon at bounding box center [1016, 293] width 11 height 11
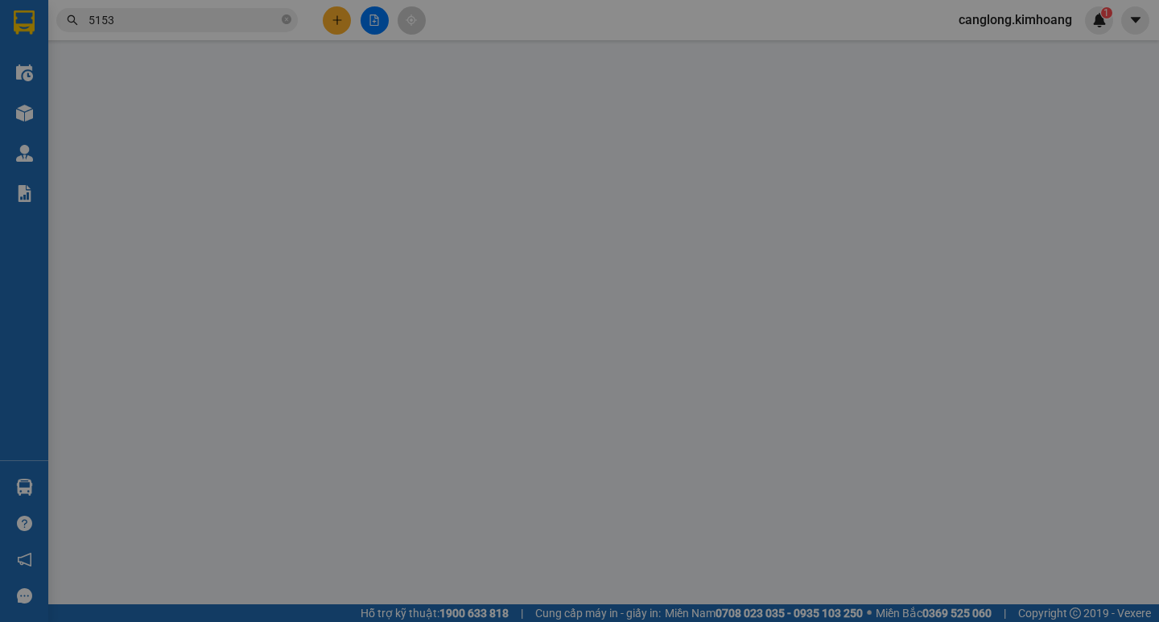
type input "0396750221"
type input "TRÚC"
type input "0963497015"
type input "THANH"
type input "75.000"
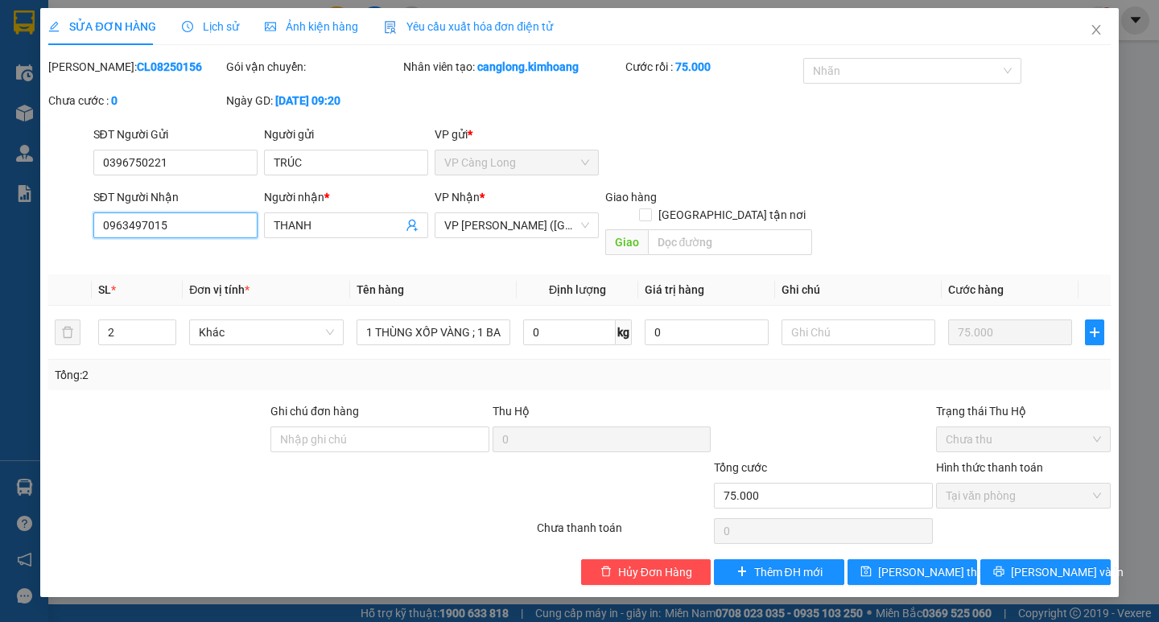
click at [195, 227] on input "0963497015" at bounding box center [175, 225] width 164 height 26
type input "0"
type input "0974411740"
click at [1048, 563] on span "Lưu và In" at bounding box center [1067, 572] width 113 height 18
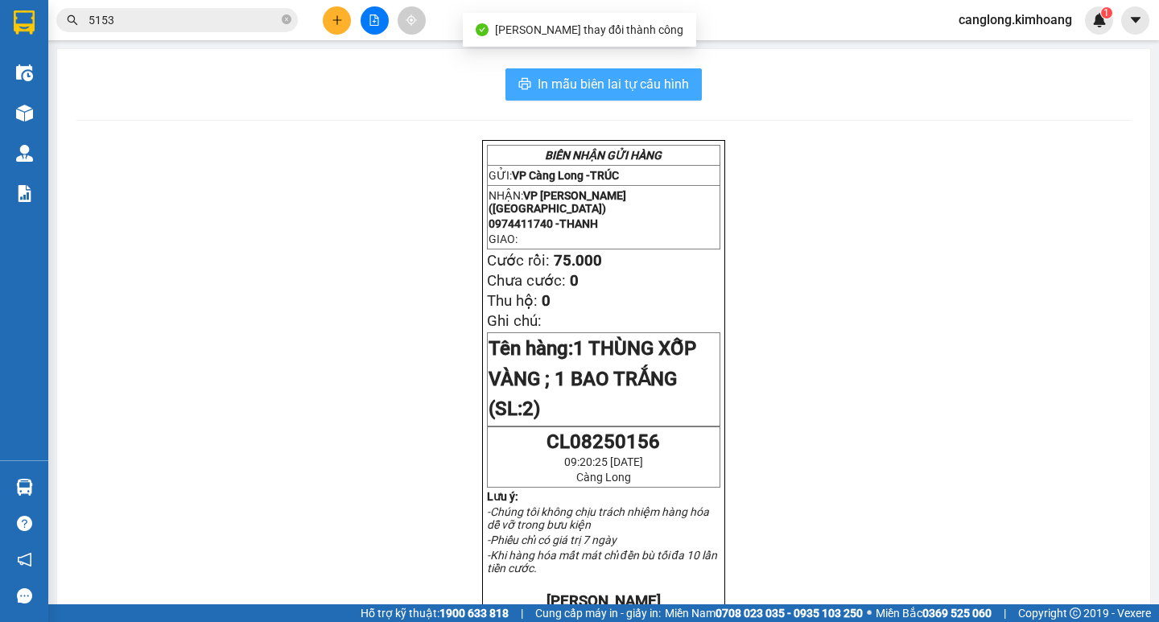
click at [624, 88] on span "In mẫu biên lai tự cấu hình" at bounding box center [612, 84] width 151 height 20
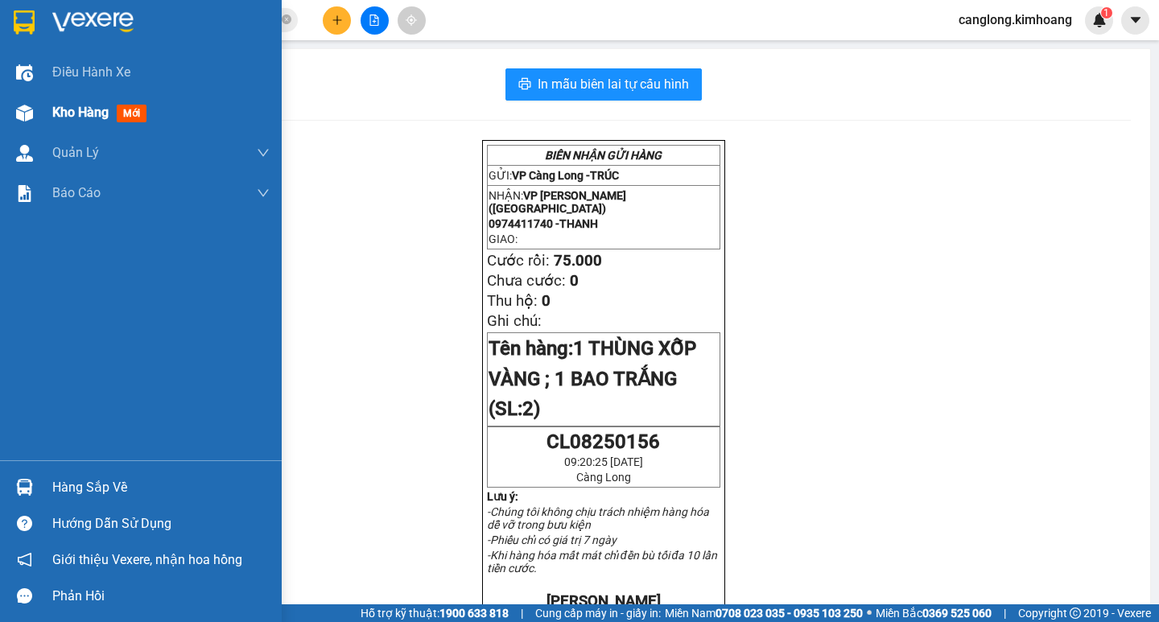
click at [39, 117] on div "Kho hàng mới" at bounding box center [141, 113] width 282 height 40
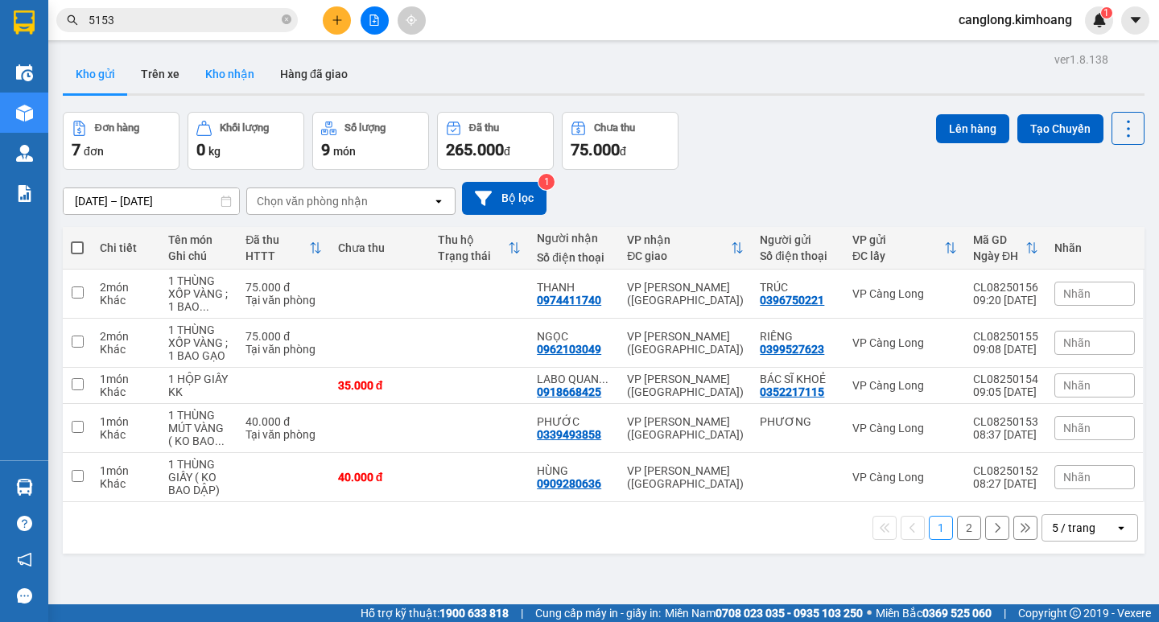
click at [224, 82] on button "Kho nhận" at bounding box center [229, 74] width 75 height 39
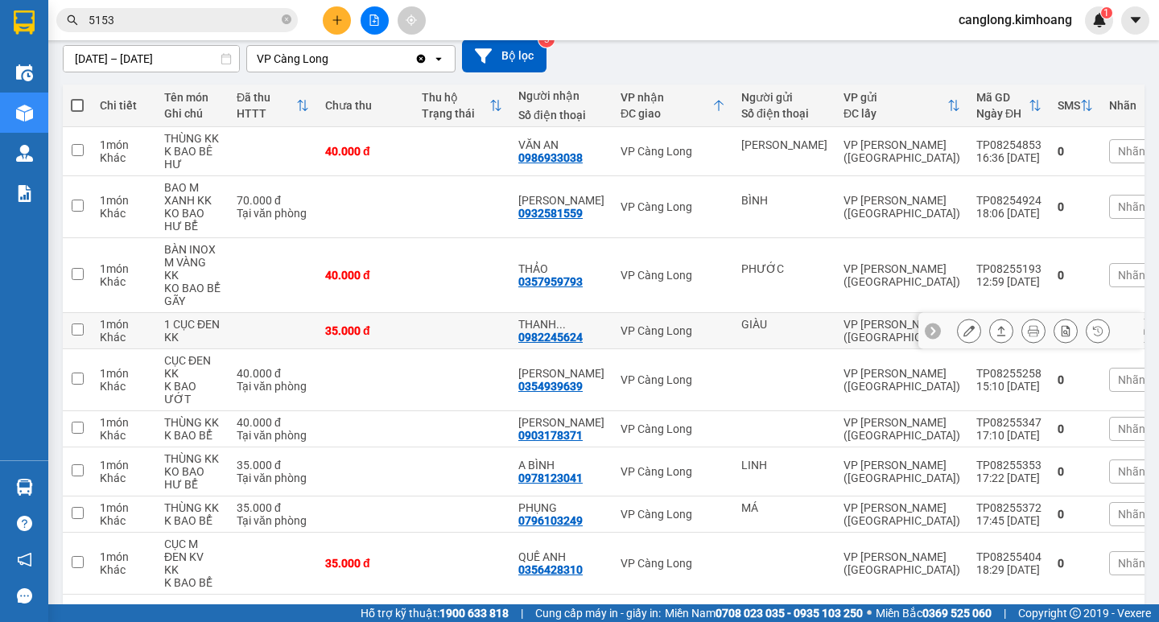
scroll to position [161, 0]
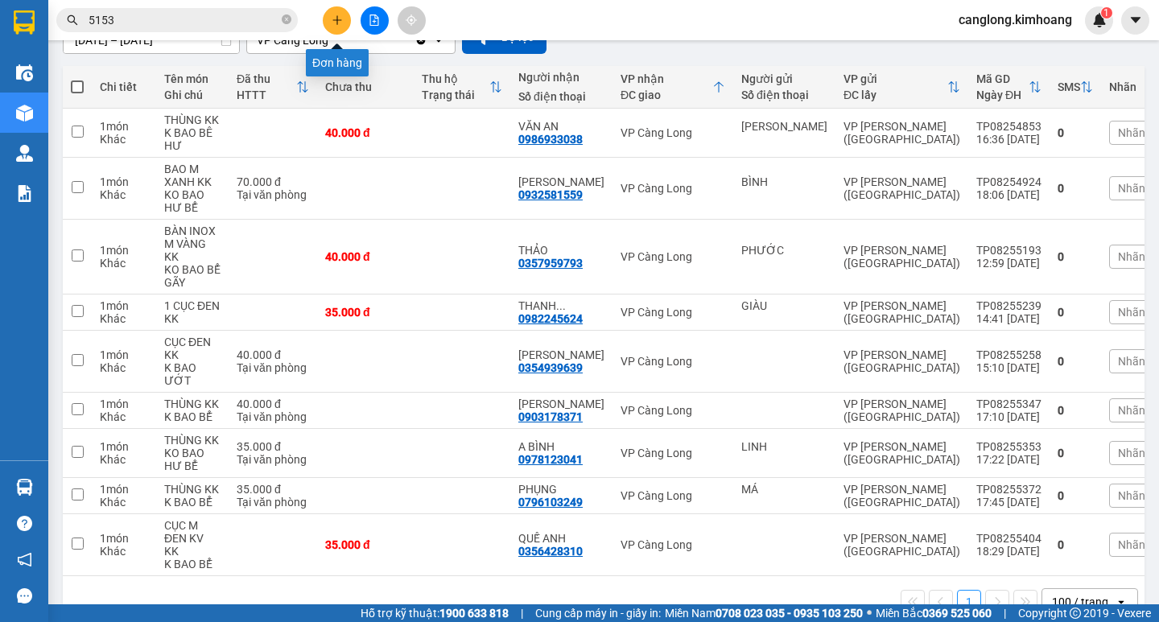
click at [341, 14] on button at bounding box center [337, 20] width 28 height 28
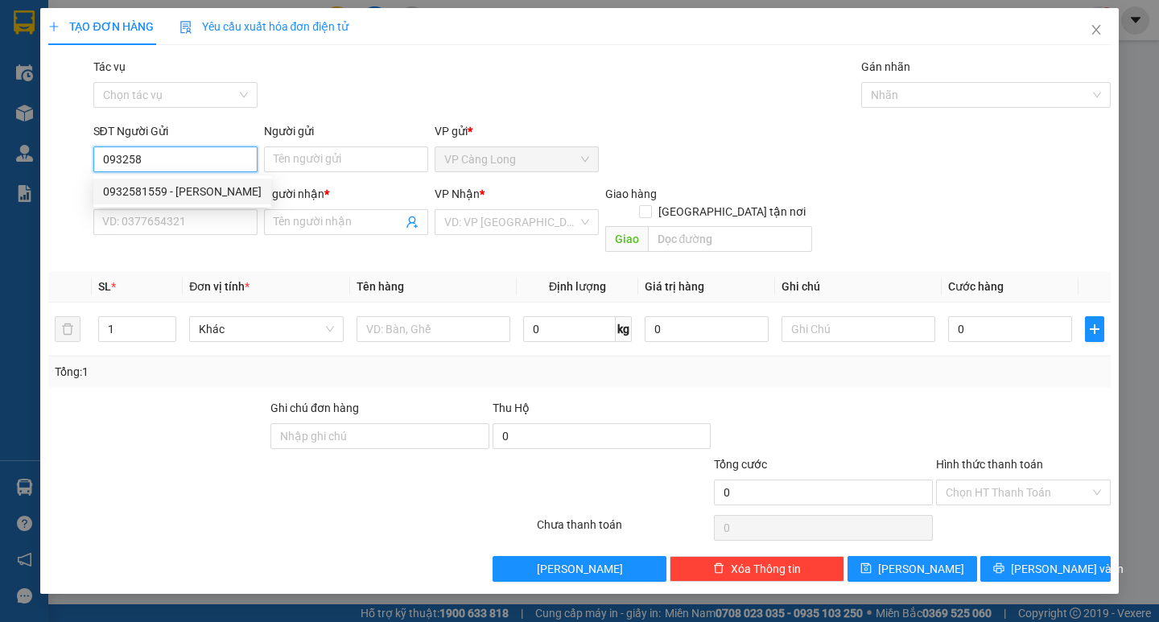
click at [190, 189] on div "0932581559 - BẢO NGỌC" at bounding box center [182, 192] width 159 height 18
type input "0932581559"
type input "[PERSON_NAME]"
type input "0906897811"
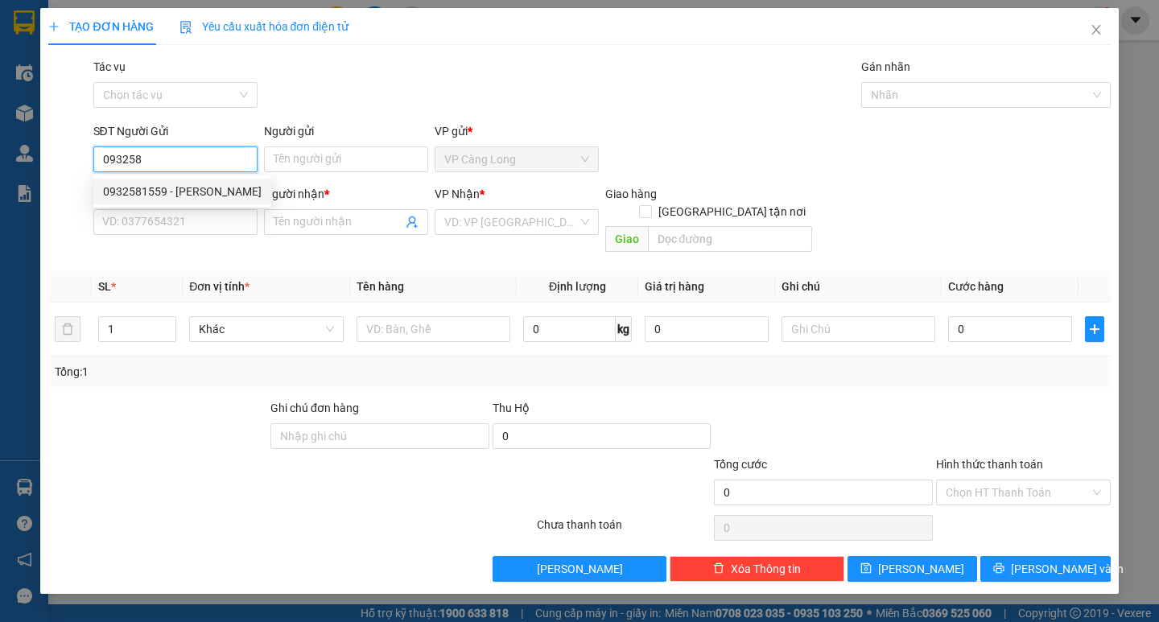
type input "C NỠ"
type input "35.000"
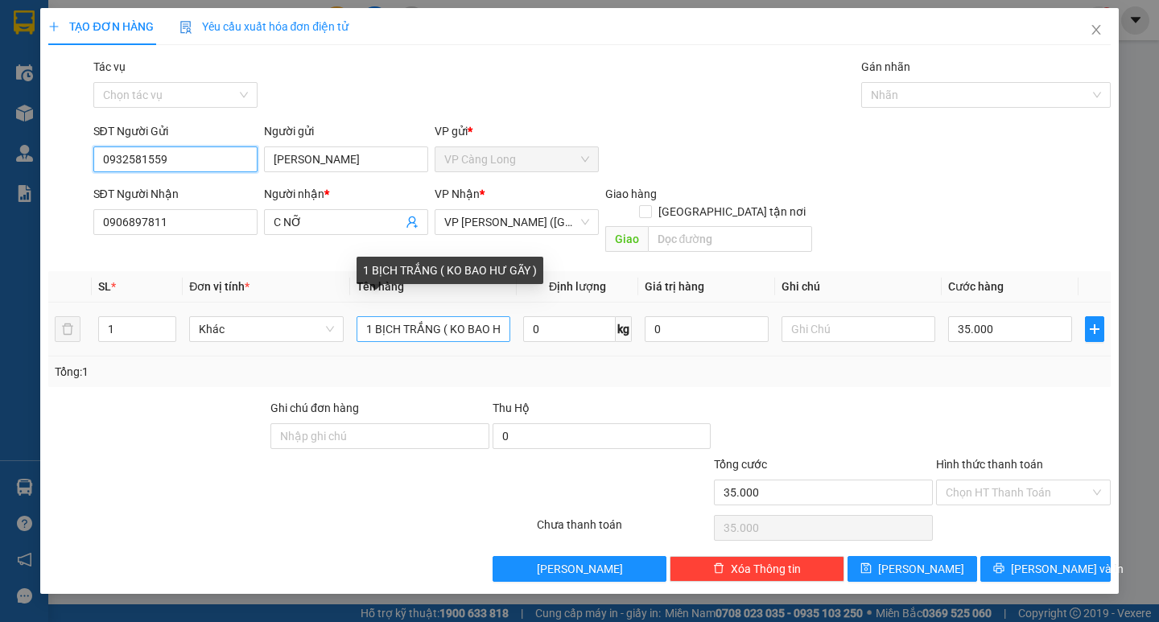
type input "0932581559"
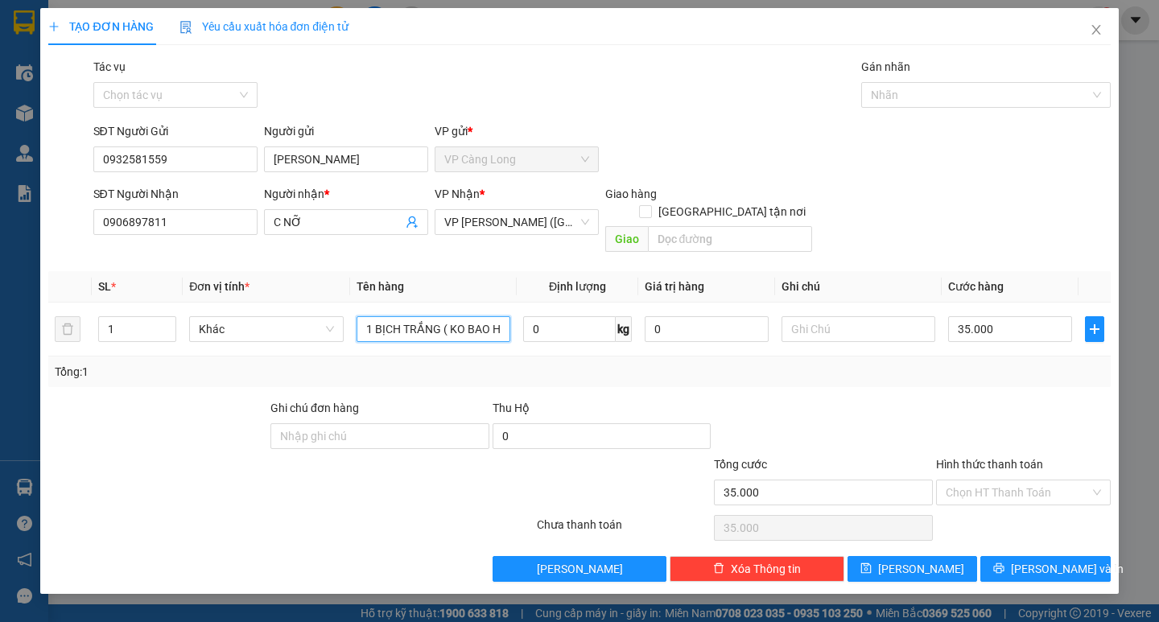
drag, startPoint x: 495, startPoint y: 307, endPoint x: 342, endPoint y: 365, distance: 163.5
click at [342, 365] on div "SL * Đơn vị tính * Tên hàng Định lượng Giá trị hàng Ghi chú Cước hàng 1 Khác 1 …" at bounding box center [578, 329] width 1061 height 116
click at [416, 319] on input "Ư GÃY )" at bounding box center [433, 329] width 154 height 26
type input "Ư"
type input "BAO TRẮNG KK"
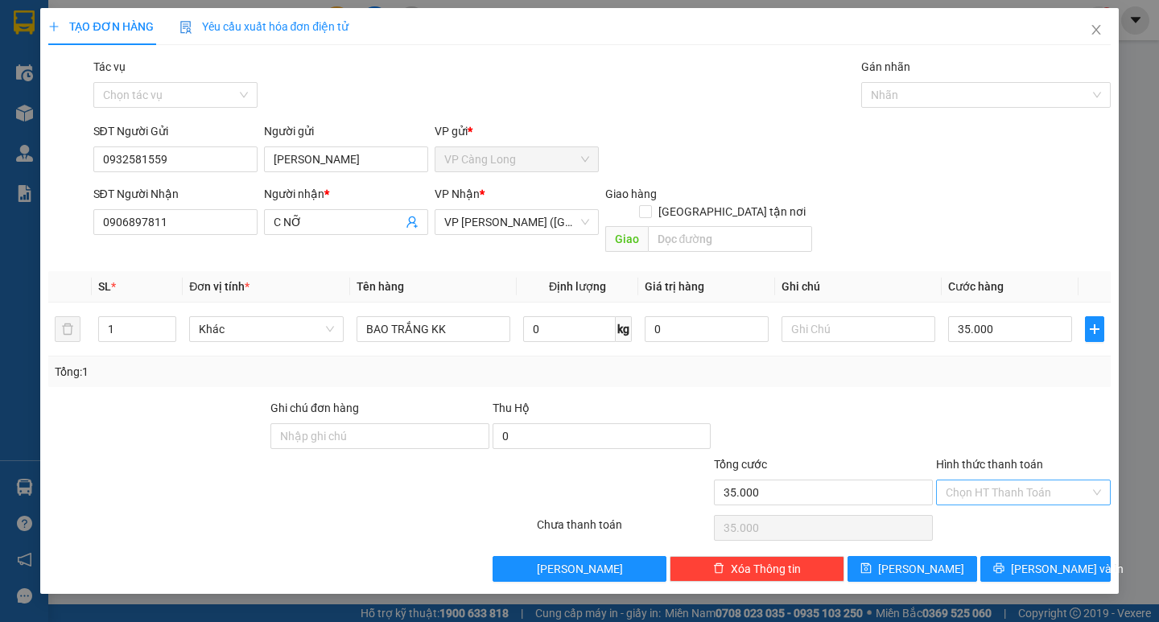
click at [1008, 480] on input "Hình thức thanh toán" at bounding box center [1017, 492] width 144 height 24
click at [1034, 505] on div "Tại văn phòng" at bounding box center [1022, 507] width 155 height 18
type input "0"
click at [1034, 512] on div "Chọn HT Thanh Toán" at bounding box center [1023, 528] width 178 height 32
click at [1066, 560] on span "Lưu và In" at bounding box center [1067, 569] width 113 height 18
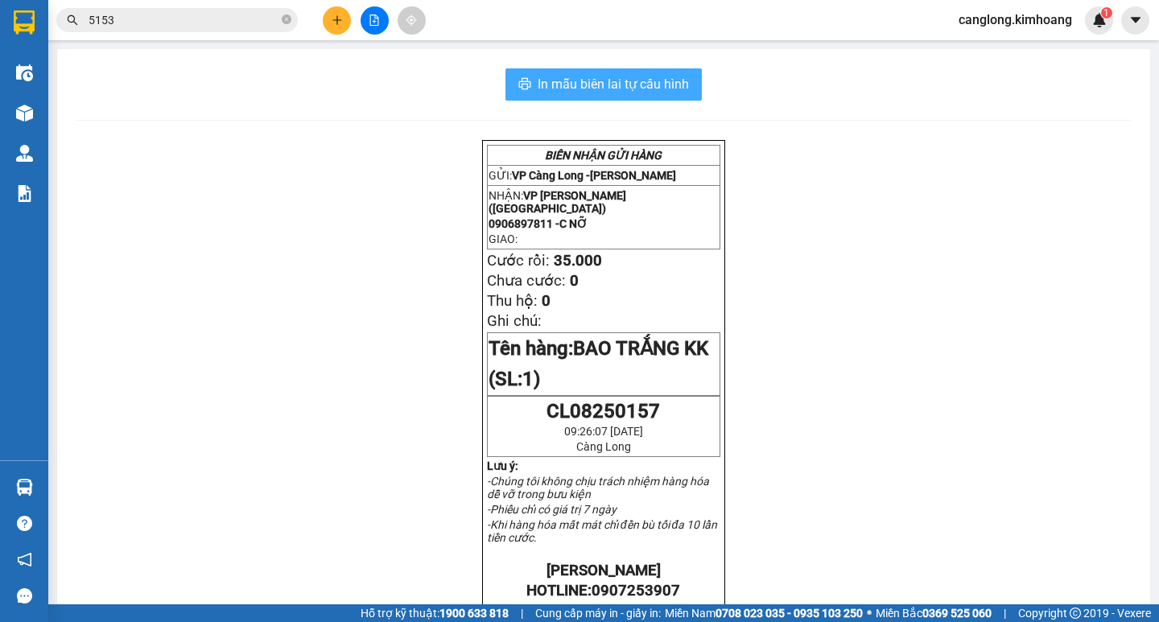
click at [615, 86] on span "In mẫu biên lai tự cấu hình" at bounding box center [612, 84] width 151 height 20
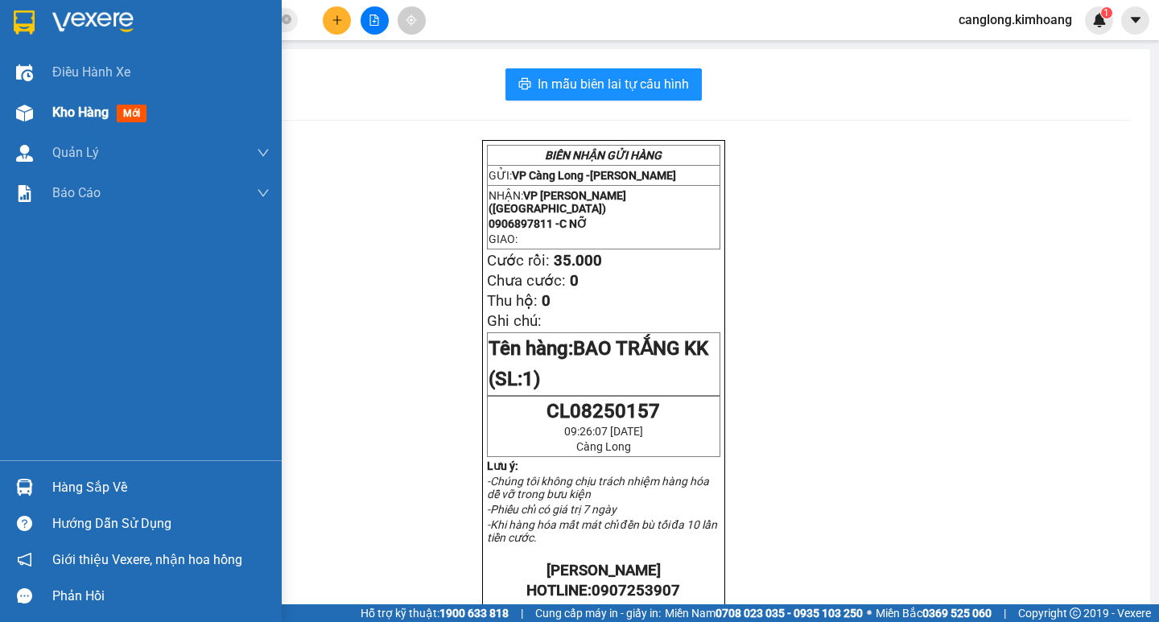
click at [48, 104] on div "Kho hàng mới" at bounding box center [141, 113] width 282 height 40
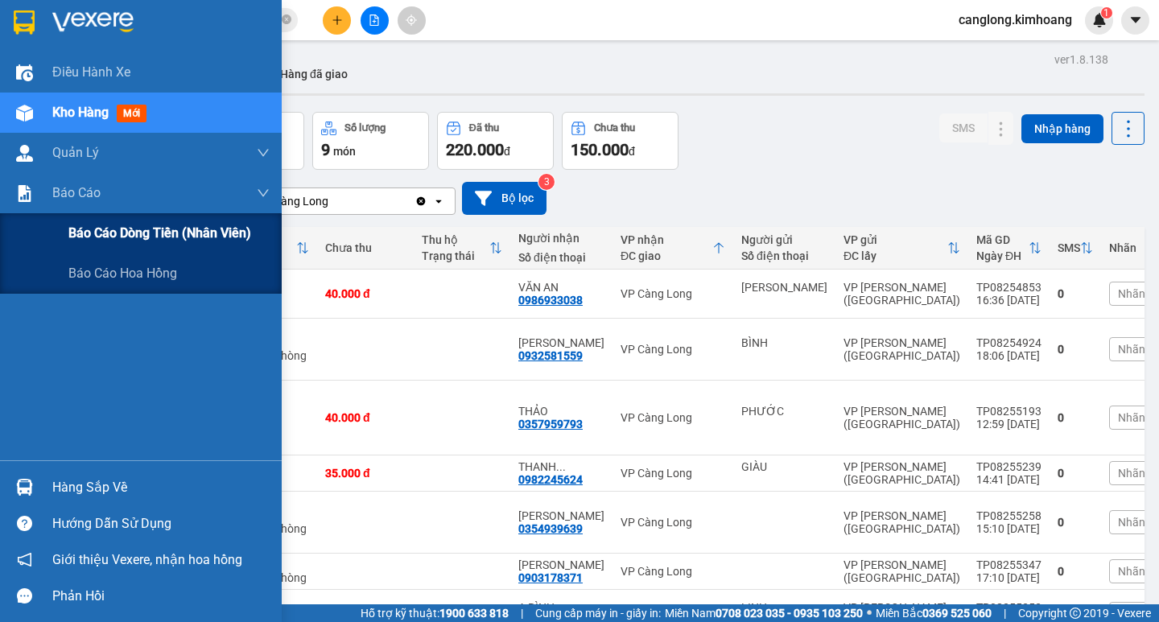
click at [88, 245] on div "Báo cáo dòng tiền (nhân viên)" at bounding box center [168, 233] width 201 height 40
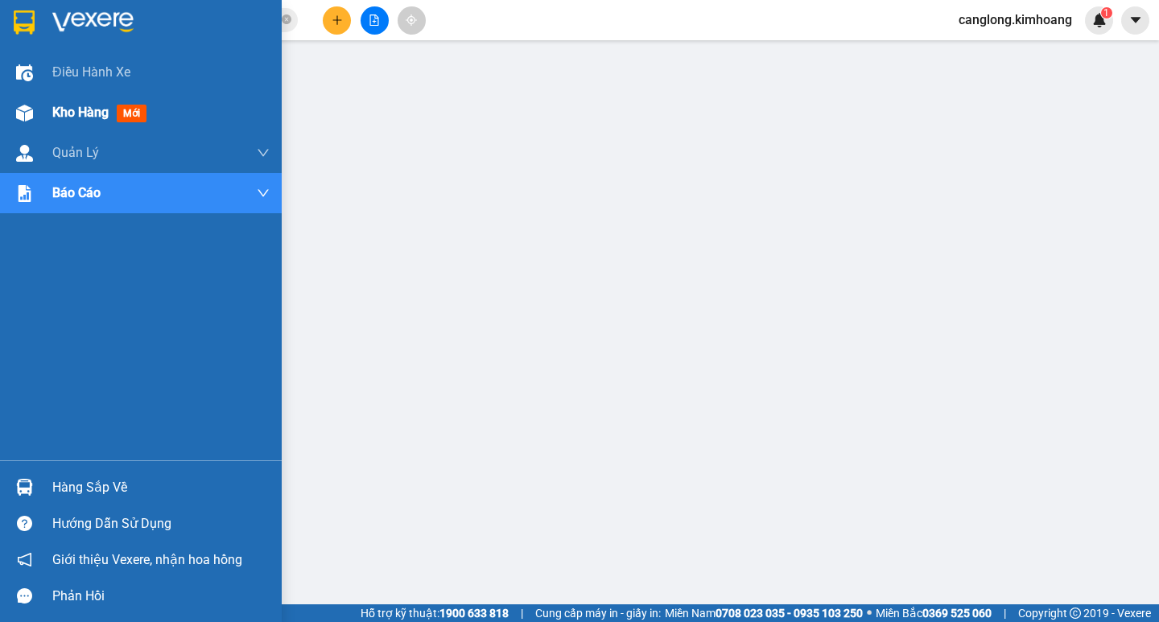
click at [36, 121] on div at bounding box center [24, 113] width 28 height 28
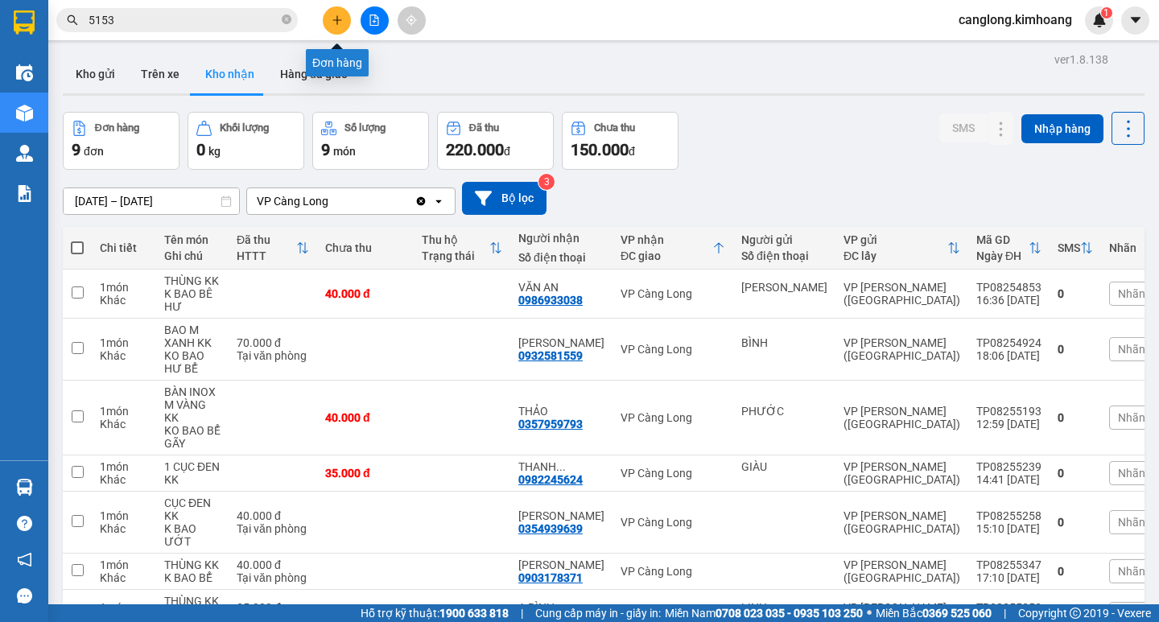
click at [336, 19] on icon "plus" at bounding box center [337, 19] width 11 height 11
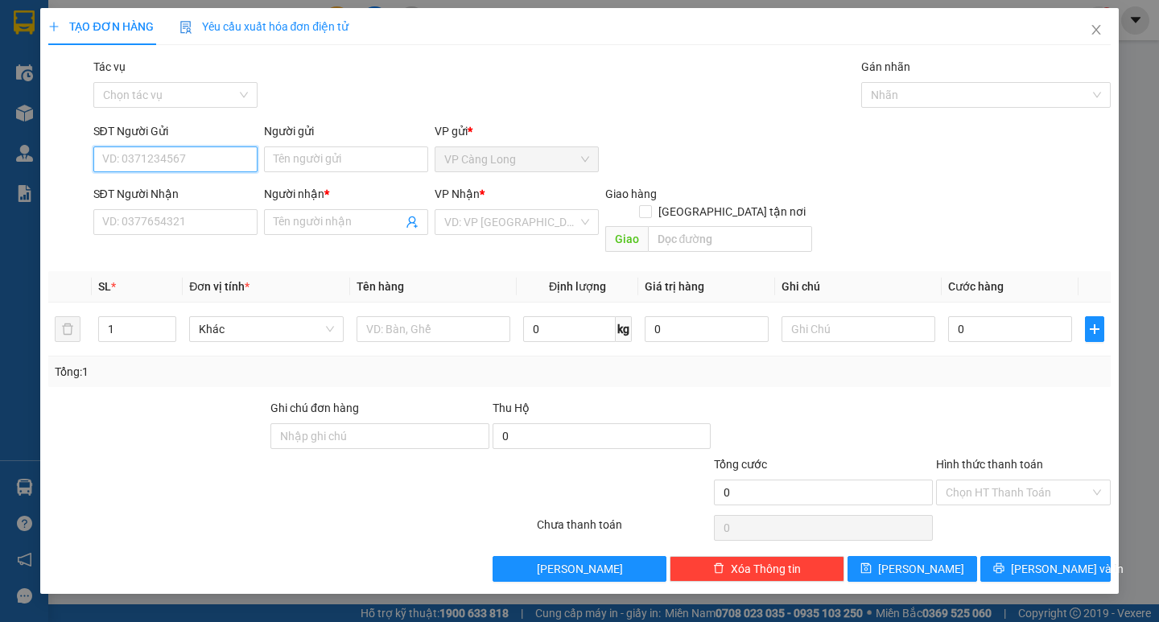
click at [179, 162] on input "SĐT Người Gửi" at bounding box center [175, 159] width 164 height 26
click at [171, 219] on input "SĐT Người Nhận" at bounding box center [175, 222] width 164 height 26
click at [166, 229] on input "SĐT Người Nhận" at bounding box center [175, 222] width 164 height 26
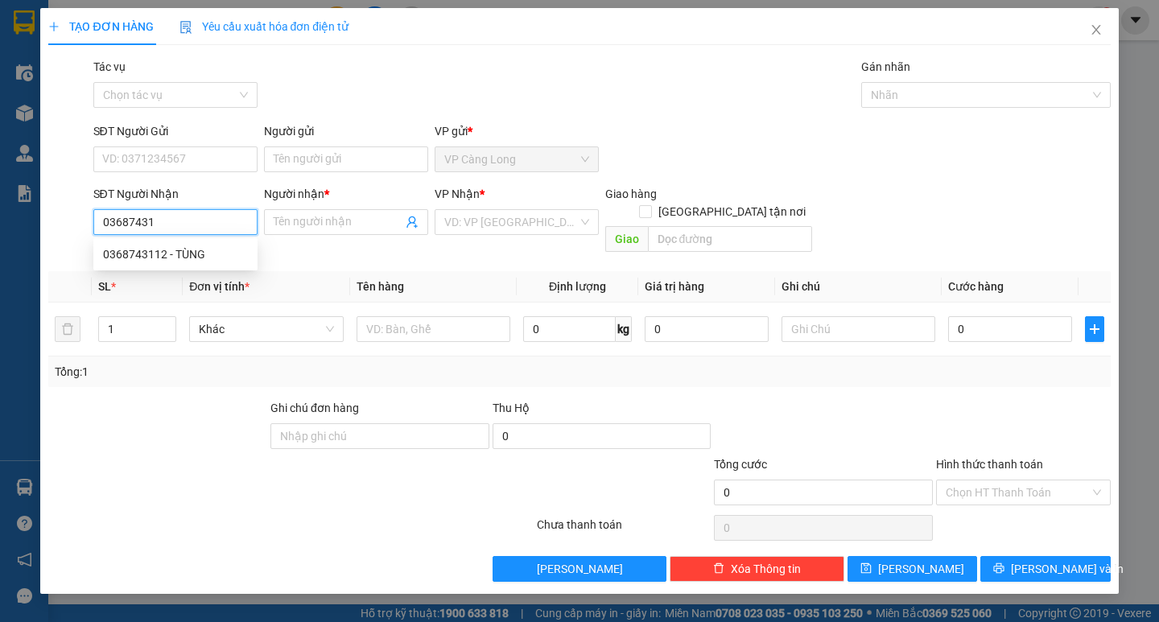
click at [183, 251] on div "0368743112 - TÙNG" at bounding box center [175, 254] width 145 height 18
type input "0368743112"
type input "TÙNG"
type input "80.000"
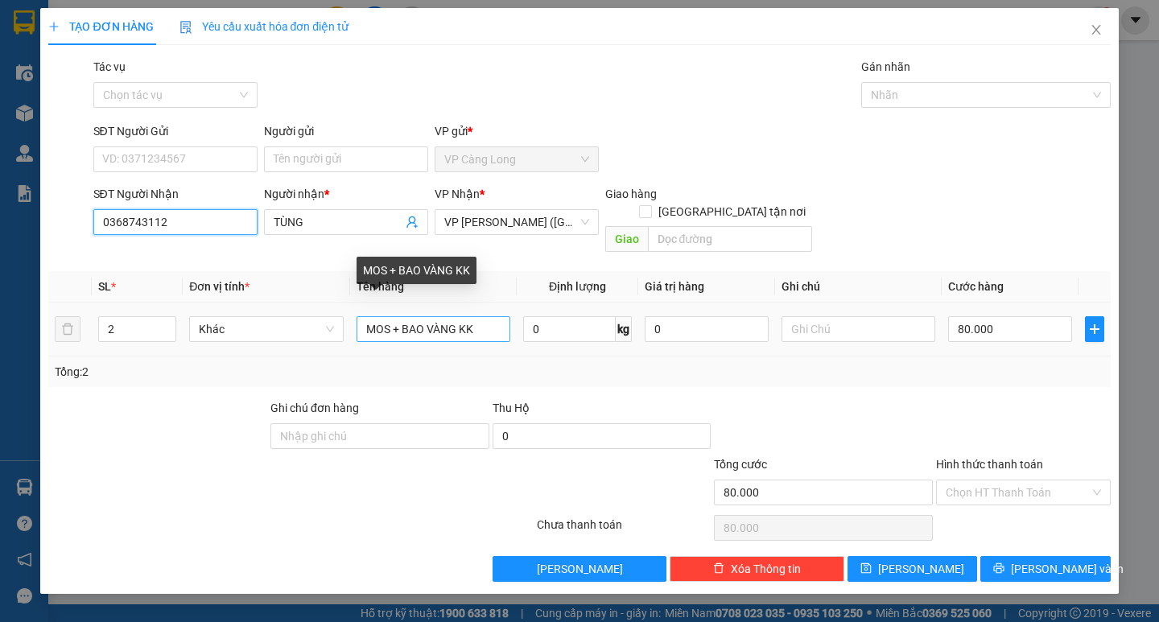
type input "0368743112"
click at [502, 316] on input "MOS + BAO VÀNG KK" at bounding box center [433, 329] width 154 height 26
type input "M"
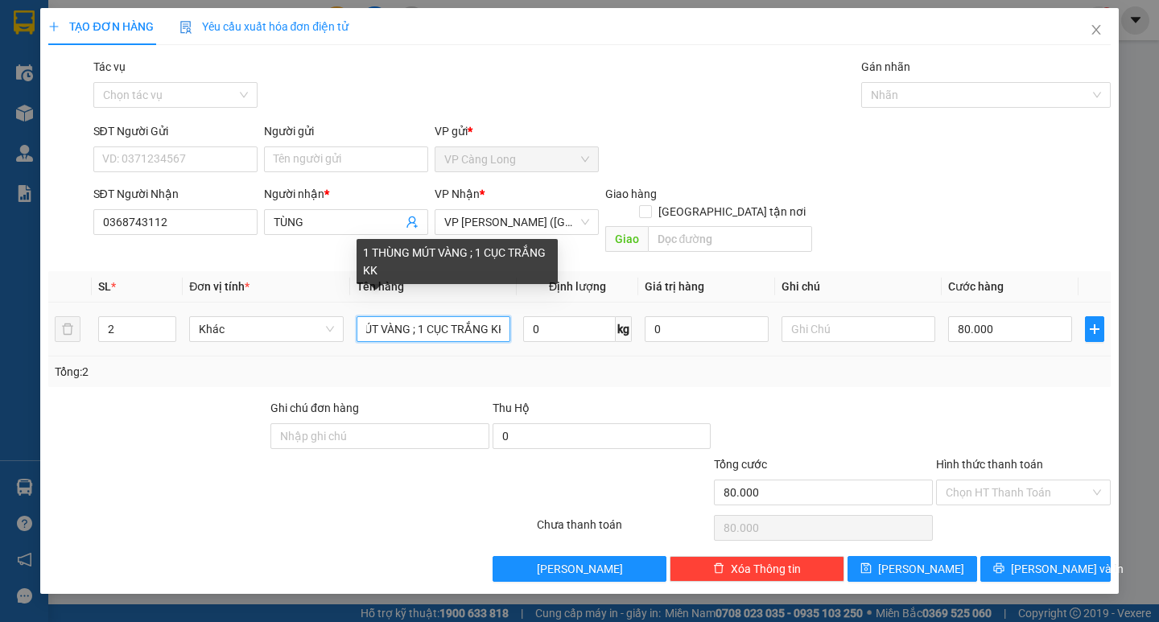
scroll to position [0, 67]
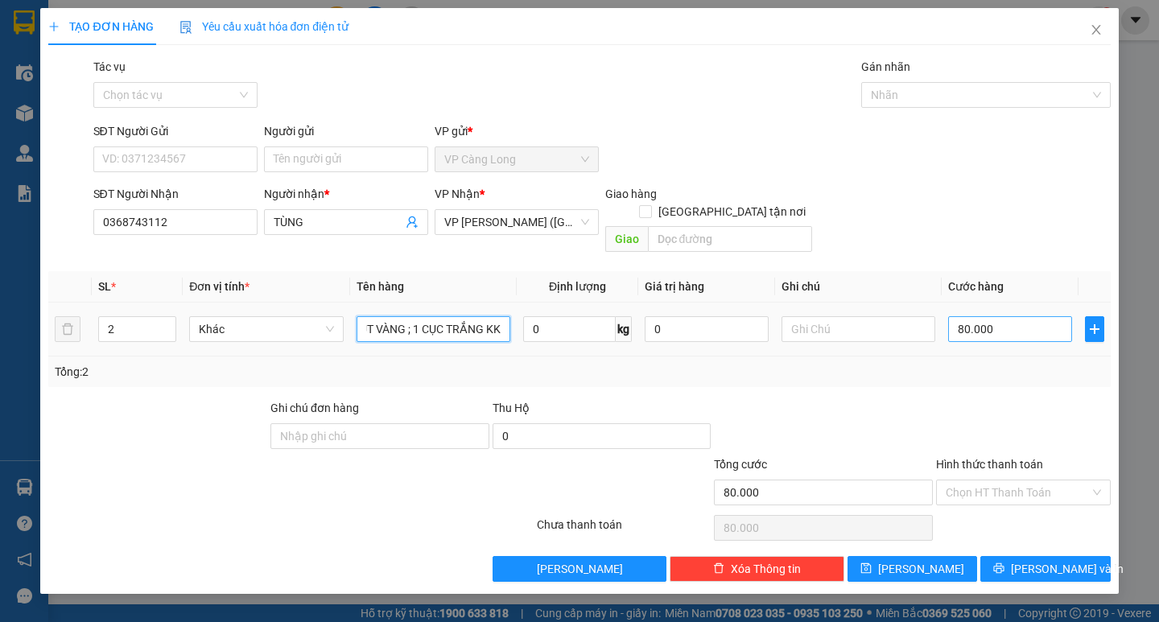
type input "1 THÙNG MÚT VÀNG ; 1 CỤC TRẮNG KK"
click at [1027, 316] on input "80.000" at bounding box center [1010, 329] width 124 height 26
type input "0"
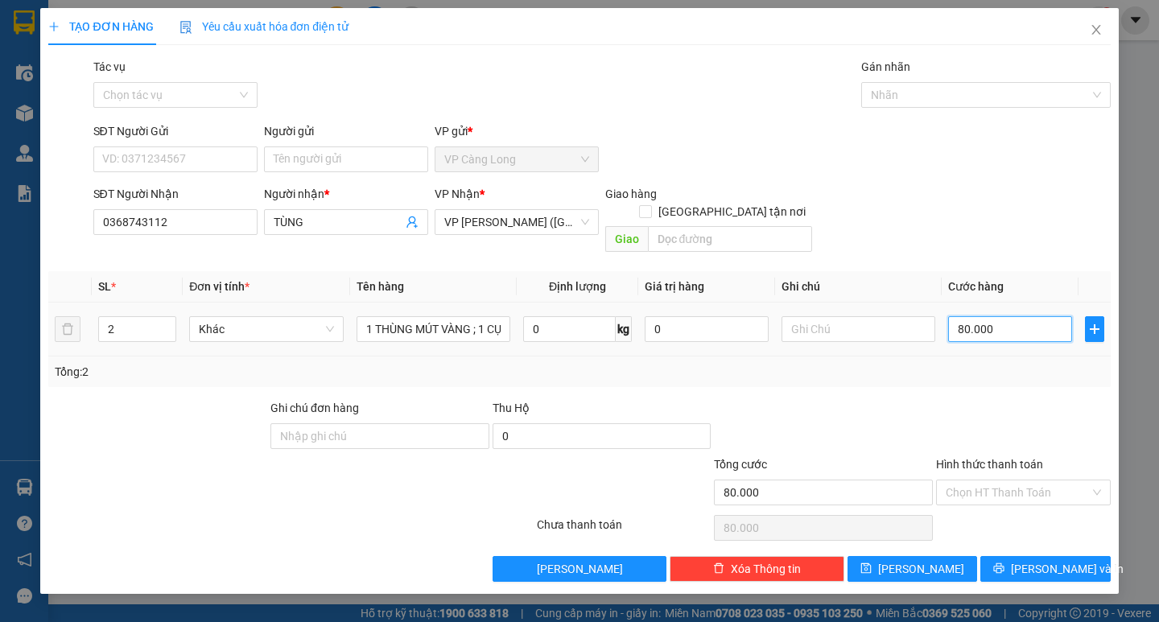
type input "0"
click at [954, 316] on input "0" at bounding box center [1010, 329] width 124 height 26
type input "70"
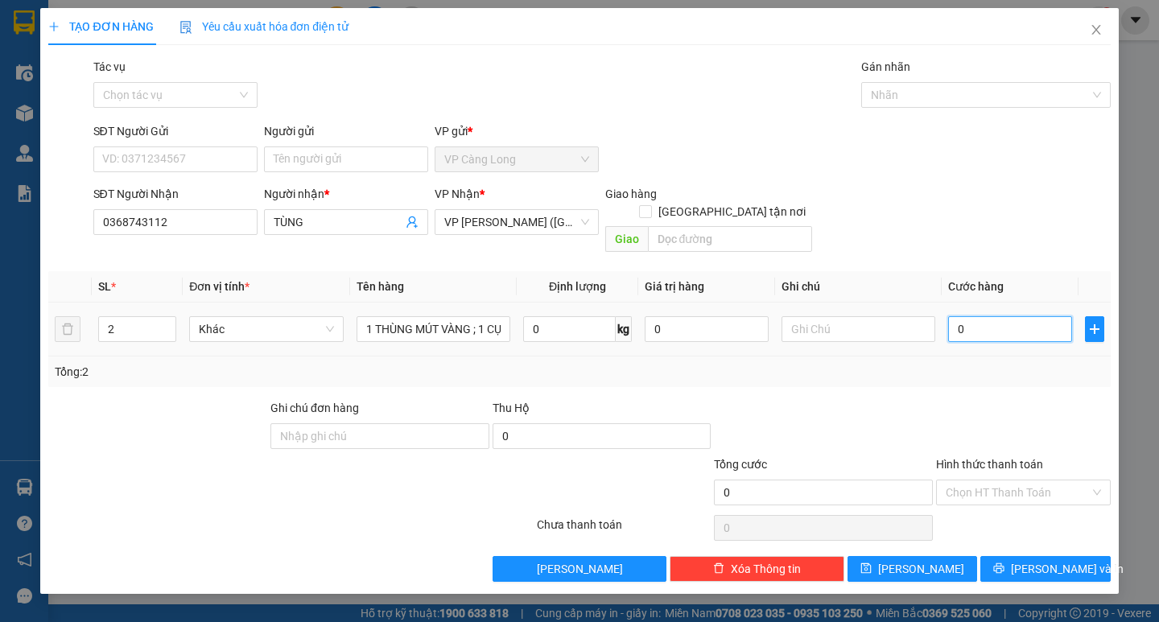
type input "70"
type input "750"
type input "7.500"
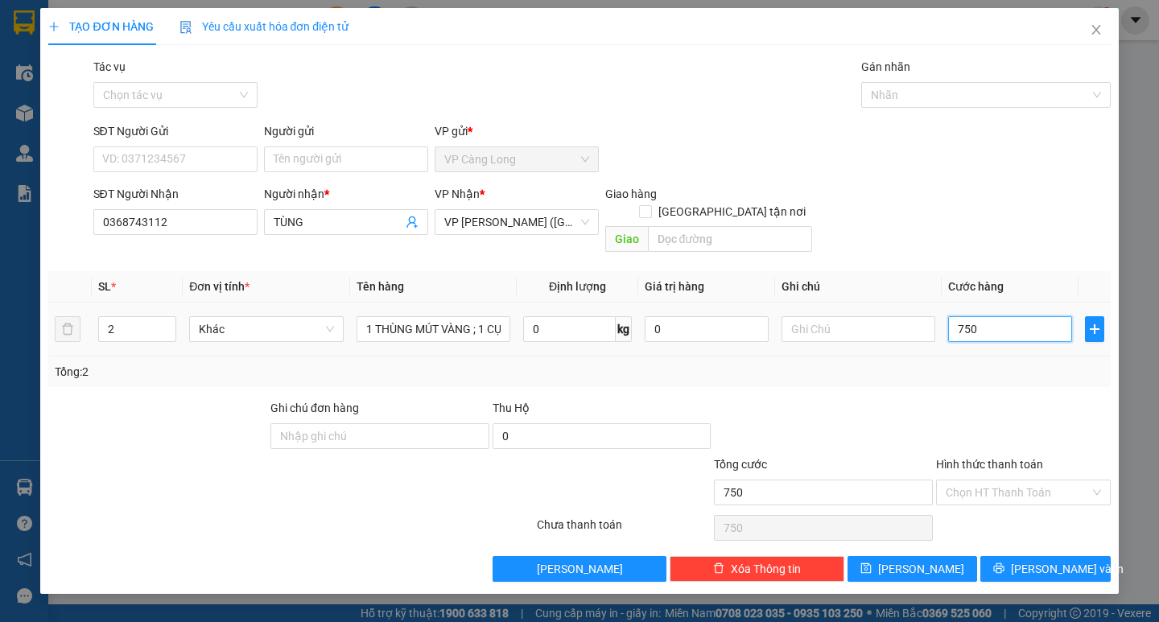
type input "7.500"
type input "77.500"
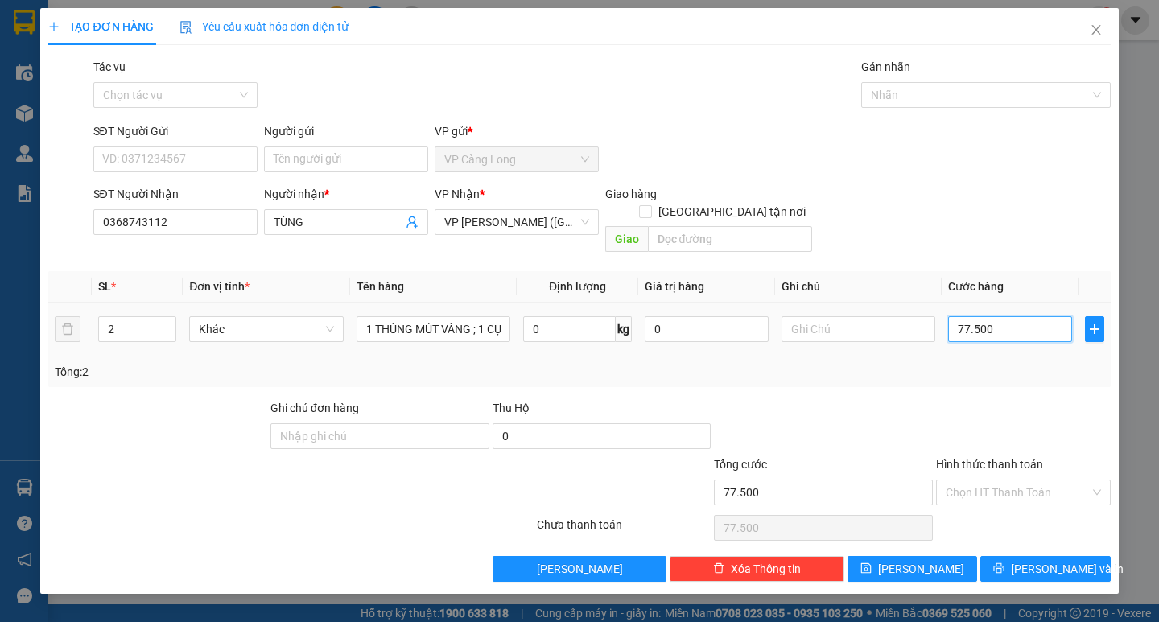
type input "77.750"
type input "7.775"
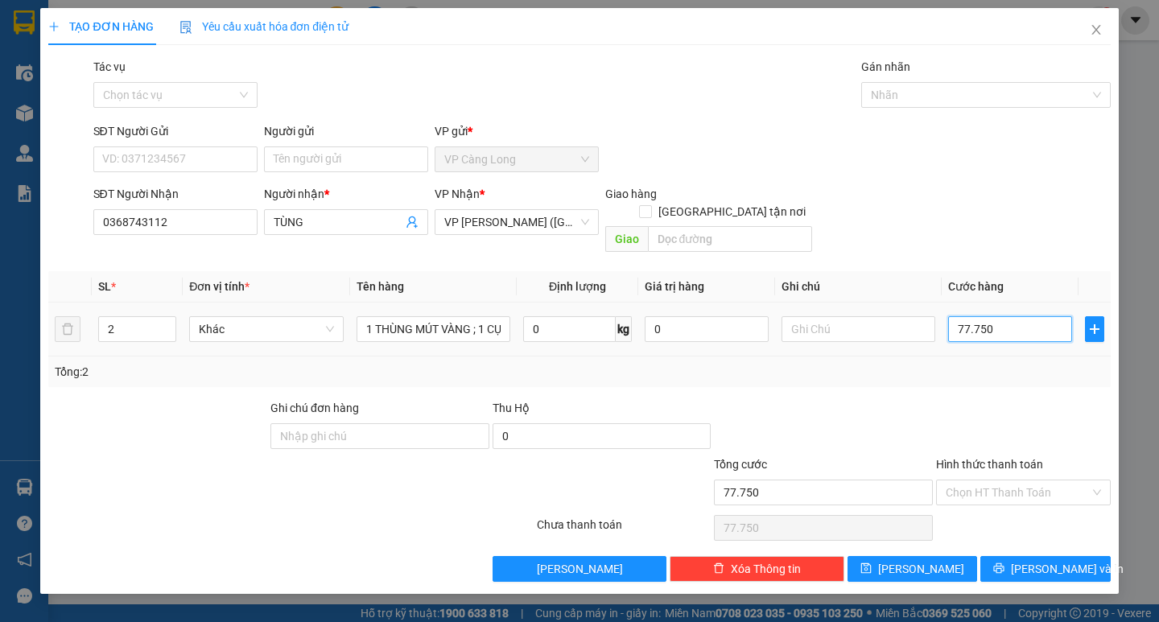
type input "7.775"
type input "777"
type input "77"
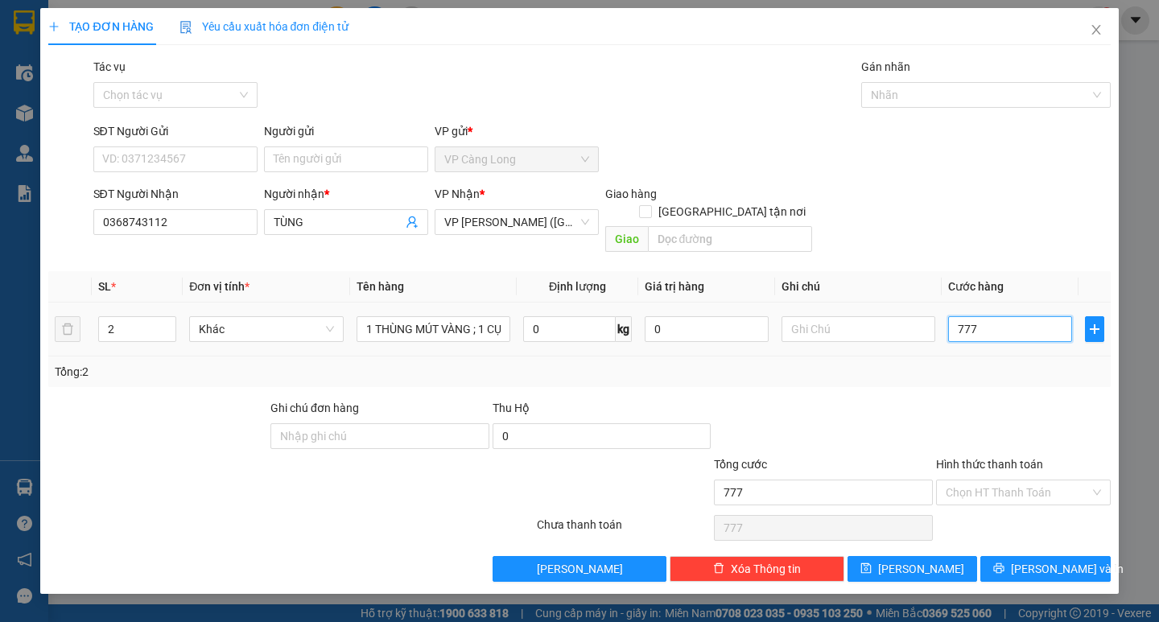
type input "77"
type input "7"
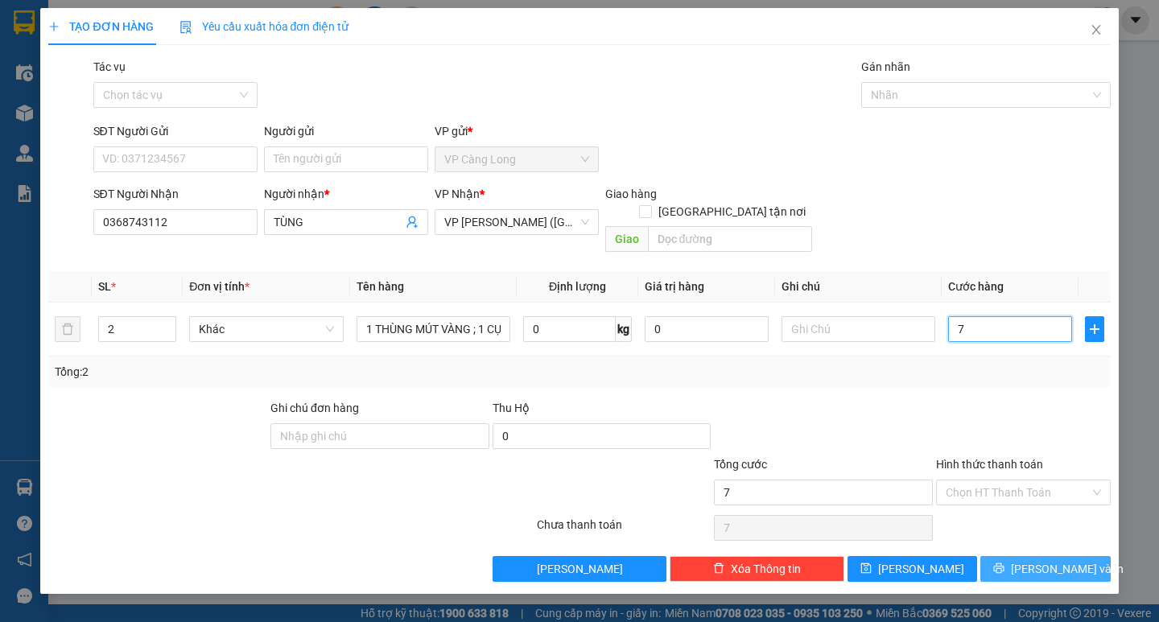
type input "75"
type input "750"
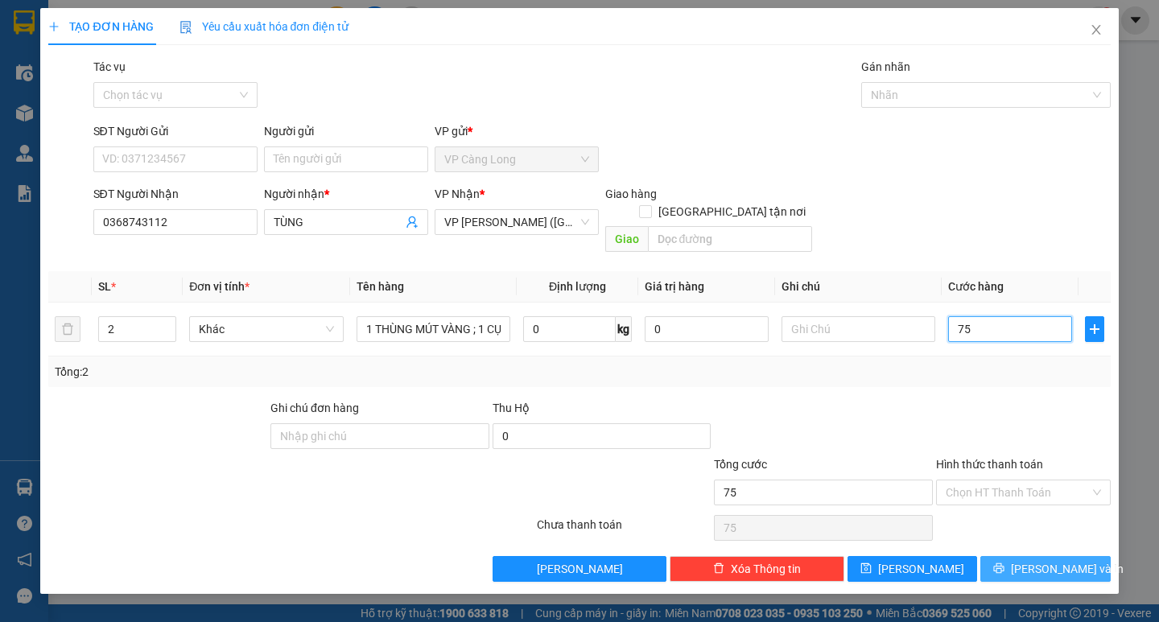
type input "750"
type input "7.500"
type input "75.000"
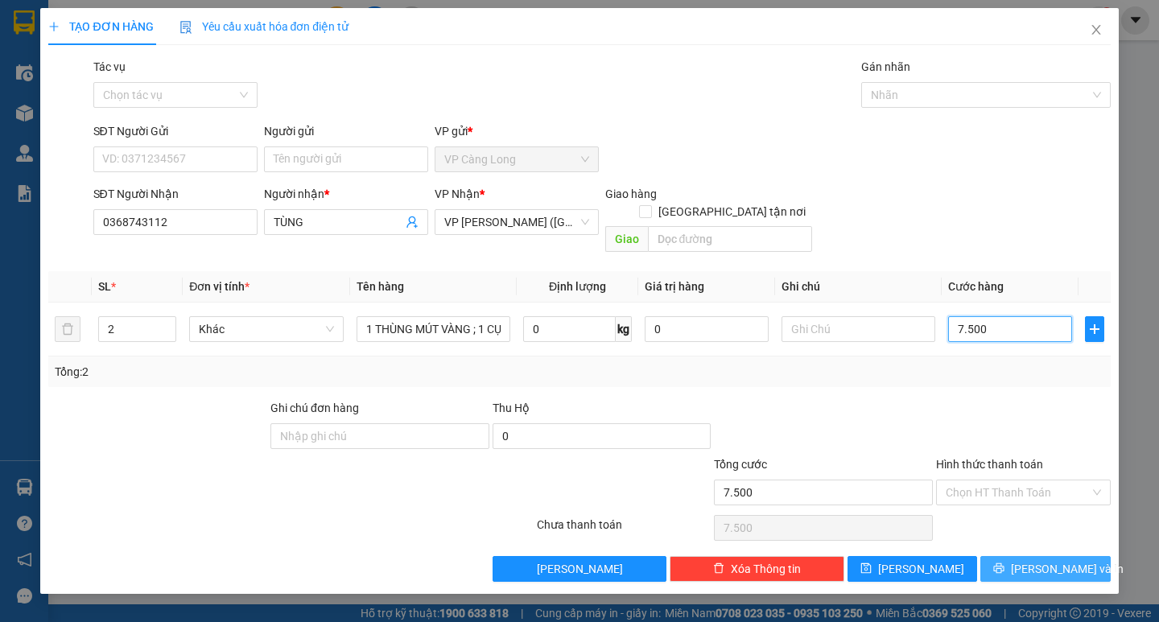
type input "75.000"
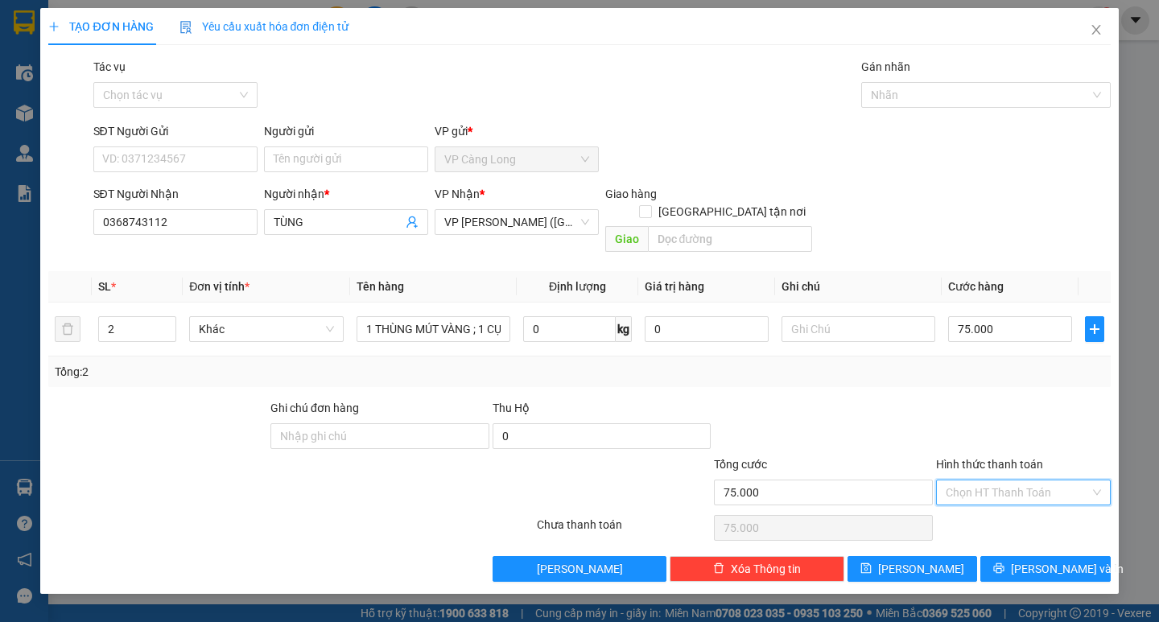
click at [991, 480] on input "Hình thức thanh toán" at bounding box center [1017, 492] width 144 height 24
click at [383, 154] on input "Người gửi" at bounding box center [346, 159] width 164 height 26
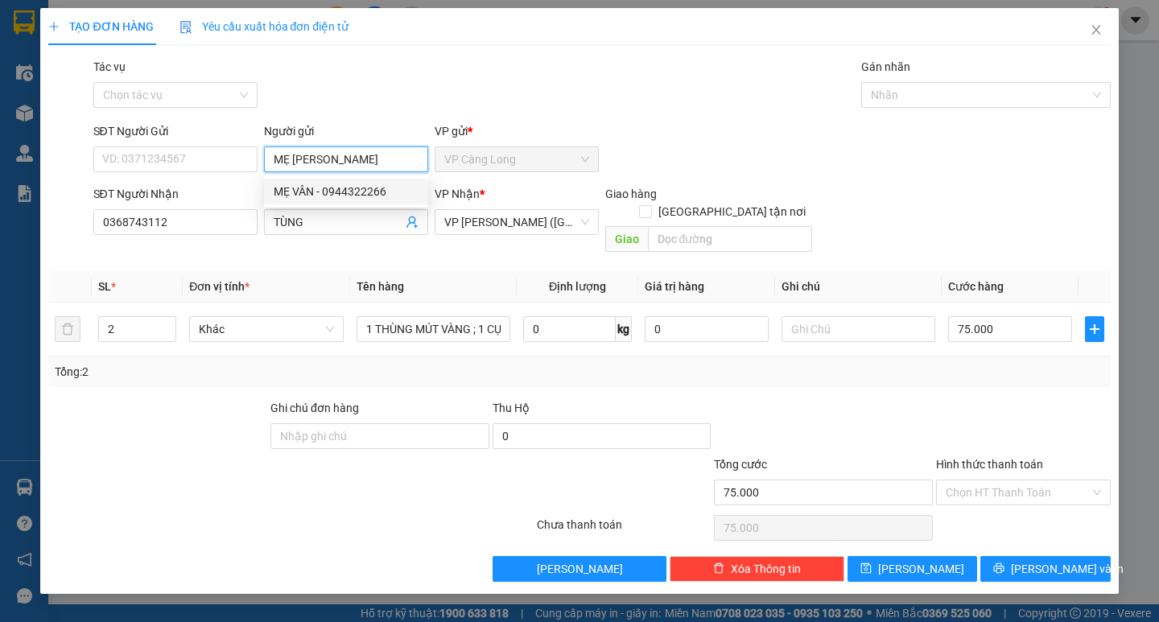
type input "MẸ VÂN"
click at [298, 244] on div "Transit Pickup Surcharge Ids Transit Deliver Surcharge Ids Transit Deliver Surc…" at bounding box center [578, 320] width 1061 height 524
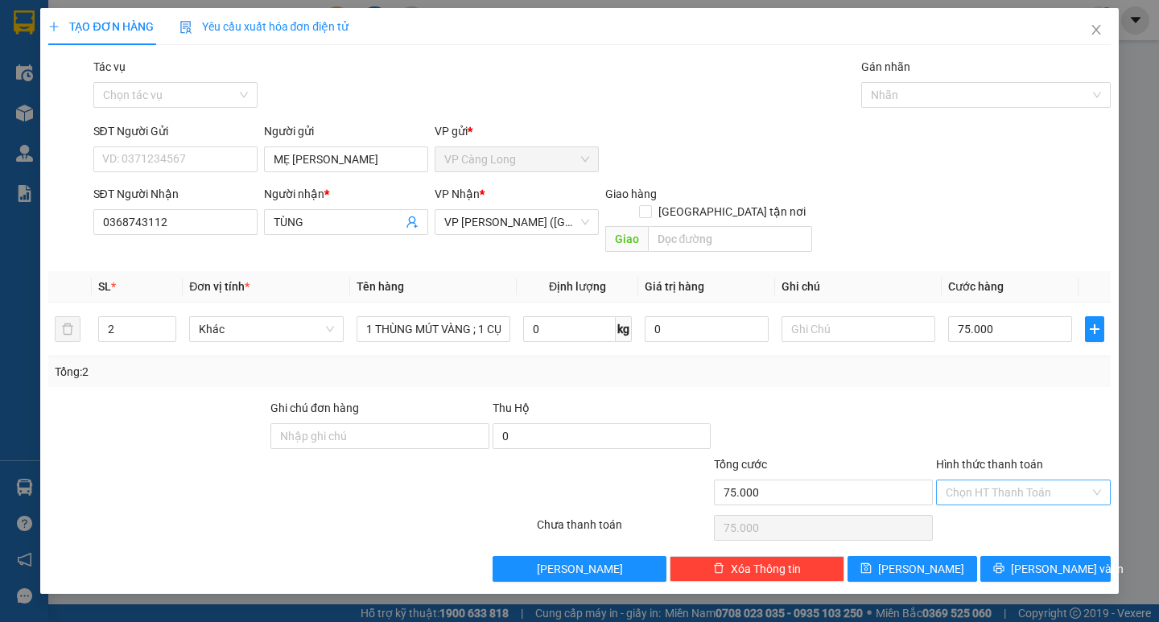
click at [1044, 480] on input "Hình thức thanh toán" at bounding box center [1017, 492] width 144 height 24
click at [1035, 503] on div "Tại văn phòng" at bounding box center [1022, 507] width 155 height 18
type input "0"
click at [1035, 512] on div "Chọn HT Thanh Toán" at bounding box center [1023, 528] width 178 height 32
click at [1047, 560] on button "Lưu và In" at bounding box center [1045, 569] width 130 height 26
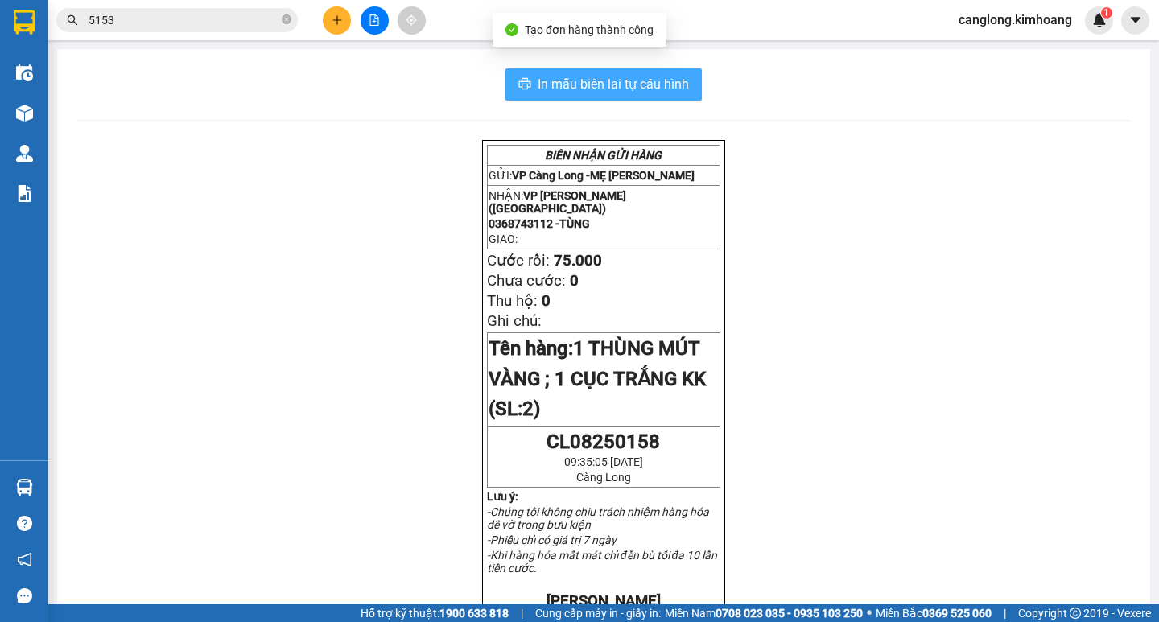
click at [670, 75] on span "In mẫu biên lai tự cấu hình" at bounding box center [612, 84] width 151 height 20
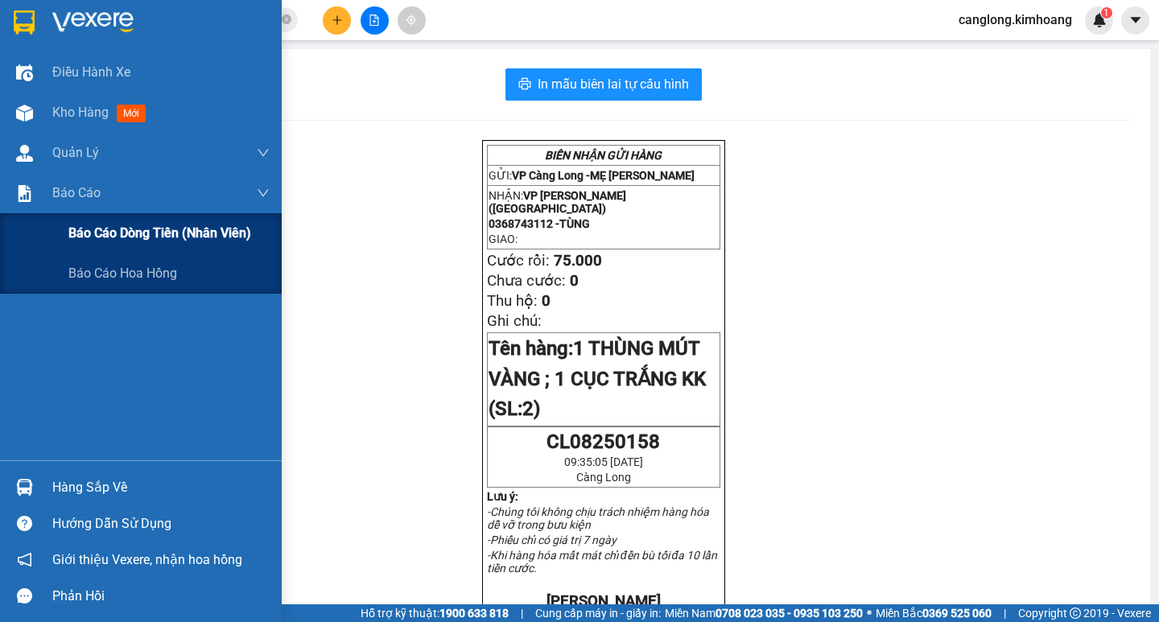
click at [100, 239] on span "Báo cáo dòng tiền (nhân viên)" at bounding box center [159, 233] width 183 height 20
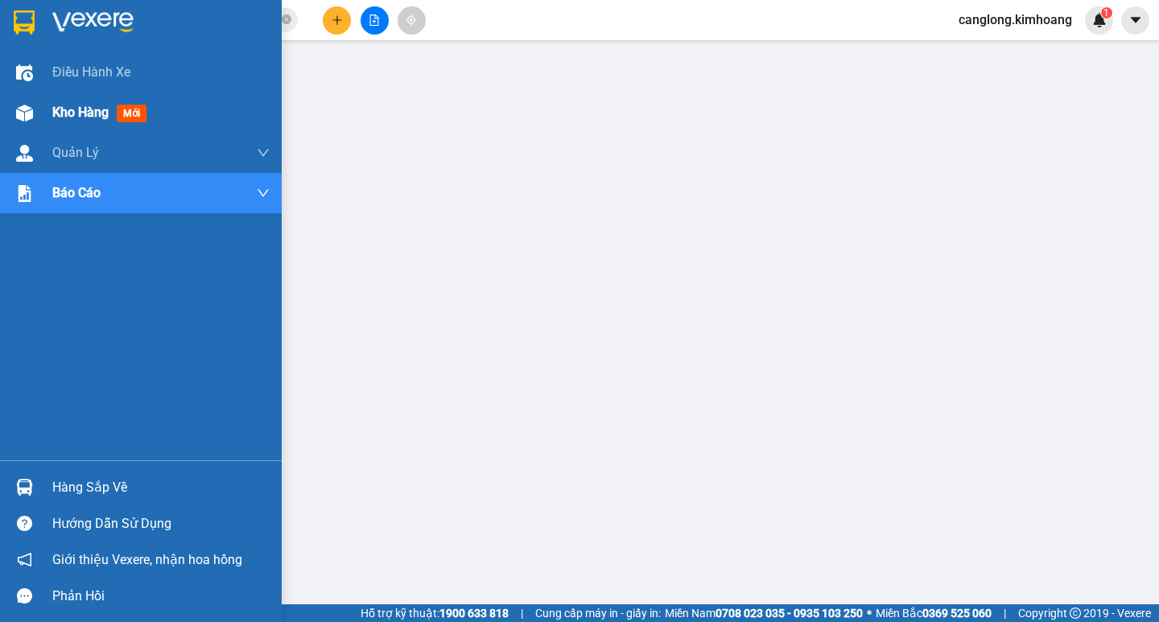
click at [16, 113] on img at bounding box center [24, 113] width 17 height 17
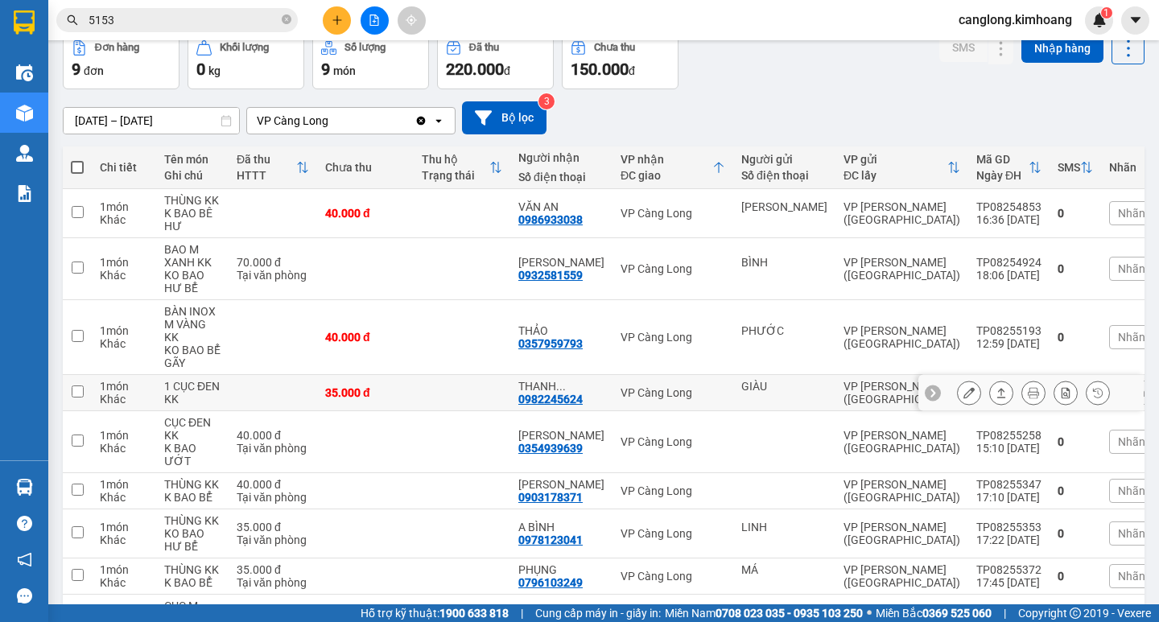
scroll to position [161, 0]
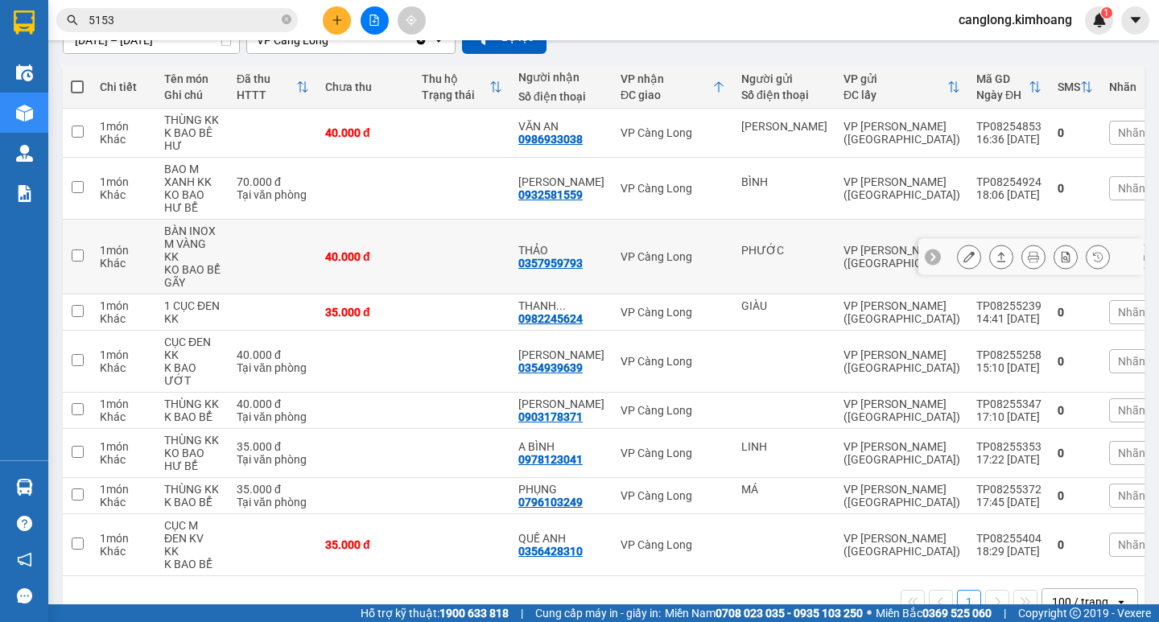
click at [579, 292] on td "THẢO 0357959793" at bounding box center [561, 257] width 102 height 75
checkbox input "true"
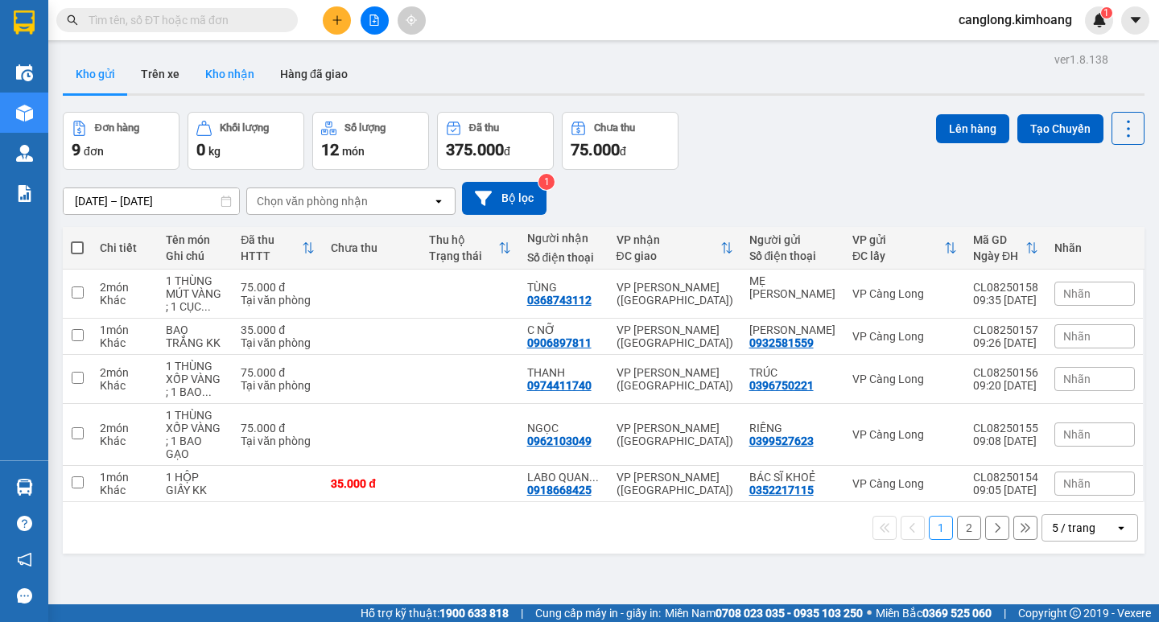
click at [213, 80] on button "Kho nhận" at bounding box center [229, 74] width 75 height 39
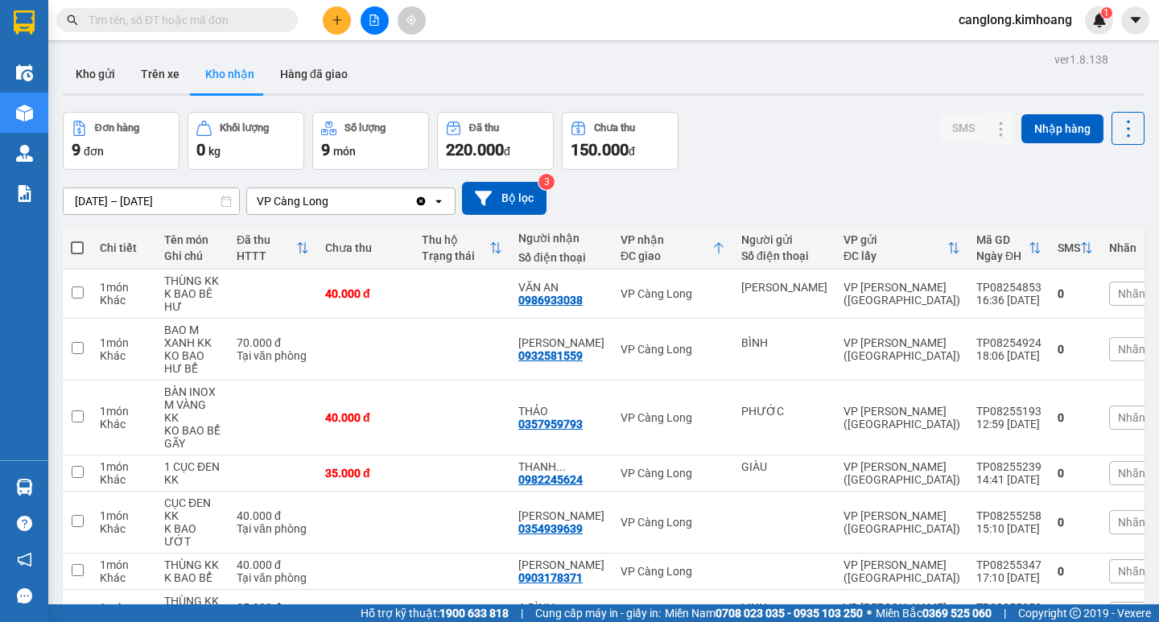
click at [193, 26] on input "text" at bounding box center [184, 20] width 190 height 18
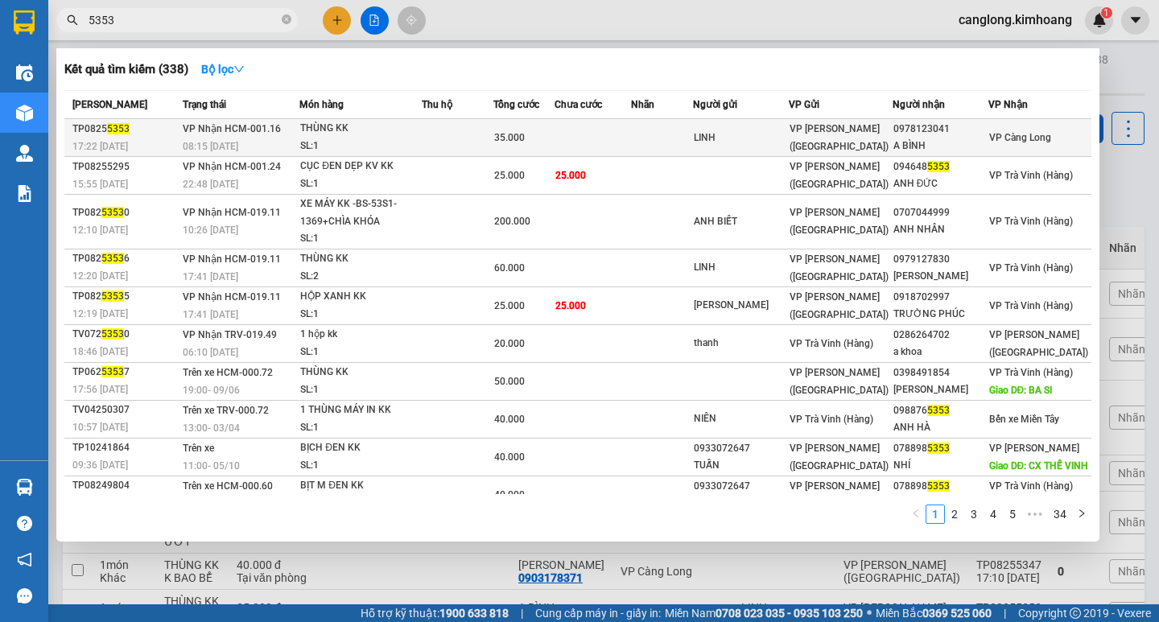
type input "5353"
click at [525, 130] on div "35.000" at bounding box center [524, 138] width 60 height 18
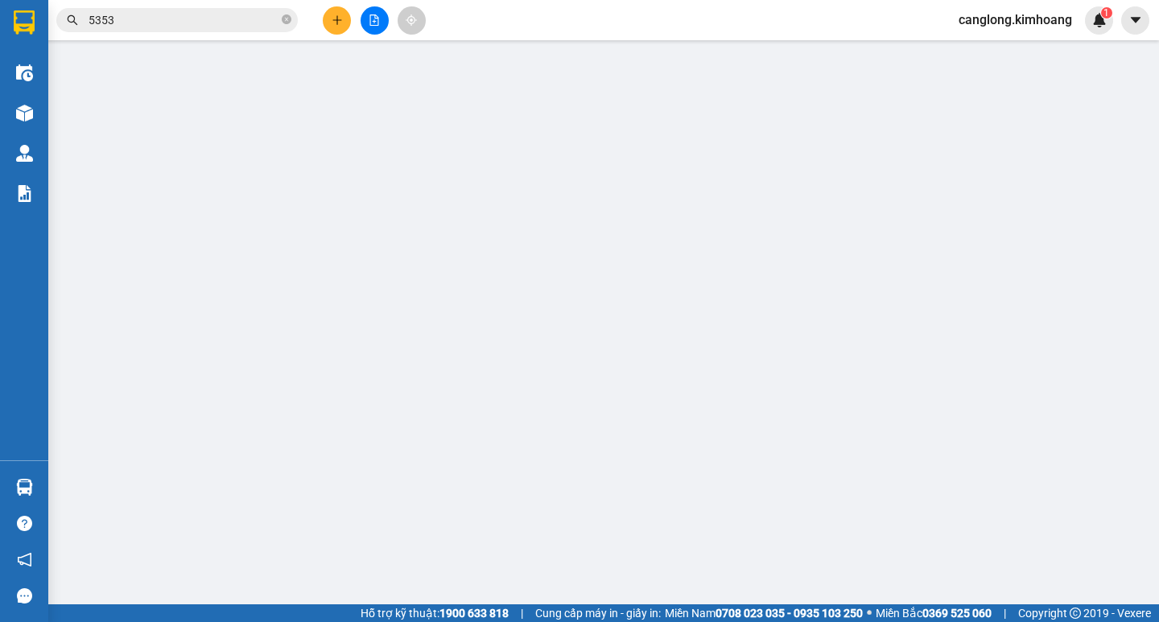
type input "LINH"
type input "0978123041"
type input "A BÌNH"
type input "35.000"
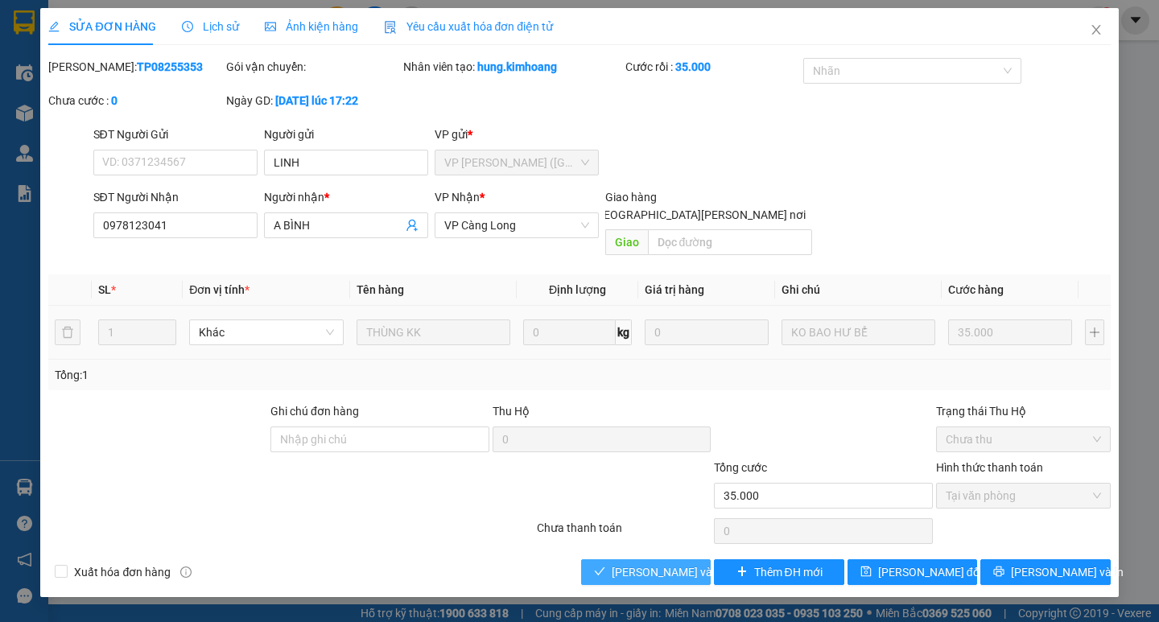
click at [672, 563] on span "[PERSON_NAME] và [PERSON_NAME] hàng" at bounding box center [720, 572] width 217 height 18
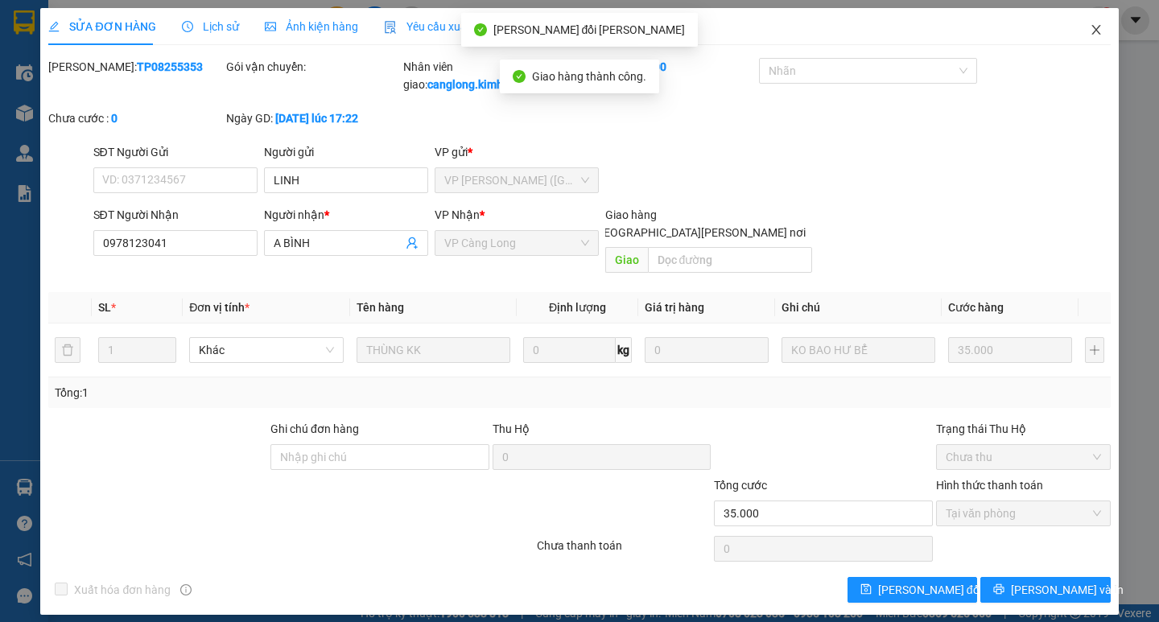
click at [1086, 26] on span "Close" at bounding box center [1095, 30] width 45 height 45
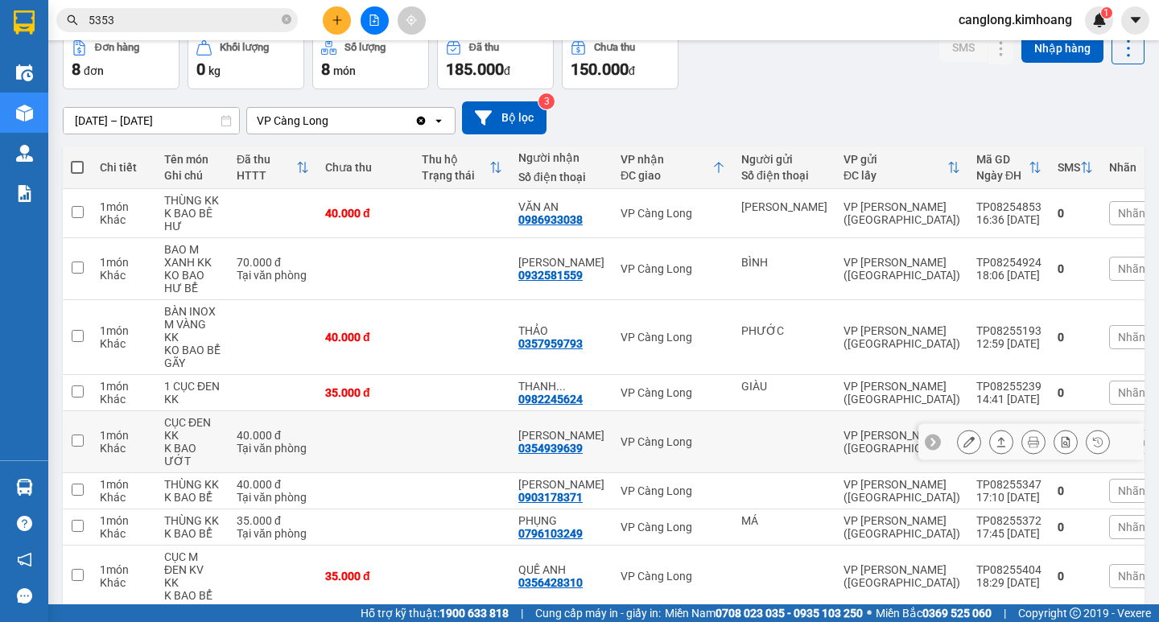
scroll to position [143, 0]
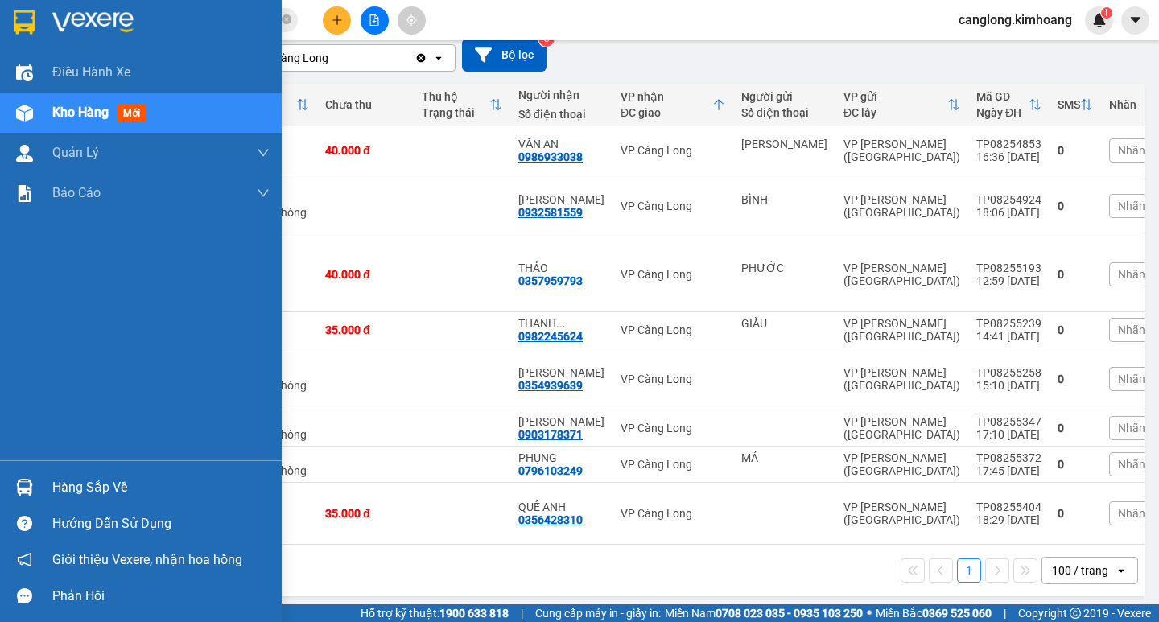
click at [53, 488] on div "Hàng sắp về" at bounding box center [160, 488] width 217 height 24
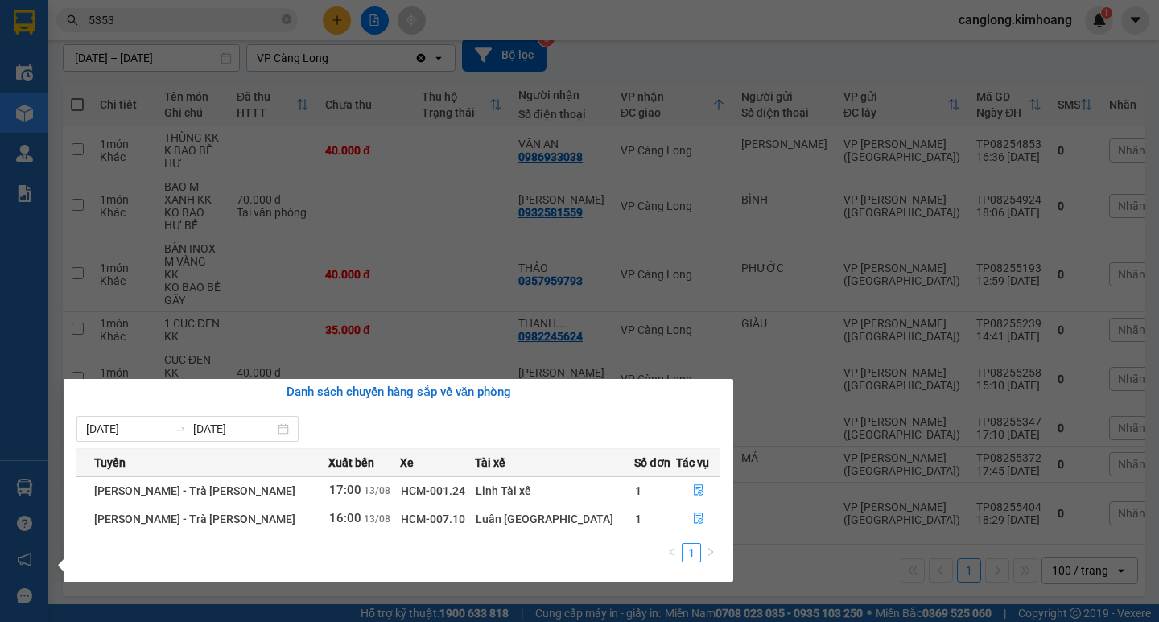
click at [9, 318] on div "Điều [PERSON_NAME] xe Kho hàng mới [PERSON_NAME] [PERSON_NAME] [PERSON_NAME] lý…" at bounding box center [24, 311] width 48 height 622
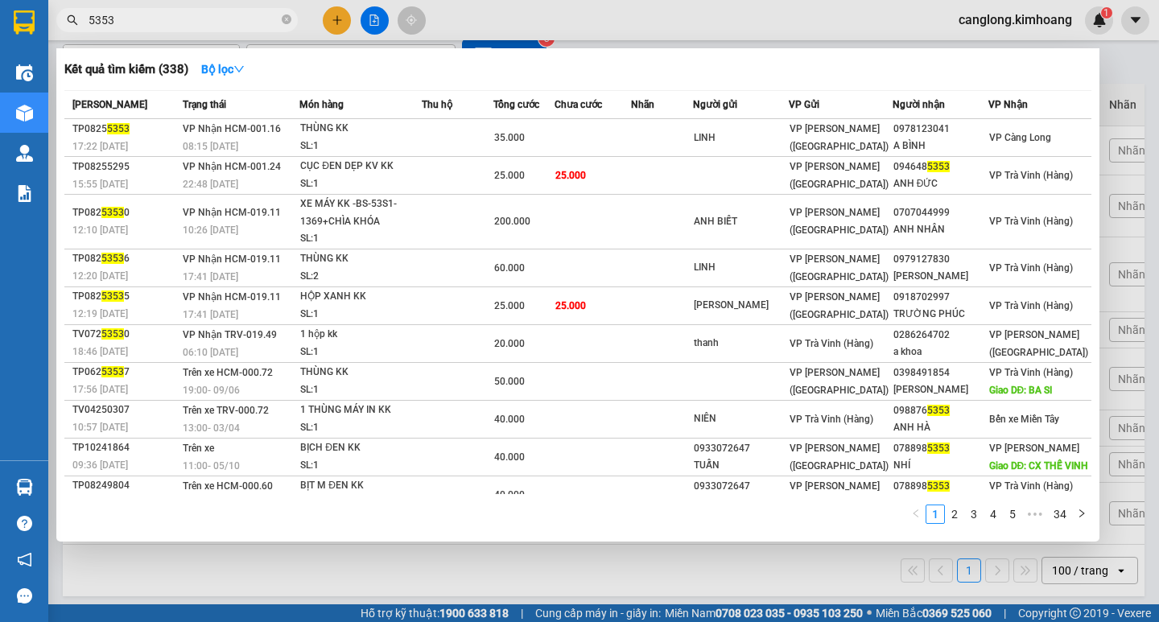
click at [192, 9] on span "5353" at bounding box center [176, 20] width 241 height 24
click at [176, 27] on input "5353" at bounding box center [184, 20] width 190 height 18
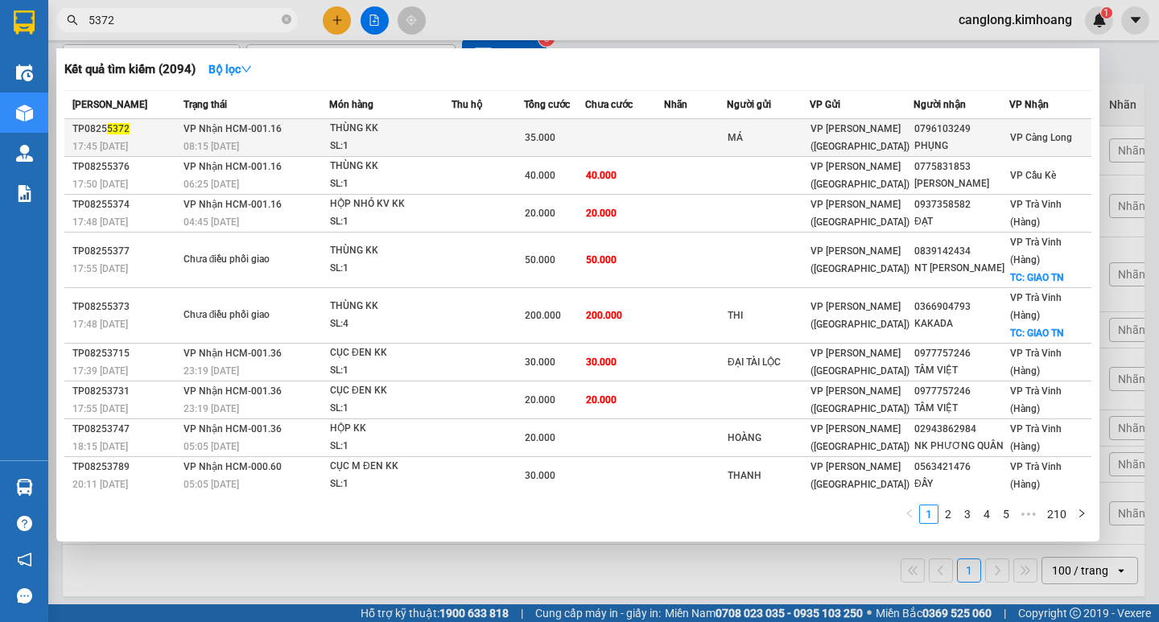
type input "5372"
click at [605, 129] on td at bounding box center [624, 138] width 78 height 38
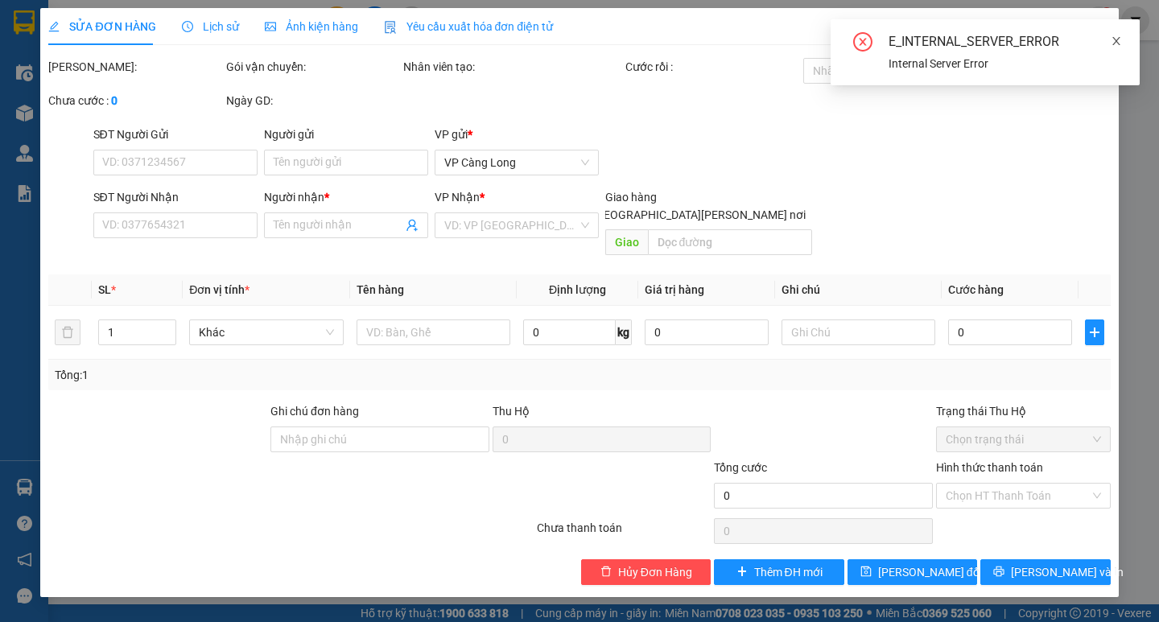
click at [1114, 35] on icon "close" at bounding box center [1115, 40] width 11 height 11
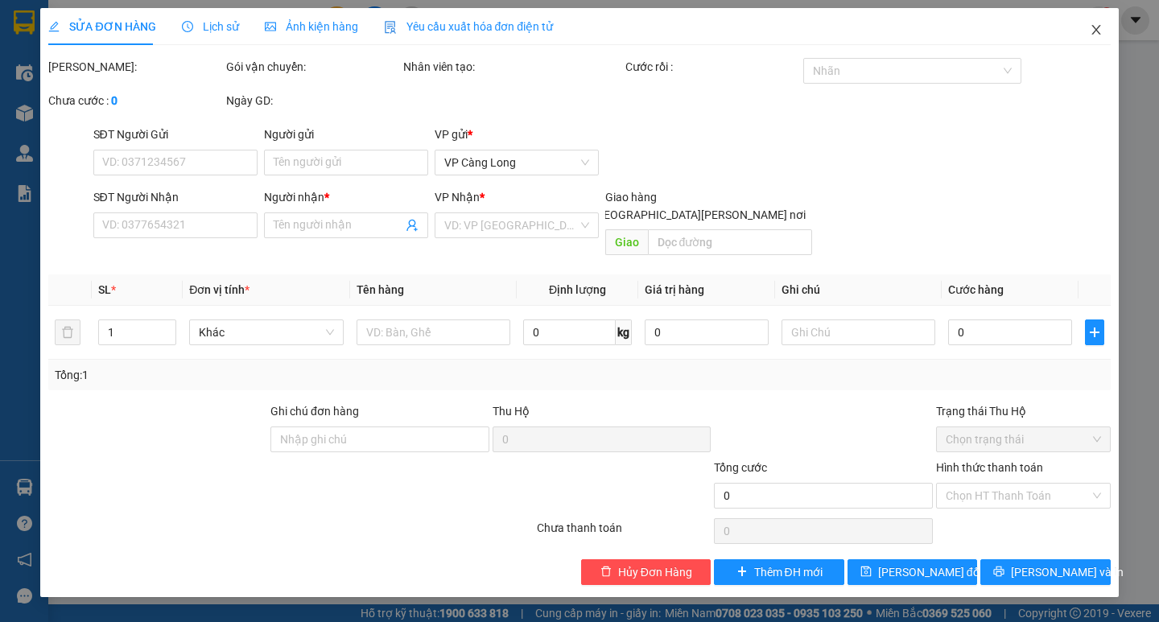
click at [1093, 27] on icon "close" at bounding box center [1095, 30] width 9 height 10
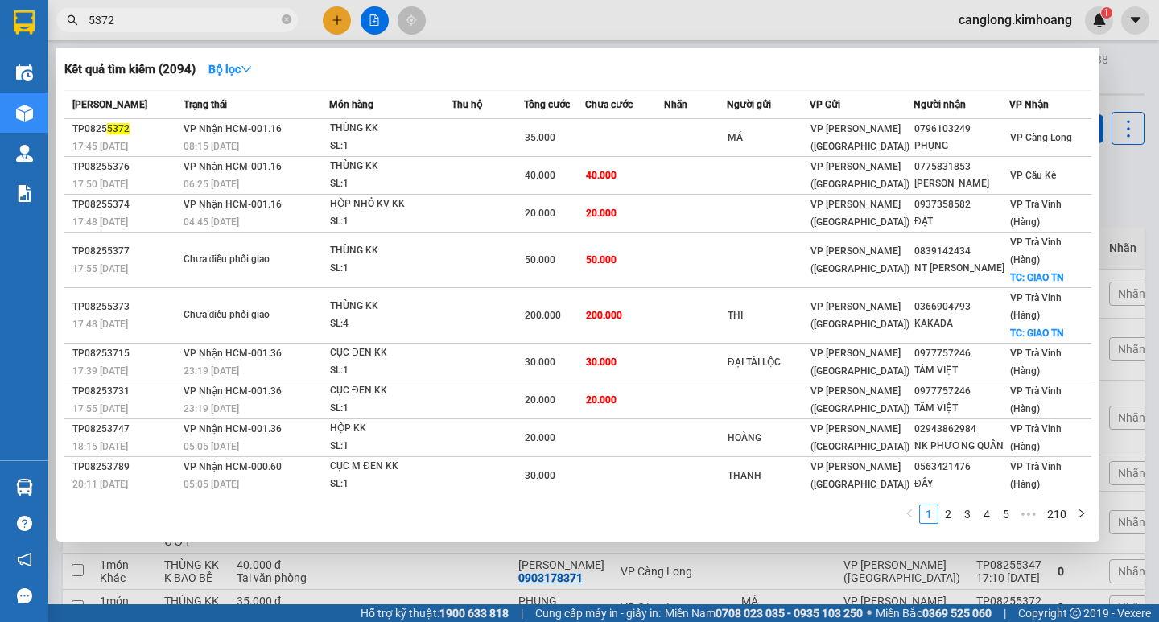
click at [160, 26] on input "5372" at bounding box center [184, 20] width 190 height 18
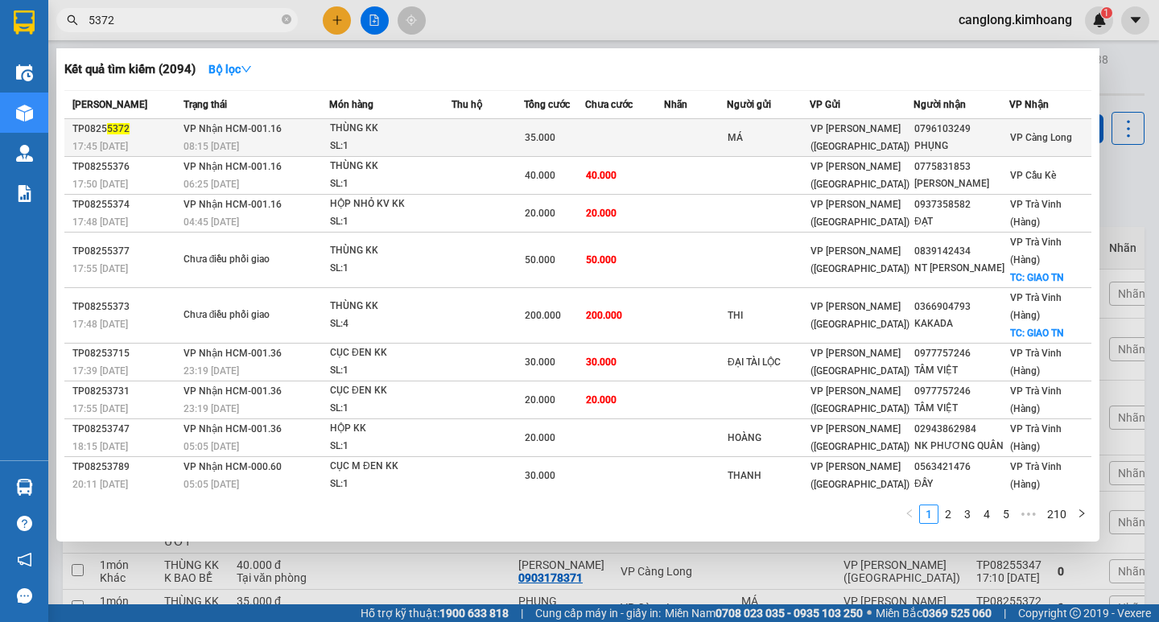
click at [461, 131] on td at bounding box center [487, 138] width 72 height 38
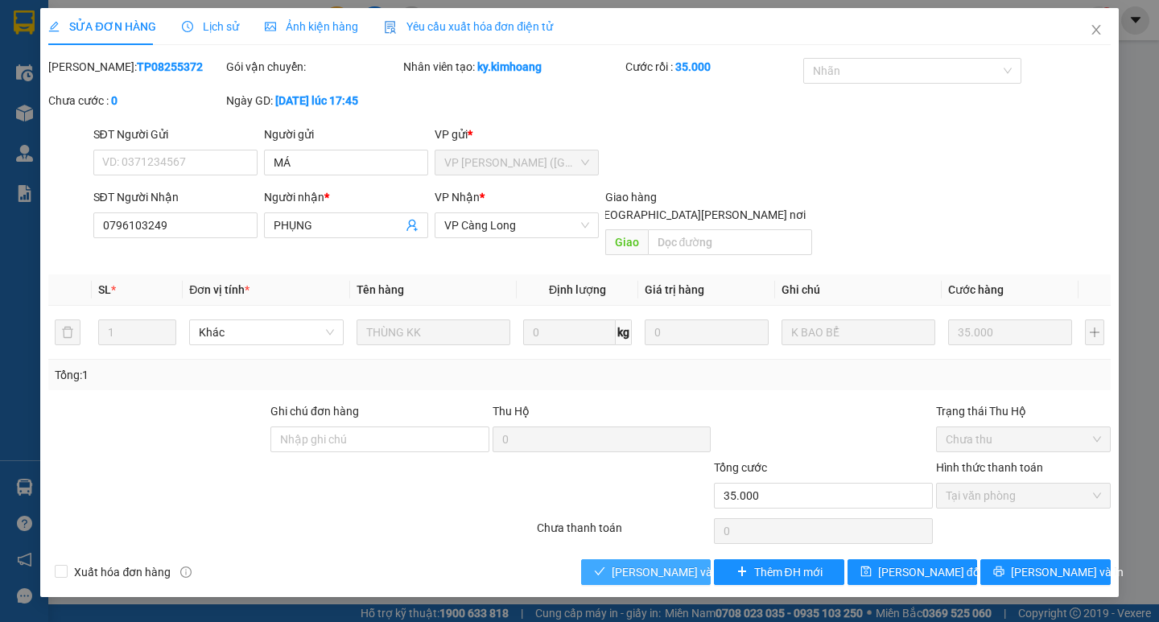
click at [614, 563] on span "[PERSON_NAME] và [PERSON_NAME] hàng" at bounding box center [720, 572] width 217 height 18
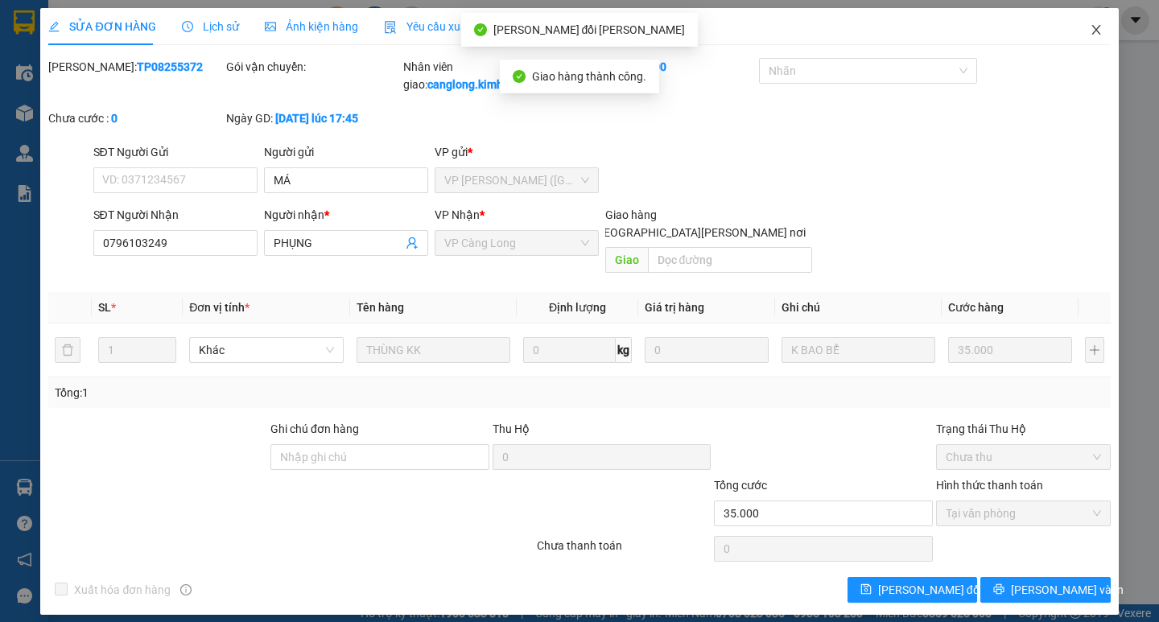
click at [1094, 36] on icon "close" at bounding box center [1095, 29] width 13 height 13
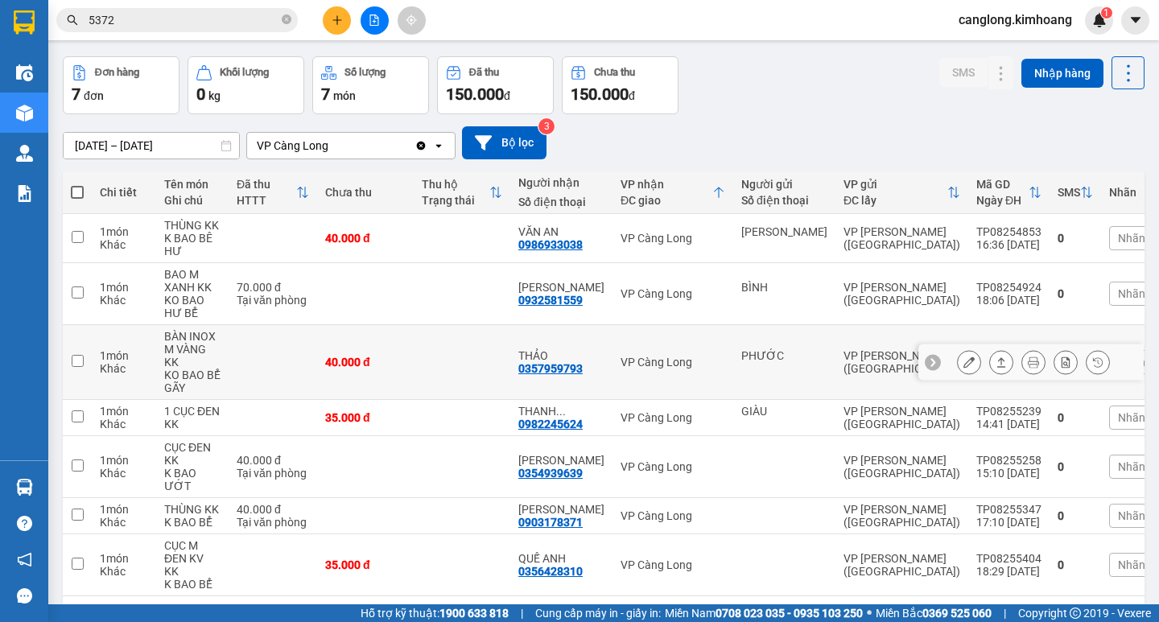
scroll to position [107, 0]
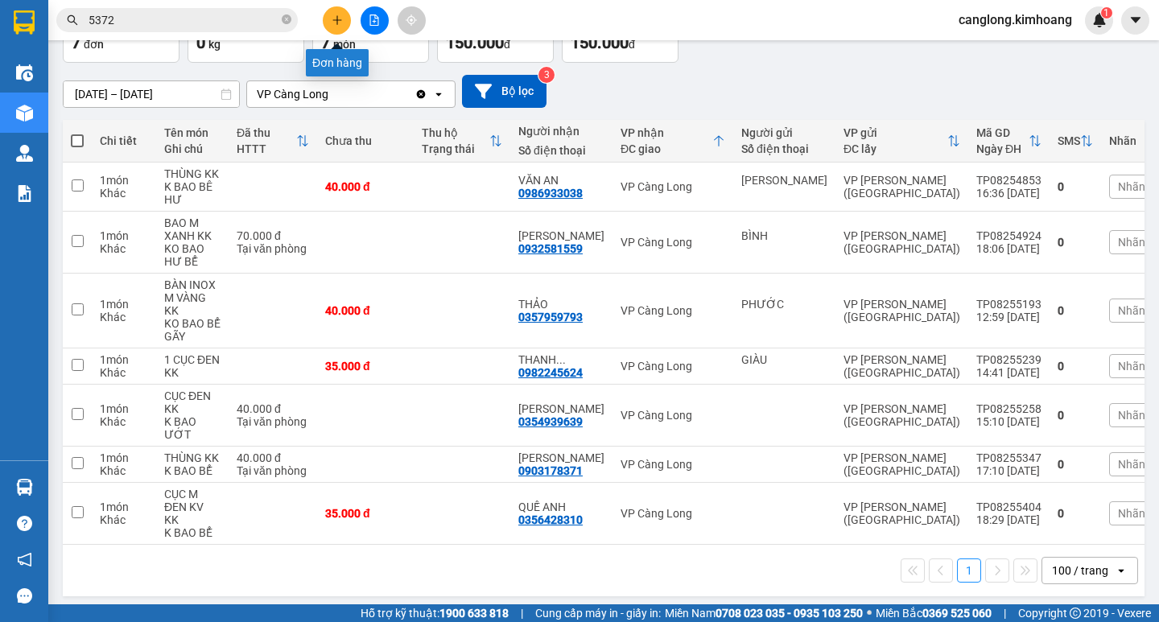
click at [344, 12] on button at bounding box center [337, 20] width 28 height 28
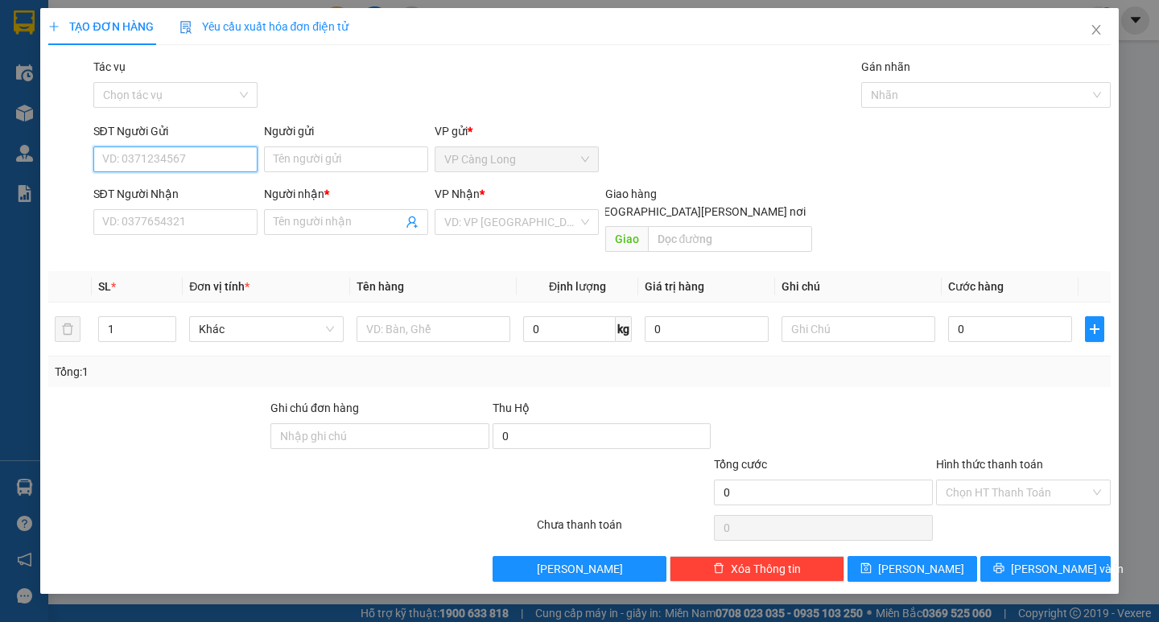
click at [195, 164] on input "SĐT Người Gửi" at bounding box center [175, 159] width 164 height 26
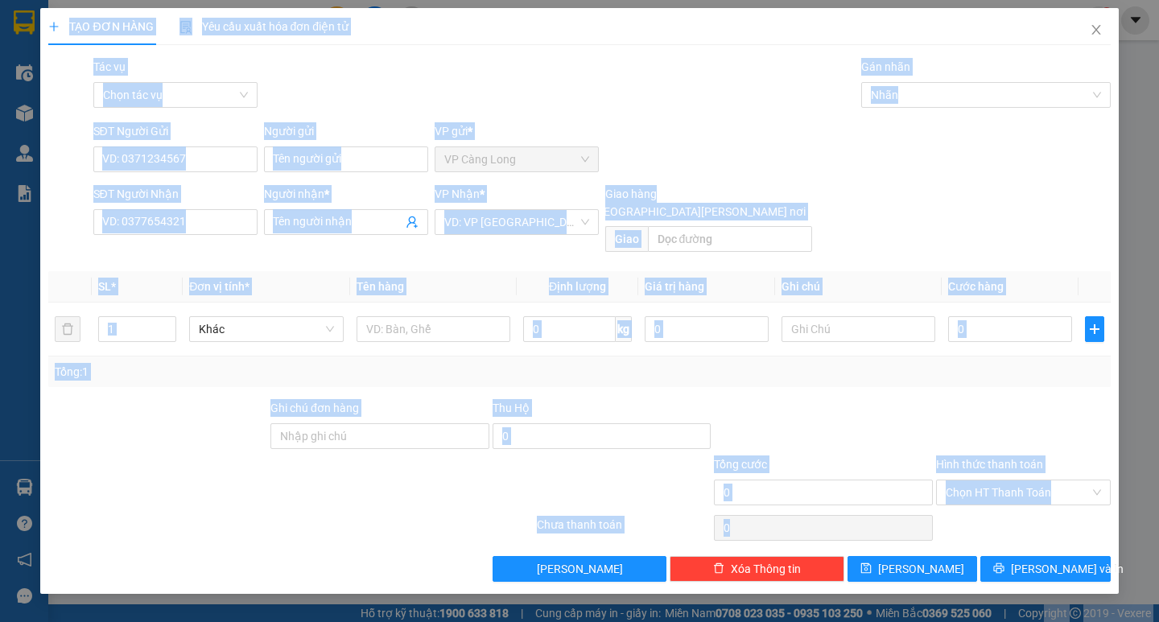
click at [1044, 621] on html "Kết quả [PERSON_NAME] ( 2094 ) Bộ lọc Mã ĐH Trạng thái Món hàng Thu hộ Tổng [PE…" at bounding box center [579, 311] width 1159 height 622
drag, startPoint x: 727, startPoint y: 177, endPoint x: 723, endPoint y: 156, distance: 21.2
click at [727, 175] on div "SĐT Người Gửi VD: 0371234567 Người gửi Tên người gửi VP gửi * VP [PERSON_NAME]" at bounding box center [602, 150] width 1024 height 56
click at [688, 233] on input "text" at bounding box center [730, 239] width 164 height 26
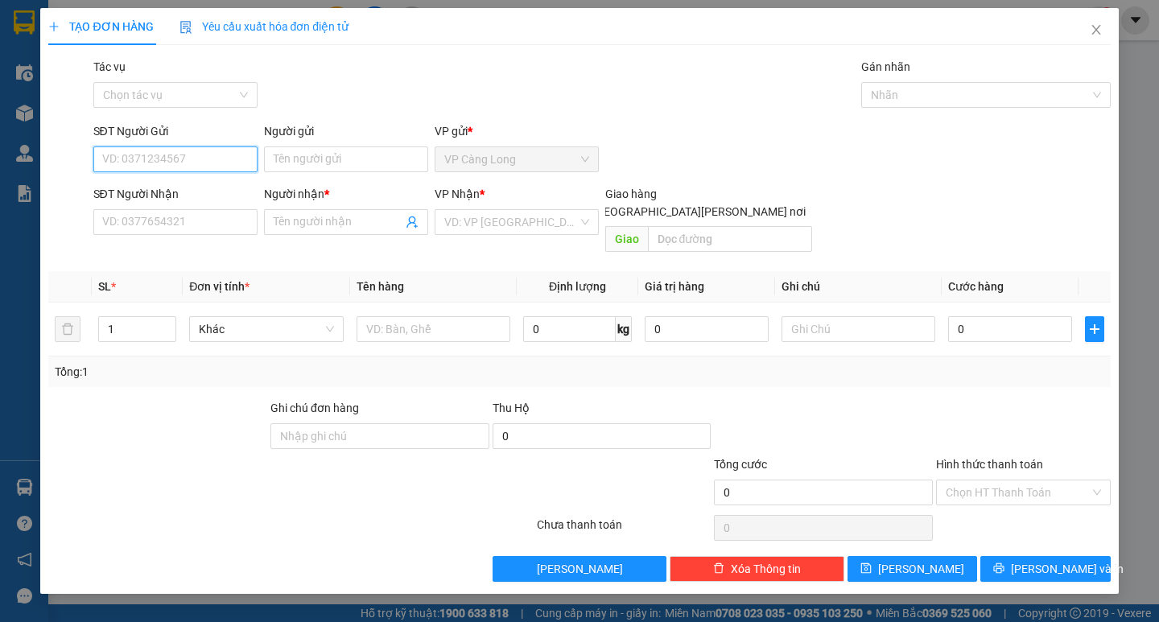
click at [209, 154] on input "SĐT Người Gửi" at bounding box center [175, 159] width 164 height 26
click at [370, 167] on input "Người gửi" at bounding box center [346, 159] width 164 height 26
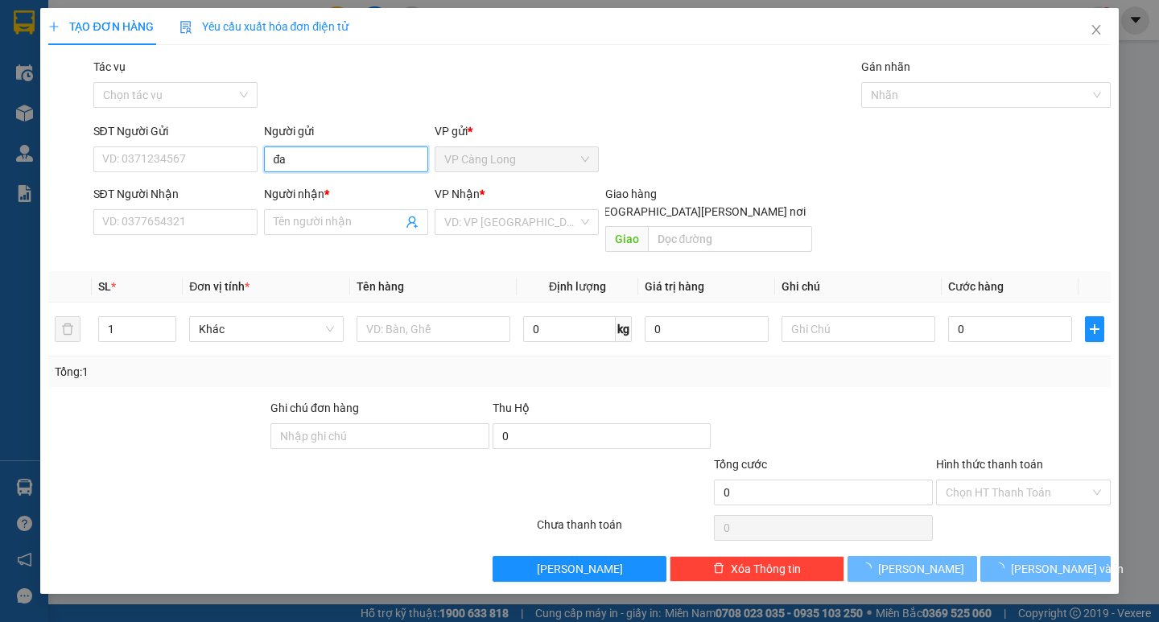
type input "đ"
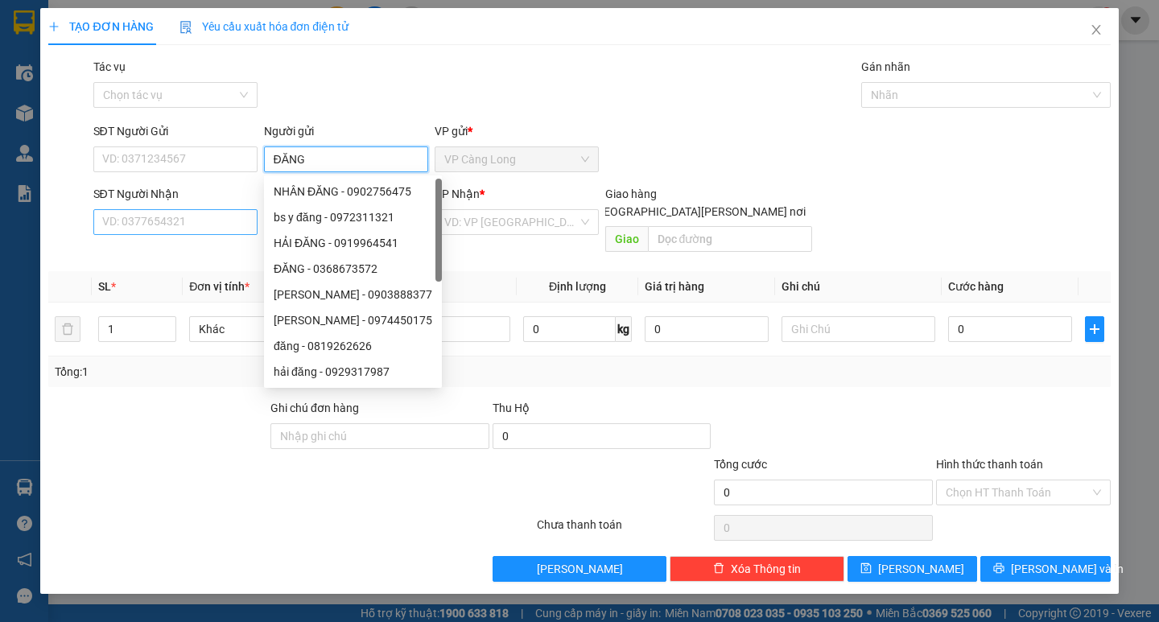
type input "ĐĂNG"
click at [162, 224] on input "SĐT Người Nhận" at bounding box center [175, 222] width 164 height 26
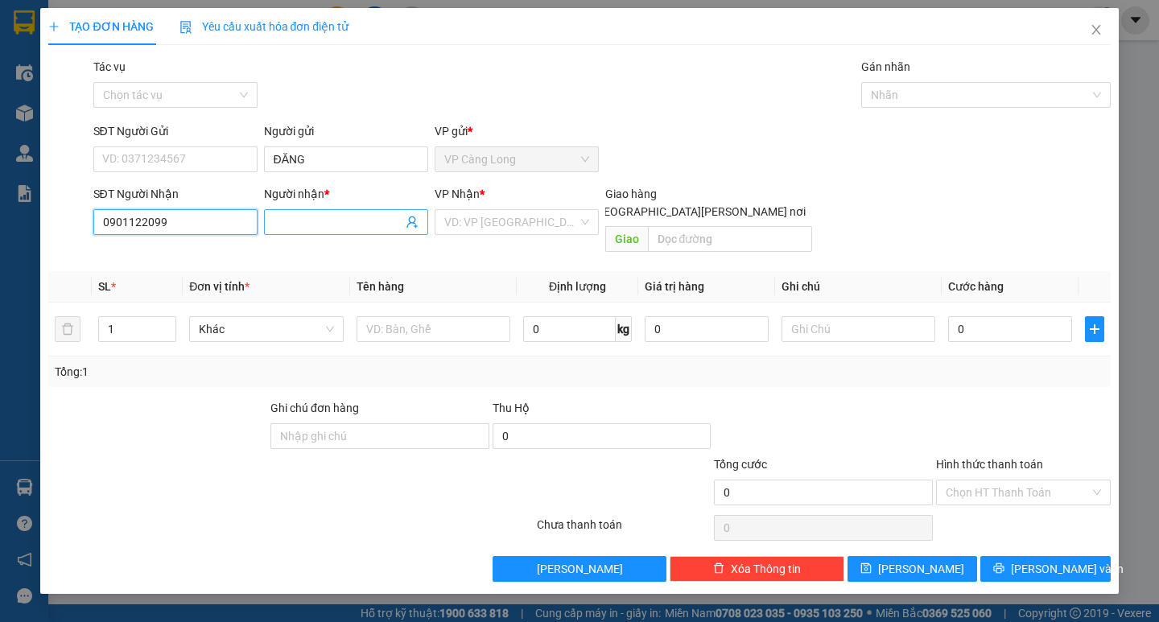
type input "0901122099"
click at [289, 221] on input "Người nhận *" at bounding box center [338, 222] width 129 height 18
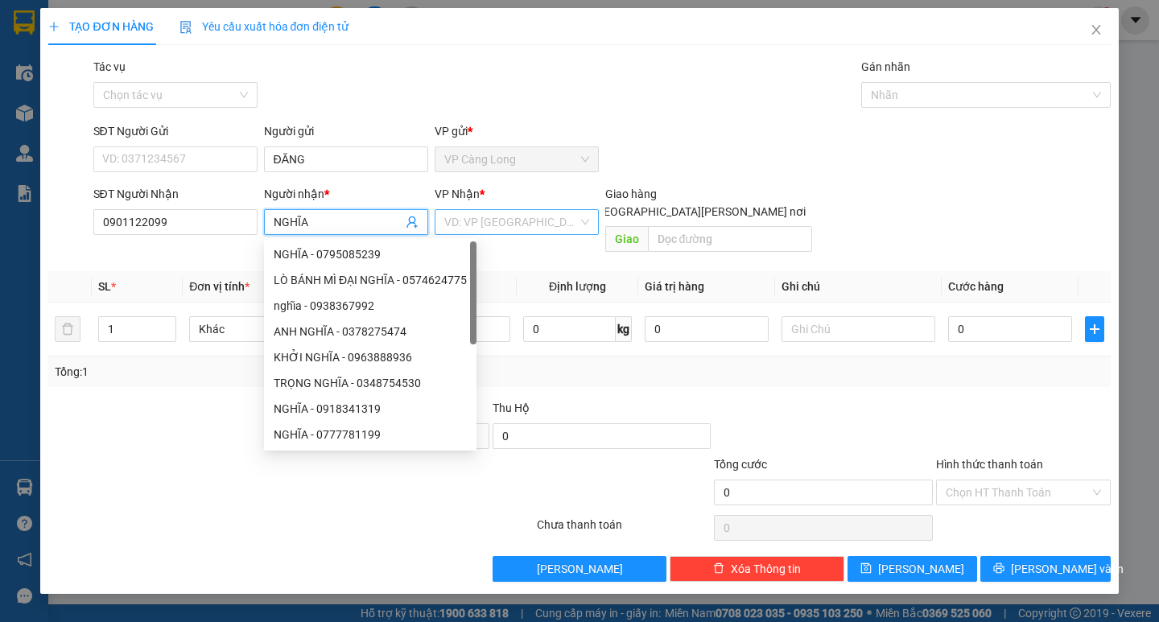
type input "NGHĨA"
click at [543, 217] on input "search" at bounding box center [511, 222] width 134 height 24
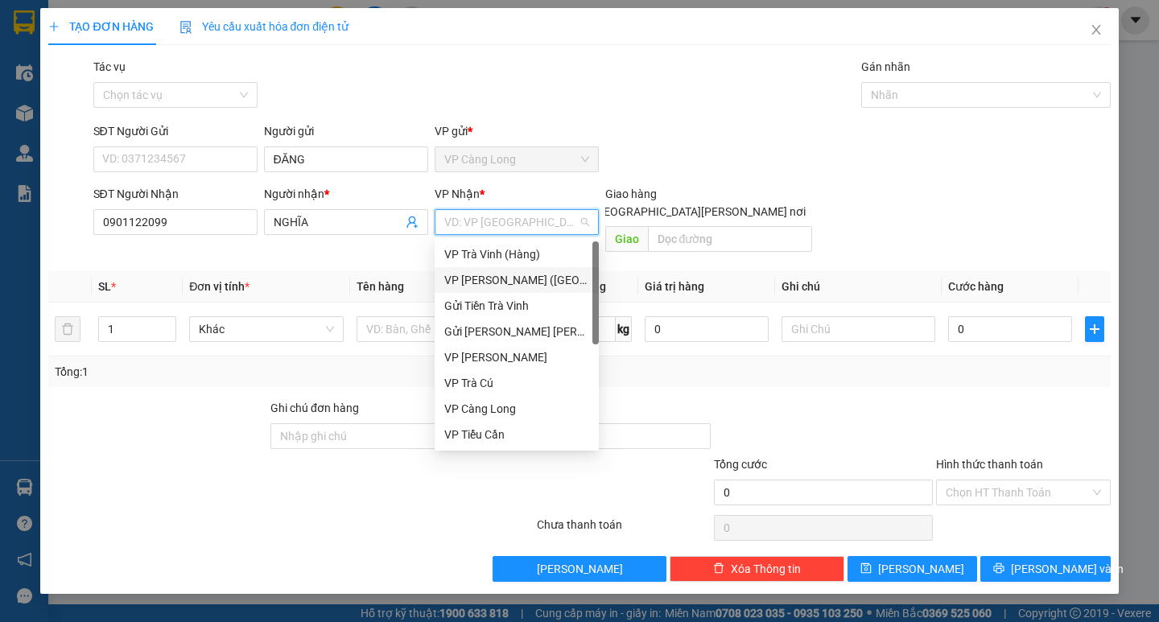
drag, startPoint x: 517, startPoint y: 274, endPoint x: 472, endPoint y: 282, distance: 45.8
click at [516, 274] on div "VP [PERSON_NAME] ([GEOGRAPHIC_DATA])" at bounding box center [516, 280] width 145 height 18
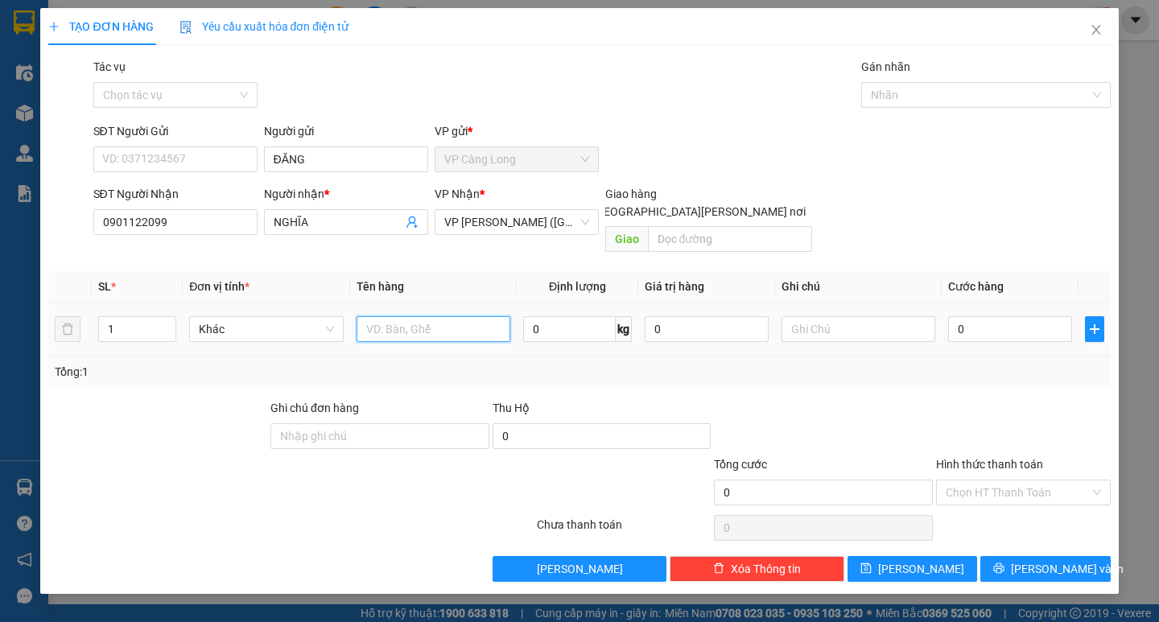
click at [418, 316] on input "text" at bounding box center [433, 329] width 154 height 26
type input "CỤC TRẮNG KK"
click at [948, 317] on input "0" at bounding box center [1010, 329] width 124 height 26
type input "4"
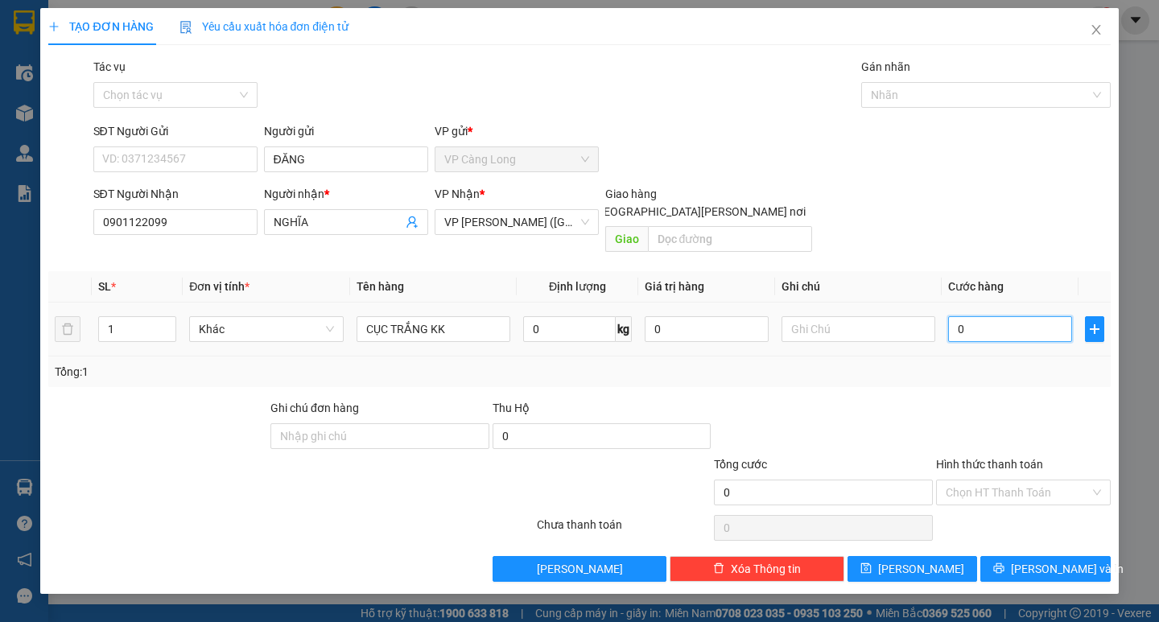
type input "4"
type input "40"
type input "400"
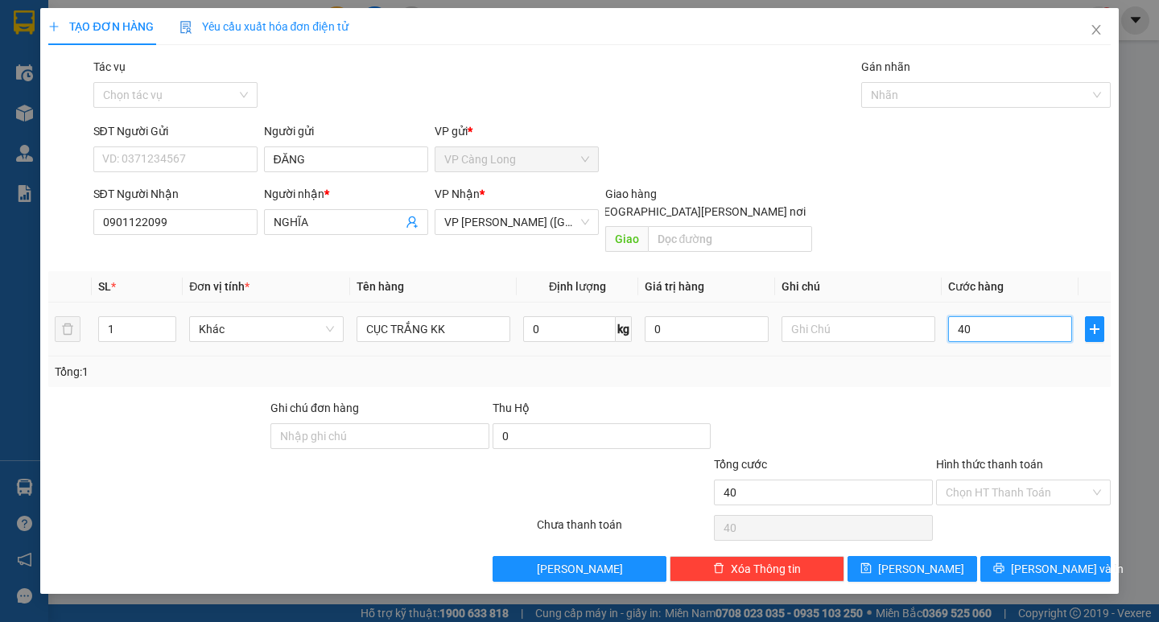
type input "400"
type input "4.000"
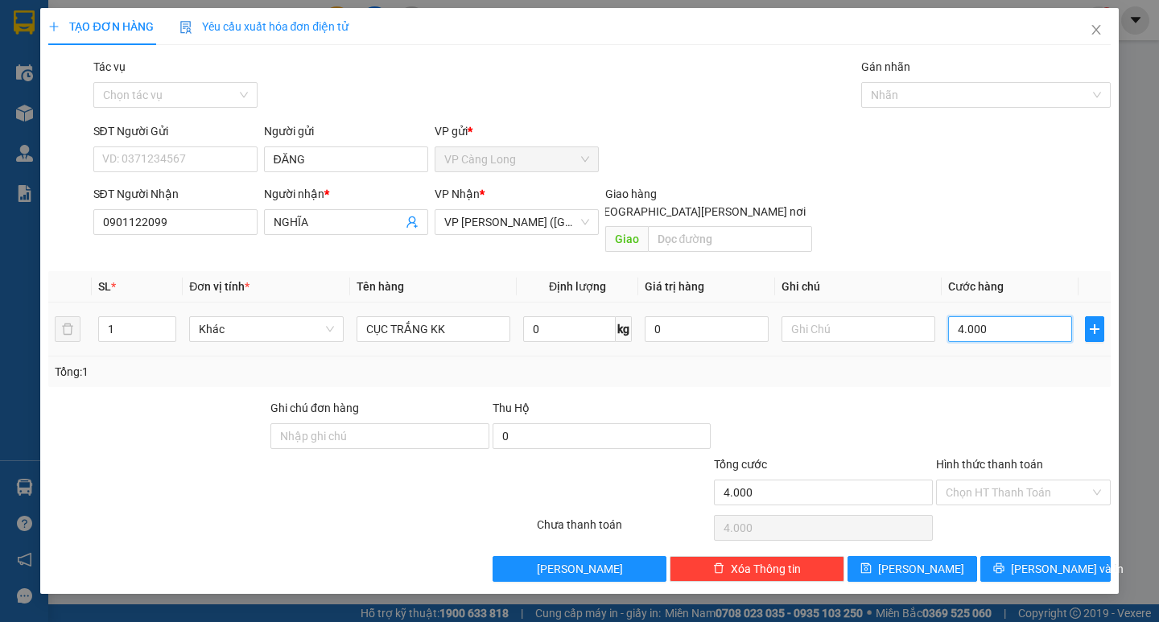
type input "40.000"
click at [1050, 480] on input "Hình thức thanh toán" at bounding box center [1017, 492] width 144 height 24
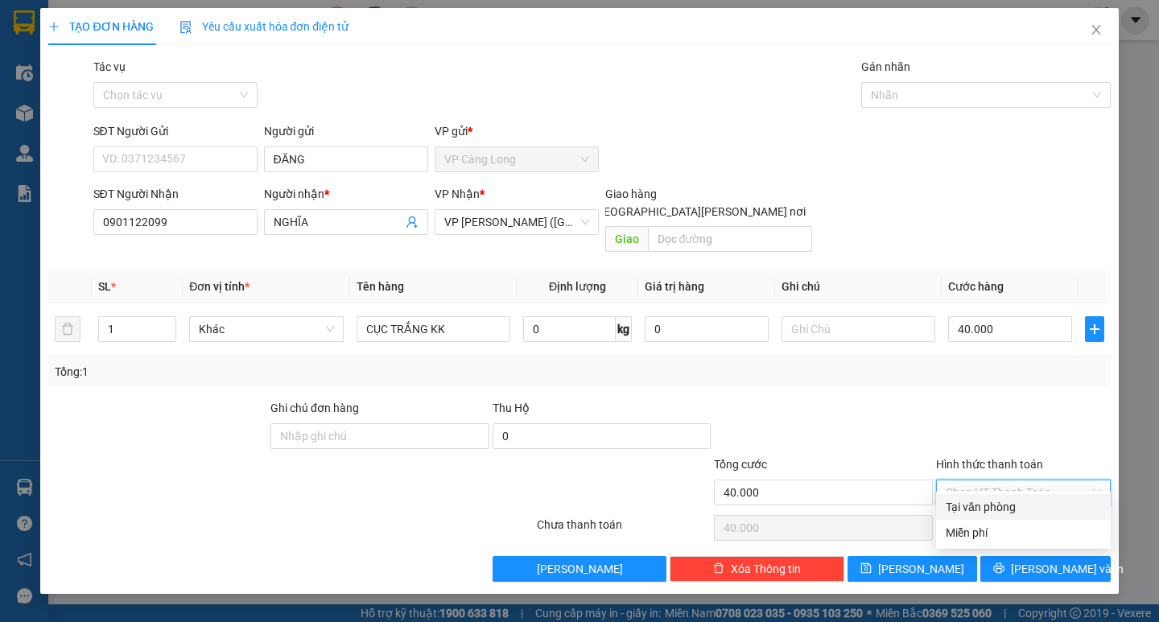
click at [1033, 509] on div "Tại văn phòng" at bounding box center [1022, 507] width 155 height 18
type input "0"
click at [1061, 556] on button "[PERSON_NAME] và In" at bounding box center [1045, 569] width 130 height 26
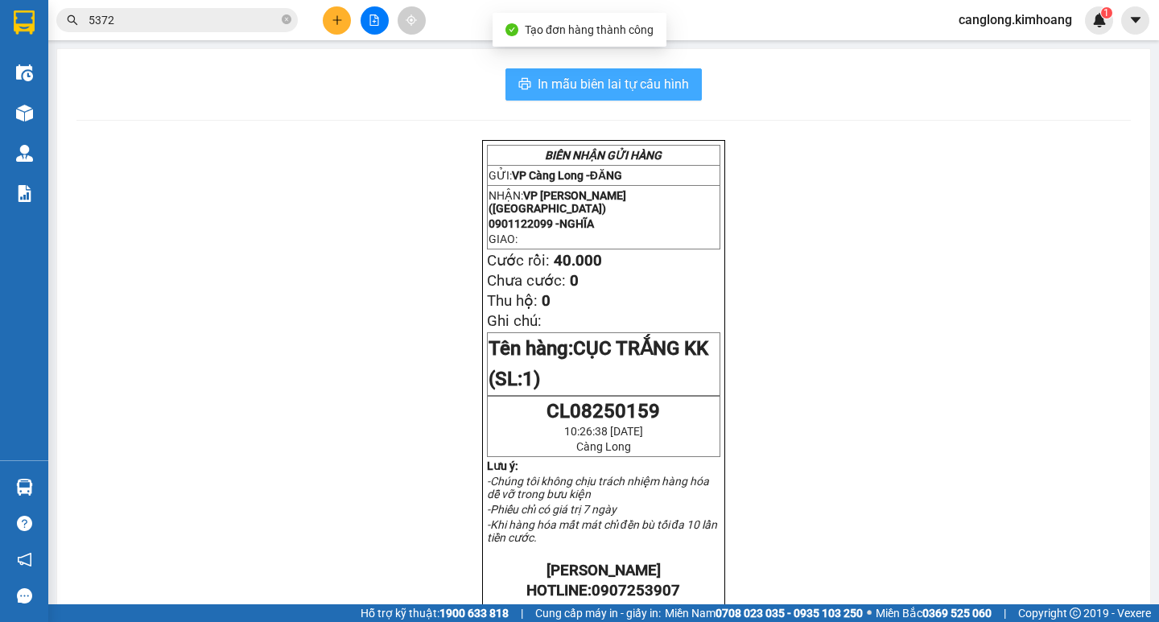
click at [637, 89] on span "In mẫu biên lai tự cấu hình" at bounding box center [612, 84] width 151 height 20
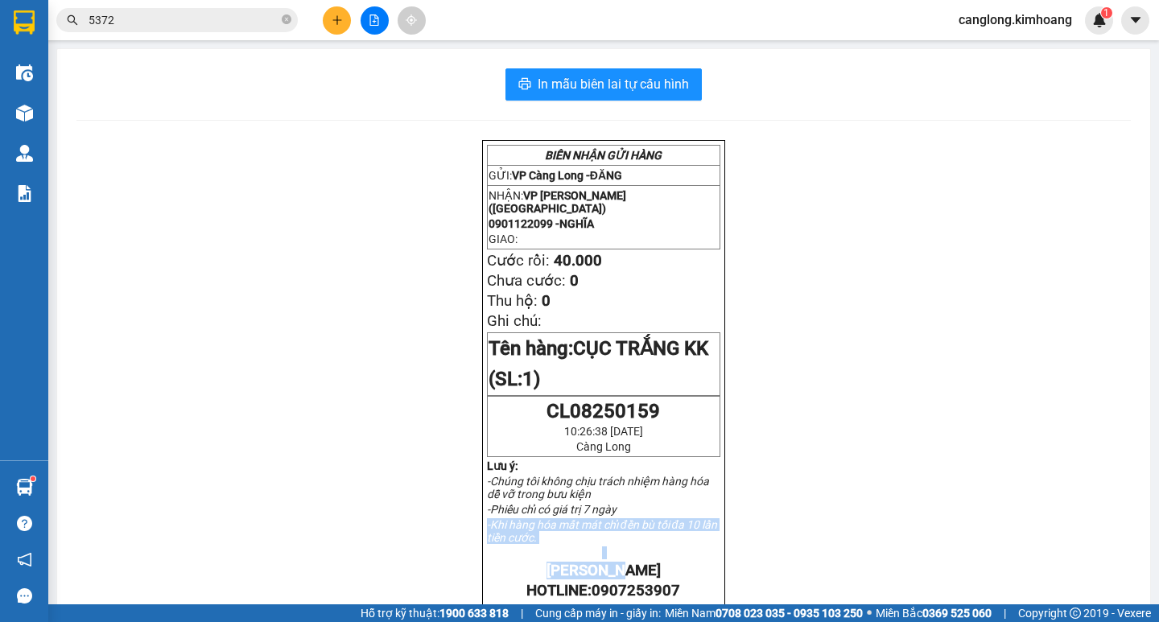
click at [1031, 621] on html "Kết quả [PERSON_NAME] ( 2094 ) Bộ lọc Mã ĐH Trạng thái Món hàng Thu hộ Tổng [PE…" at bounding box center [579, 311] width 1159 height 622
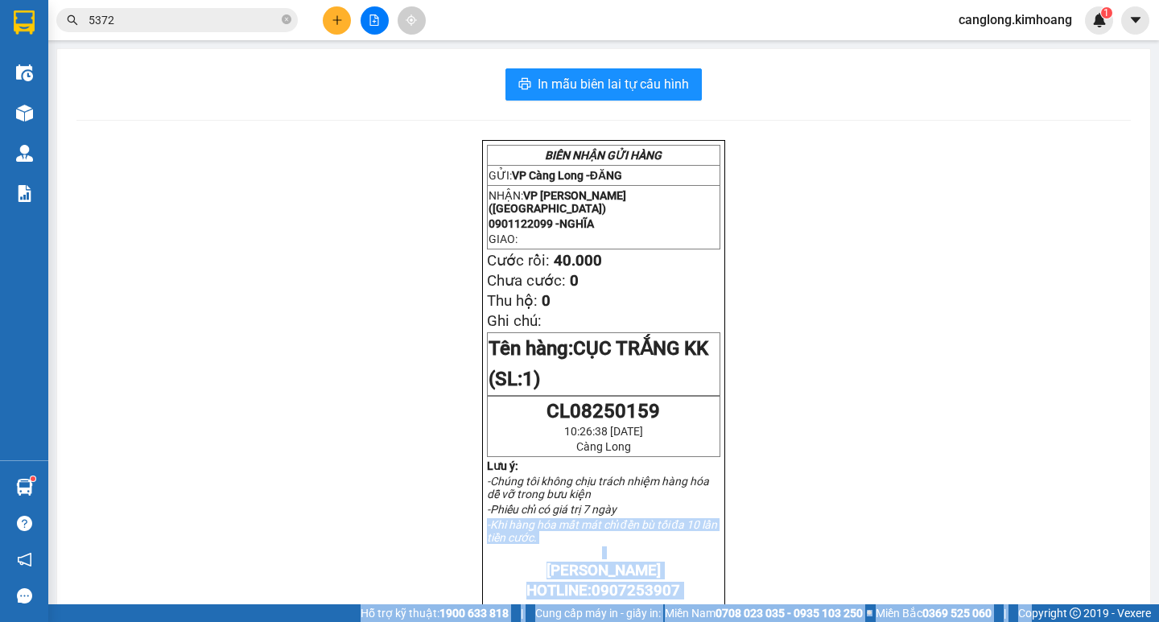
scroll to position [10, 0]
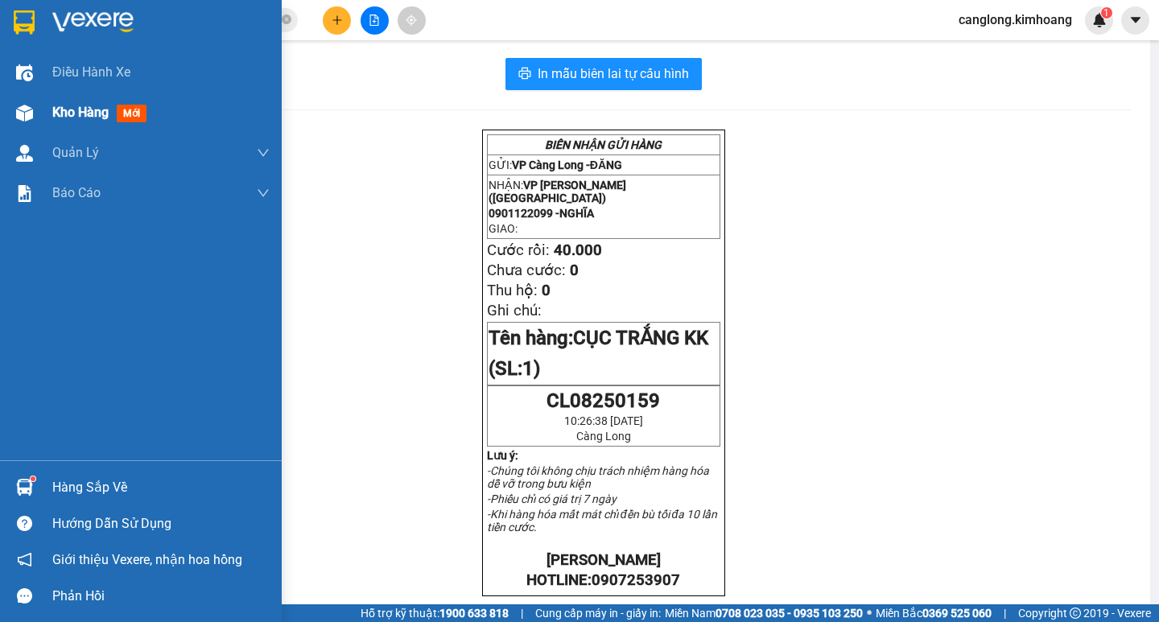
click at [40, 99] on div "Kho hàng mới" at bounding box center [141, 113] width 282 height 40
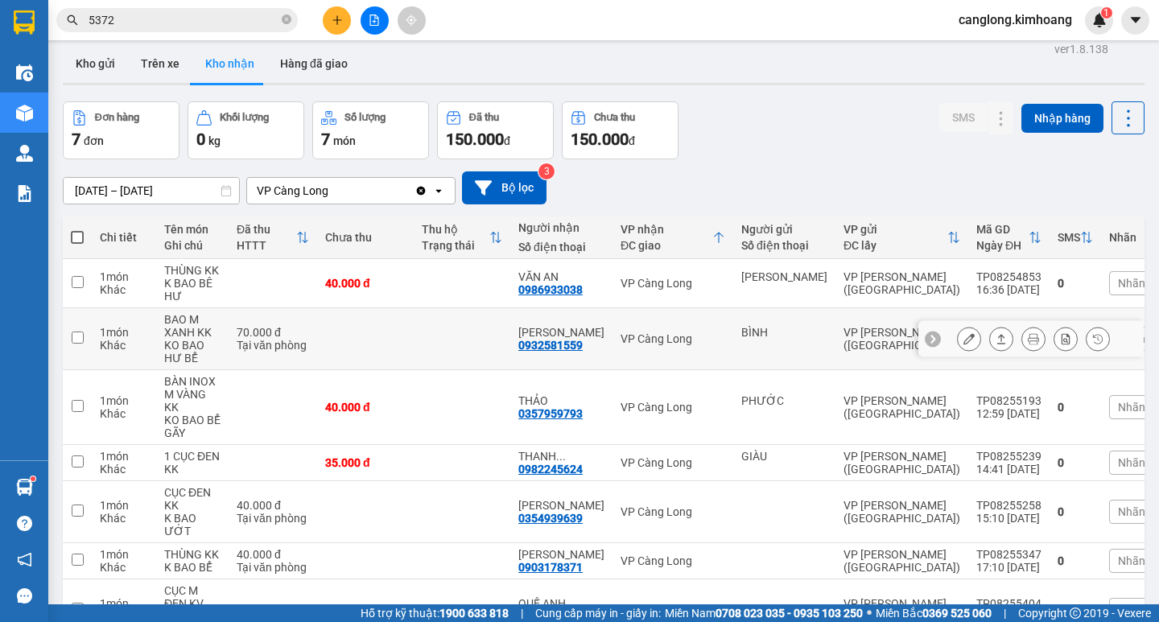
scroll to position [91, 0]
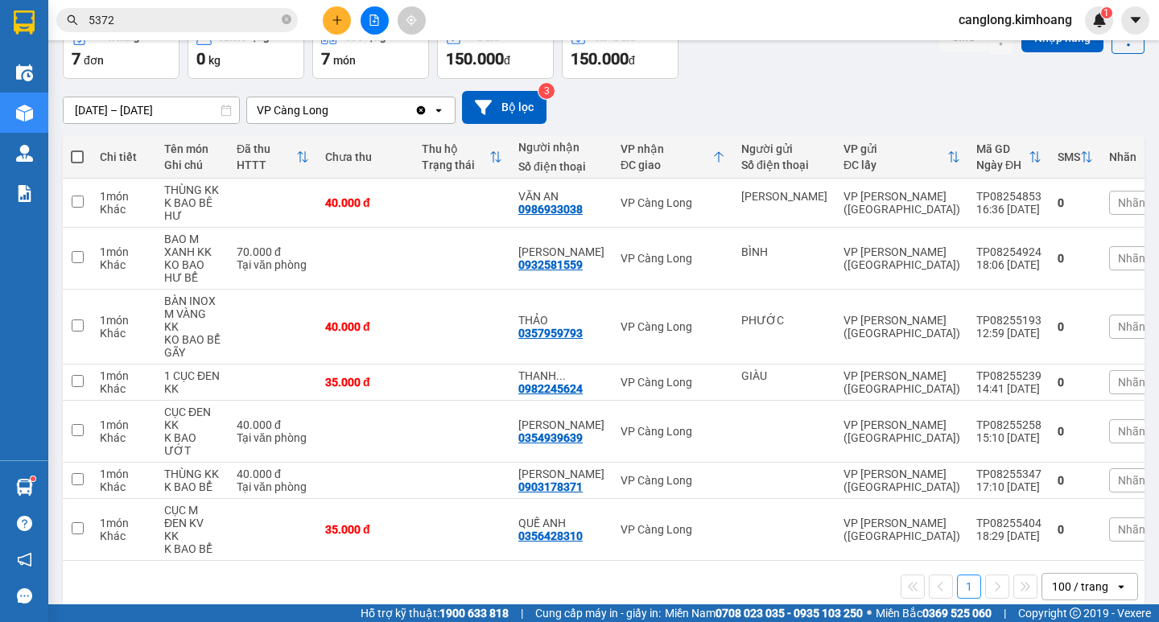
click at [162, 14] on input "5372" at bounding box center [184, 20] width 190 height 18
type input "5"
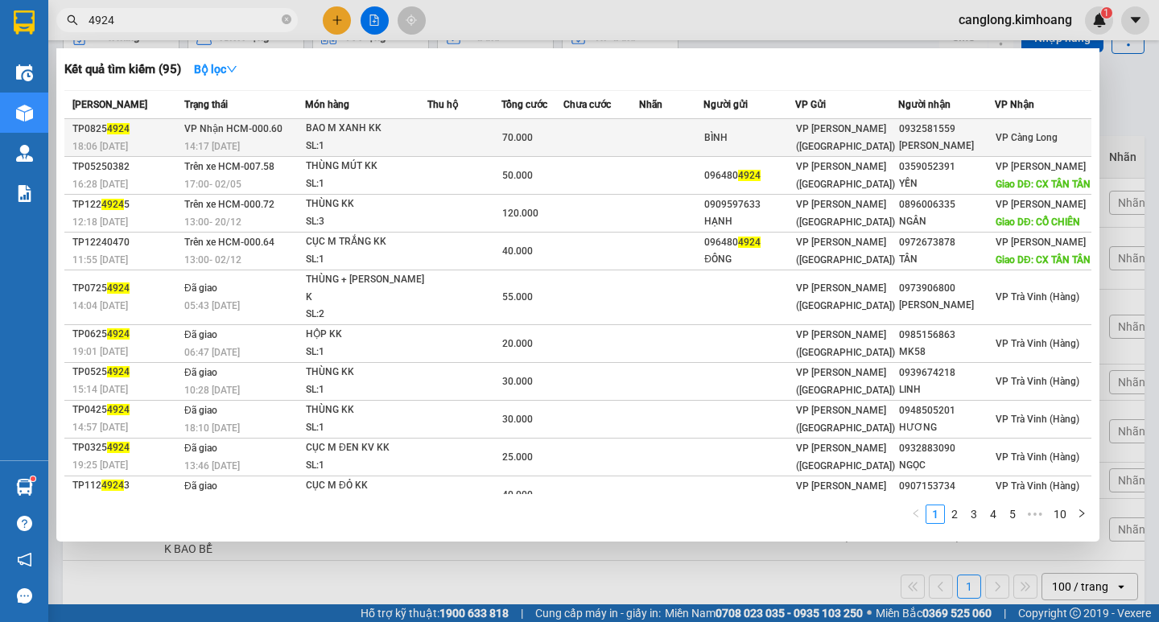
type input "4924"
click at [517, 135] on span "70.000" at bounding box center [517, 137] width 31 height 11
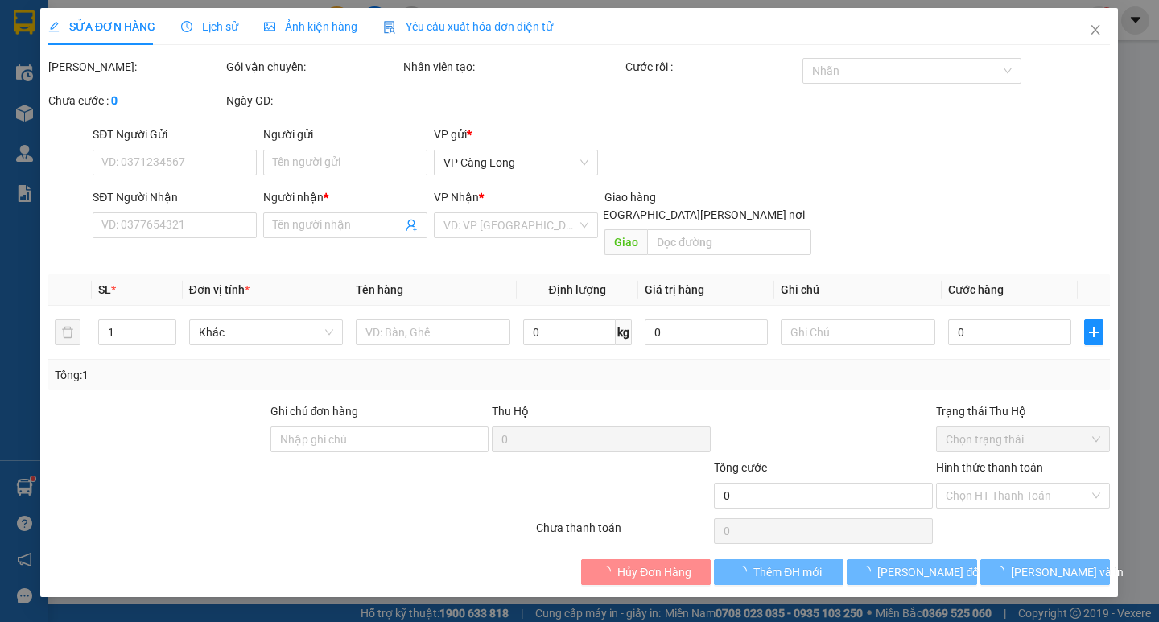
type input "BÌNH"
type input "0932581559"
type input "[PERSON_NAME]"
type input "70.000"
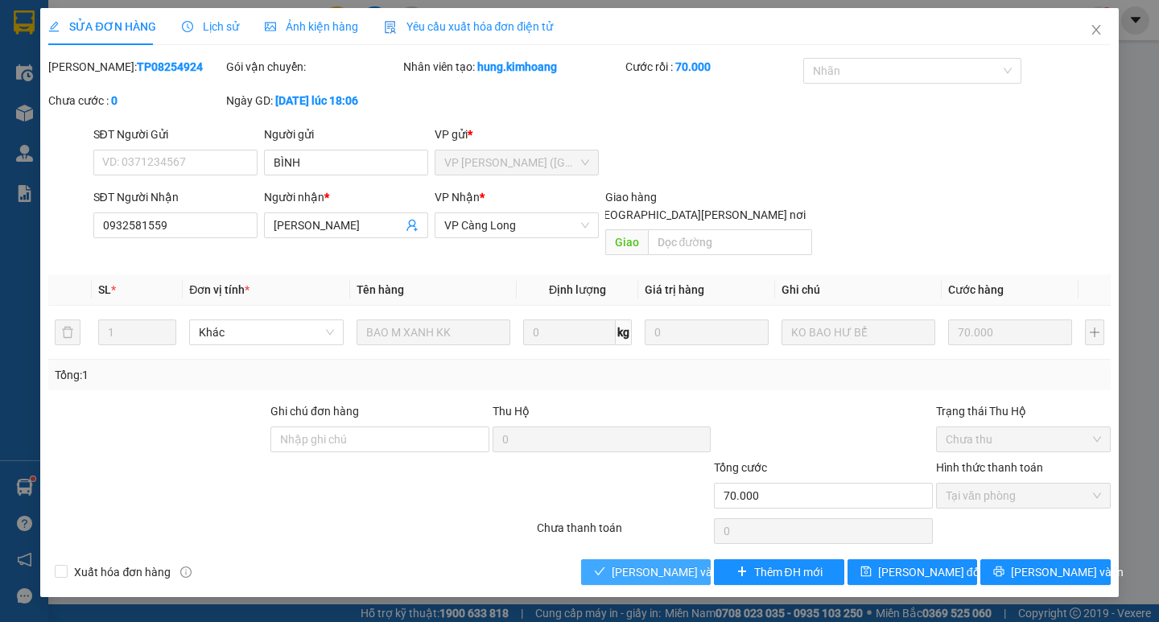
click at [676, 563] on span "[PERSON_NAME] và [PERSON_NAME] hàng" at bounding box center [720, 572] width 217 height 18
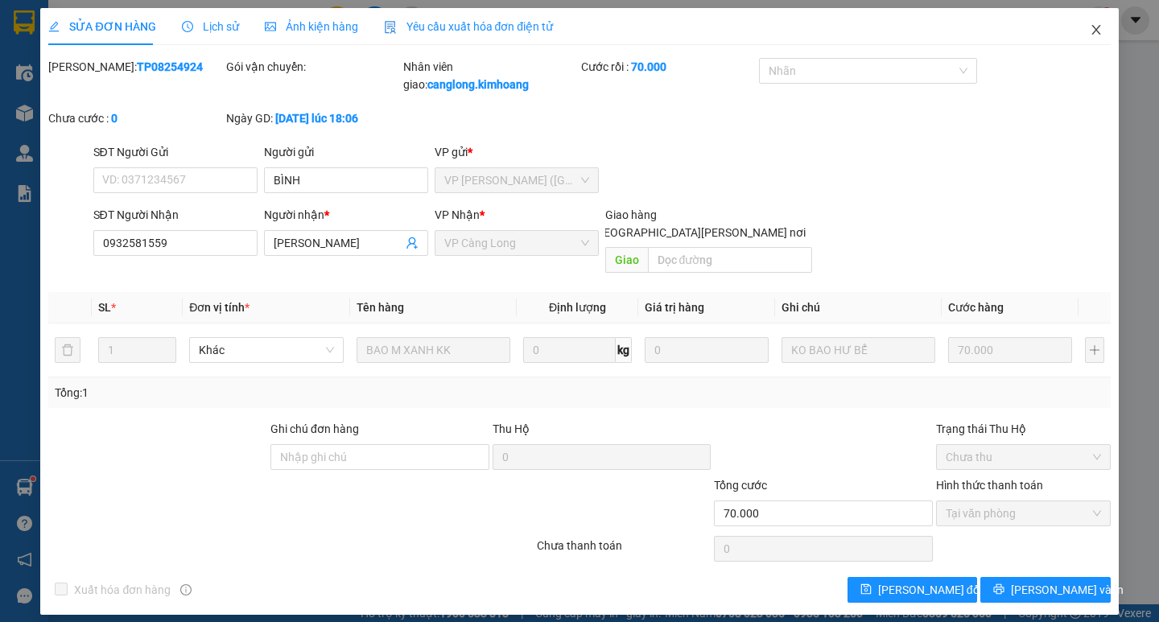
click at [1098, 27] on icon "close" at bounding box center [1095, 30] width 9 height 10
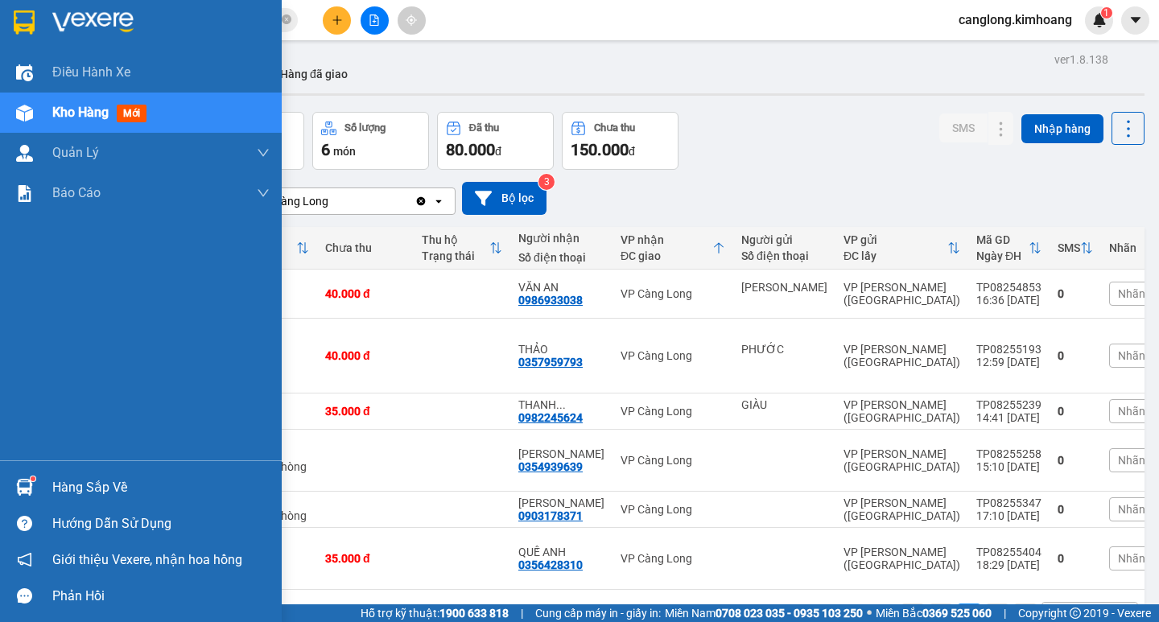
click at [24, 485] on img at bounding box center [24, 487] width 17 height 17
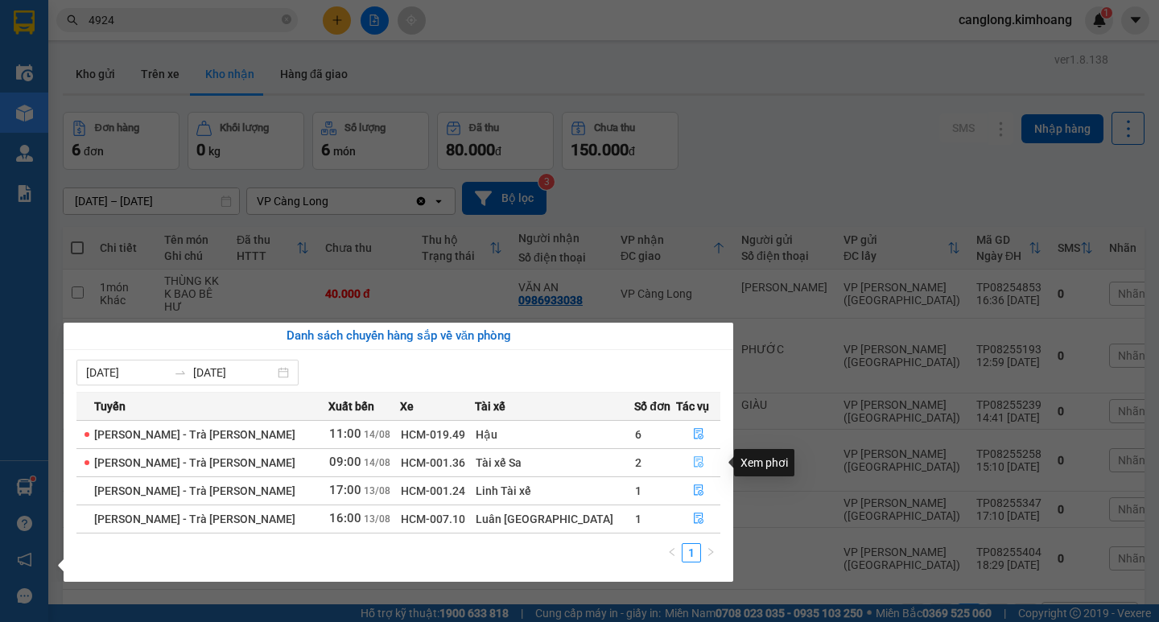
click at [694, 463] on icon "file-done" at bounding box center [699, 462] width 10 height 11
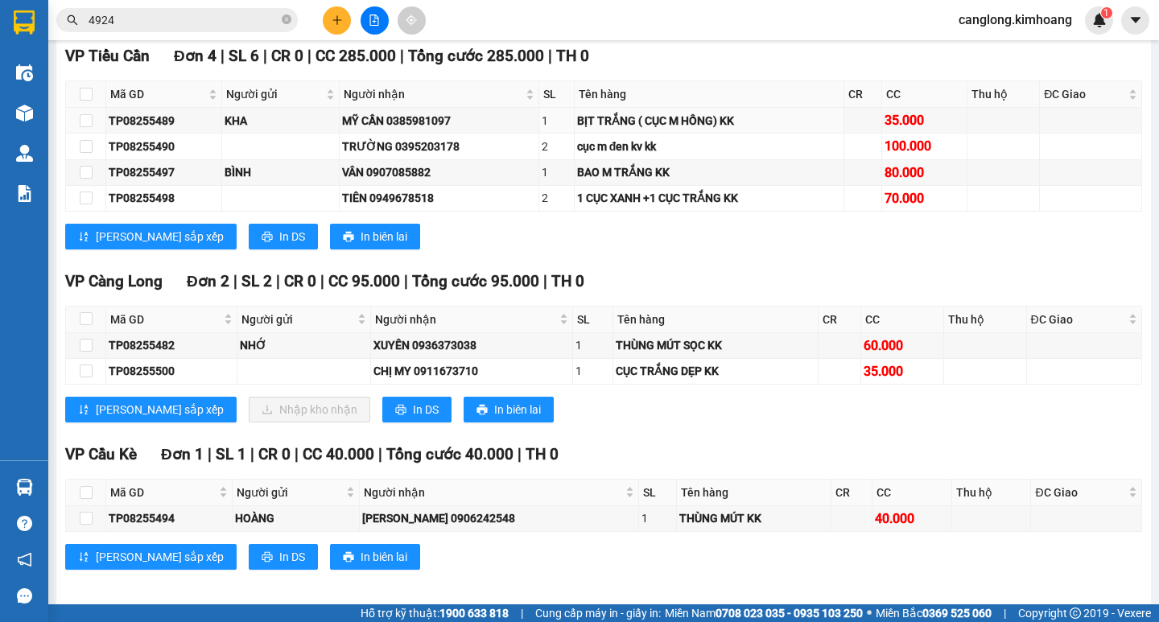
scroll to position [885, 0]
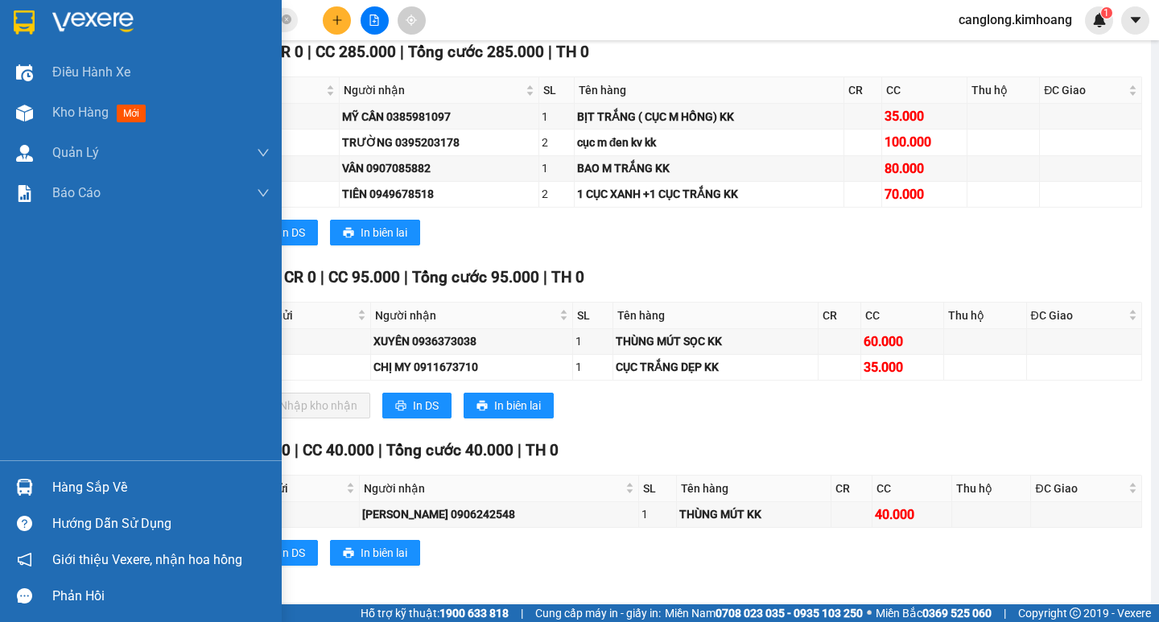
click at [59, 478] on div "Hàng sắp về" at bounding box center [160, 488] width 217 height 24
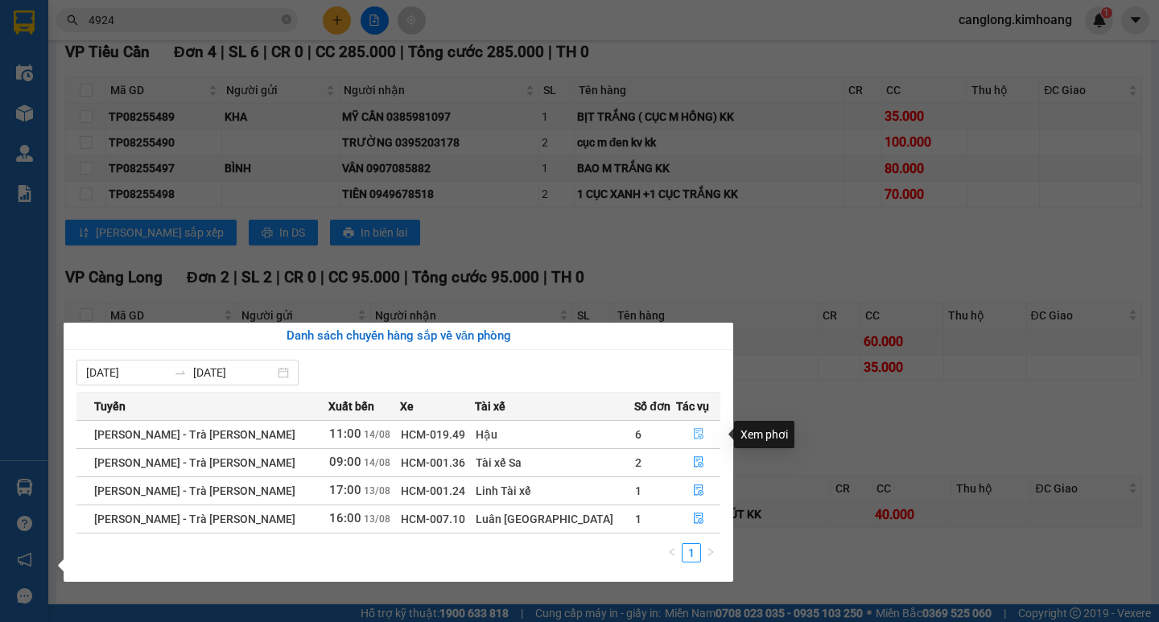
click at [694, 429] on icon "file-done" at bounding box center [699, 434] width 10 height 11
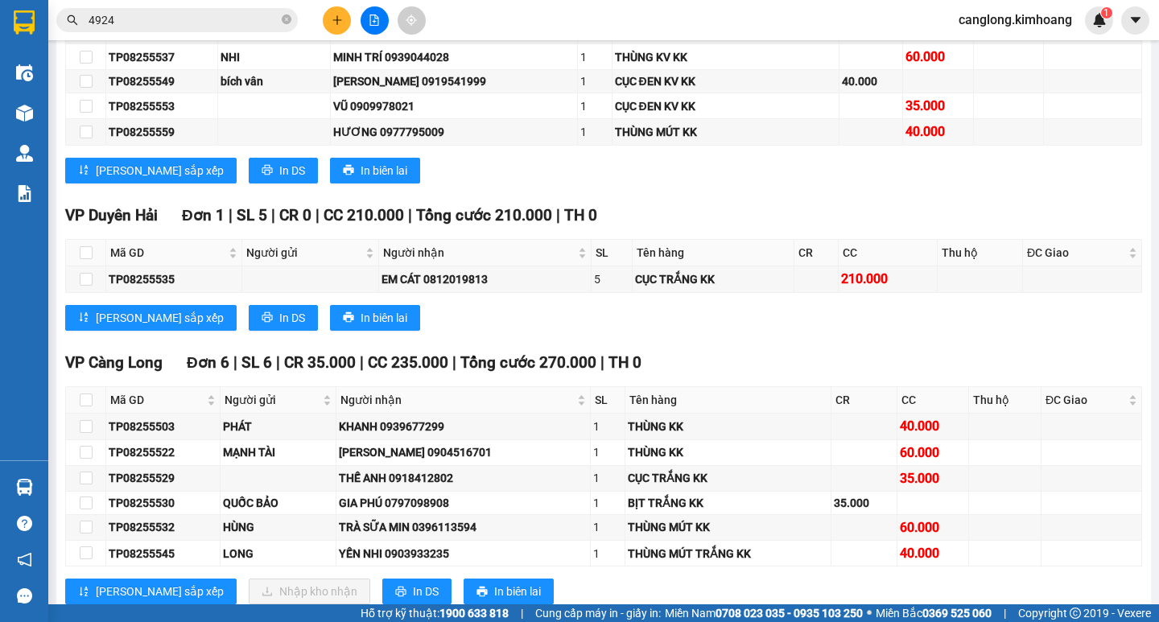
scroll to position [2008, 0]
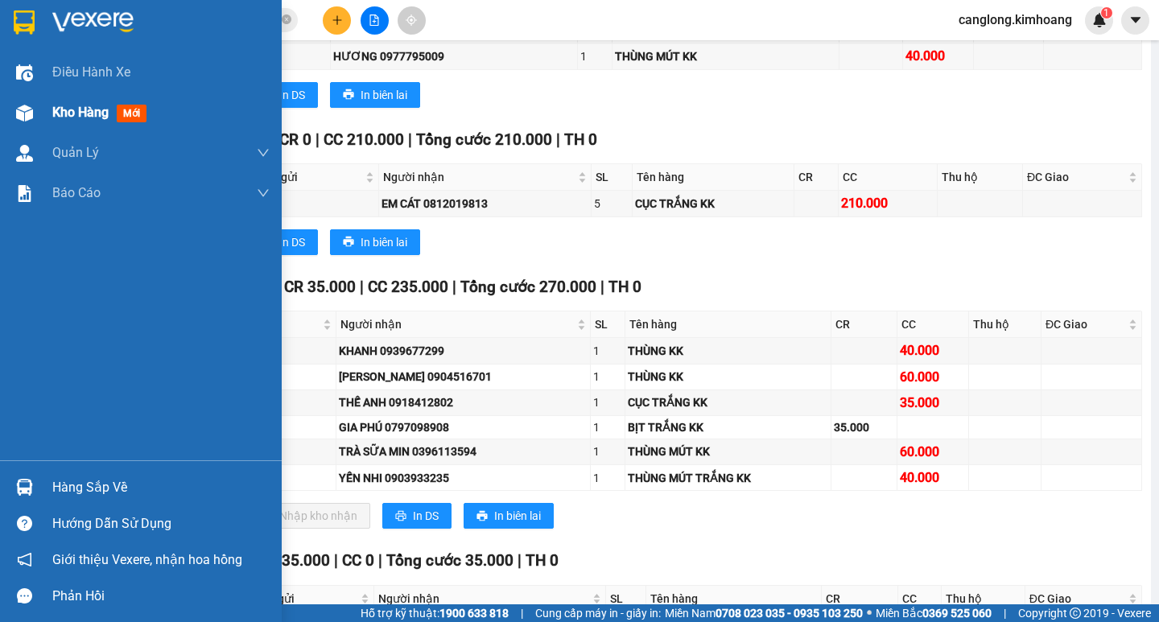
click at [87, 122] on div "Kho hàng mới" at bounding box center [102, 112] width 101 height 20
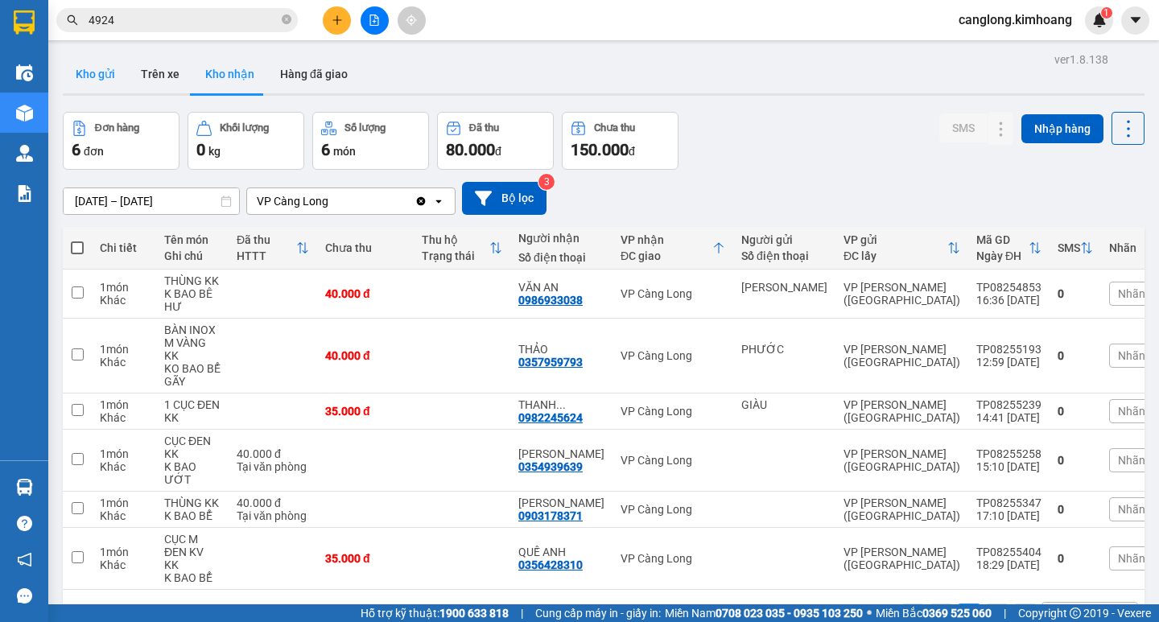
click at [105, 78] on button "Kho gửi" at bounding box center [95, 74] width 65 height 39
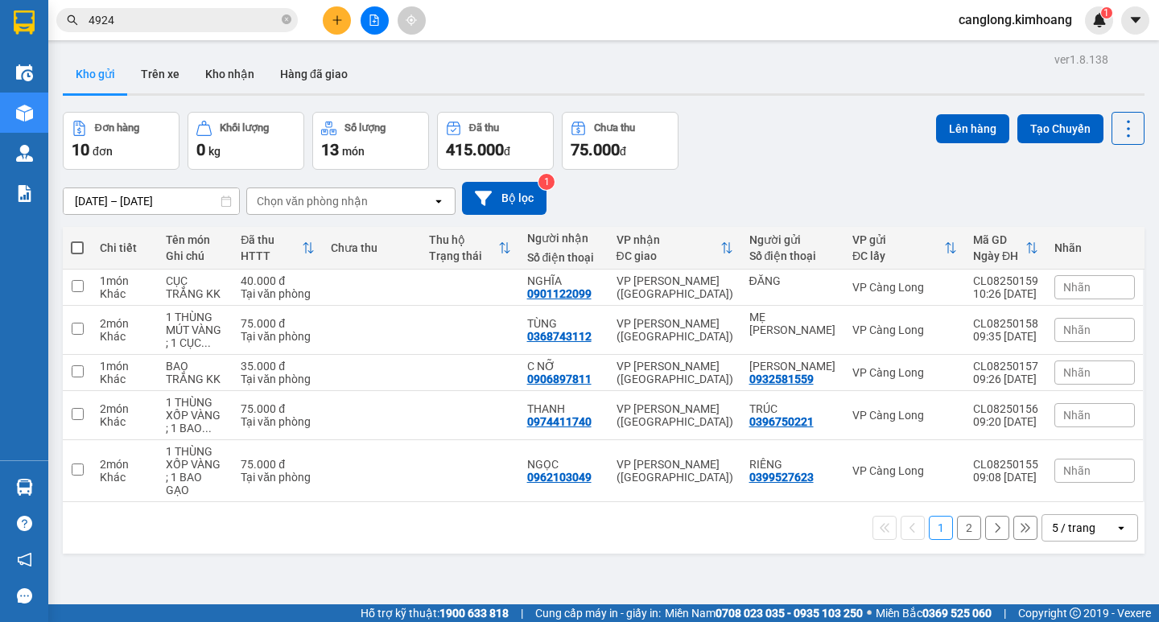
click at [74, 242] on span at bounding box center [77, 247] width 13 height 13
click at [77, 240] on input "checkbox" at bounding box center [77, 240] width 0 height 0
checkbox input "true"
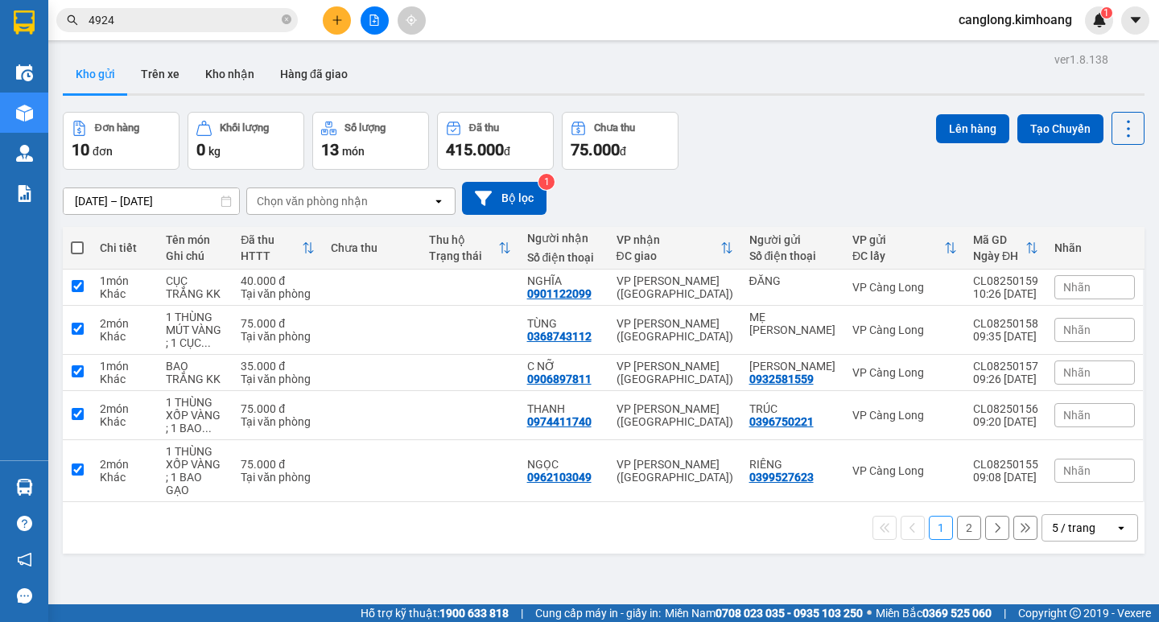
checkbox input "true"
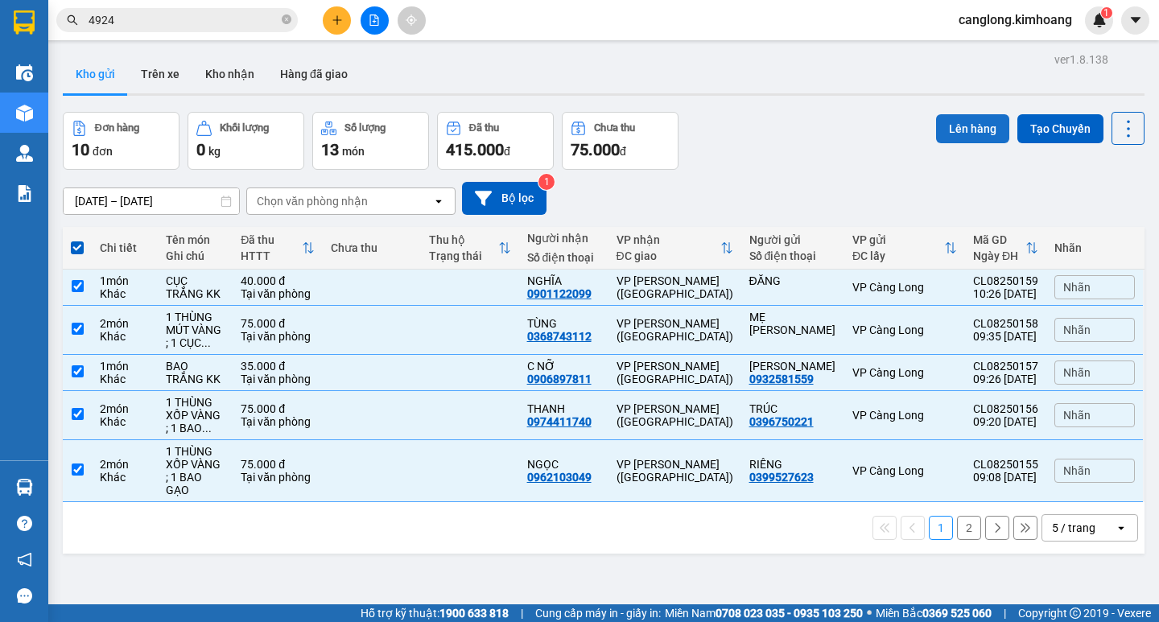
click at [978, 122] on button "Lên hàng" at bounding box center [972, 128] width 73 height 29
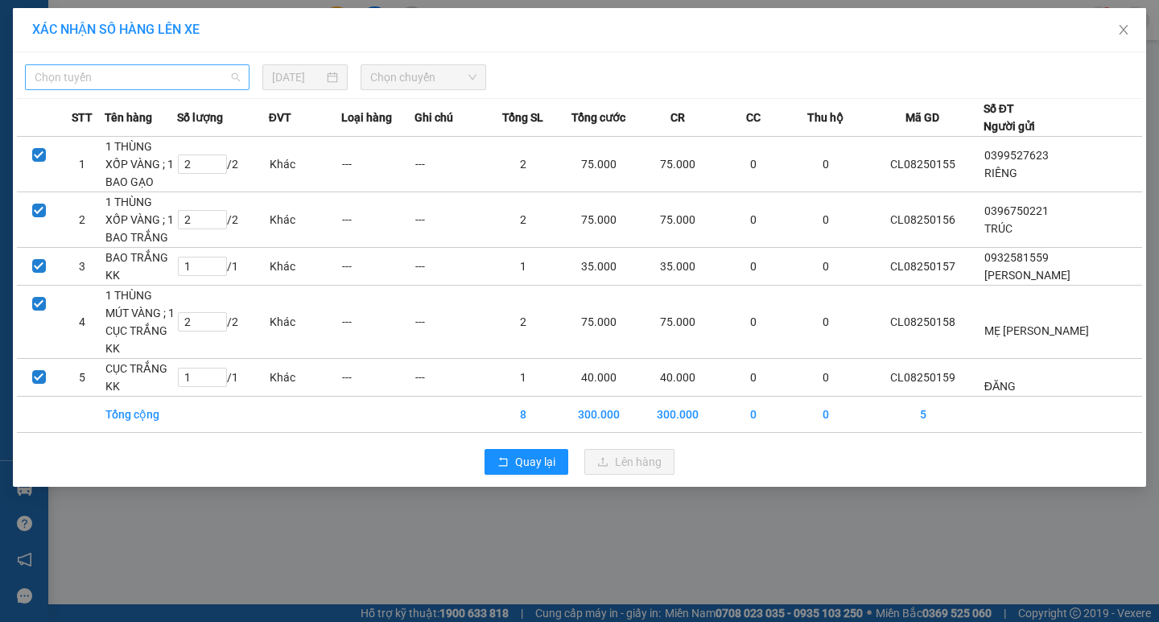
click at [208, 81] on span "Chọn tuyến" at bounding box center [137, 77] width 205 height 24
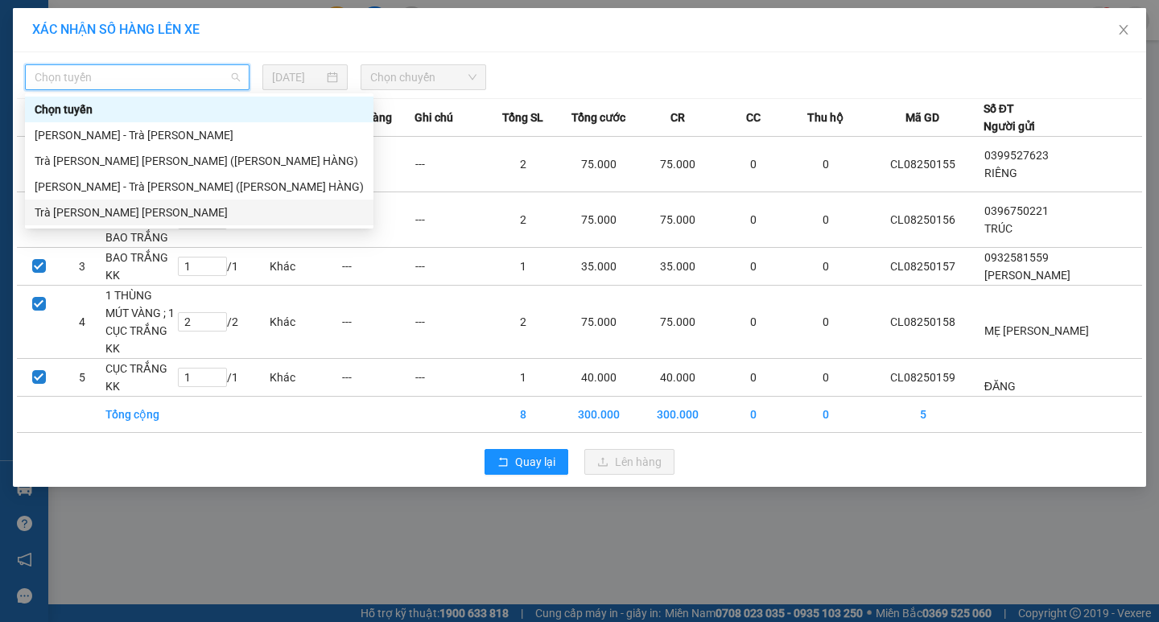
click at [145, 208] on div "Trà [PERSON_NAME] [PERSON_NAME]" at bounding box center [199, 213] width 329 height 18
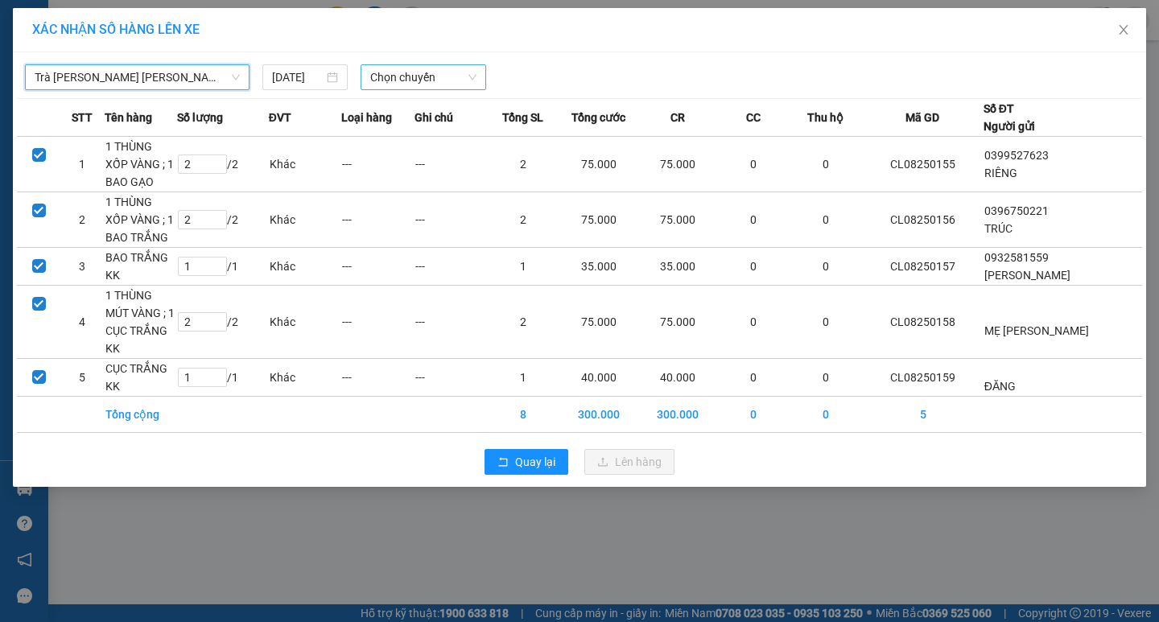
click at [450, 76] on span "Chọn chuyến" at bounding box center [423, 77] width 106 height 24
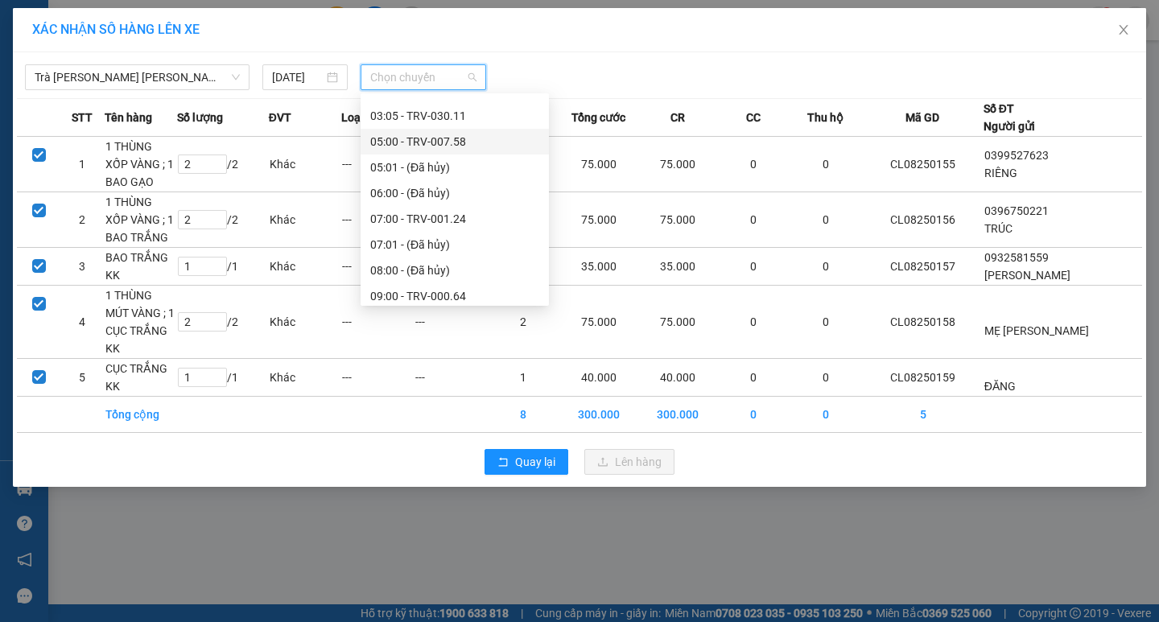
scroll to position [322, 0]
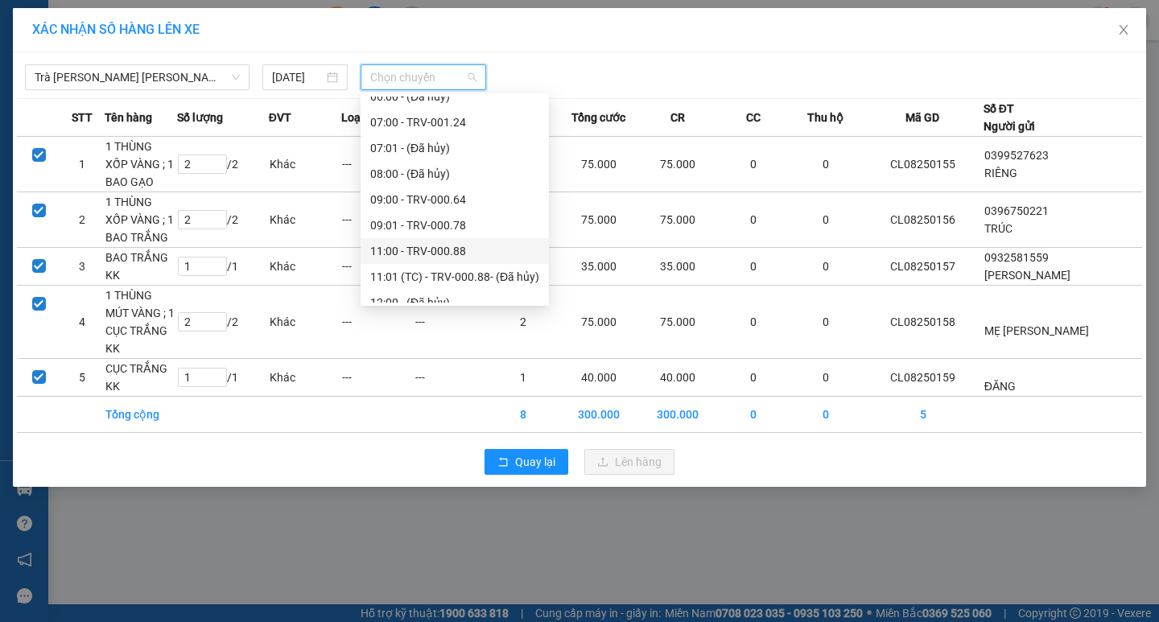
click at [431, 244] on div "11:00 - TRV-000.88" at bounding box center [454, 251] width 169 height 18
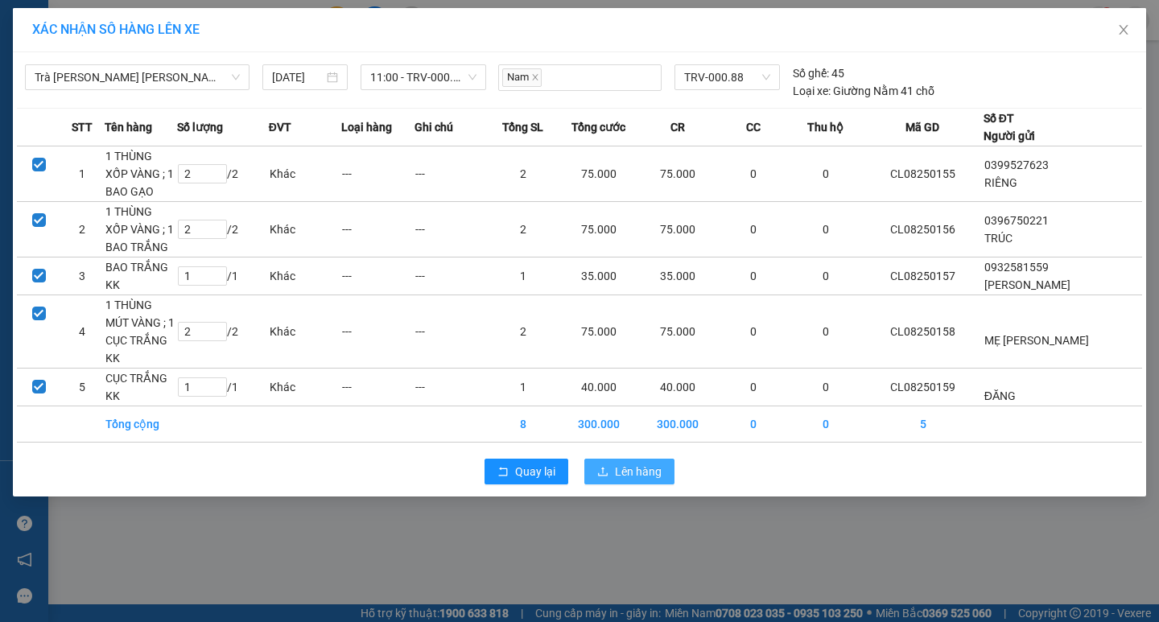
click at [641, 463] on span "Lên hàng" at bounding box center [638, 472] width 47 height 18
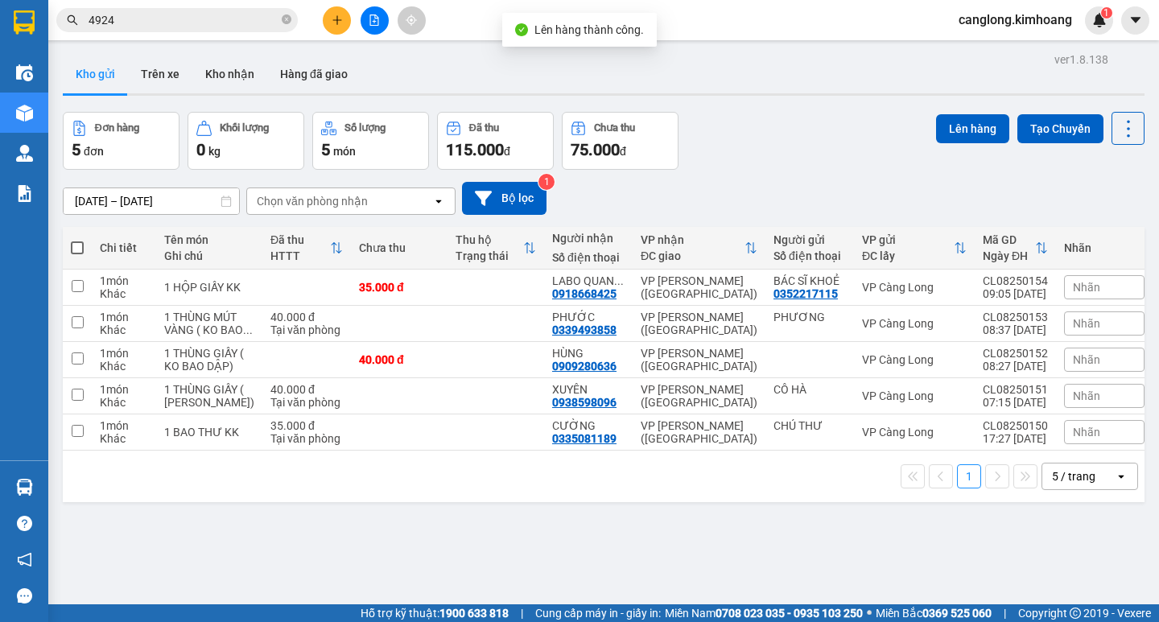
click at [76, 249] on span at bounding box center [77, 247] width 13 height 13
click at [77, 240] on input "checkbox" at bounding box center [77, 240] width 0 height 0
checkbox input "true"
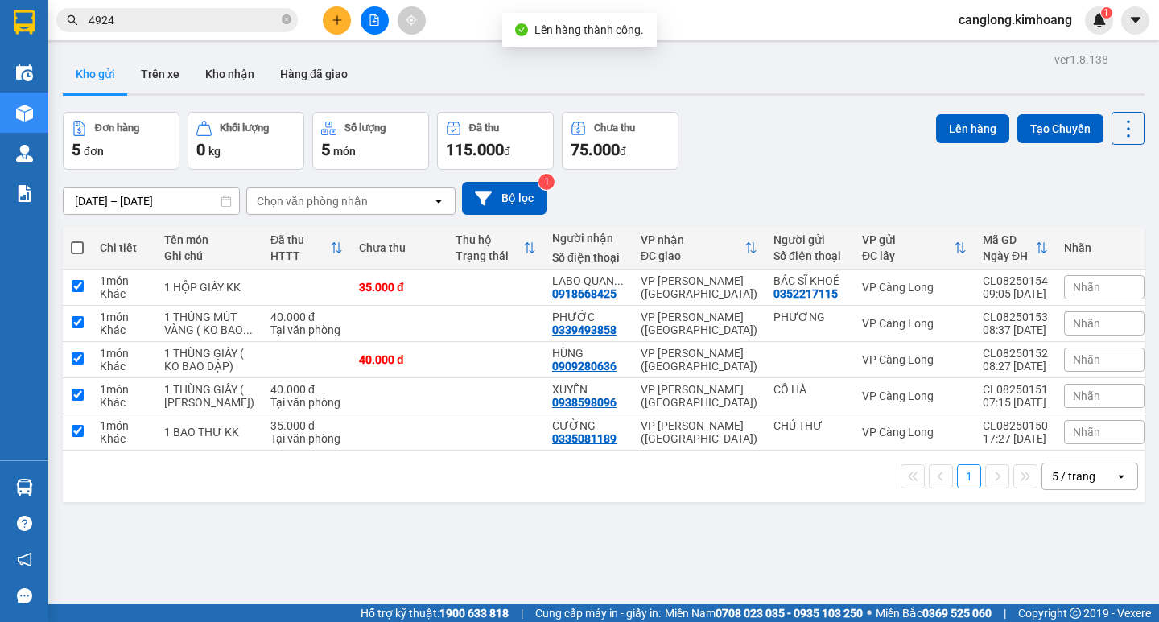
checkbox input "true"
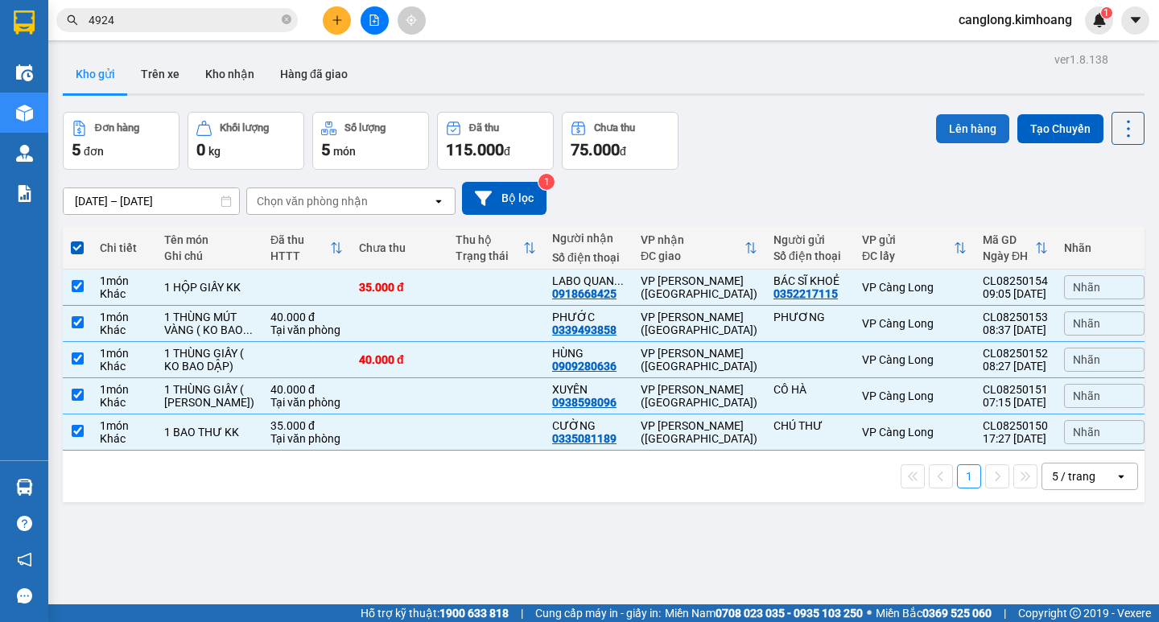
click at [952, 126] on button "Lên hàng" at bounding box center [972, 128] width 73 height 29
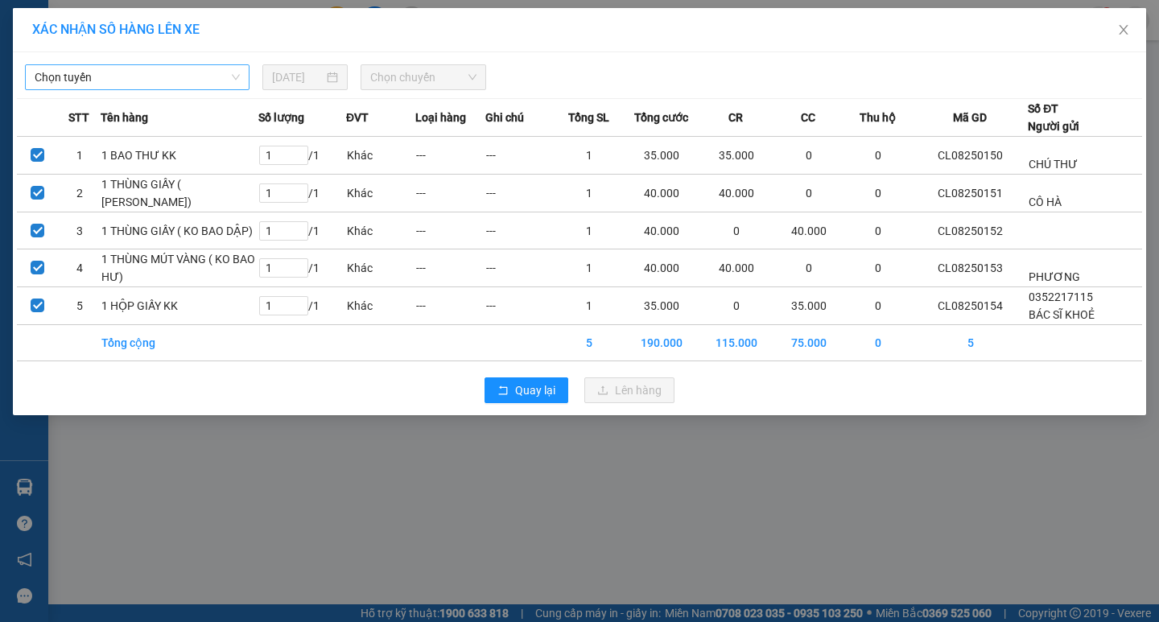
click at [163, 79] on span "Chọn tuyến" at bounding box center [137, 77] width 205 height 24
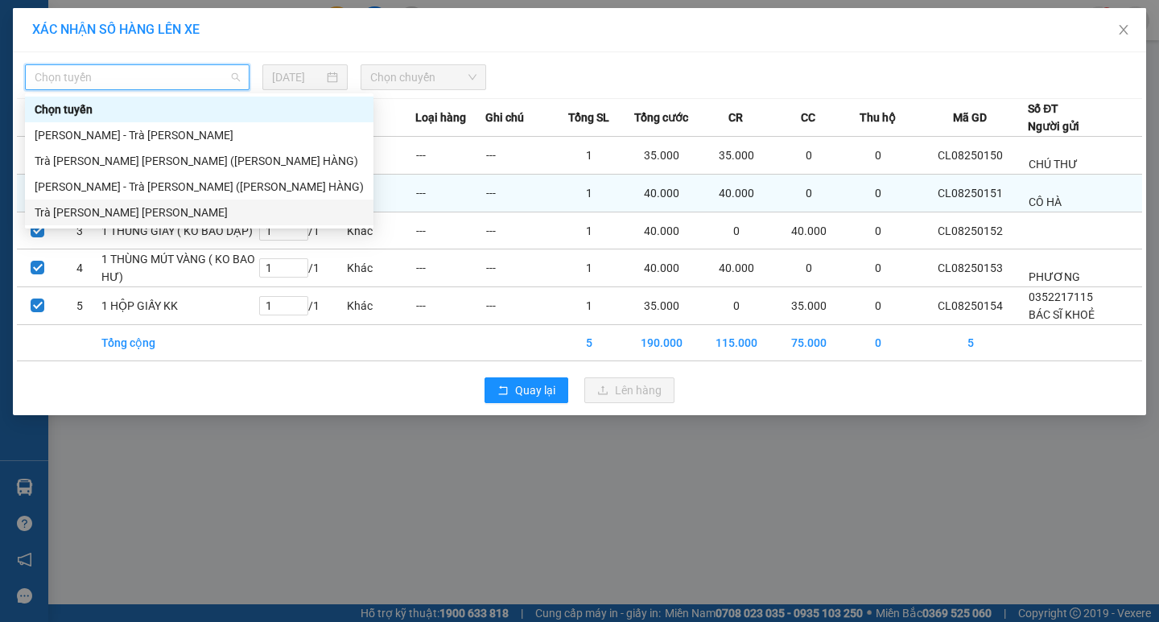
click at [148, 202] on div "Trà [PERSON_NAME] [PERSON_NAME]" at bounding box center [199, 213] width 348 height 26
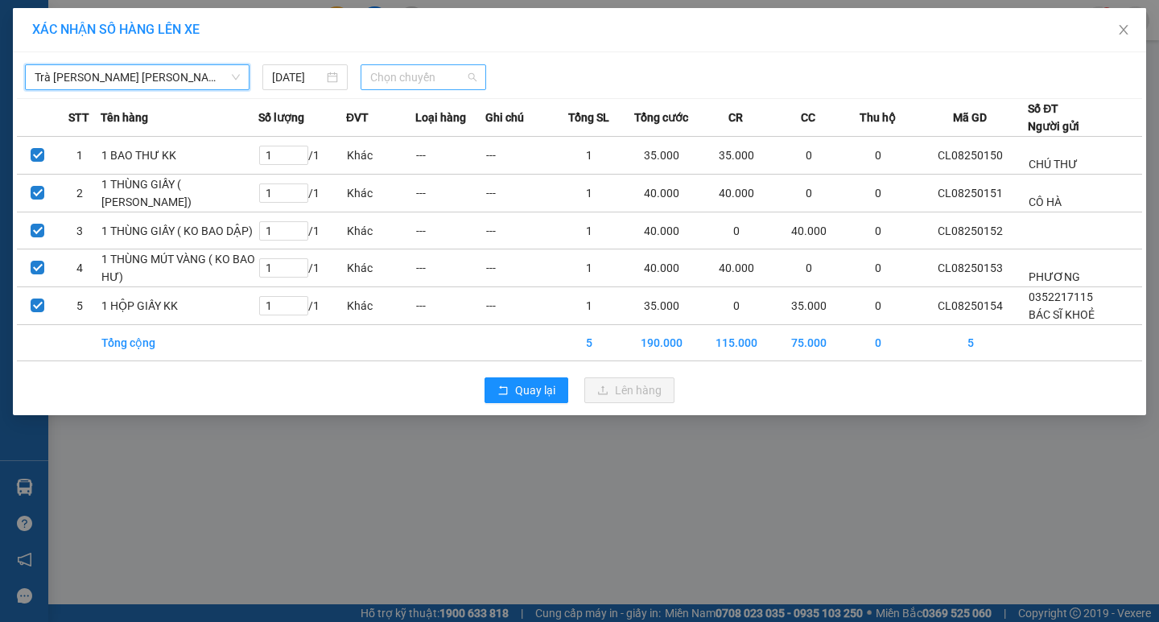
click at [451, 73] on span "Chọn chuyến" at bounding box center [423, 77] width 106 height 24
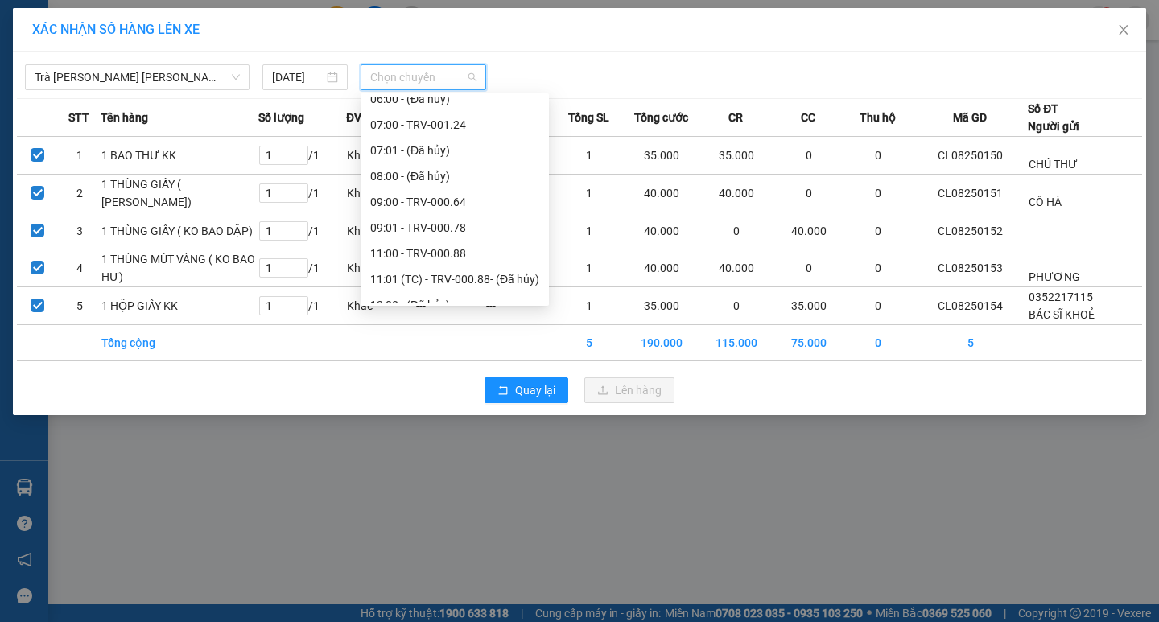
scroll to position [322, 0]
click at [419, 244] on div "11:00 - TRV-000.88" at bounding box center [454, 251] width 169 height 18
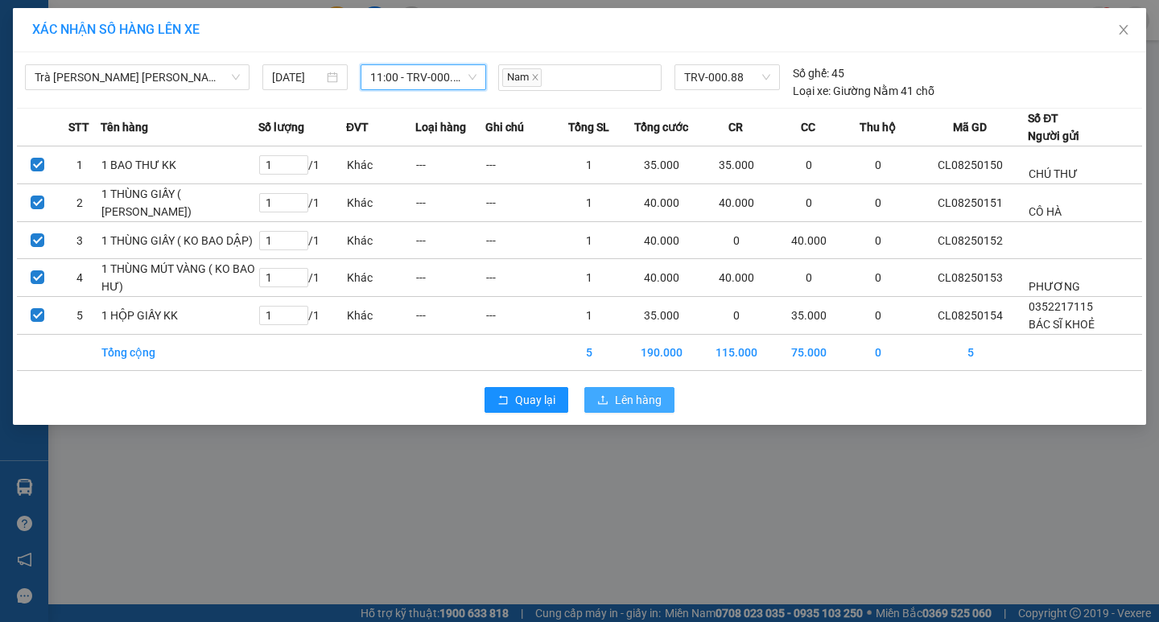
click at [602, 407] on button "Lên hàng" at bounding box center [629, 400] width 90 height 26
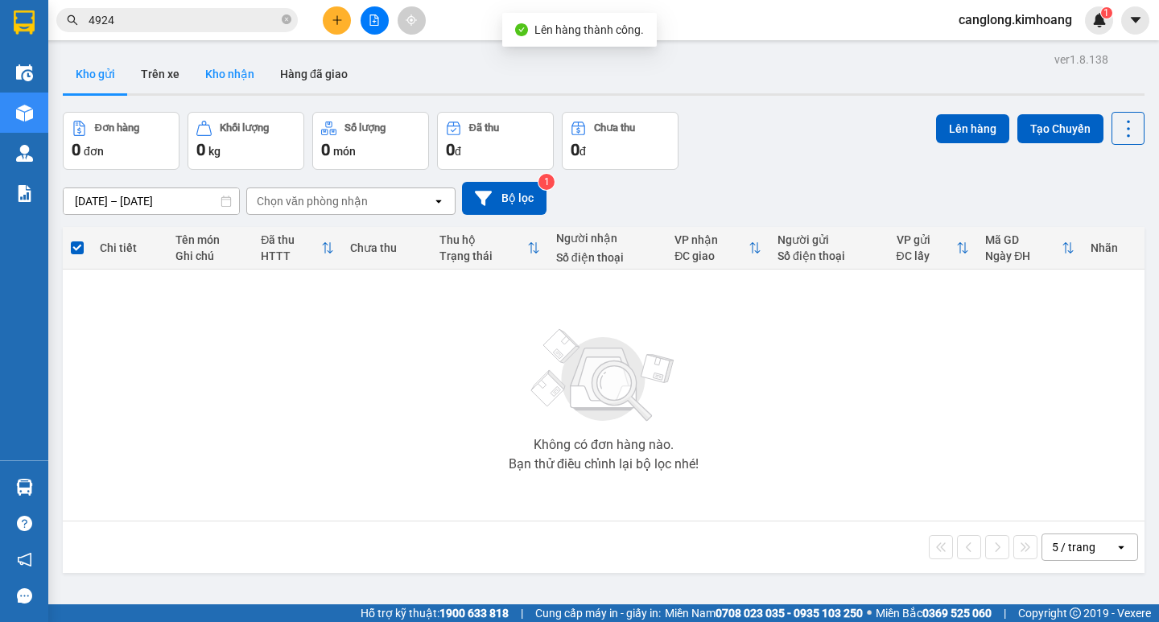
click at [236, 66] on button "Kho nhận" at bounding box center [229, 74] width 75 height 39
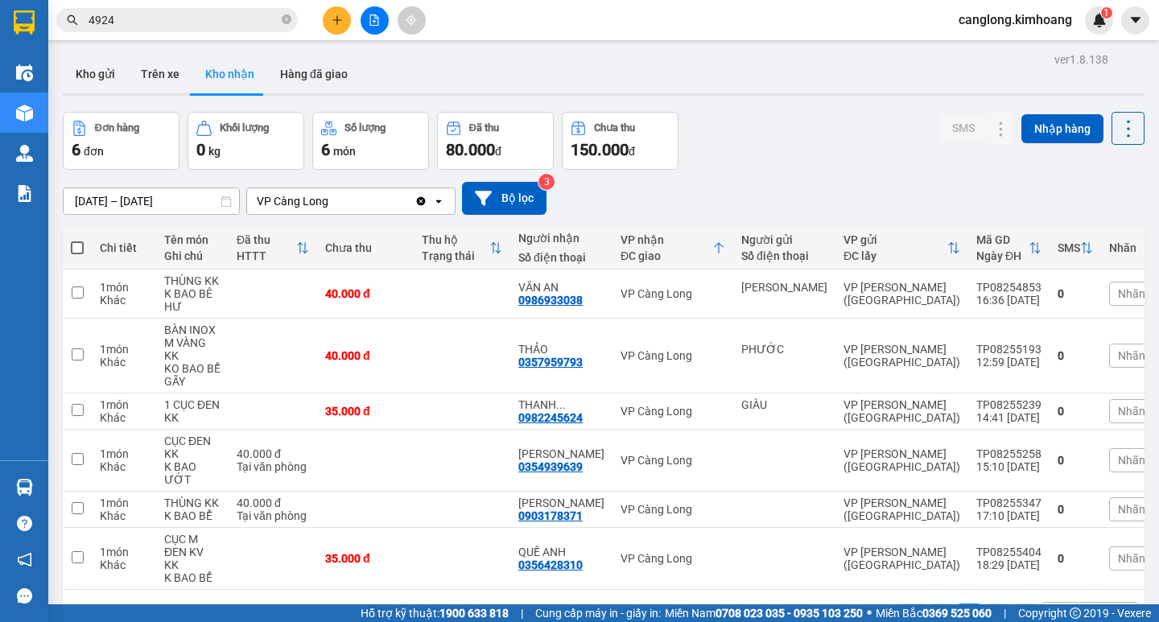
click at [208, 19] on input "4924" at bounding box center [184, 20] width 190 height 18
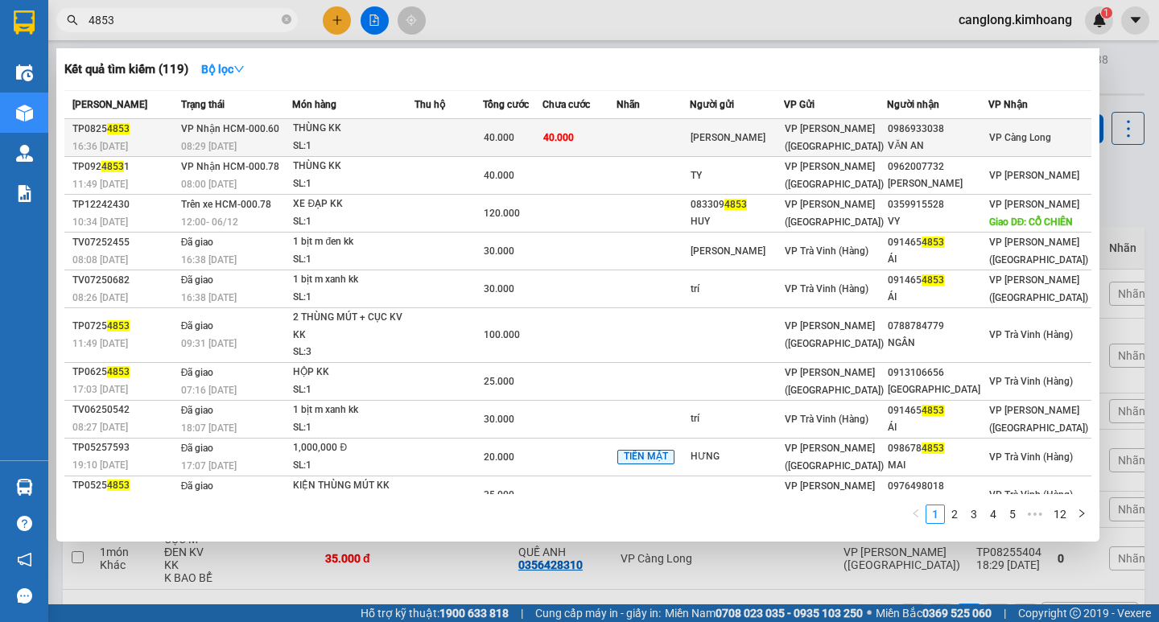
type input "4853"
click at [977, 126] on div "0986933038" at bounding box center [937, 129] width 99 height 17
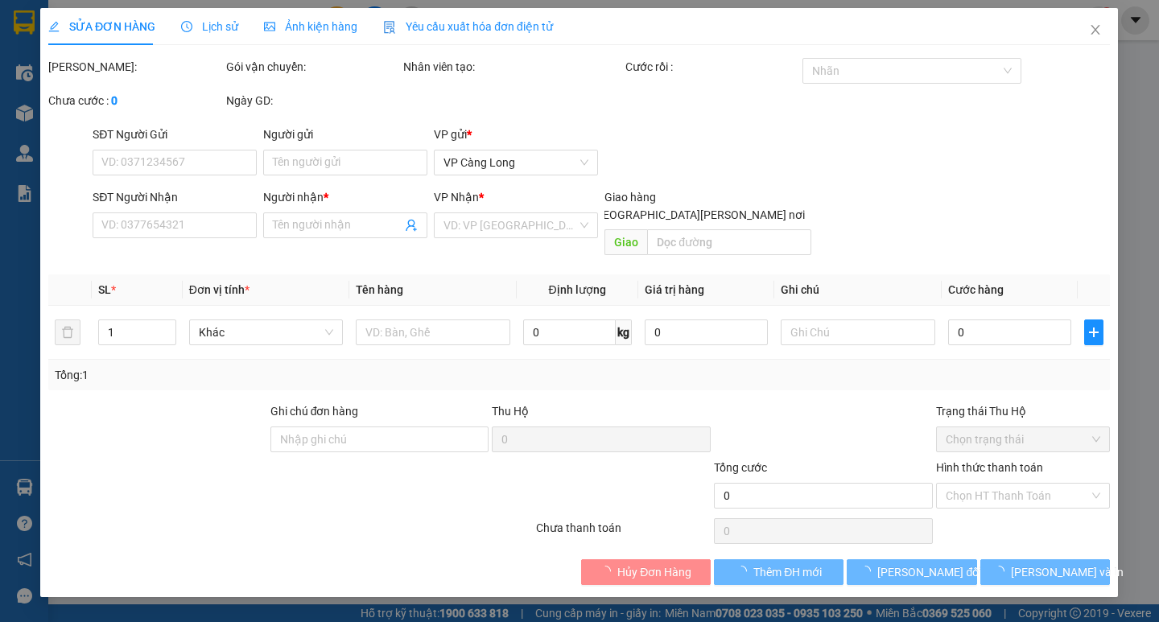
type input "[PERSON_NAME]"
type input "0986933038"
type input "VĂN AN"
type input "40.000"
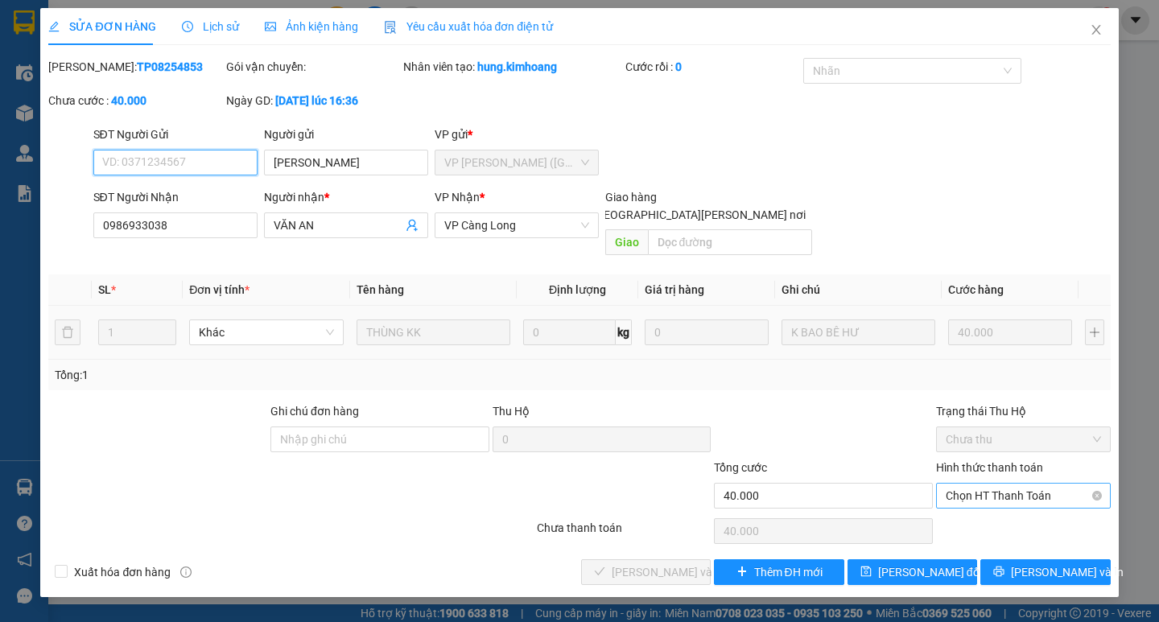
click at [973, 484] on span "Chọn HT Thanh Toán" at bounding box center [1022, 496] width 155 height 24
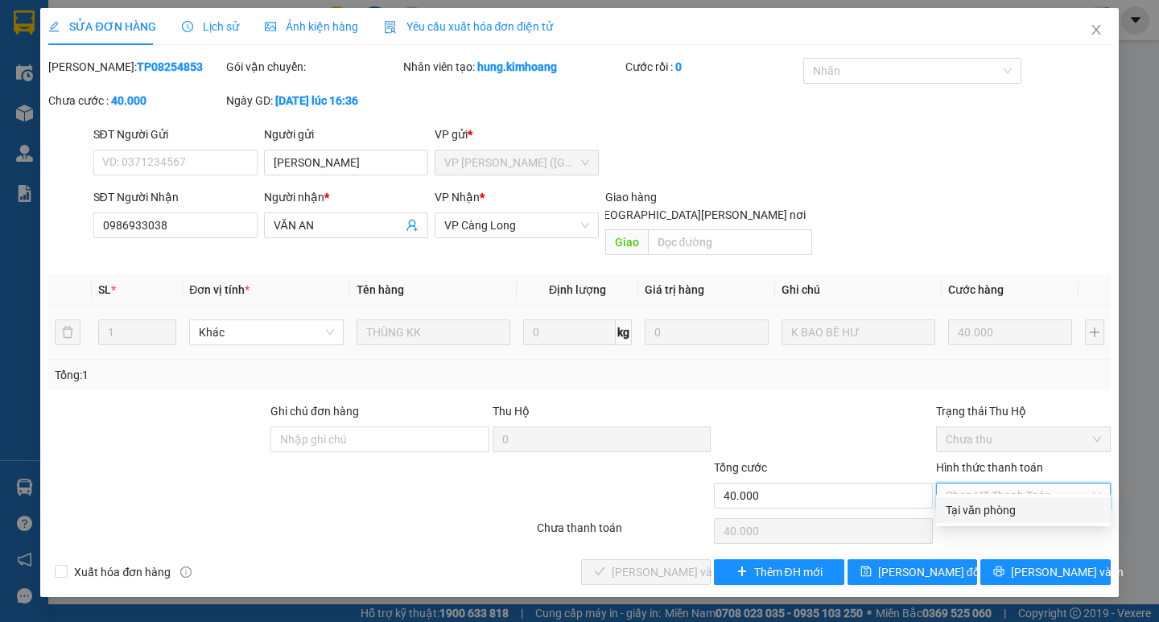
click at [953, 513] on div "Tại văn phòng" at bounding box center [1022, 510] width 155 height 18
type input "0"
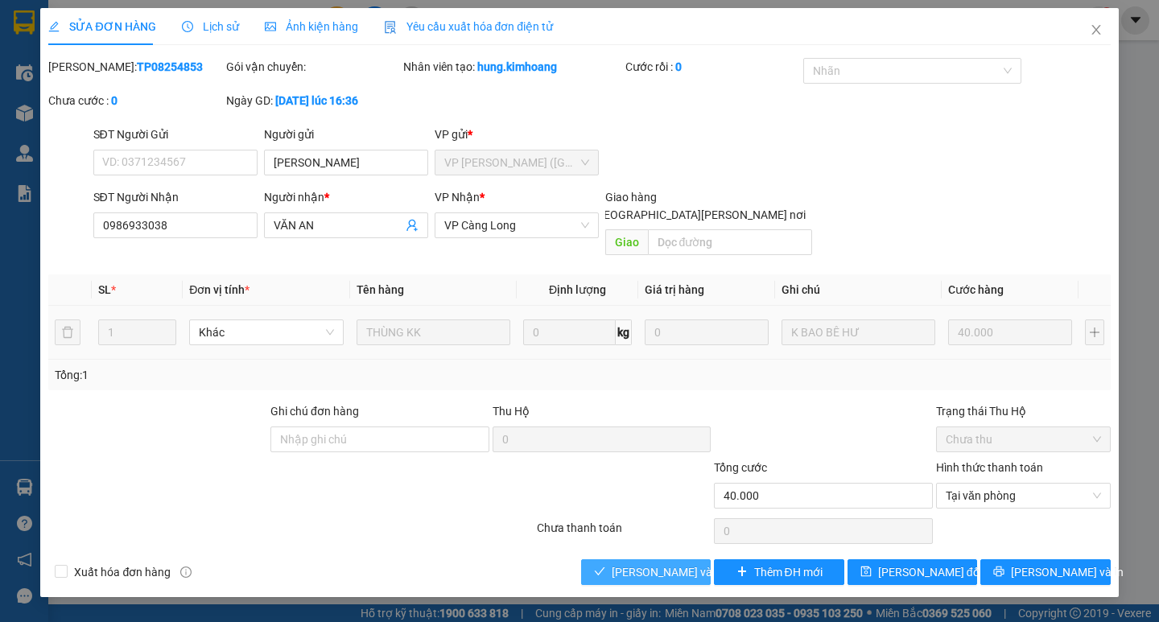
click at [671, 563] on span "[PERSON_NAME] và [PERSON_NAME] hàng" at bounding box center [720, 572] width 217 height 18
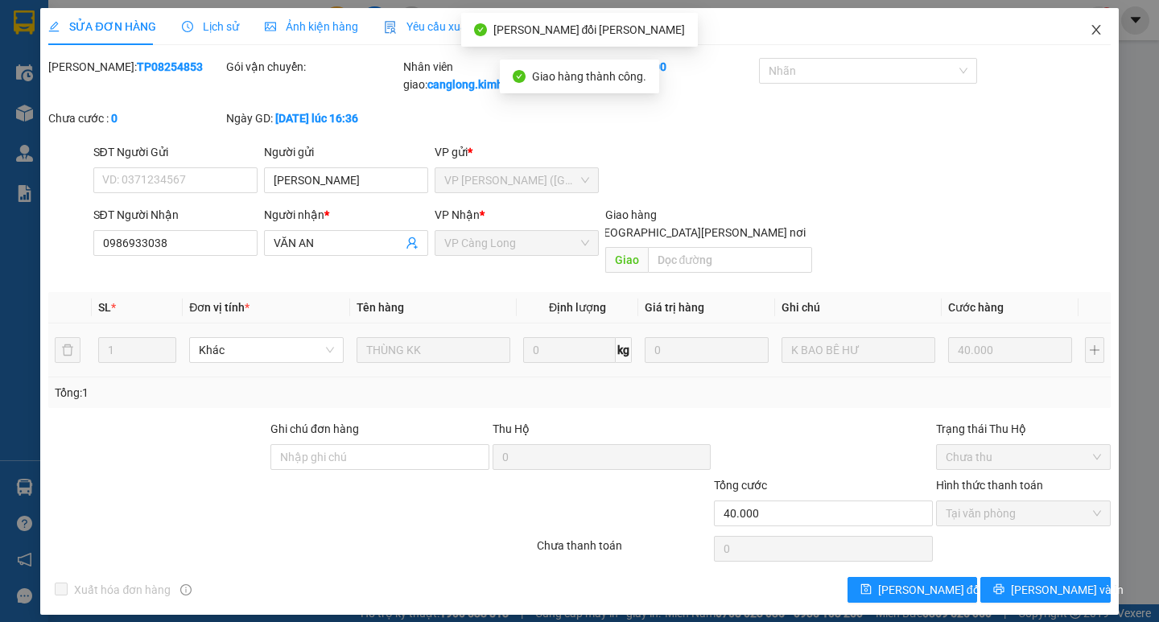
click at [1090, 33] on icon "close" at bounding box center [1095, 29] width 13 height 13
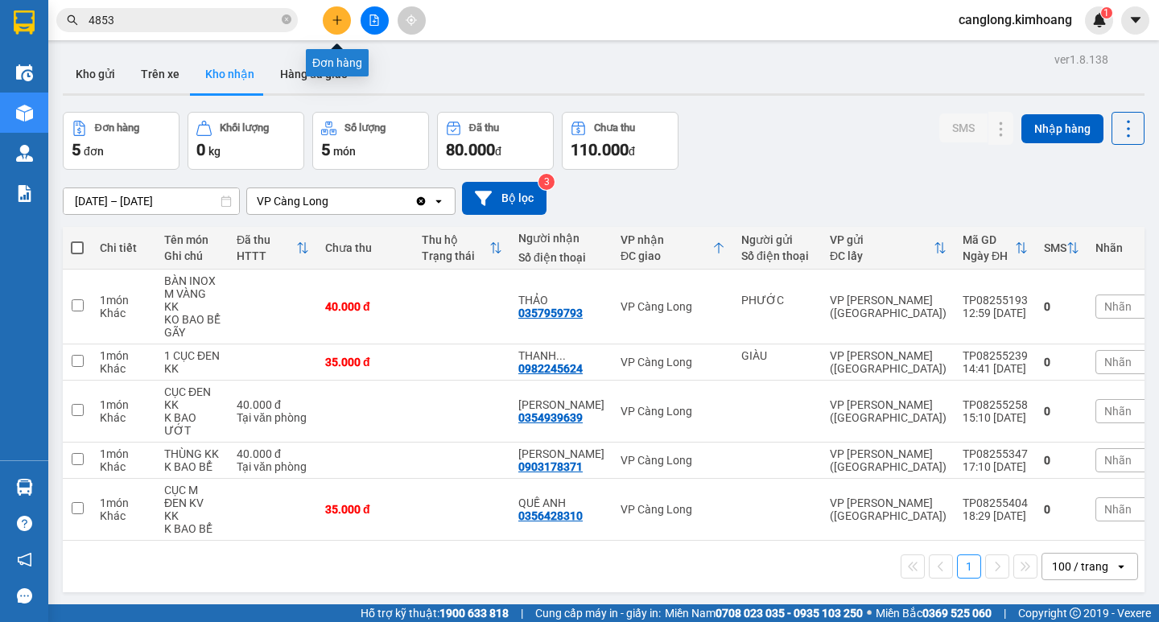
click at [343, 22] on button at bounding box center [337, 20] width 28 height 28
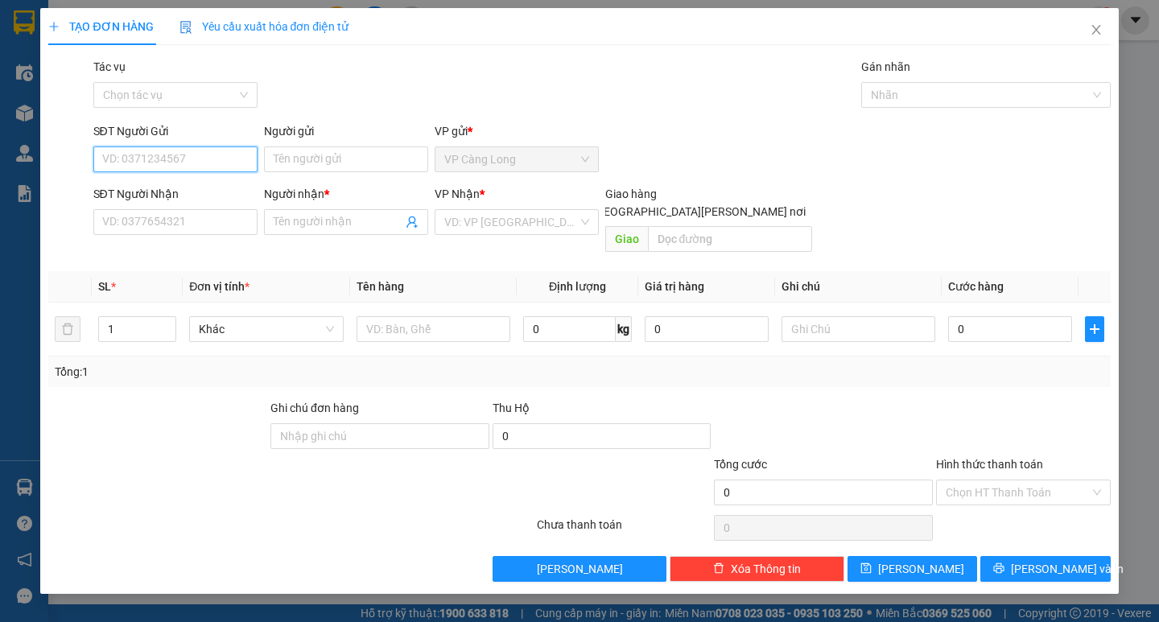
click at [160, 163] on input "SĐT Người Gửi" at bounding box center [175, 159] width 164 height 26
click at [182, 185] on div "0357024357 - SANG" at bounding box center [182, 192] width 159 height 18
type input "0357024357"
type input "SANG"
type input "0975418796"
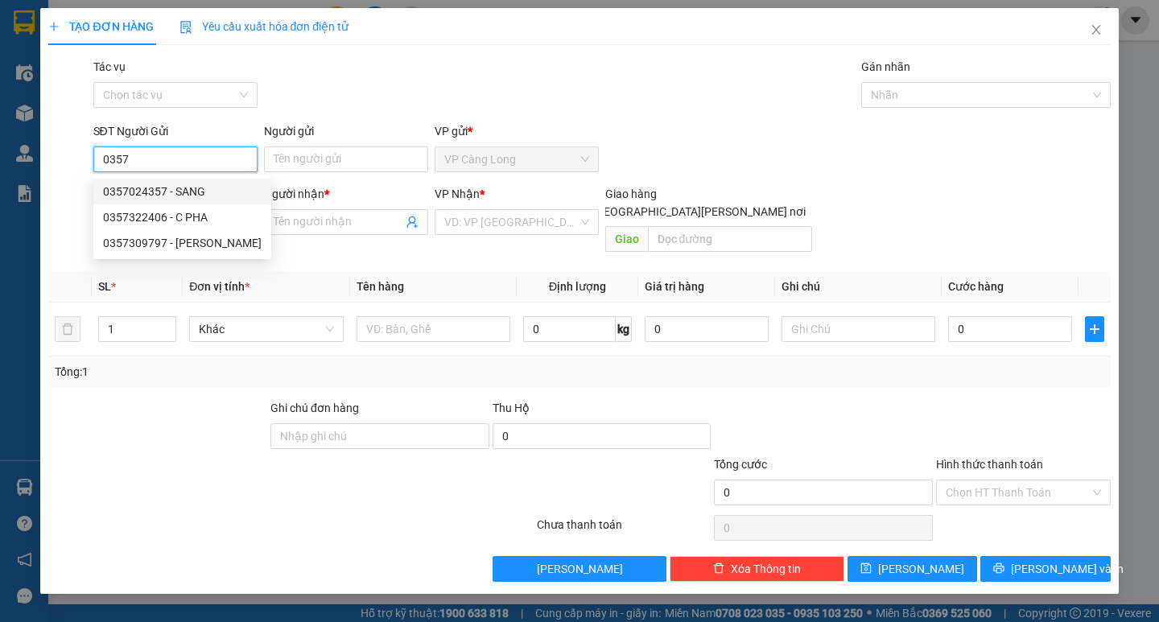
type input "A TRỌNG"
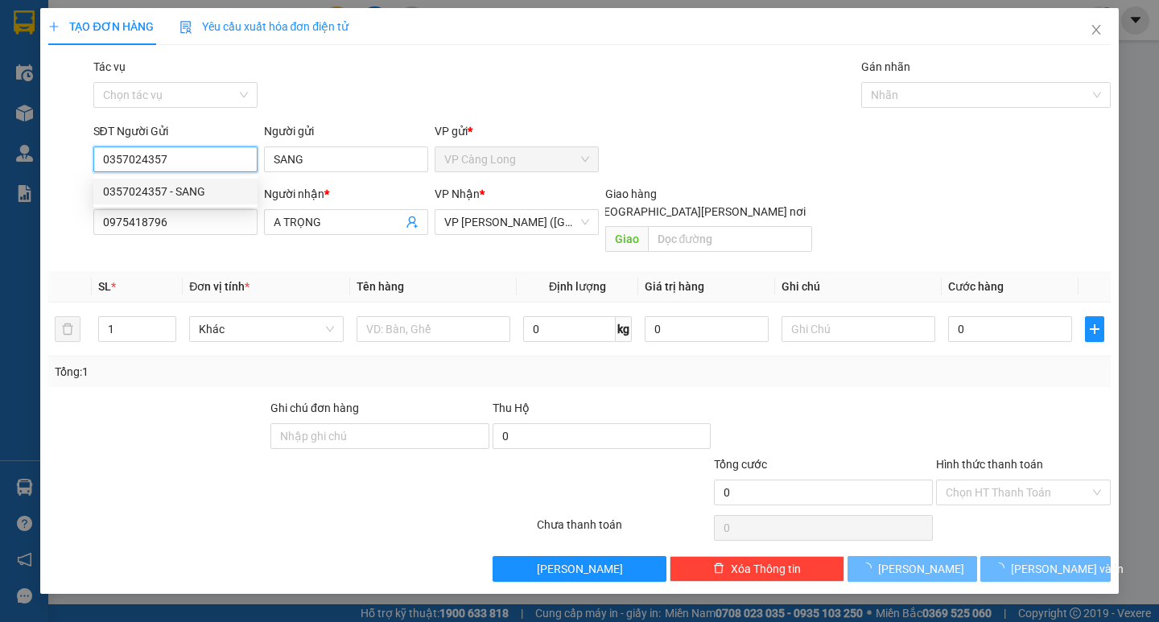
type input "35.000"
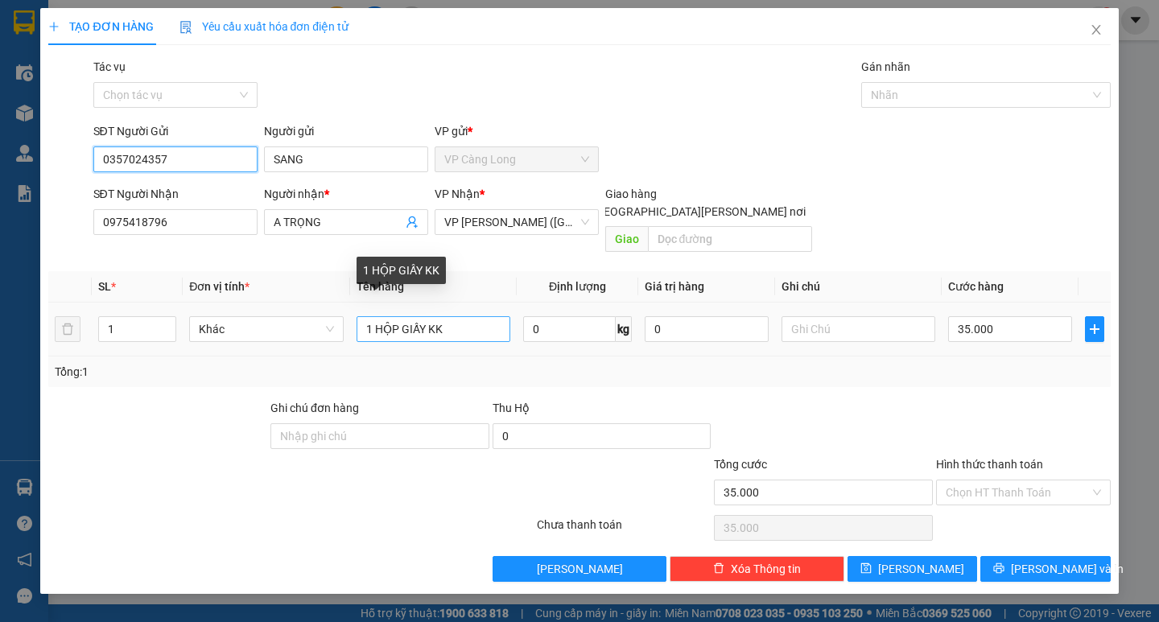
type input "0357024357"
click at [449, 316] on input "1 HỘP GIẤY KK" at bounding box center [433, 329] width 154 height 26
type input "1"
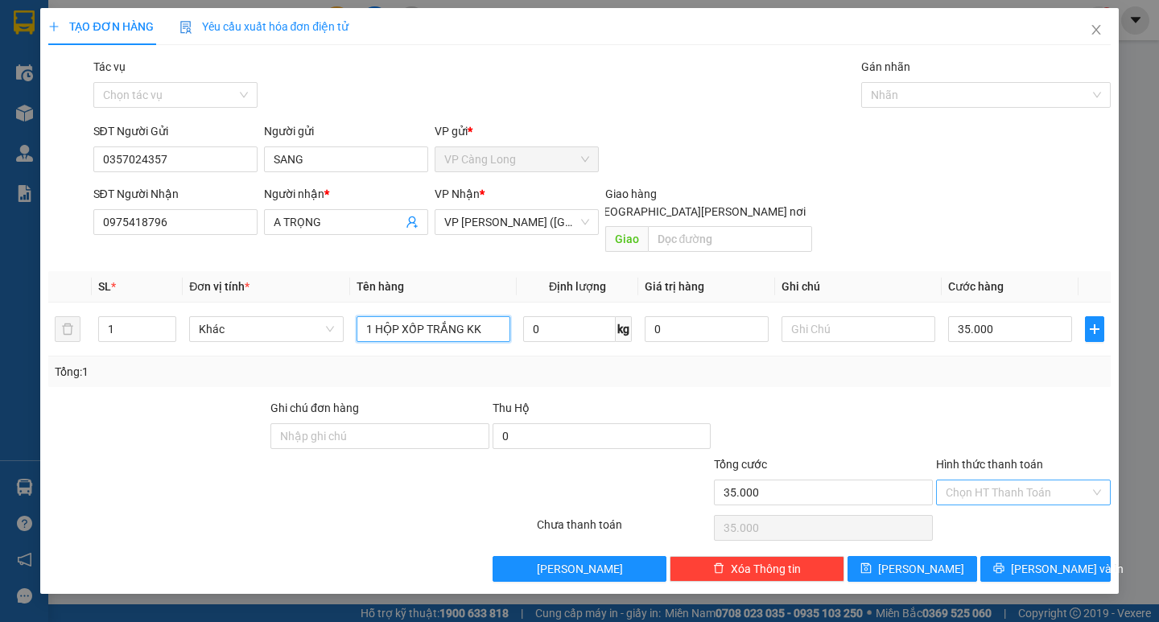
type input "1 HỘP XỐP TRẮNG KK"
click at [1010, 480] on input "Hình thức thanh toán" at bounding box center [1017, 492] width 144 height 24
click at [1017, 503] on div "Tại văn phòng" at bounding box center [1022, 507] width 155 height 18
type input "0"
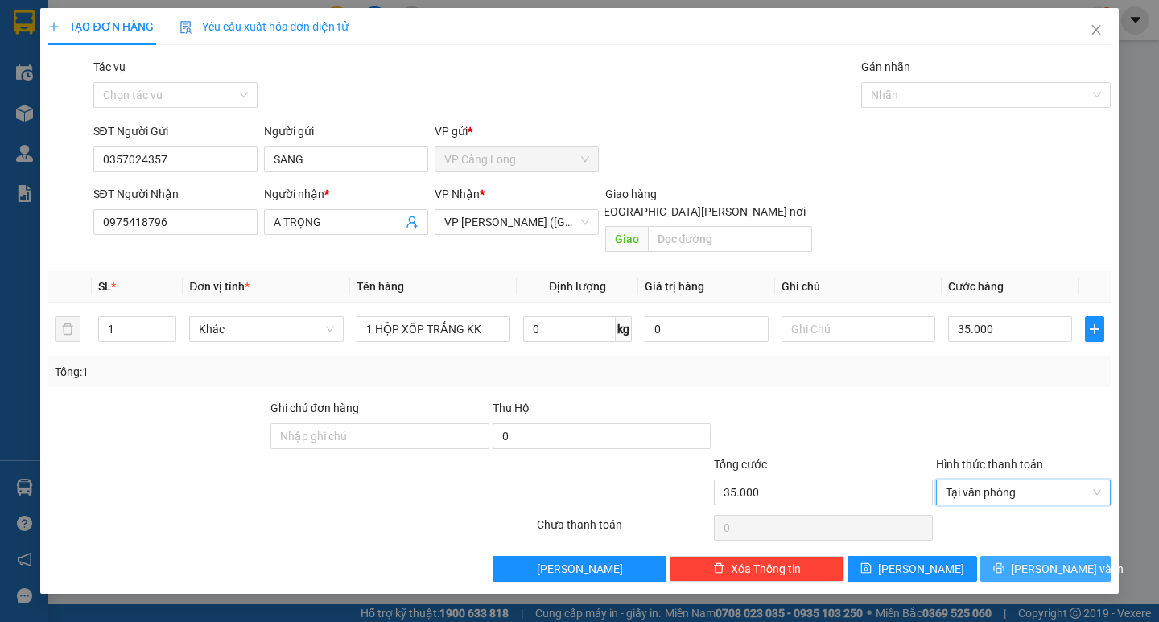
click at [1054, 560] on span "[PERSON_NAME] và In" at bounding box center [1067, 569] width 113 height 18
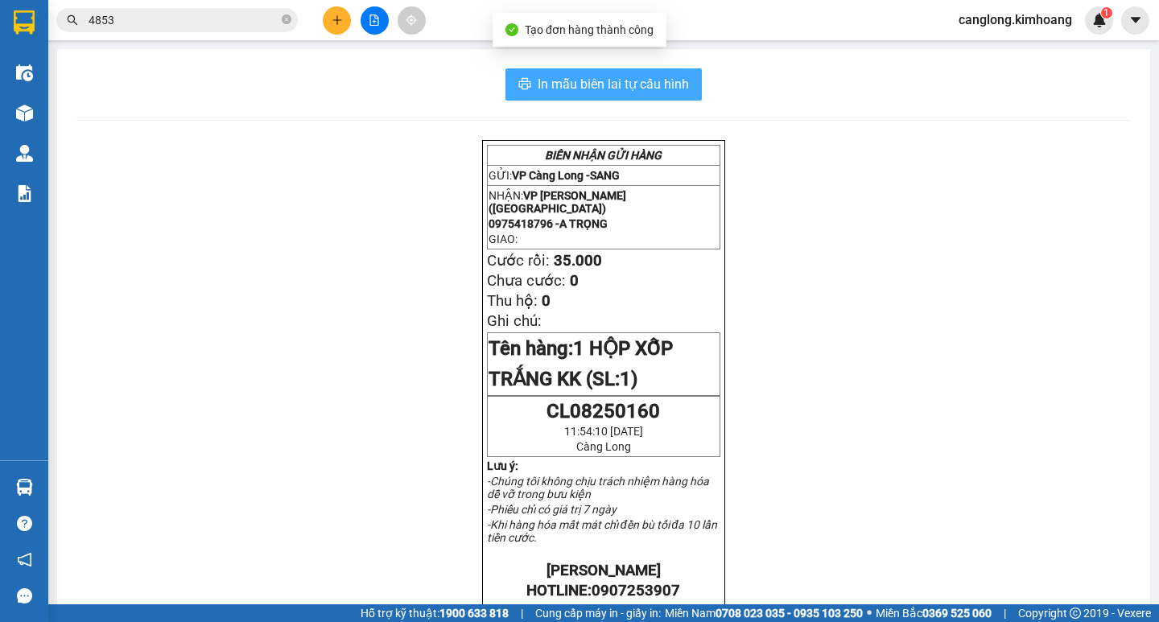
click at [621, 75] on span "In mẫu biên lai tự cấu hình" at bounding box center [612, 84] width 151 height 20
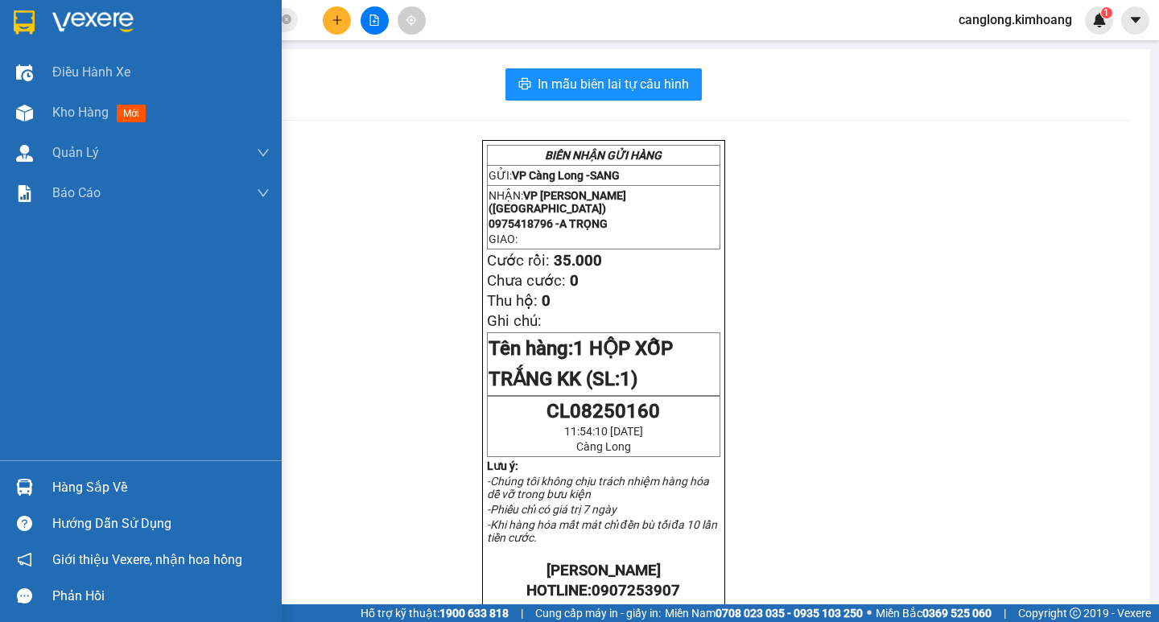
click at [118, 490] on div "Hàng sắp về" at bounding box center [160, 488] width 217 height 24
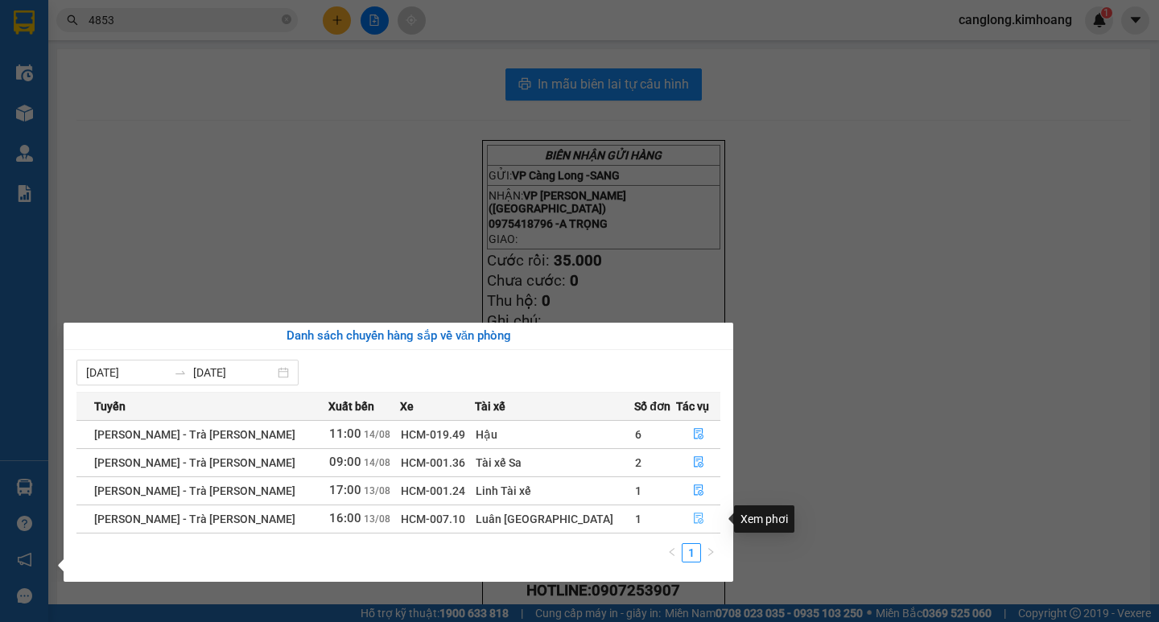
click at [693, 517] on icon "file-done" at bounding box center [698, 518] width 11 height 11
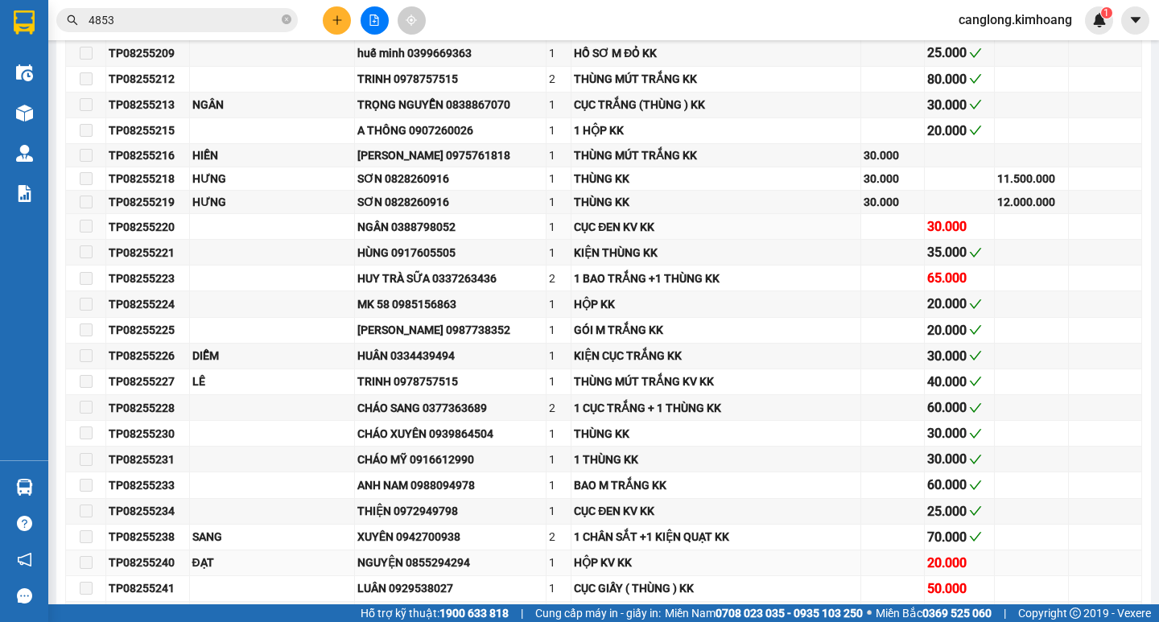
type input "[DATE]"
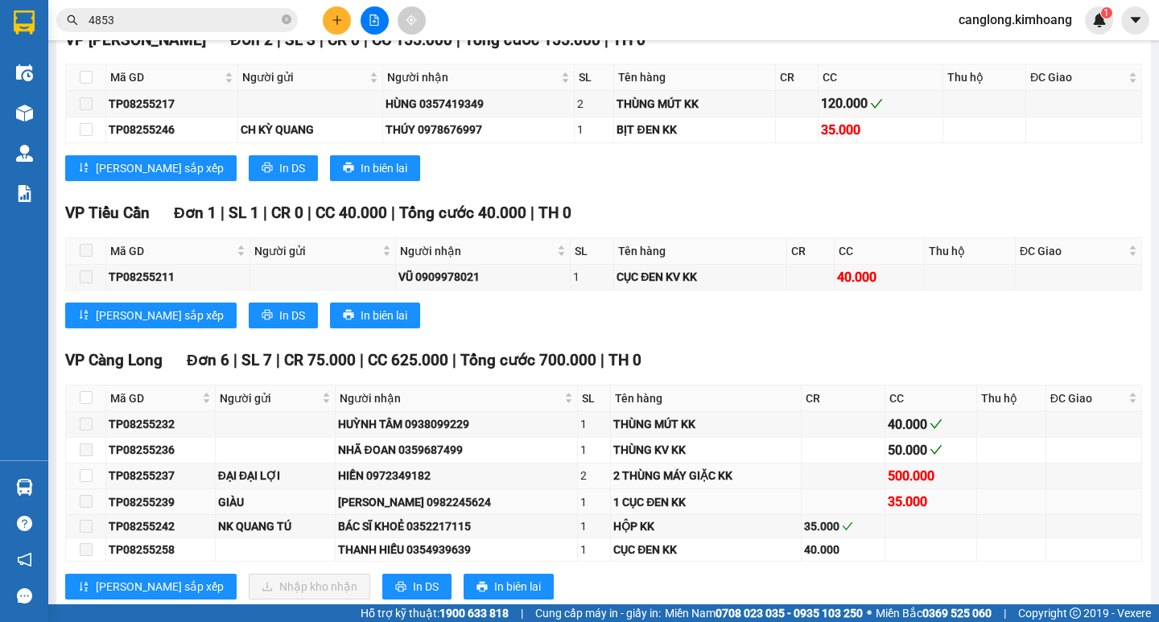
scroll to position [1690, 0]
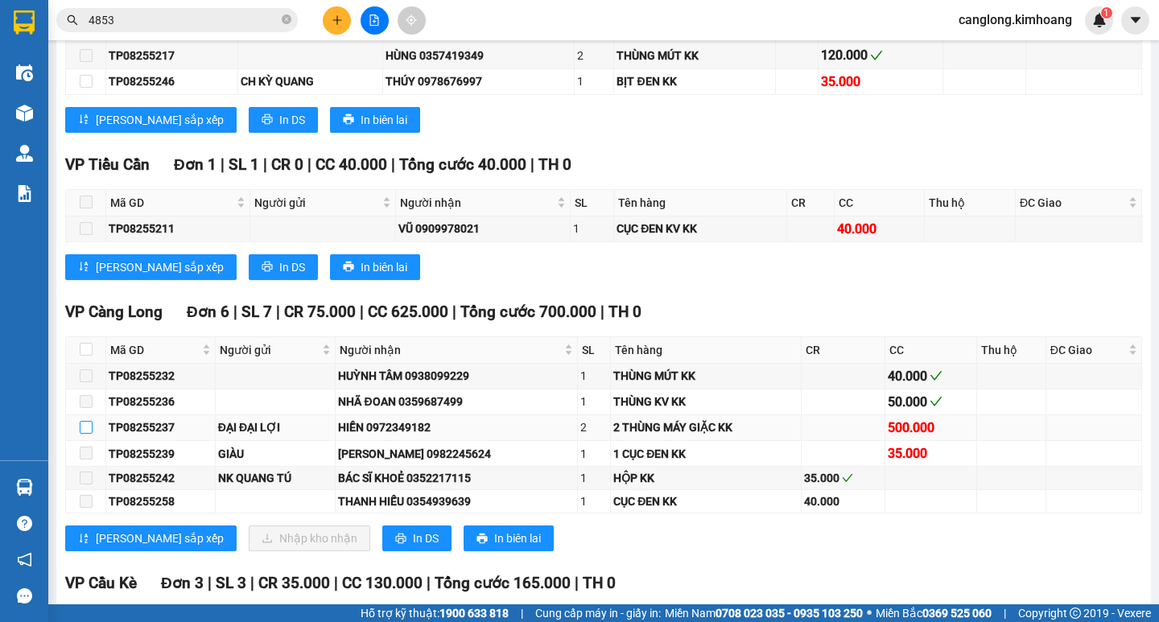
click at [88, 434] on input "checkbox" at bounding box center [86, 427] width 13 height 13
checkbox input "true"
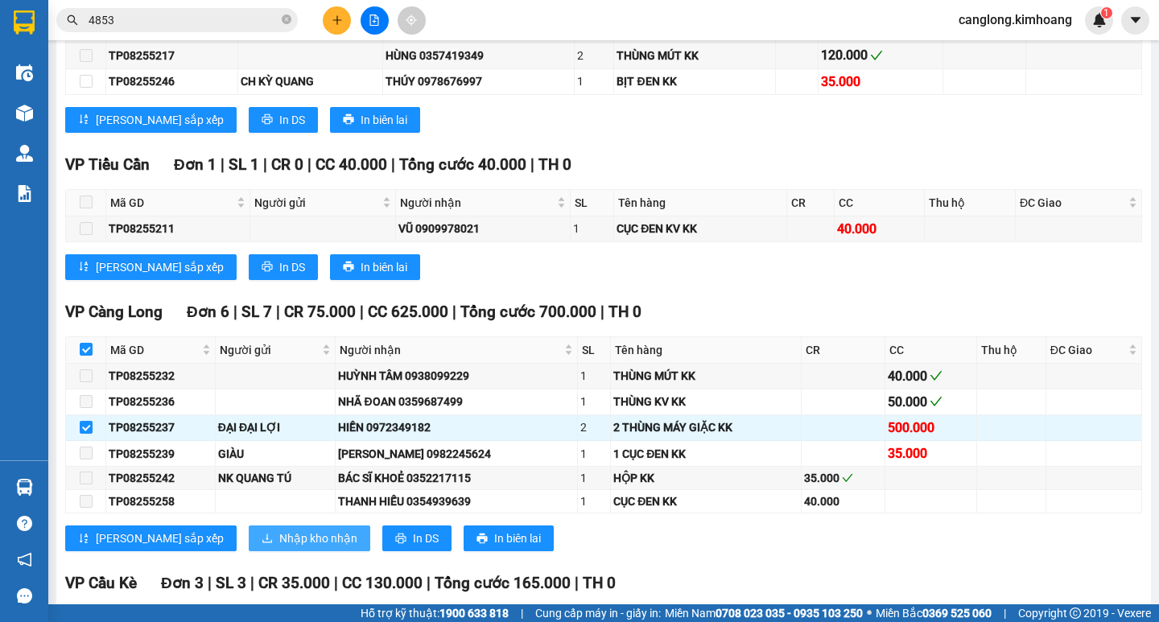
click at [279, 547] on span "Nhập kho nhận" at bounding box center [318, 538] width 78 height 18
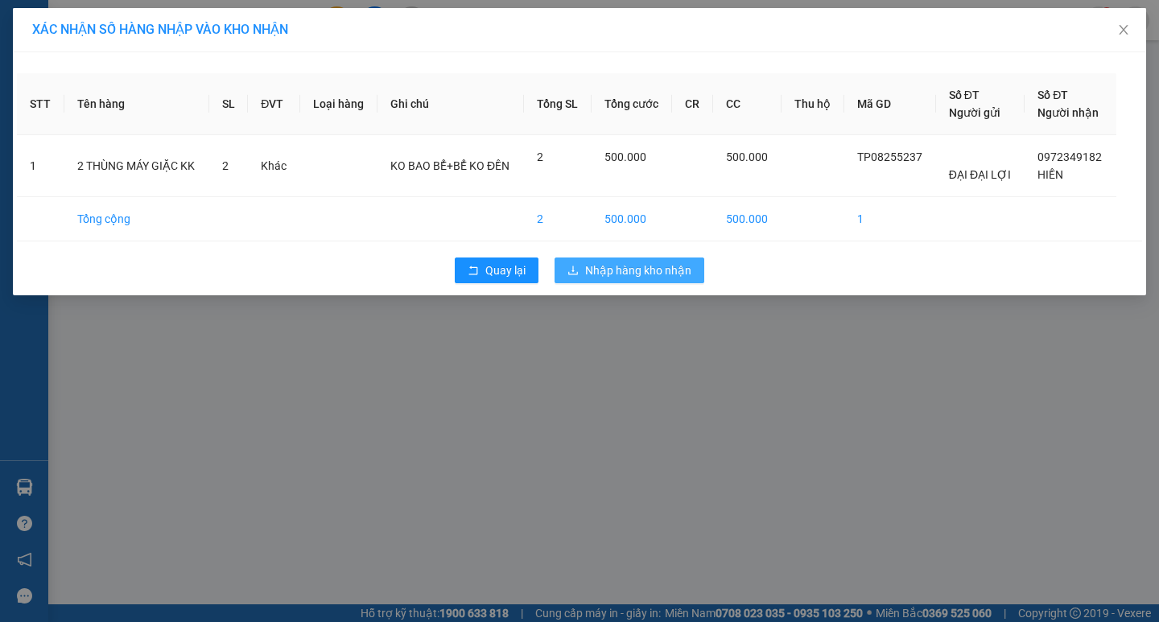
click at [625, 271] on span "Nhập hàng kho nhận" at bounding box center [638, 271] width 106 height 18
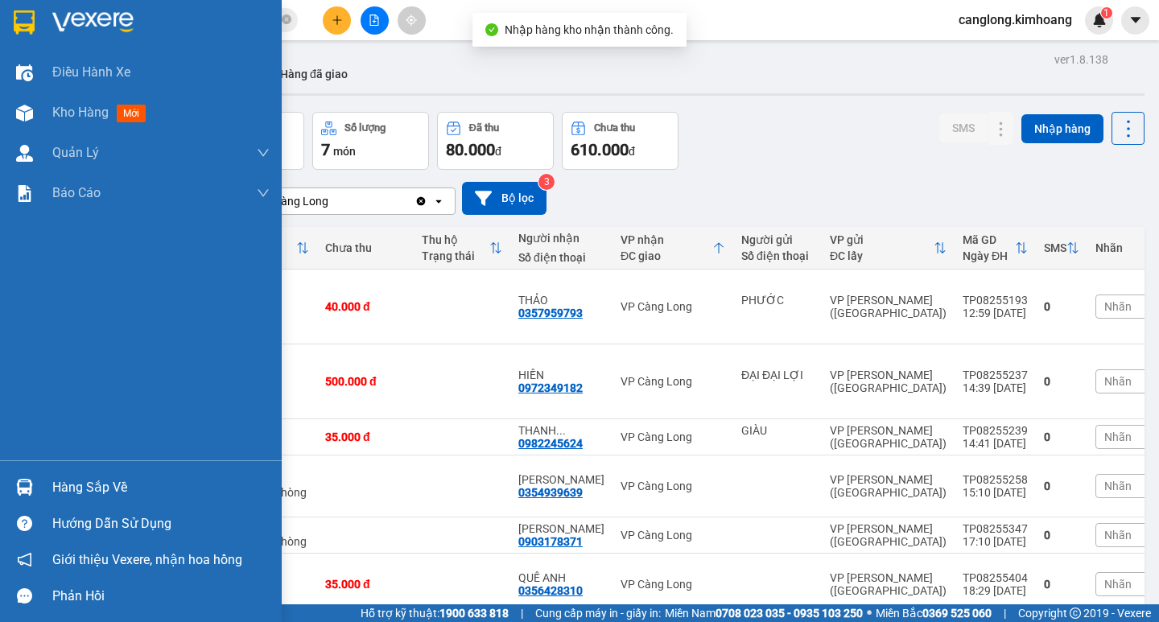
click at [19, 479] on img at bounding box center [24, 487] width 17 height 17
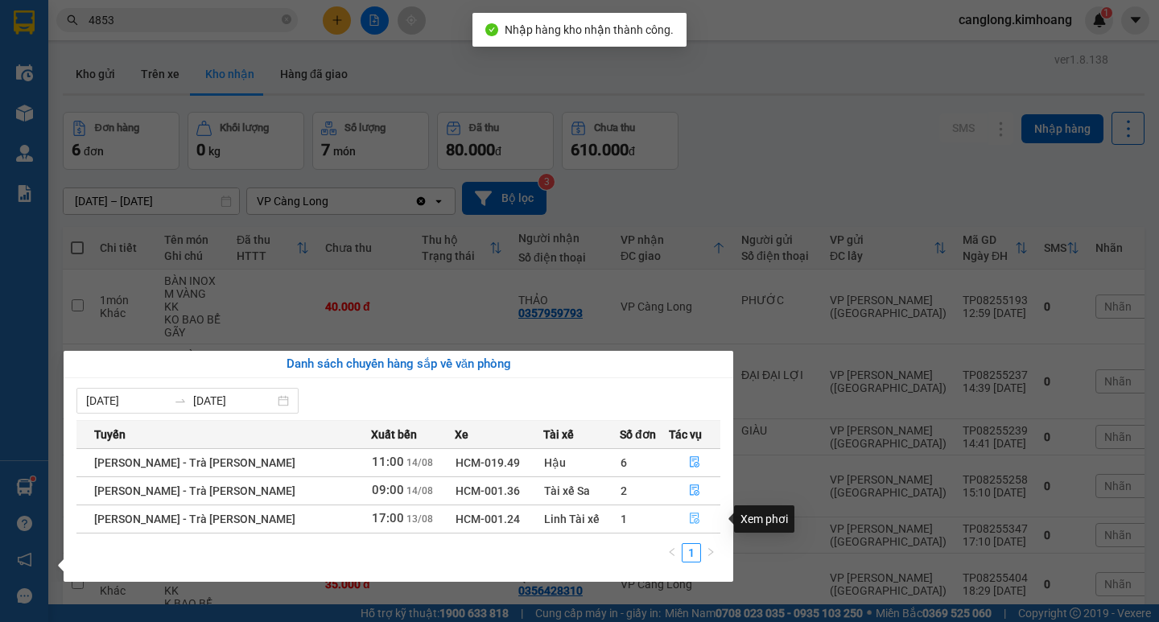
click at [686, 510] on button "button" at bounding box center [694, 519] width 50 height 26
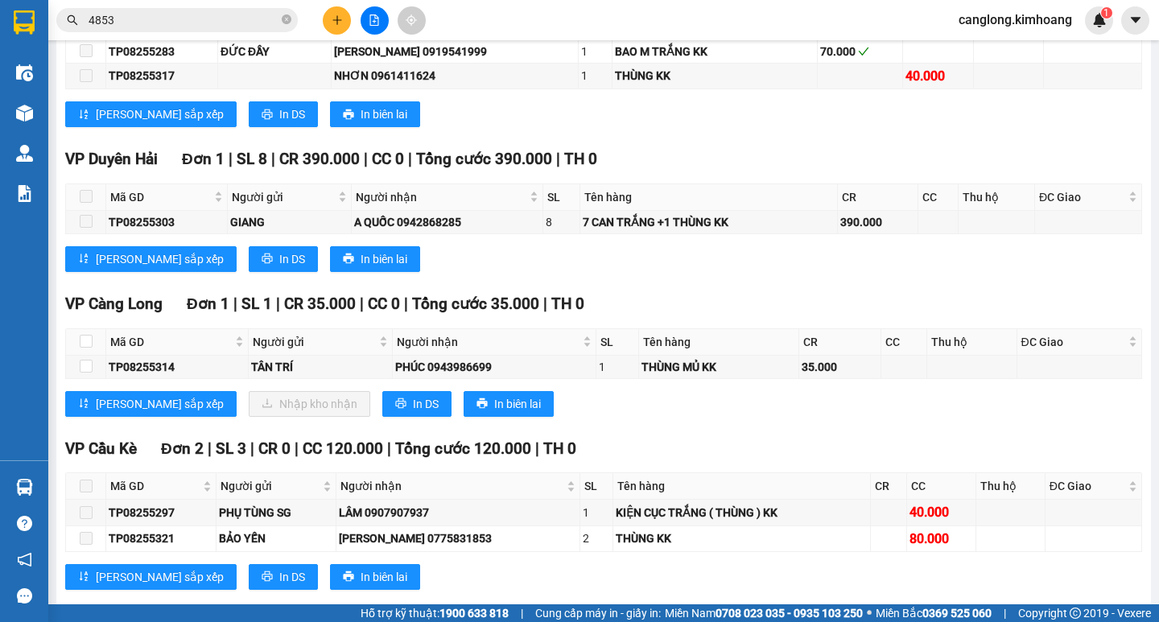
scroll to position [2226, 0]
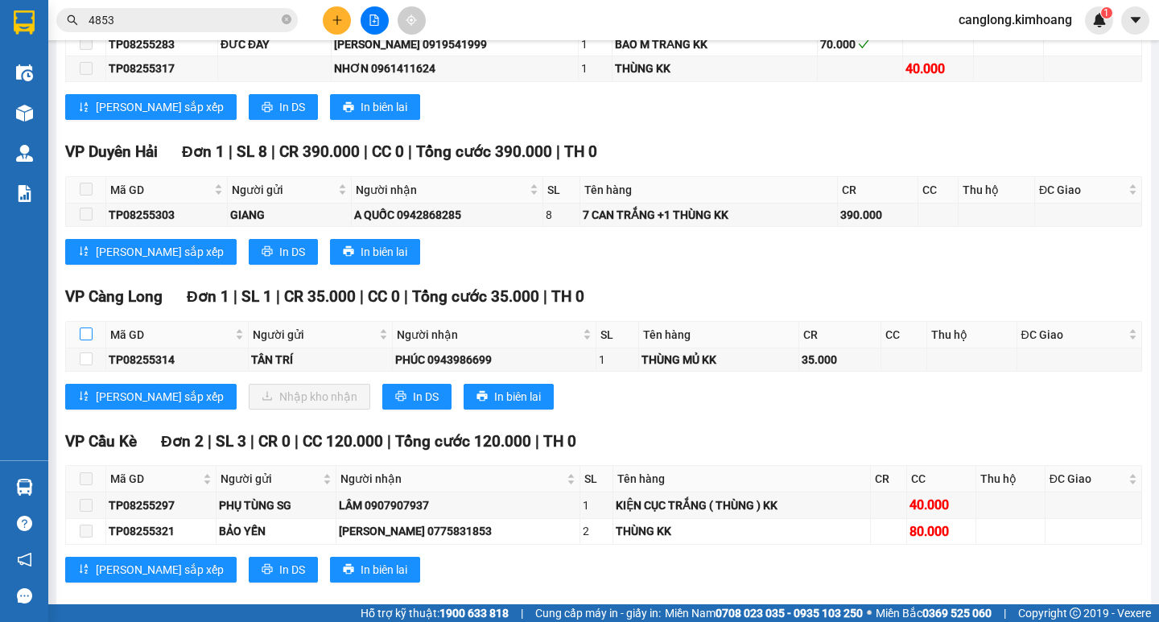
click at [88, 339] on label at bounding box center [86, 335] width 13 height 18
click at [88, 339] on input "checkbox" at bounding box center [86, 333] width 13 height 13
checkbox input "true"
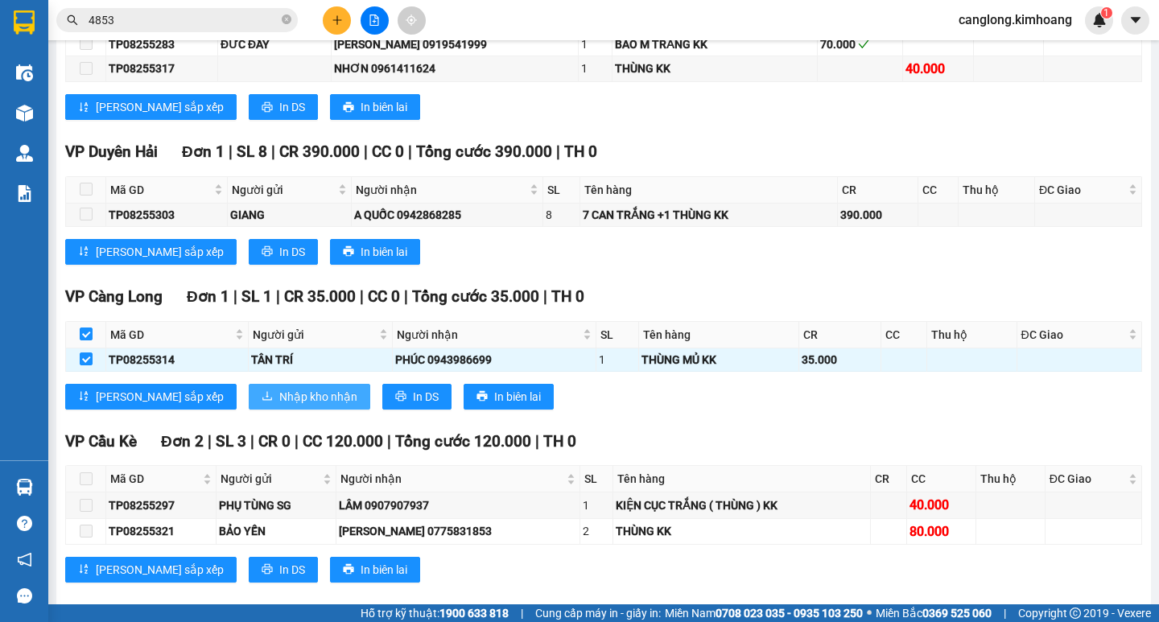
click at [279, 395] on span "Nhập kho nhận" at bounding box center [318, 397] width 78 height 18
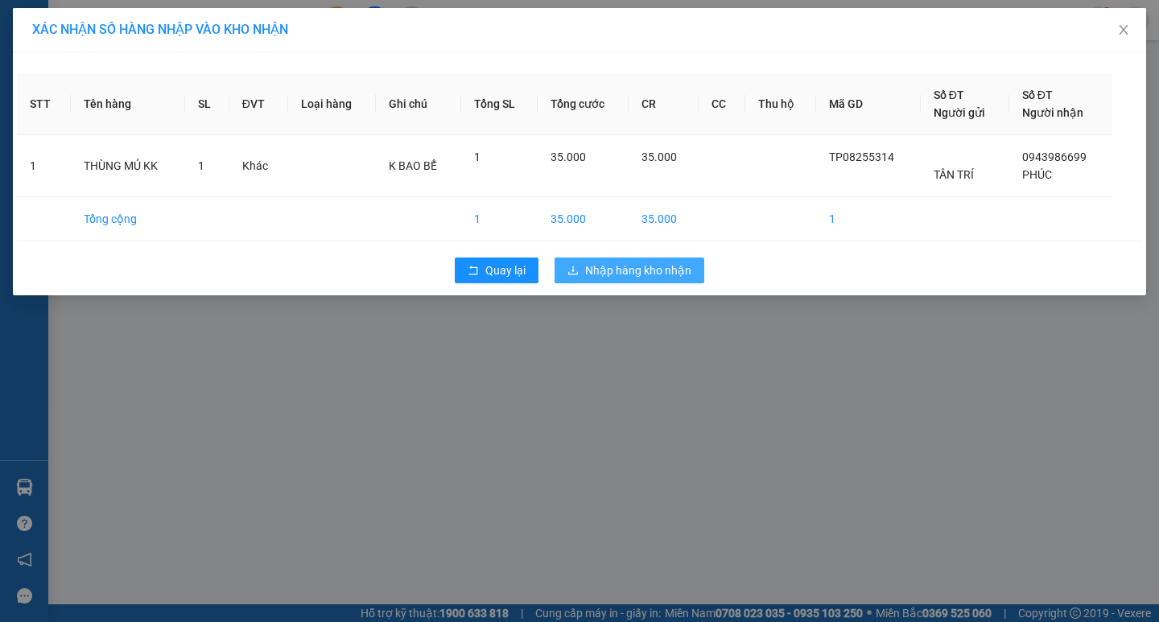
click at [649, 262] on span "Nhập hàng kho nhận" at bounding box center [638, 271] width 106 height 18
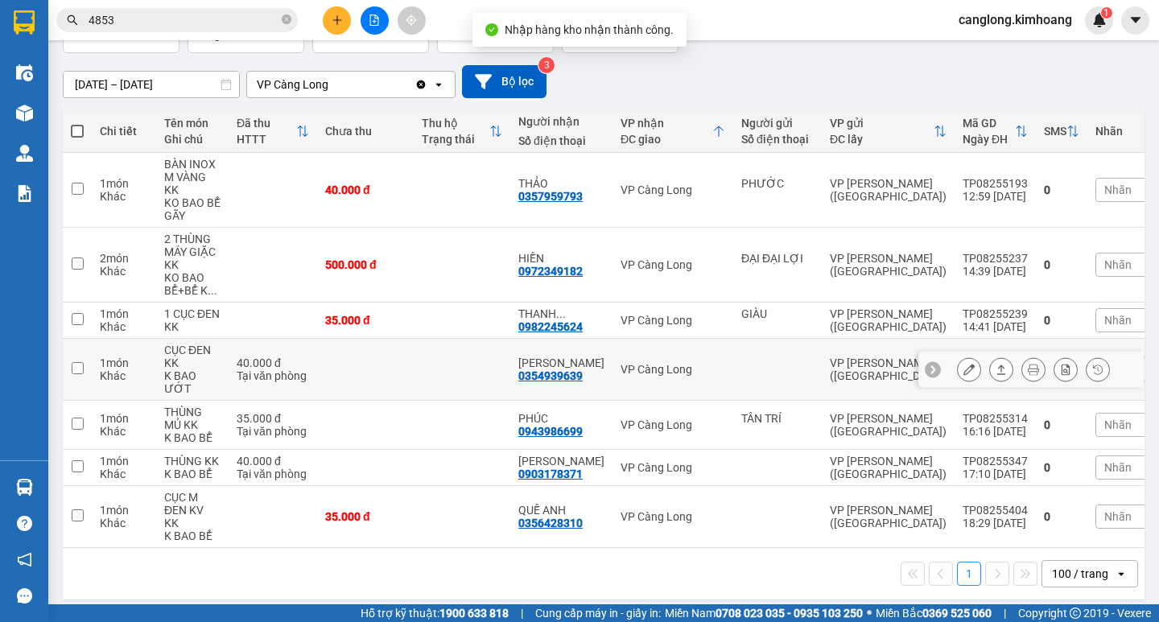
scroll to position [120, 0]
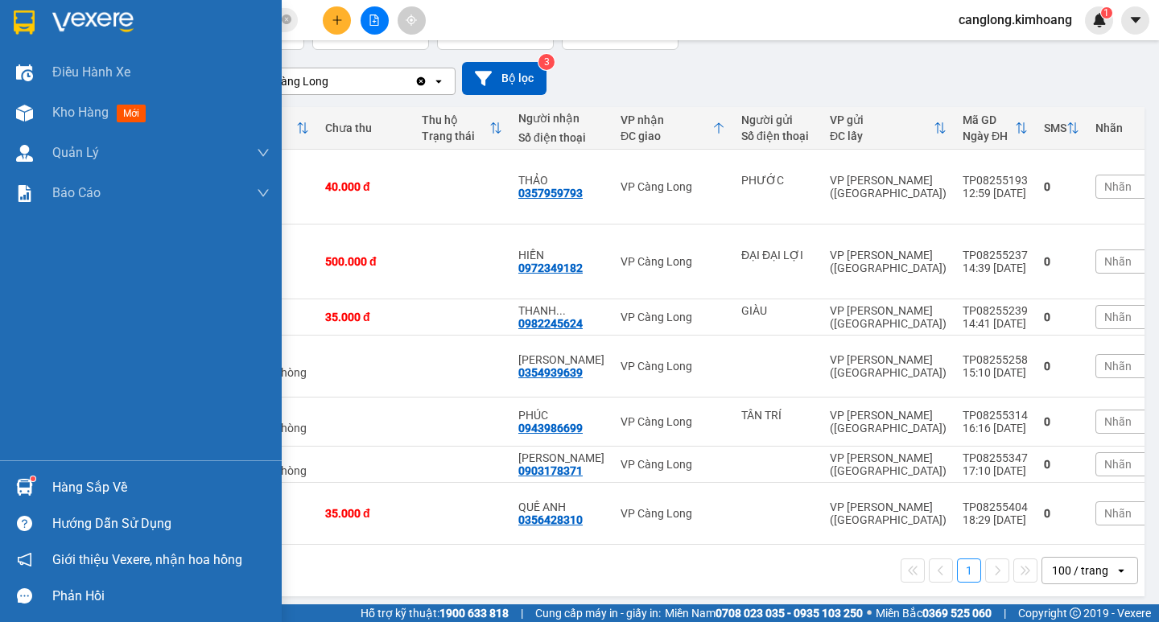
click at [56, 490] on div "Hàng sắp về" at bounding box center [160, 488] width 217 height 24
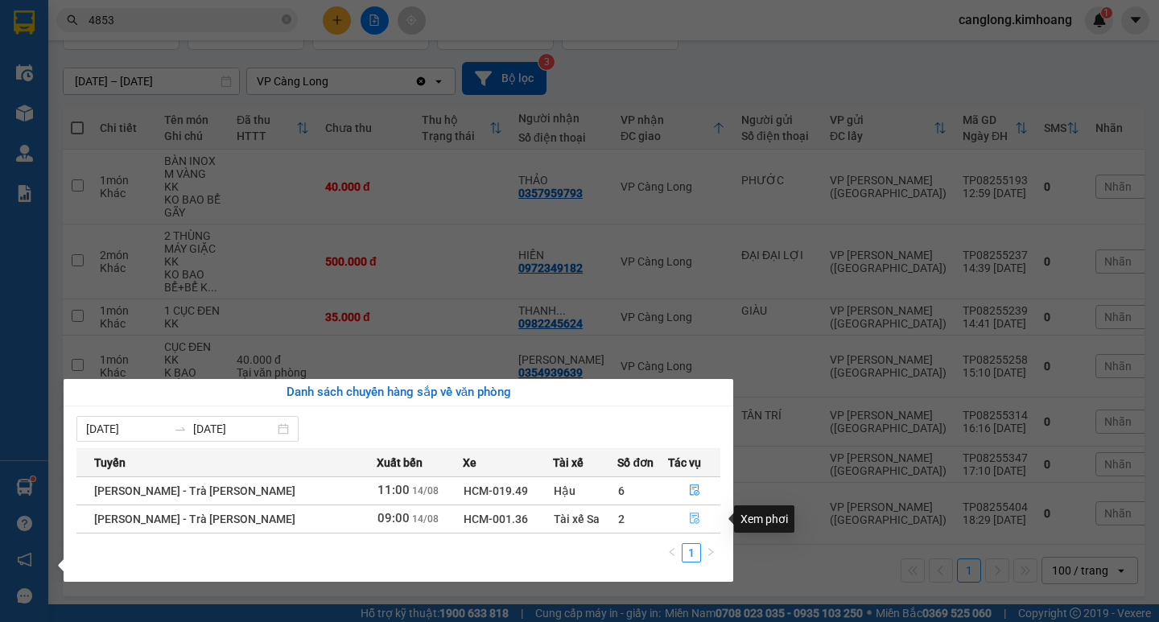
click at [692, 516] on icon "file-done" at bounding box center [695, 518] width 10 height 11
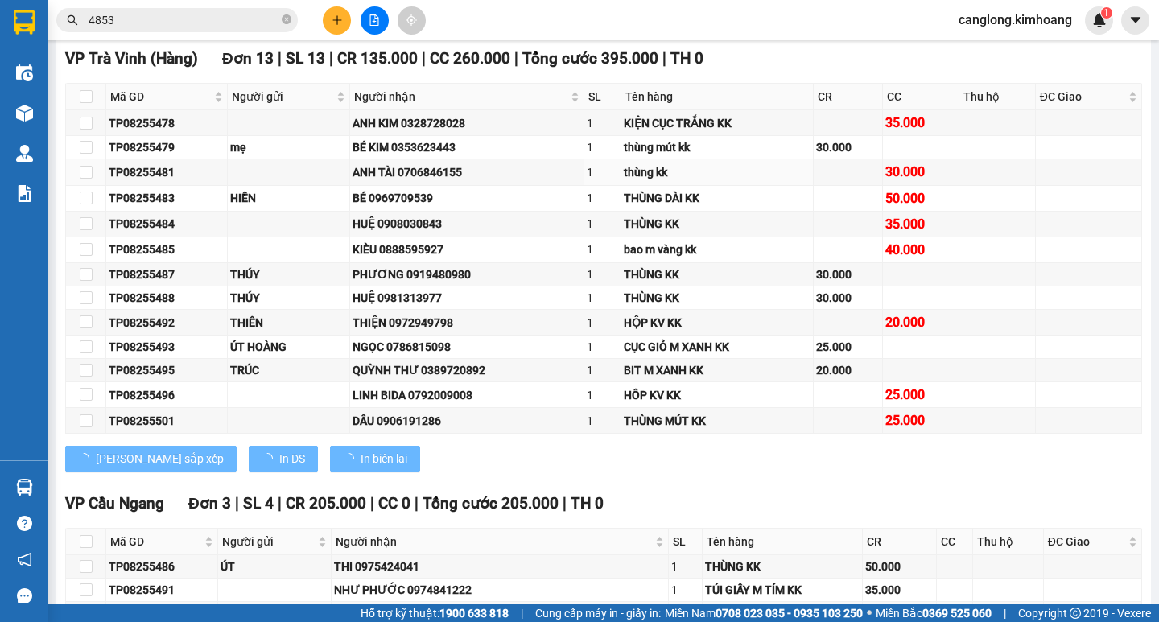
type input "[DATE]"
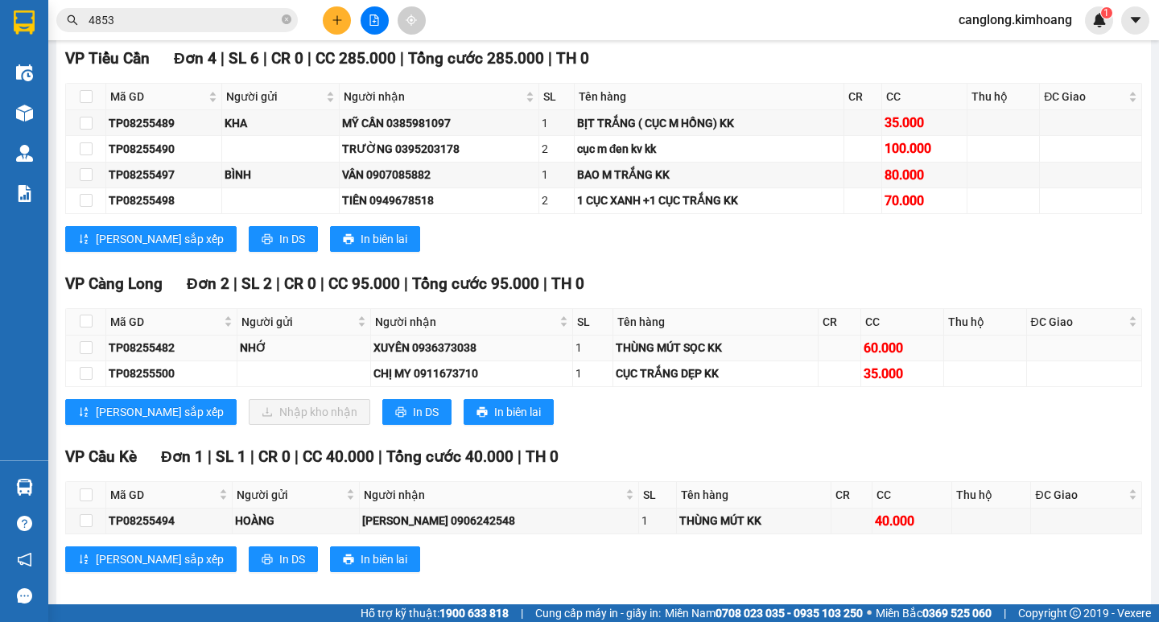
scroll to position [885, 0]
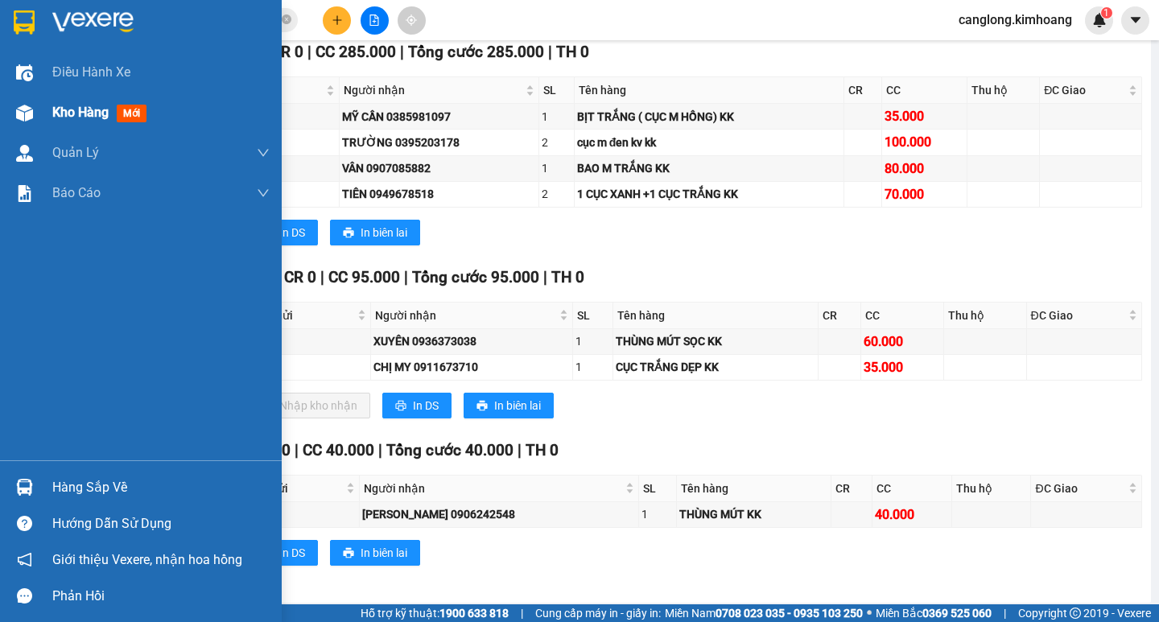
click at [37, 117] on div at bounding box center [24, 113] width 28 height 28
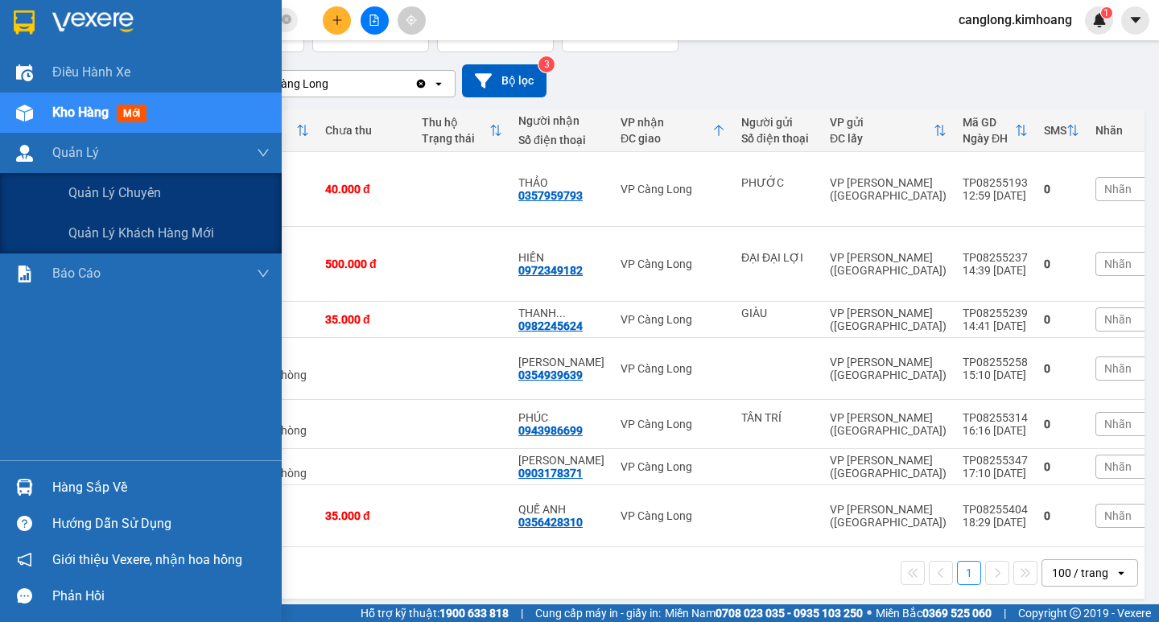
scroll to position [120, 0]
